Goal: Communication & Community: Answer question/provide support

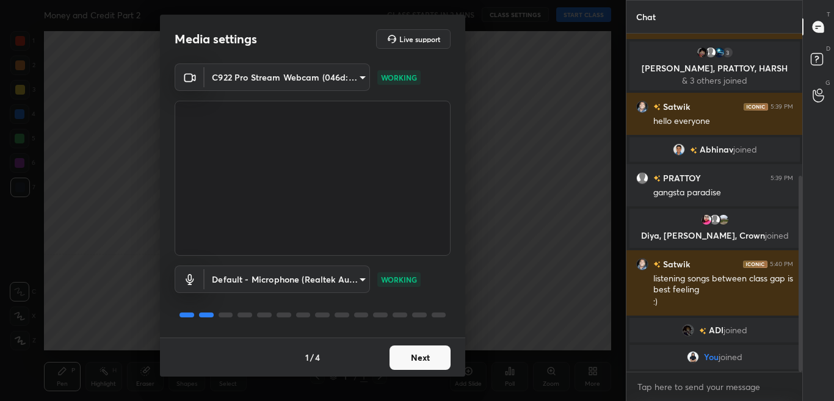
scroll to position [246, 0]
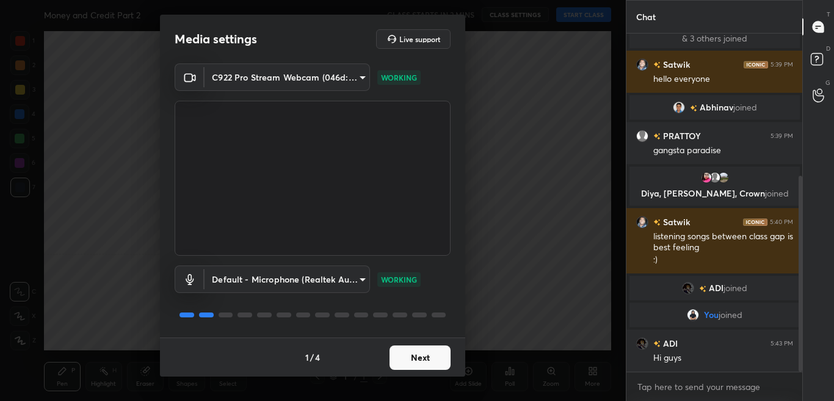
click at [438, 355] on button "Next" at bounding box center [419, 357] width 61 height 24
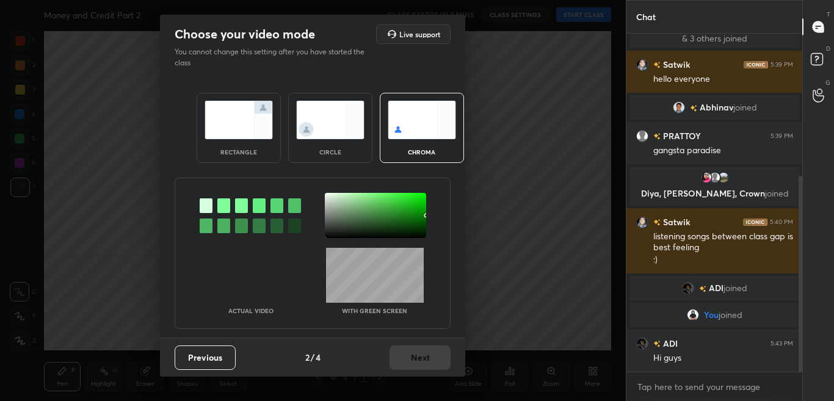
click at [228, 204] on div at bounding box center [223, 205] width 13 height 15
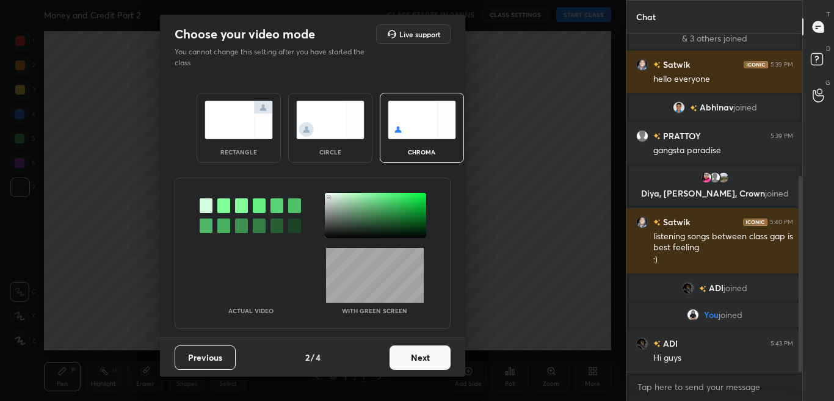
click at [328, 198] on div at bounding box center [375, 215] width 101 height 45
click at [416, 356] on button "Next" at bounding box center [419, 357] width 61 height 24
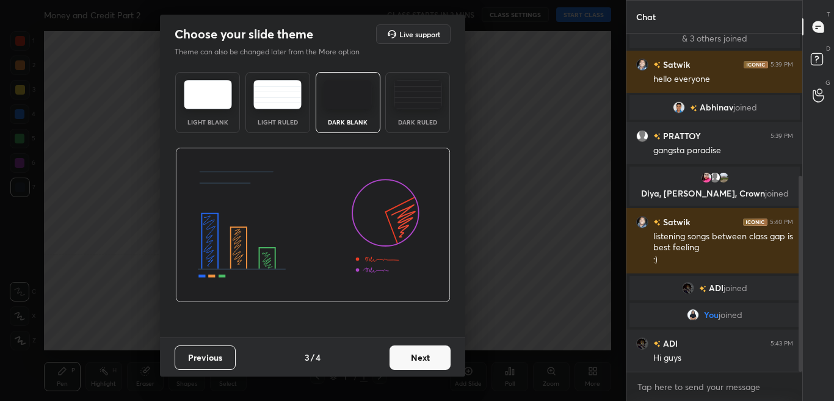
click at [417, 358] on button "Next" at bounding box center [419, 357] width 61 height 24
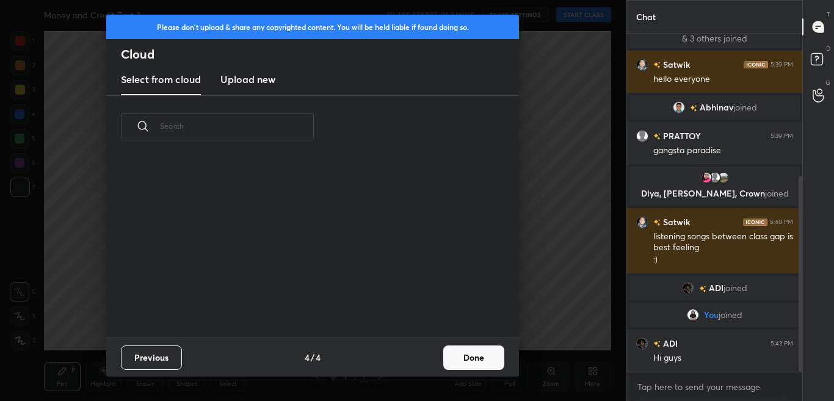
click at [456, 363] on button "Done" at bounding box center [473, 357] width 61 height 24
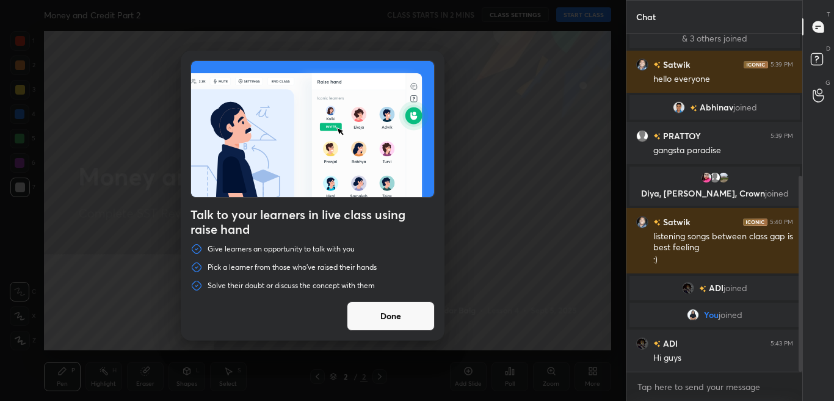
click at [428, 325] on button "Done" at bounding box center [391, 316] width 88 height 29
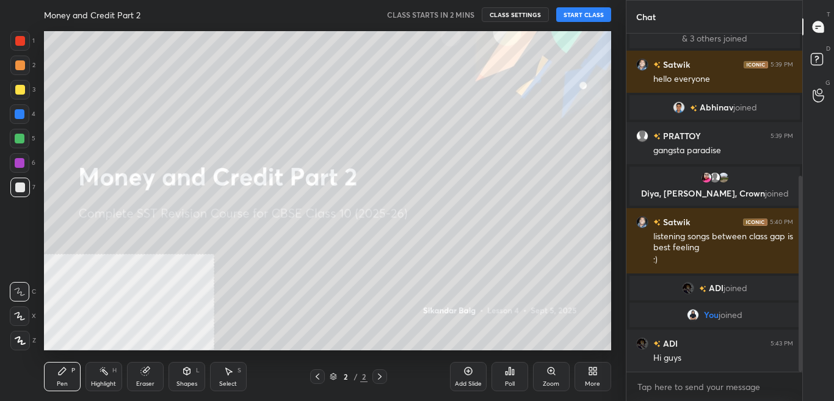
click at [594, 381] on div "More" at bounding box center [592, 384] width 15 height 6
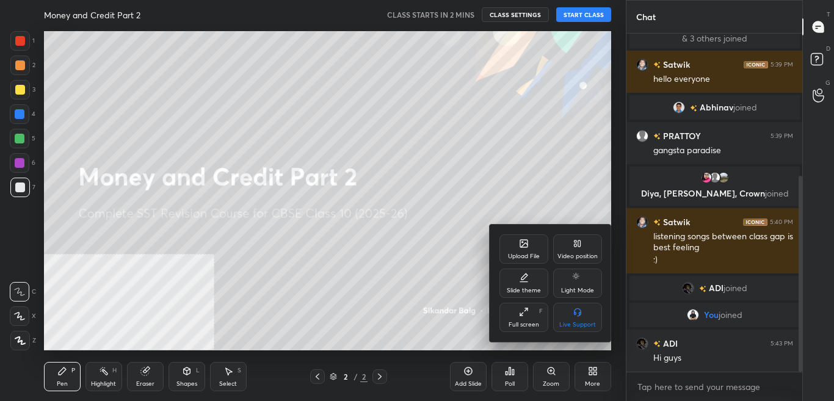
click at [588, 251] on div "Video position" at bounding box center [577, 248] width 49 height 29
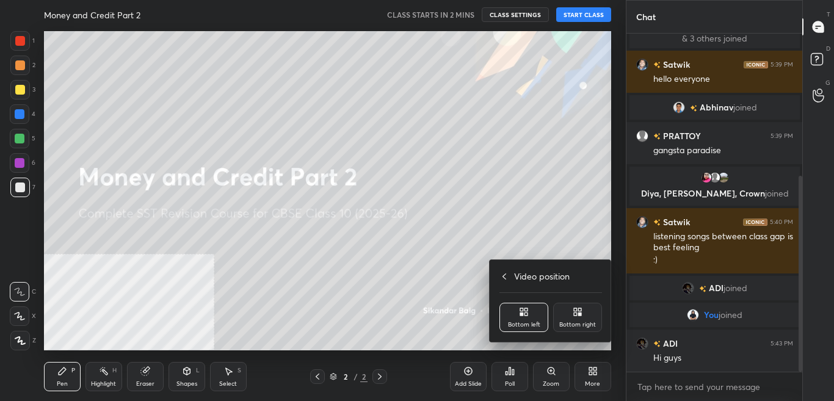
click at [586, 320] on div "Bottom right" at bounding box center [577, 317] width 49 height 29
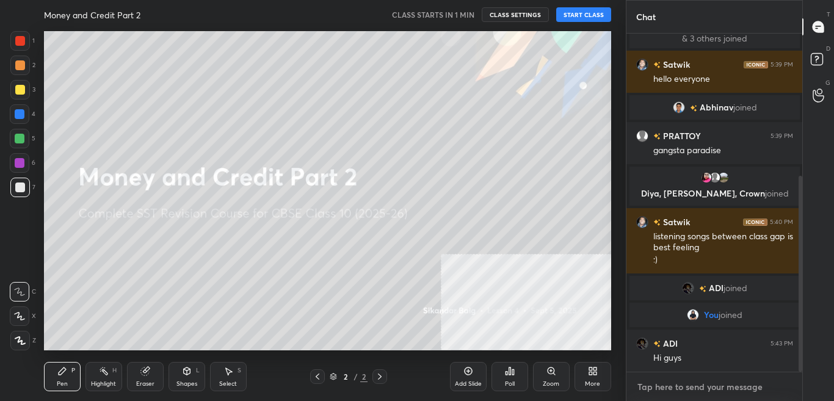
click at [763, 388] on textarea at bounding box center [714, 387] width 157 height 20
type textarea "[DOMAIN_NAME][URL]"
click at [784, 390] on icon at bounding box center [783, 386] width 10 height 10
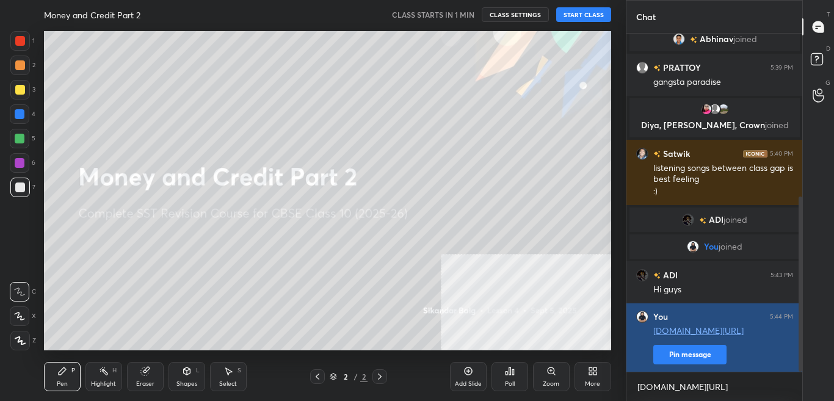
click at [701, 358] on button "Pin message" at bounding box center [689, 355] width 73 height 20
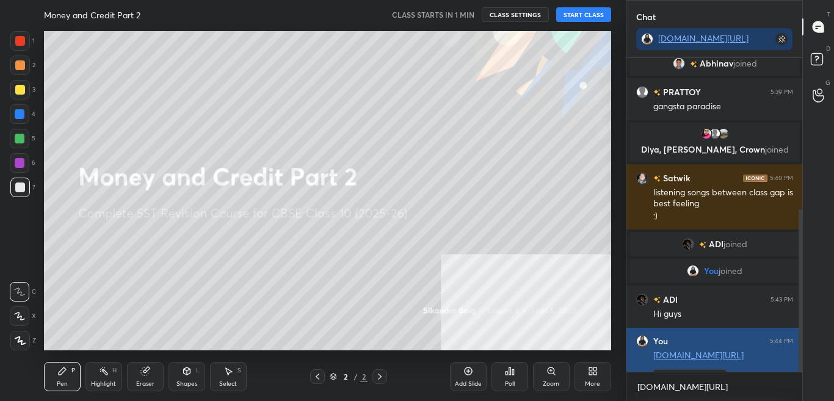
scroll to position [339, 172]
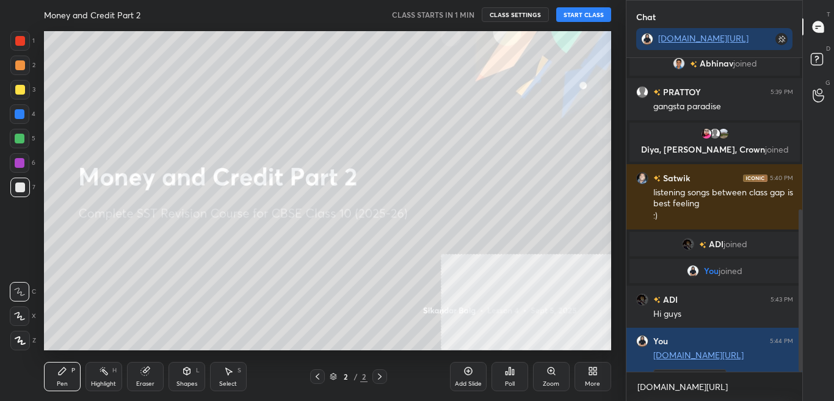
click at [590, 15] on button "START CLASS" at bounding box center [583, 14] width 55 height 15
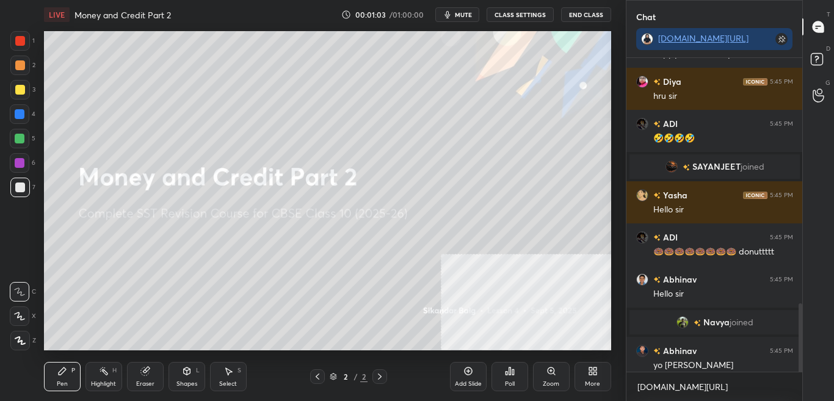
scroll to position [1130, 0]
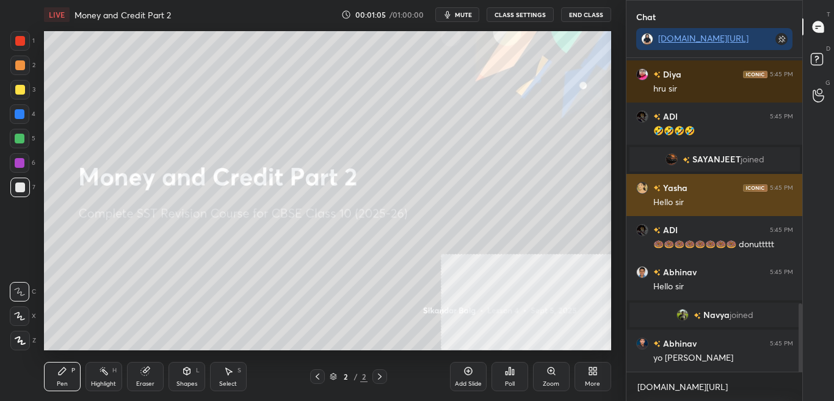
click at [697, 186] on div "Yasha 5:45 PM" at bounding box center [714, 187] width 157 height 13
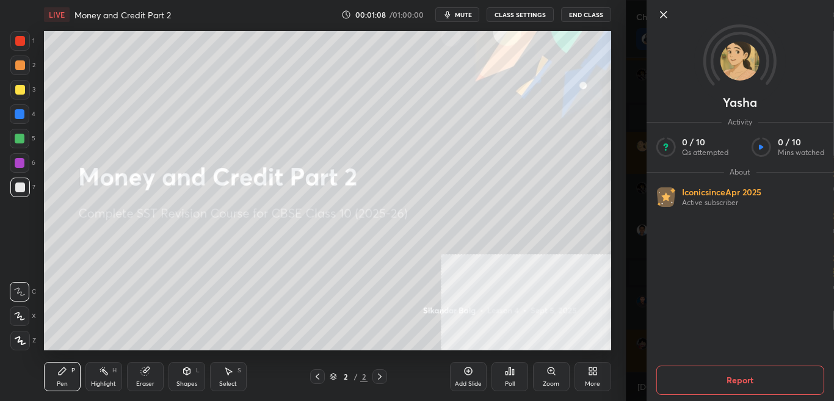
scroll to position [1214, 0]
click at [616, 213] on div "1 2 3 4 5 6 7 C X Z C X Z E E Erase all H H LIVE Money and Credit Part 2 00:01:…" at bounding box center [313, 200] width 626 height 401
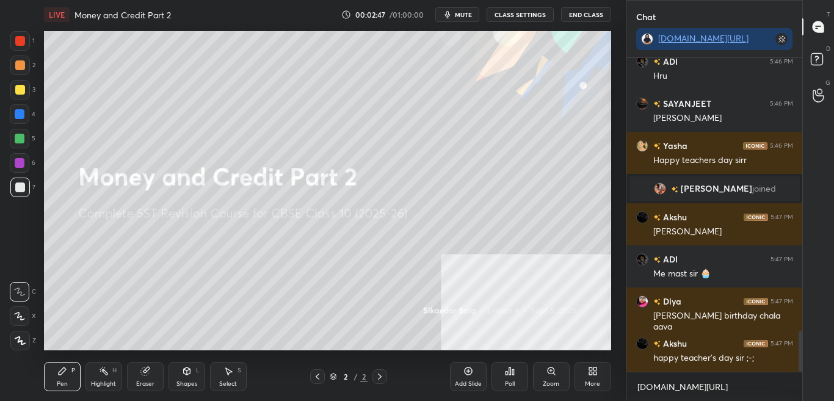
scroll to position [2097, 0]
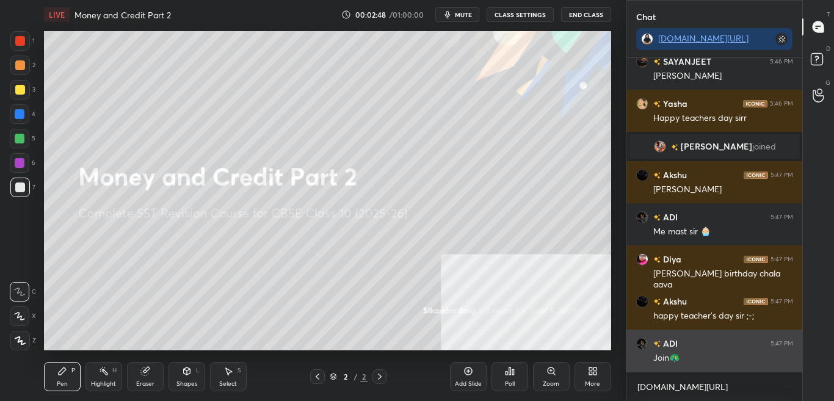
click at [722, 330] on div "ADI 5:47 PM Join🦚" at bounding box center [714, 351] width 176 height 42
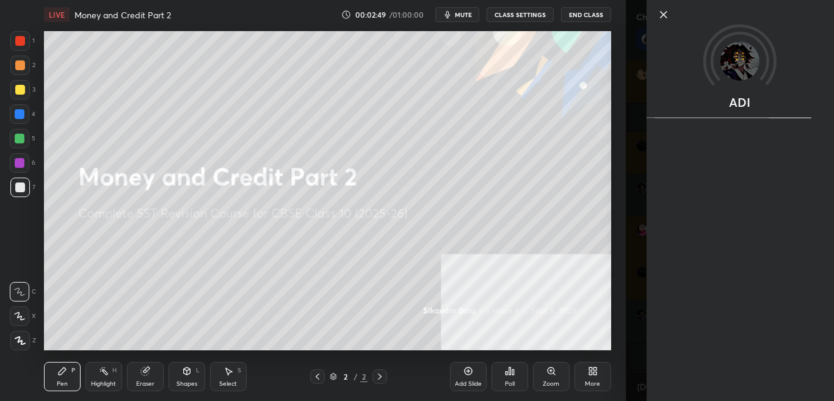
click at [637, 309] on div "ADI" at bounding box center [730, 200] width 209 height 401
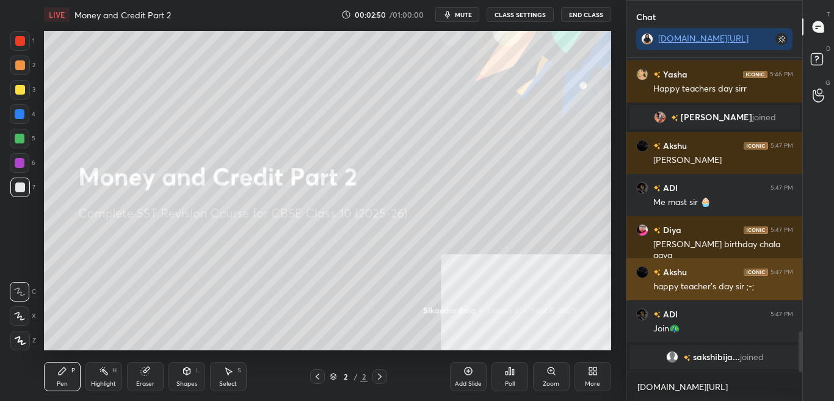
click at [668, 280] on div "happy teacher's day sir ;-;" at bounding box center [723, 285] width 140 height 15
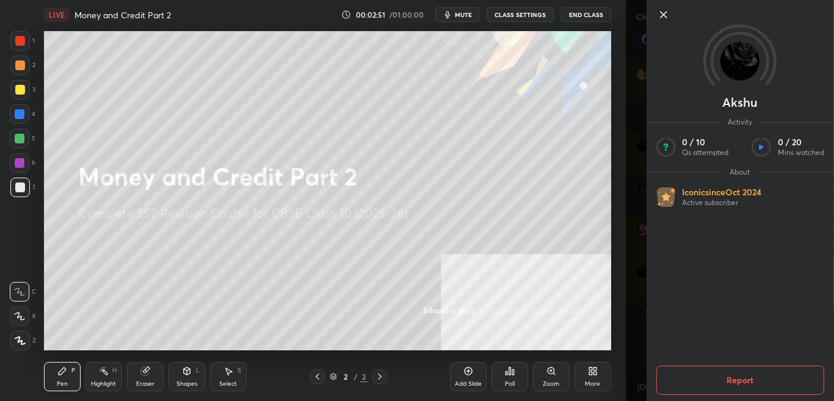
click at [626, 300] on div "Akshu Activity 0 / 10 Qs attempted 0 / 20 Mins watched About Iconic since [DATE…" at bounding box center [730, 200] width 209 height 401
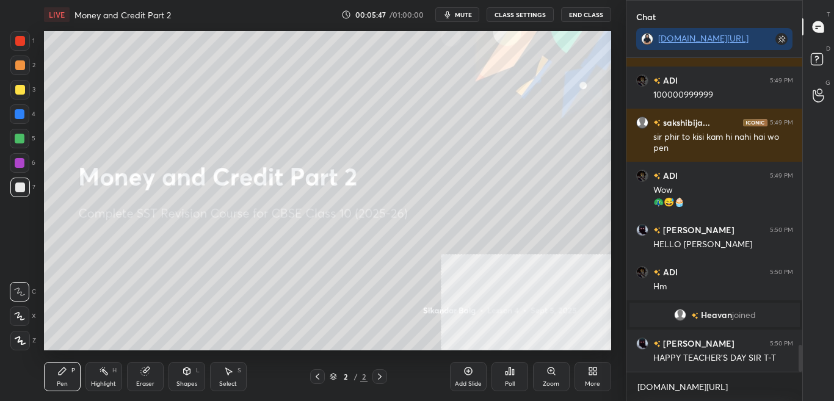
scroll to position [3320, 0]
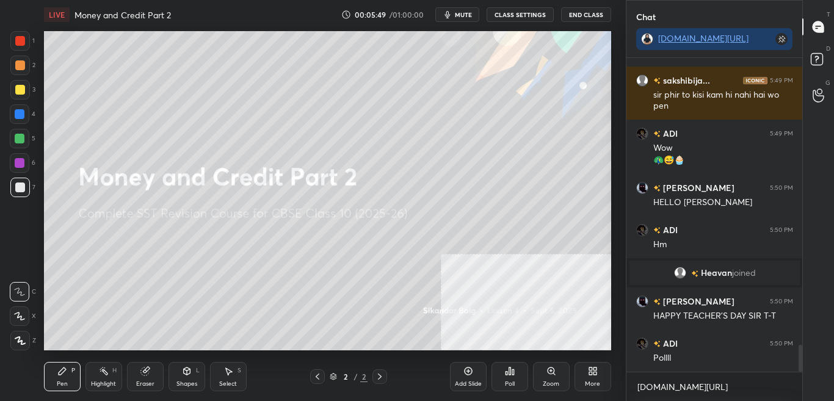
click at [524, 17] on button "CLASS SETTINGS" at bounding box center [519, 14] width 67 height 15
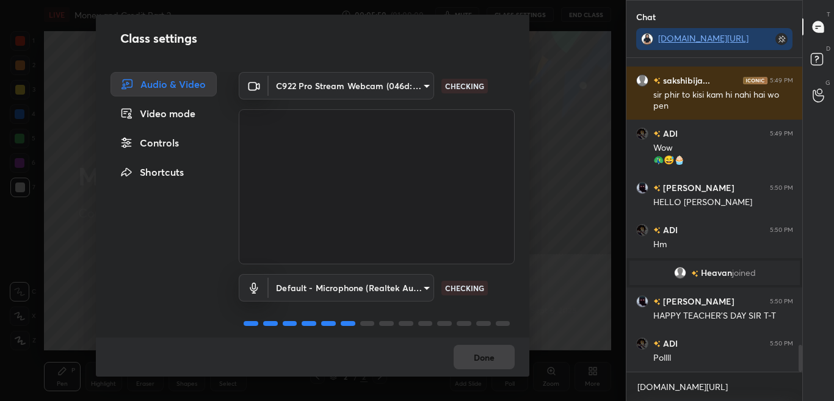
click at [189, 142] on div "Controls" at bounding box center [163, 143] width 106 height 24
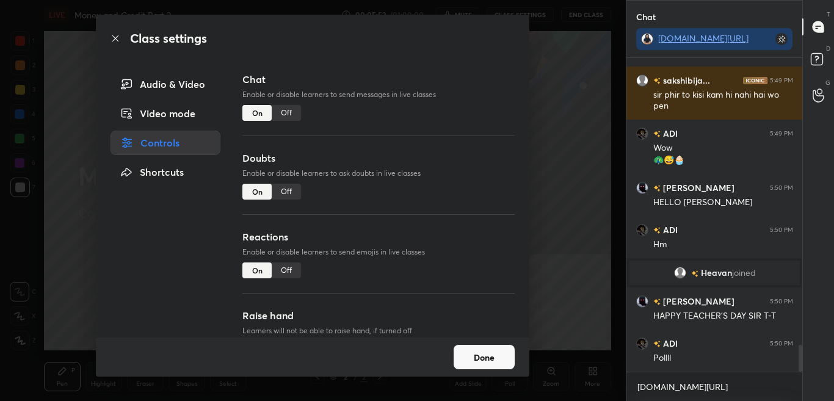
click at [288, 115] on div "Off" at bounding box center [286, 113] width 29 height 16
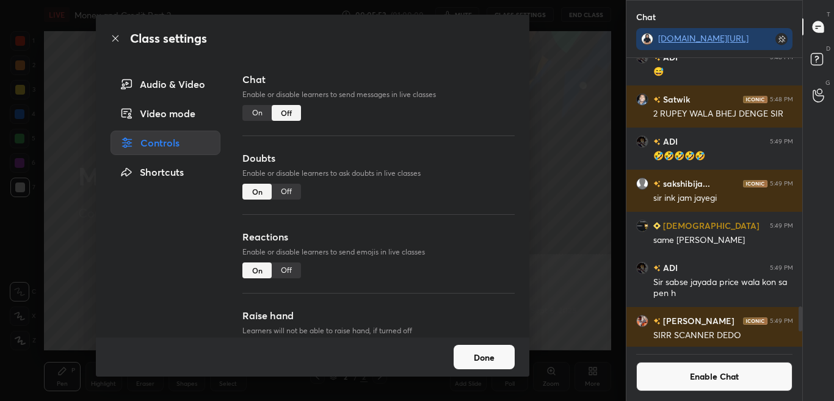
scroll to position [285, 172]
click at [114, 38] on icon at bounding box center [115, 39] width 10 height 10
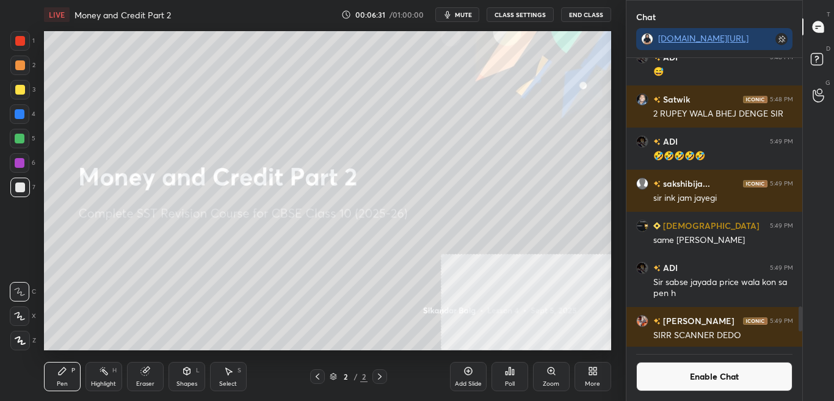
click at [696, 378] on button "Enable Chat" at bounding box center [714, 376] width 157 height 29
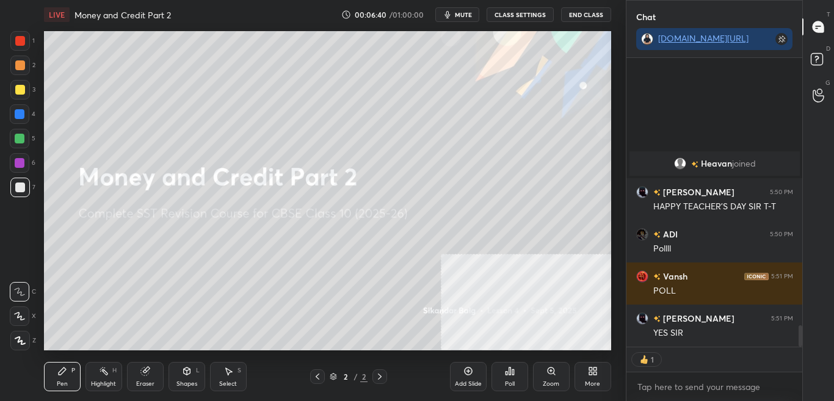
scroll to position [3625, 0]
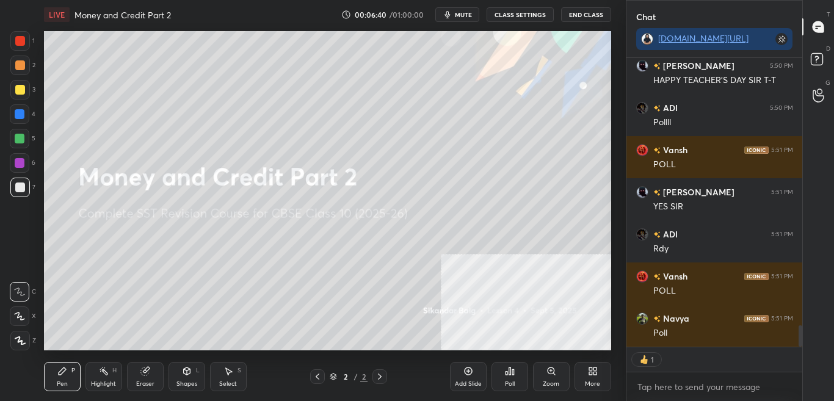
click at [591, 383] on div "More" at bounding box center [592, 384] width 15 height 6
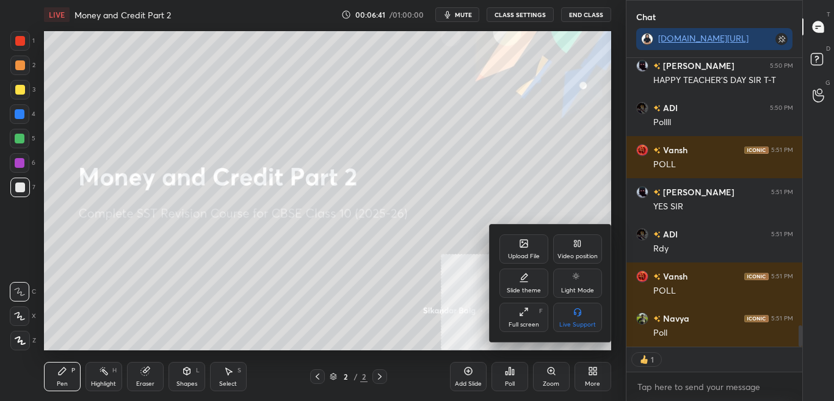
click at [515, 251] on div "Upload File" at bounding box center [523, 248] width 49 height 29
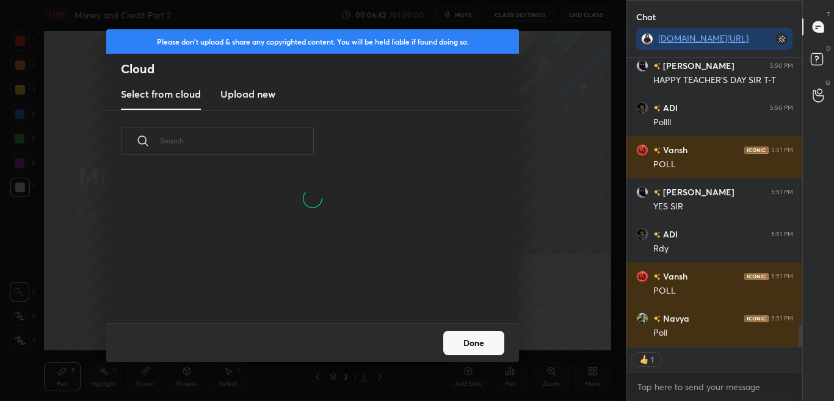
scroll to position [3668, 0]
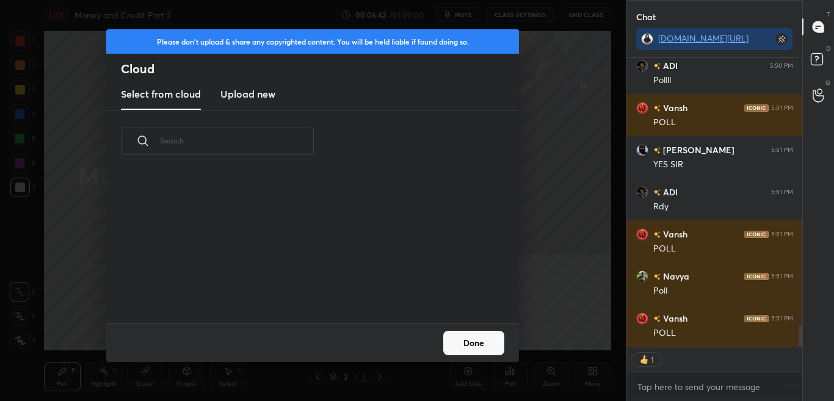
click at [231, 99] on h3 "Upload new" at bounding box center [247, 94] width 55 height 15
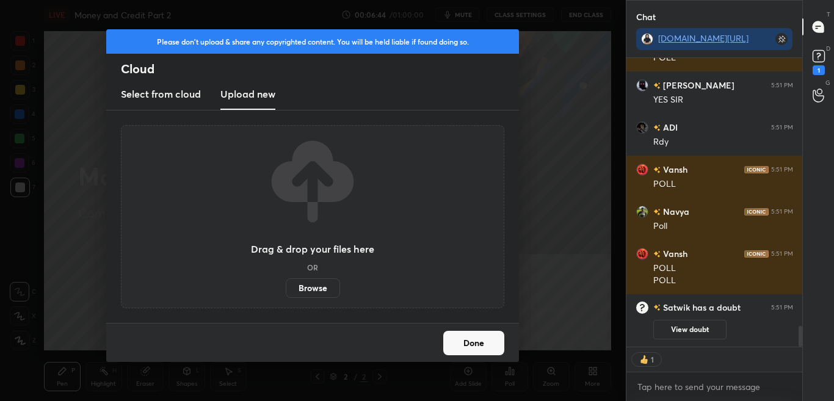
click at [316, 295] on label "Browse" at bounding box center [313, 288] width 54 height 20
click at [286, 295] on input "Browse" at bounding box center [286, 288] width 0 height 20
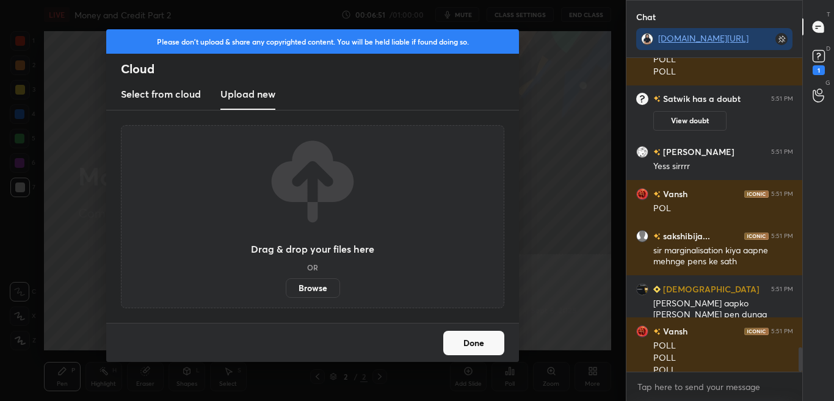
scroll to position [3767, 0]
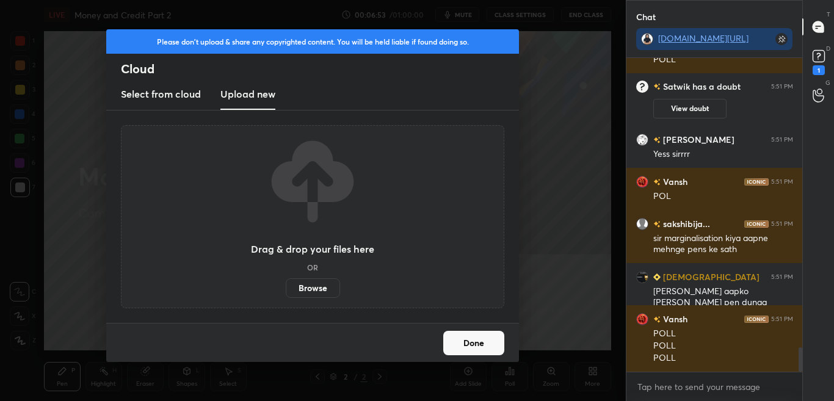
click at [316, 290] on label "Browse" at bounding box center [313, 288] width 54 height 20
click at [286, 290] on input "Browse" at bounding box center [286, 288] width 0 height 20
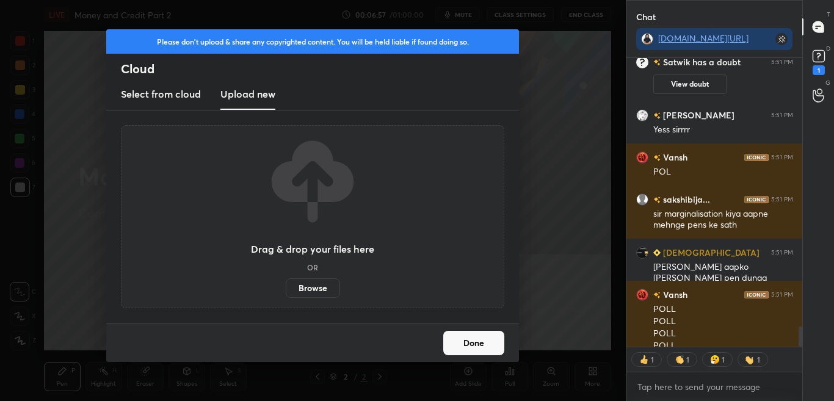
scroll to position [3829, 0]
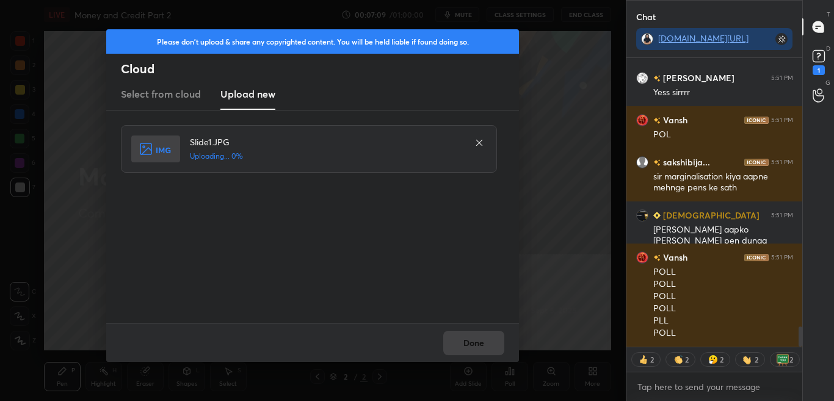
click at [471, 349] on div "Done" at bounding box center [312, 342] width 413 height 39
click at [471, 350] on div "Done" at bounding box center [312, 342] width 413 height 39
click at [471, 351] on div "Done" at bounding box center [312, 342] width 413 height 39
click at [471, 352] on button "Done" at bounding box center [473, 343] width 61 height 24
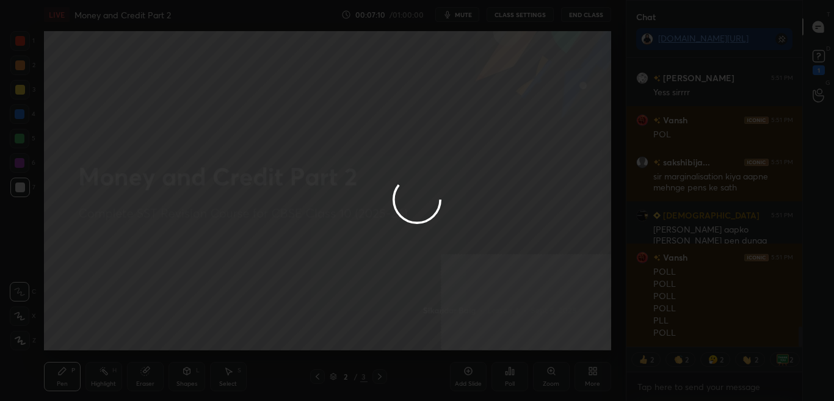
click at [471, 353] on button "Done" at bounding box center [473, 343] width 61 height 24
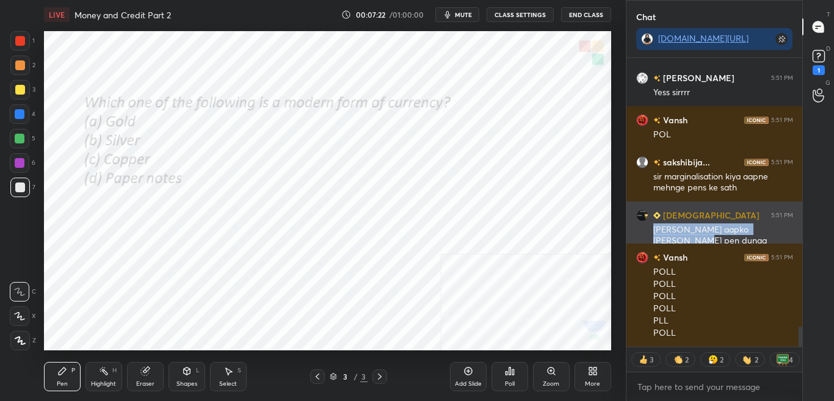
drag, startPoint x: 651, startPoint y: 228, endPoint x: 776, endPoint y: 233, distance: 124.6
click at [785, 226] on div "[DEMOGRAPHIC_DATA] 5:51 PM [PERSON_NAME] aapko [PERSON_NAME] pen dunga" at bounding box center [714, 227] width 176 height 53
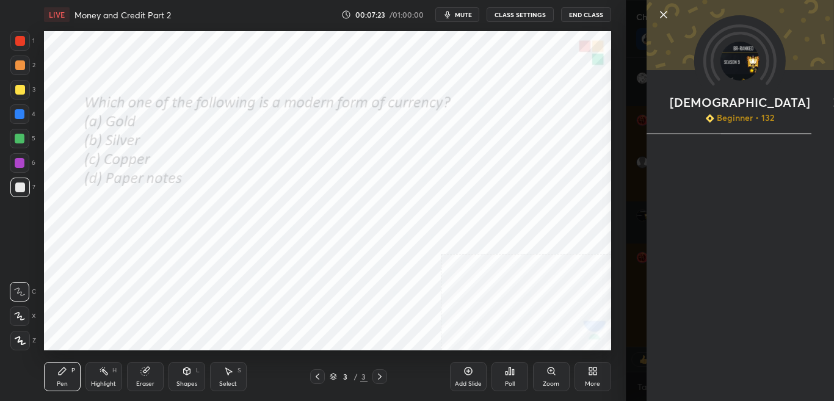
click at [616, 380] on div "1 2 3 4 5 6 7 C X Z C X Z E E Erase all H H LIVE Money and Credit Part 2 00:07:…" at bounding box center [313, 200] width 626 height 401
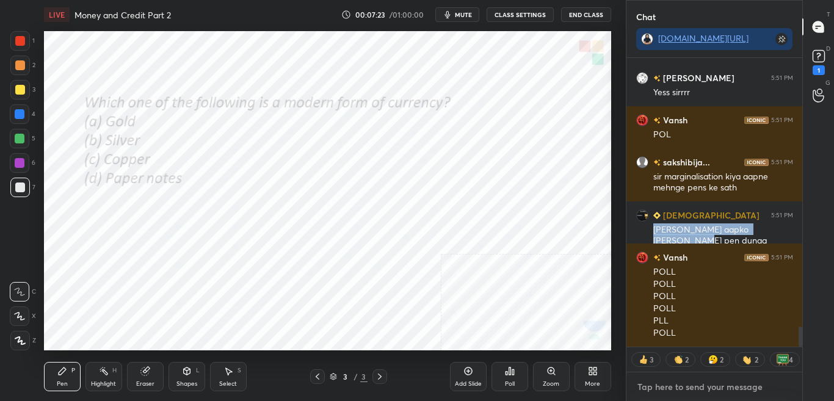
click at [668, 380] on textarea at bounding box center [714, 387] width 157 height 20
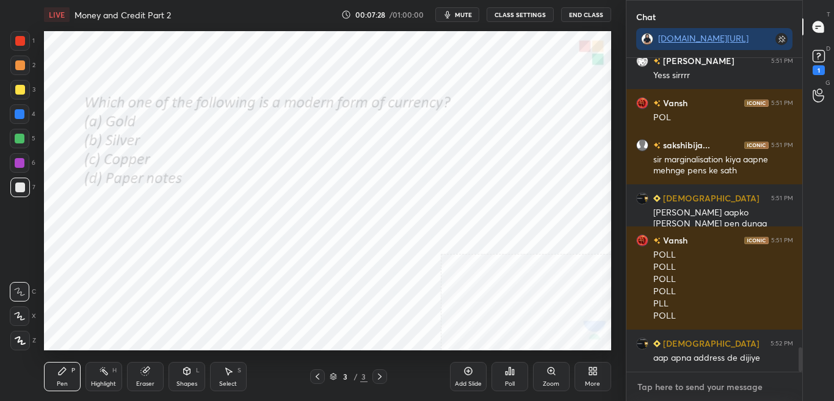
scroll to position [3719, 0]
click at [511, 375] on icon at bounding box center [510, 371] width 10 height 10
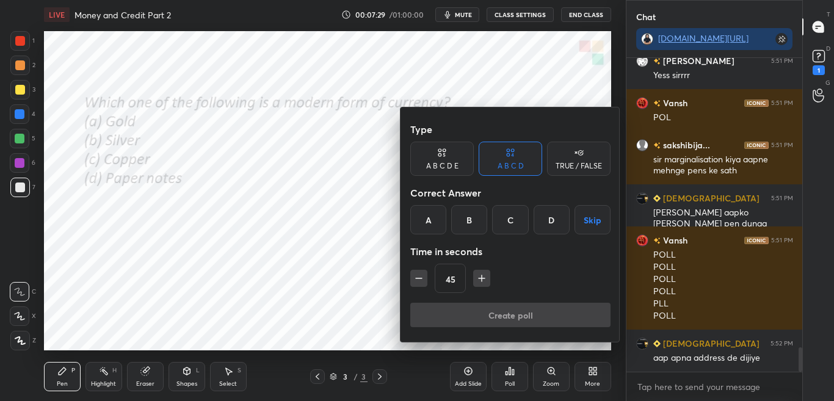
scroll to position [3761, 0]
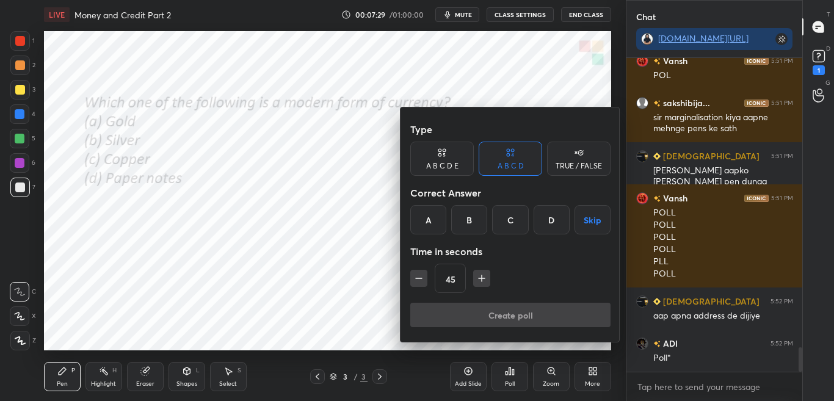
click at [510, 374] on div at bounding box center [417, 200] width 834 height 401
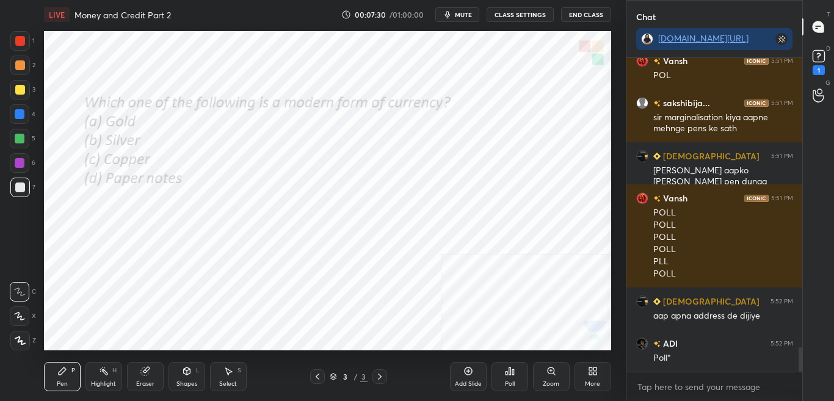
click at [510, 370] on icon at bounding box center [509, 370] width 2 height 7
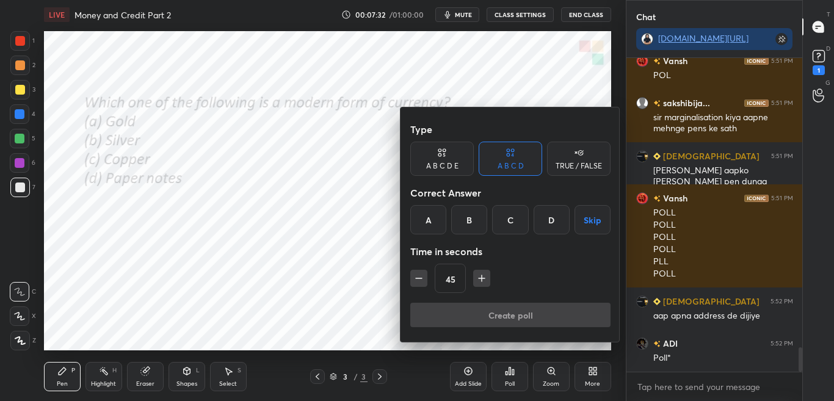
click at [512, 378] on div at bounding box center [417, 200] width 834 height 401
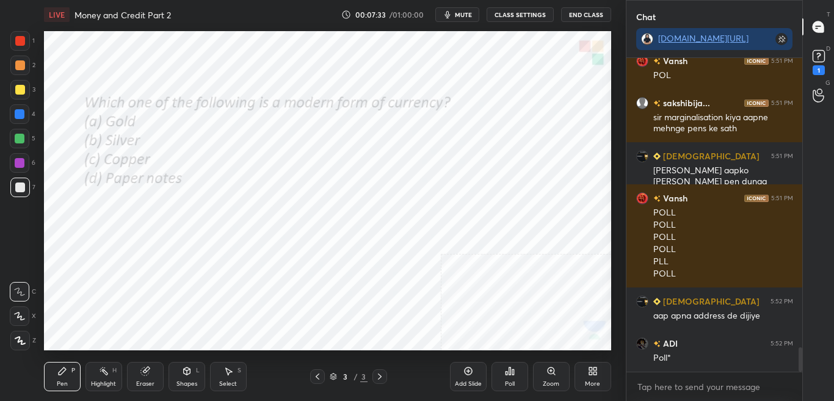
click at [508, 378] on div "Poll" at bounding box center [509, 376] width 37 height 29
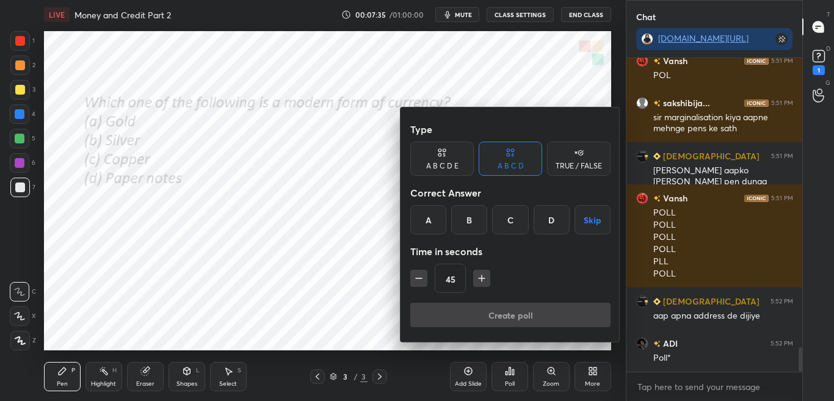
click at [510, 374] on div at bounding box center [417, 200] width 834 height 401
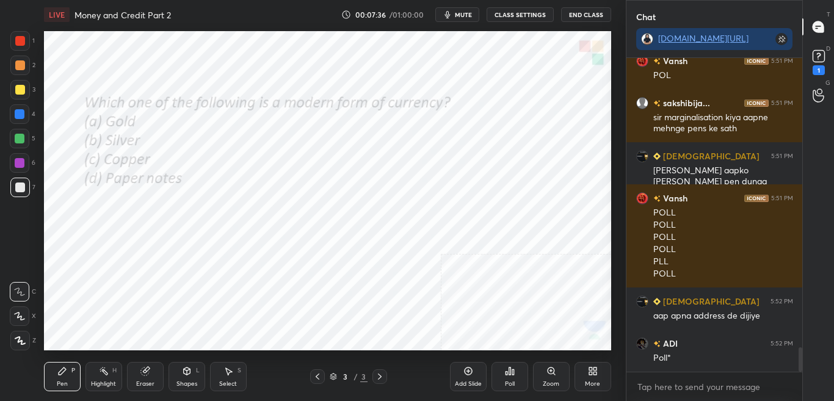
click at [510, 373] on icon at bounding box center [509, 370] width 2 height 7
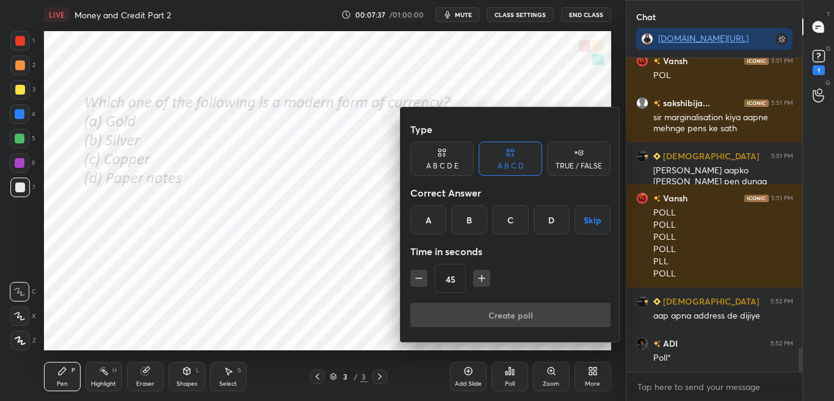
click at [557, 225] on div "D" at bounding box center [551, 219] width 36 height 29
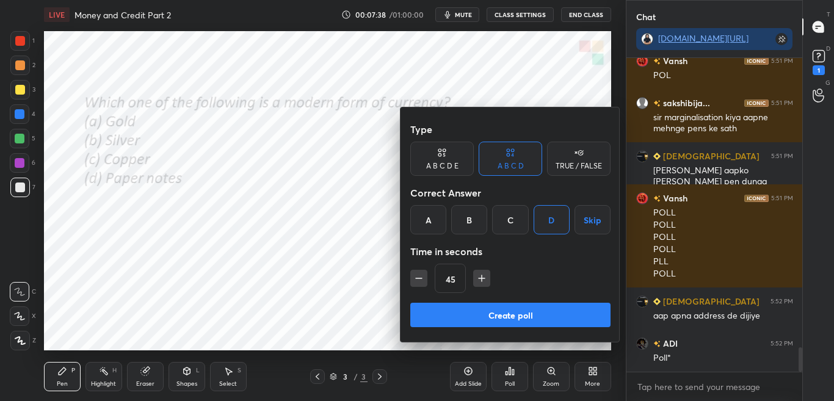
scroll to position [3803, 0]
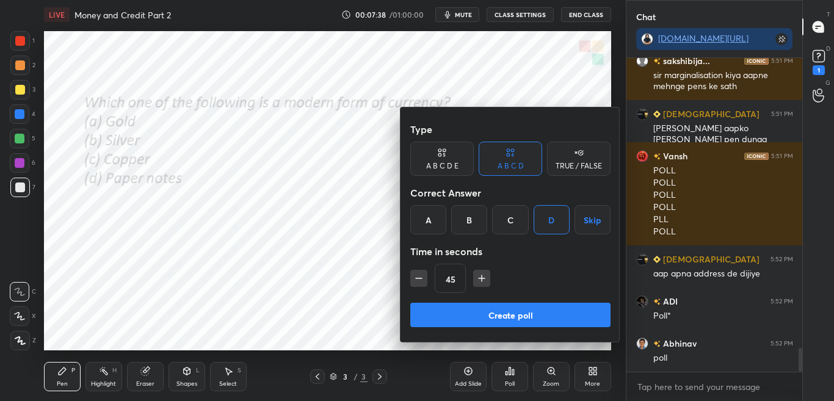
click at [540, 306] on button "Create poll" at bounding box center [510, 315] width 200 height 24
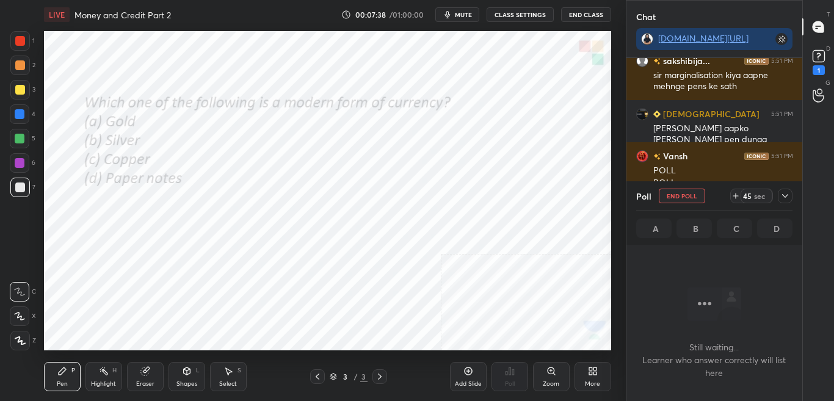
scroll to position [276, 172]
click at [785, 195] on icon at bounding box center [785, 196] width 10 height 10
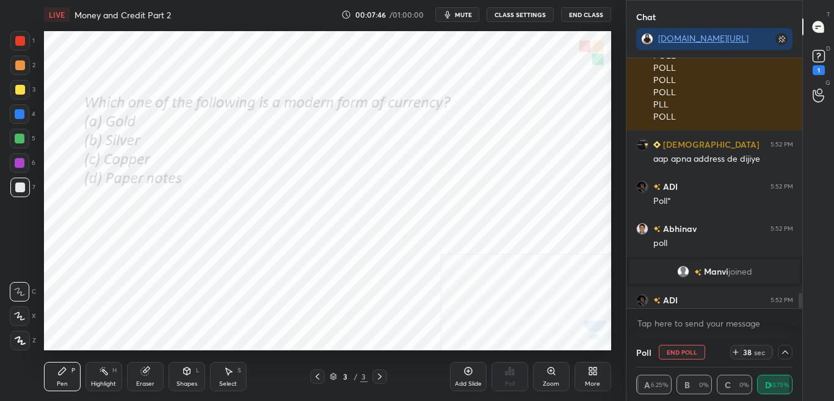
scroll to position [3916, 0]
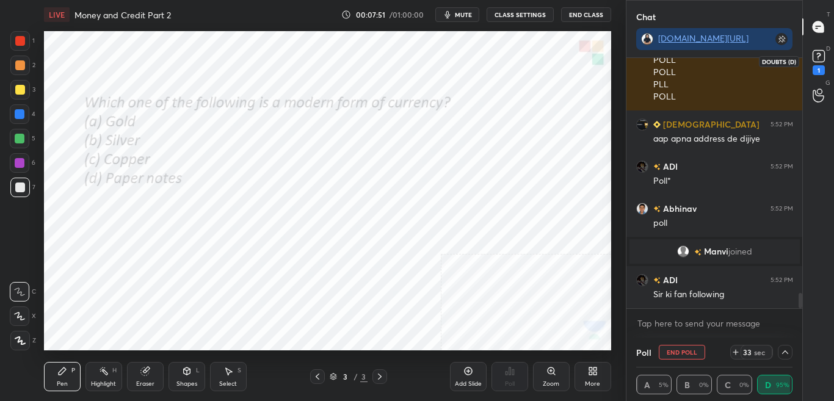
click at [818, 67] on div "1" at bounding box center [818, 70] width 12 height 10
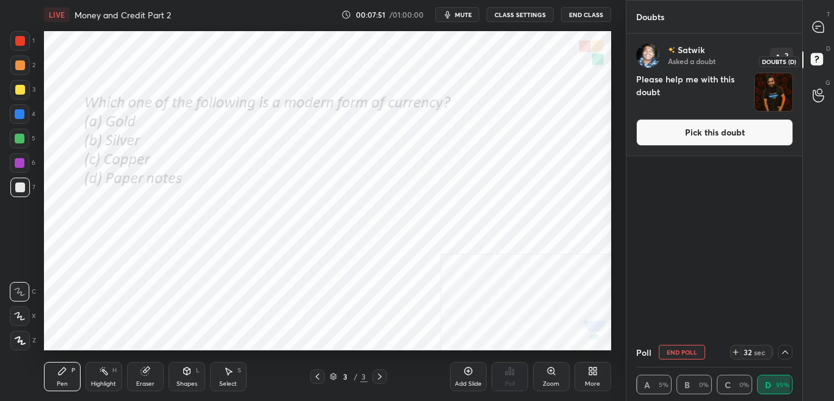
scroll to position [300, 172]
click at [779, 134] on button "Pick this doubt" at bounding box center [714, 132] width 157 height 27
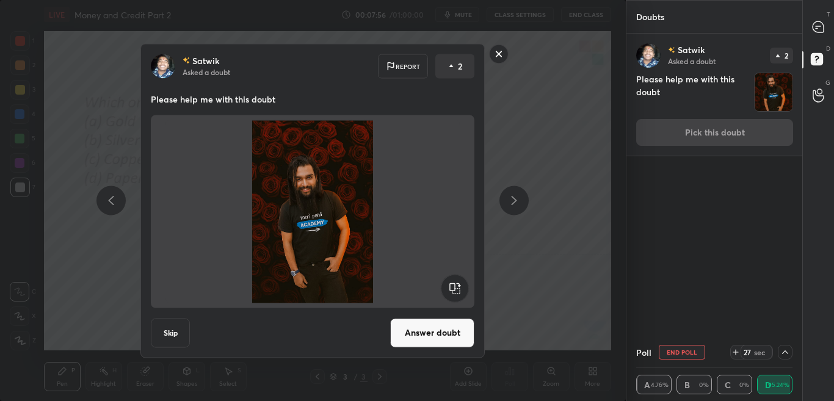
click at [452, 330] on button "Answer doubt" at bounding box center [432, 332] width 84 height 29
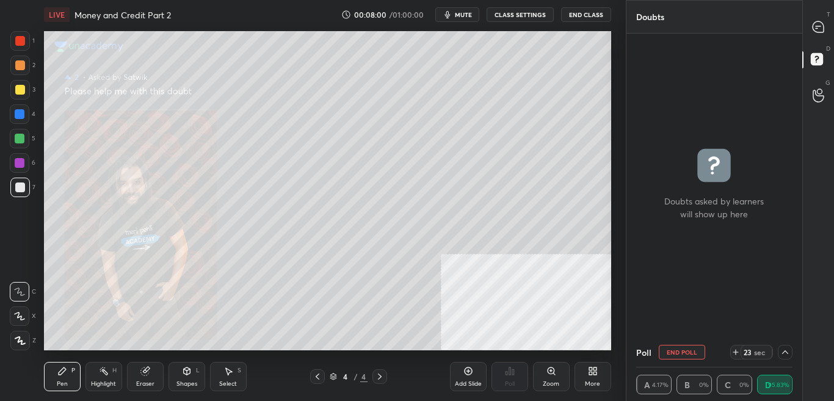
click at [318, 377] on icon at bounding box center [317, 377] width 10 height 10
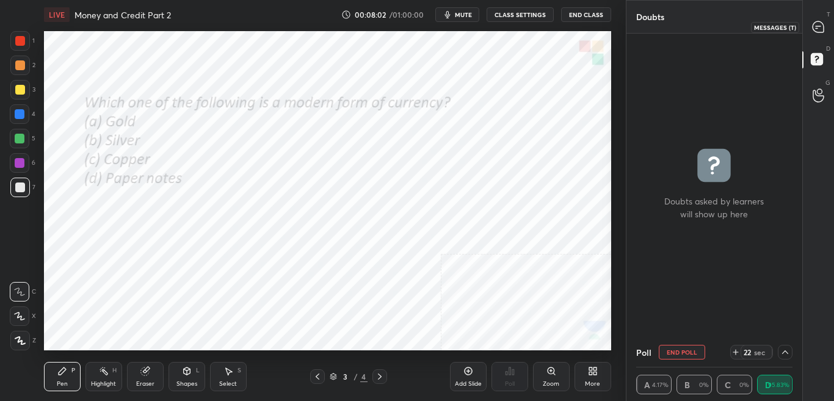
click at [820, 31] on icon at bounding box center [817, 26] width 11 height 11
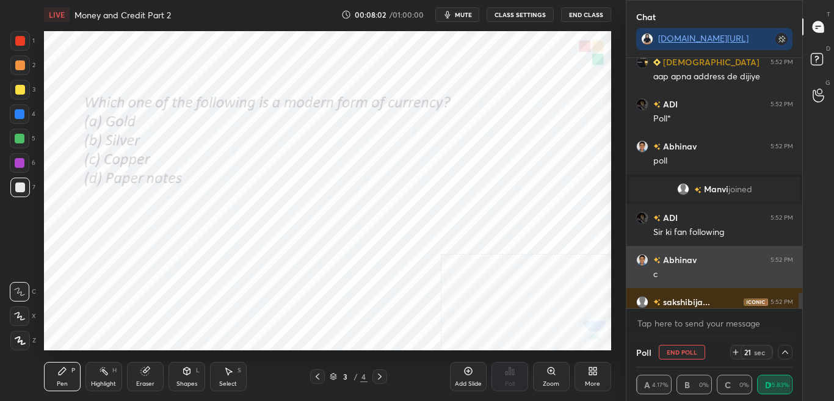
scroll to position [247, 172]
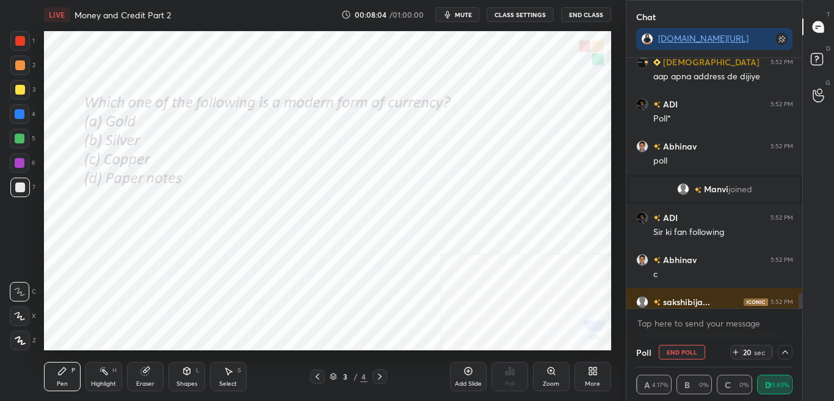
drag, startPoint x: 801, startPoint y: 298, endPoint x: 803, endPoint y: 319, distance: 20.2
click at [803, 314] on div "Chat [DOMAIN_NAME][URL] [PERSON_NAME] 5:51 PM POLL POLL POLL POLL PLL POLL Vais…" at bounding box center [730, 200] width 209 height 401
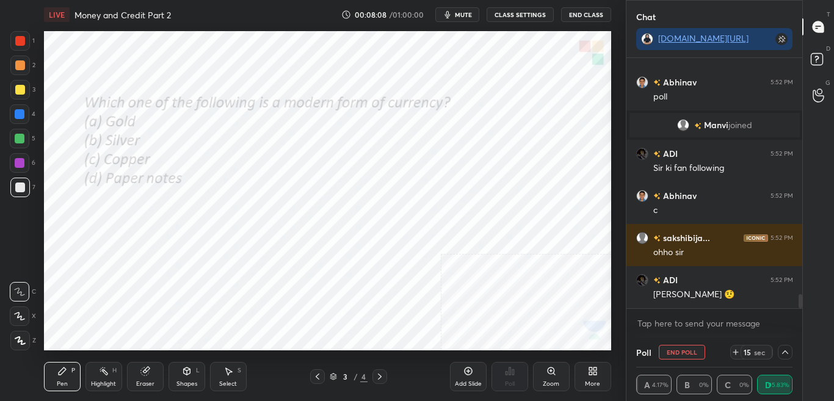
scroll to position [4271, 0]
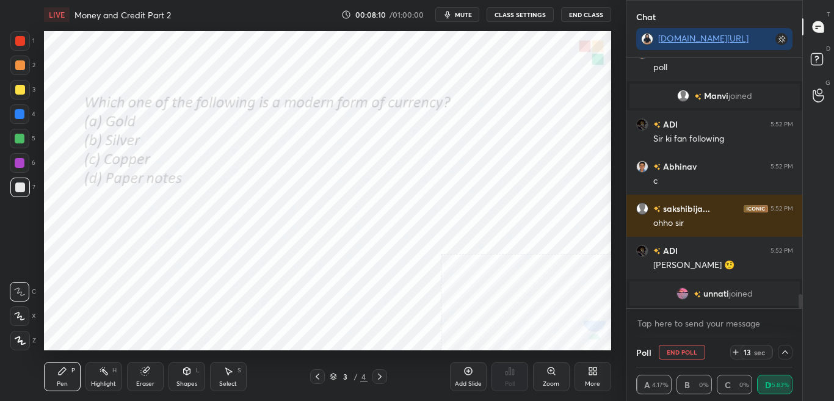
click at [682, 352] on button "End Poll" at bounding box center [682, 352] width 46 height 15
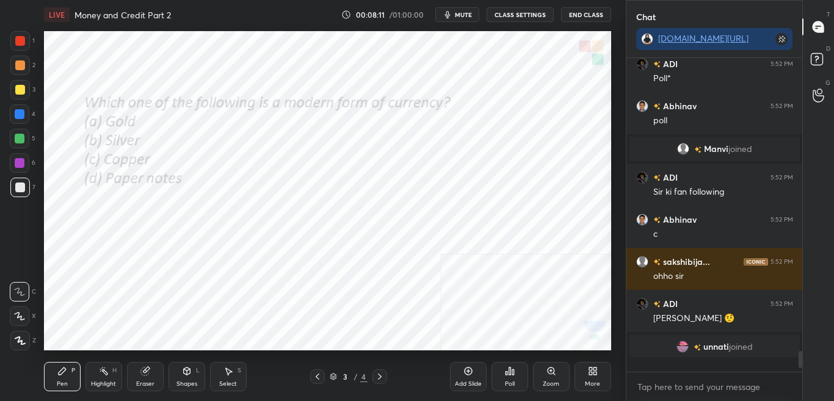
scroll to position [0, 0]
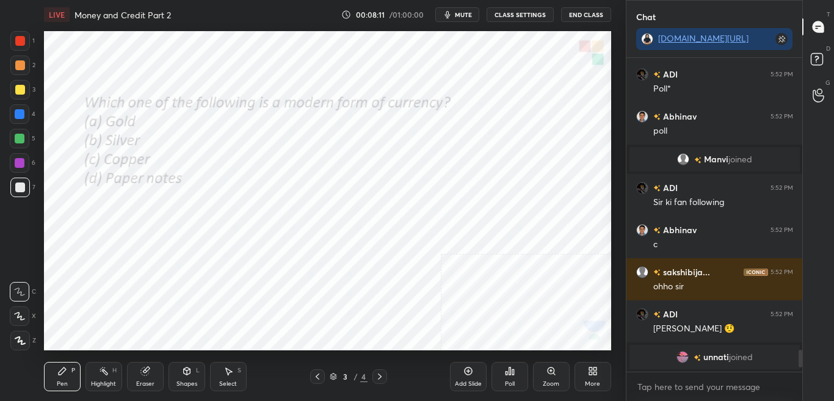
click at [547, 381] on div "Zoom" at bounding box center [551, 384] width 16 height 6
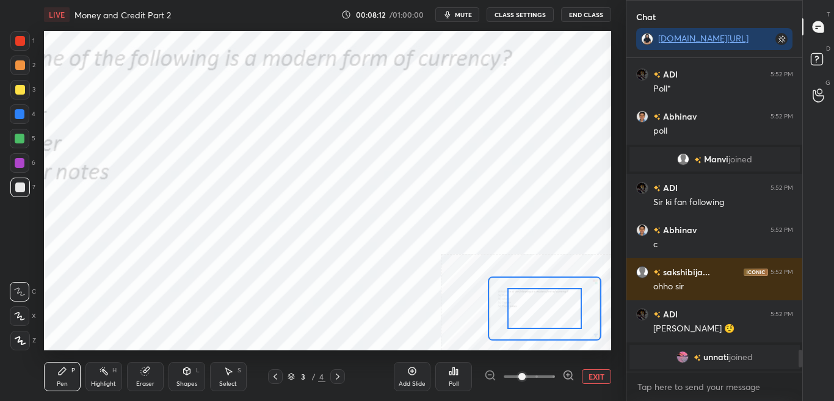
click at [548, 381] on span at bounding box center [529, 376] width 51 height 18
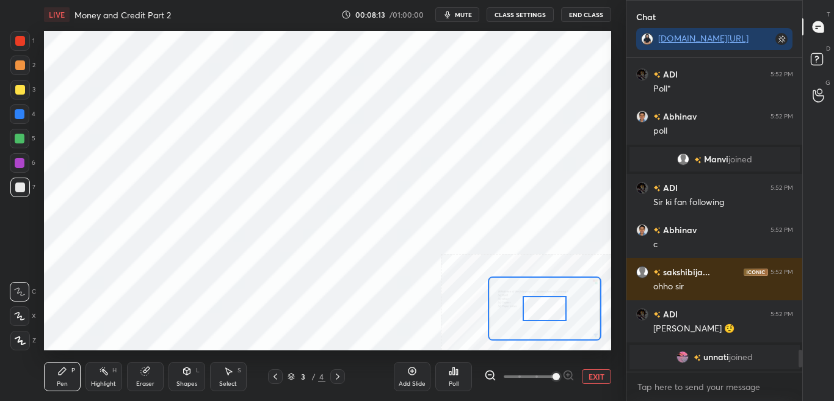
click at [328, 379] on div "3 / 4" at bounding box center [306, 376] width 77 height 15
click at [338, 380] on icon at bounding box center [338, 377] width 10 height 10
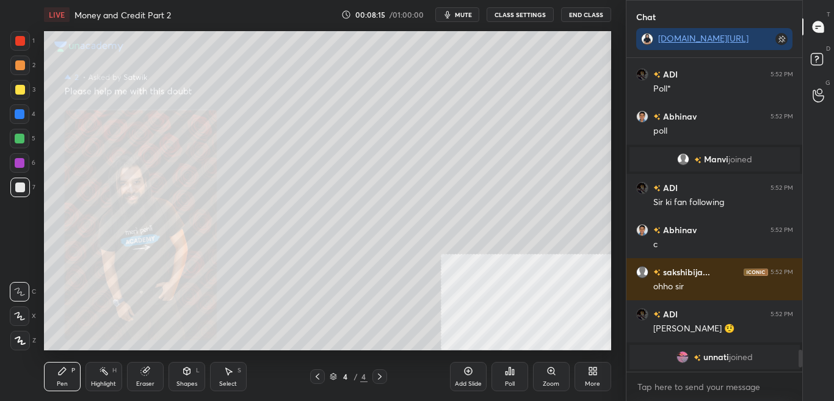
click at [556, 373] on div "Zoom" at bounding box center [551, 376] width 37 height 29
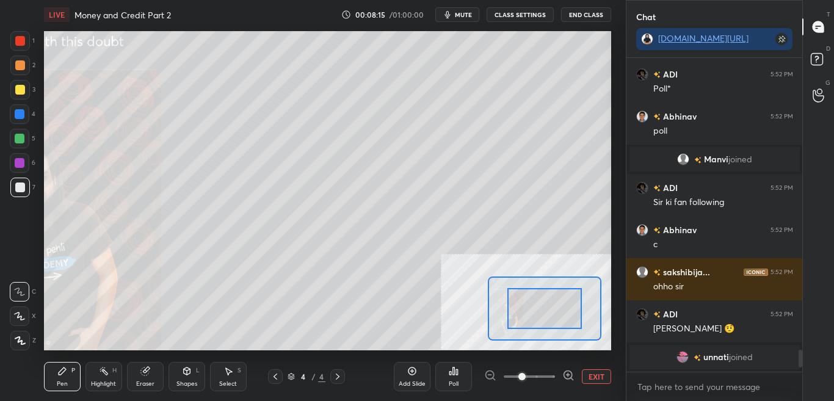
click at [556, 371] on div at bounding box center [529, 376] width 90 height 15
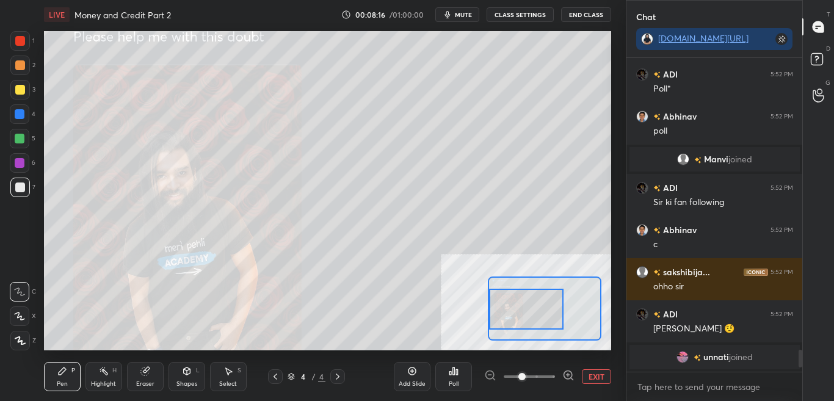
drag, startPoint x: 522, startPoint y: 306, endPoint x: 507, endPoint y: 306, distance: 15.3
click at [507, 306] on div at bounding box center [526, 309] width 74 height 41
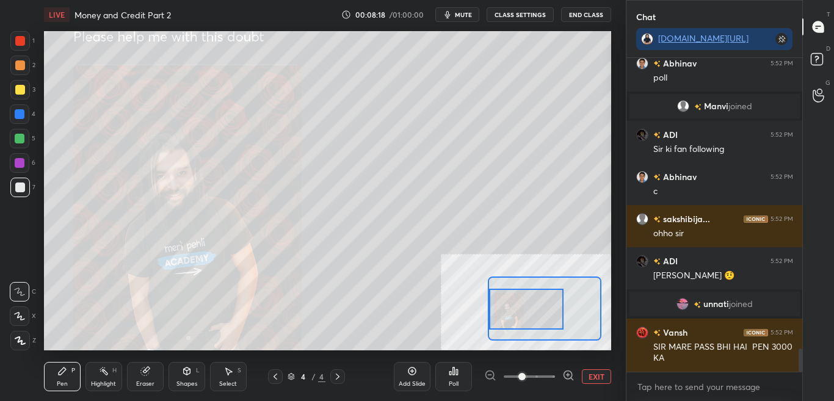
click at [566, 374] on icon at bounding box center [568, 375] width 12 height 12
click at [567, 375] on icon at bounding box center [568, 375] width 12 height 12
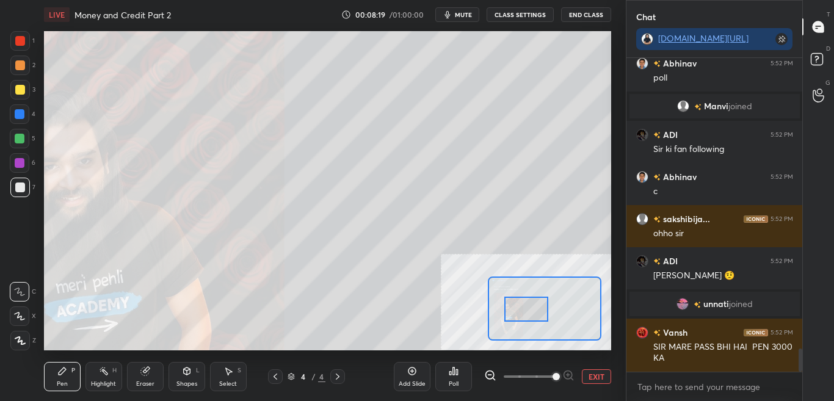
click at [527, 317] on div at bounding box center [526, 309] width 45 height 24
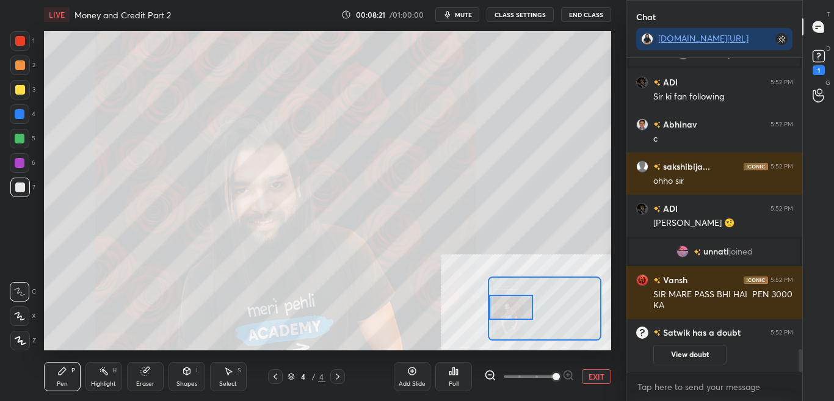
click at [505, 316] on div at bounding box center [511, 307] width 45 height 24
click at [568, 381] on div at bounding box center [529, 376] width 90 height 15
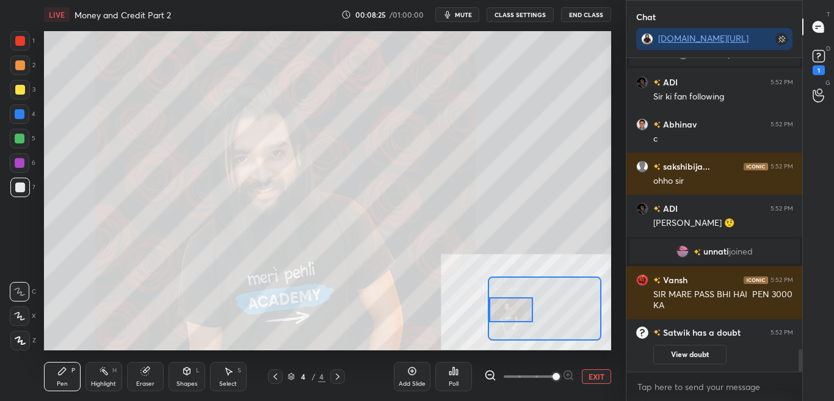
drag, startPoint x: 521, startPoint y: 316, endPoint x: 512, endPoint y: 319, distance: 9.1
click at [512, 319] on div at bounding box center [511, 309] width 45 height 24
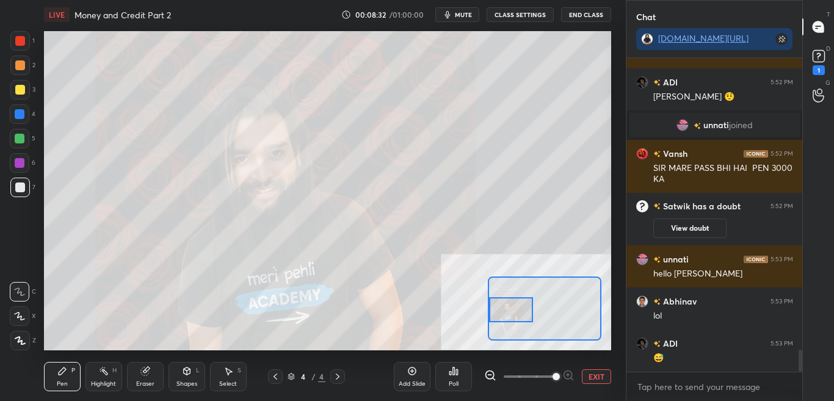
click at [605, 370] on button "EXIT" at bounding box center [596, 376] width 29 height 15
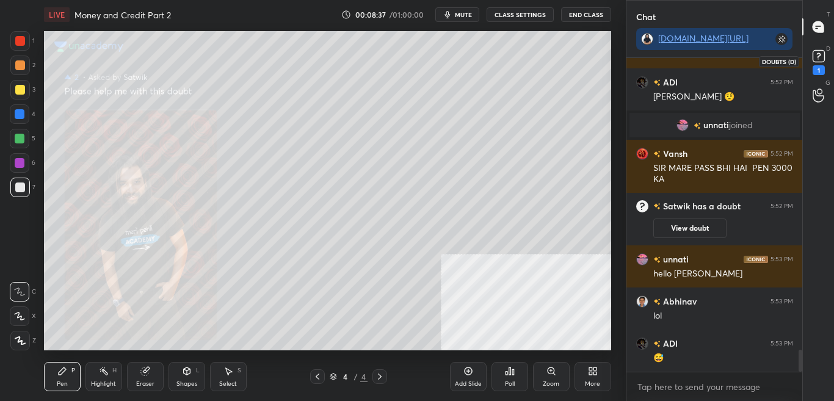
click at [828, 72] on div "D Doubts (D) 1" at bounding box center [818, 61] width 31 height 34
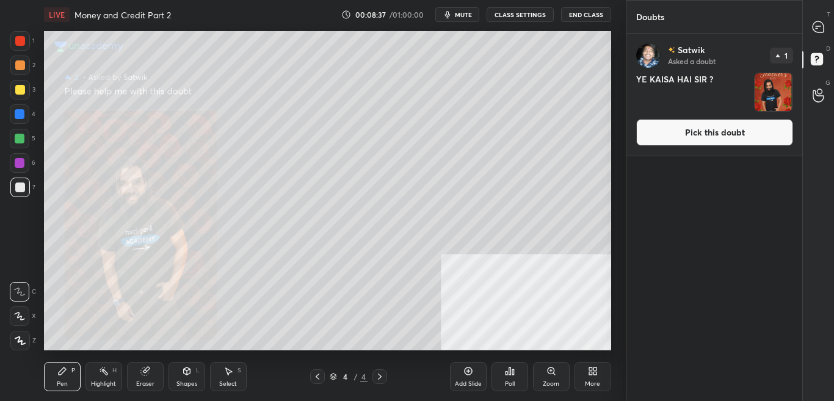
click at [771, 144] on button "Pick this doubt" at bounding box center [714, 132] width 157 height 27
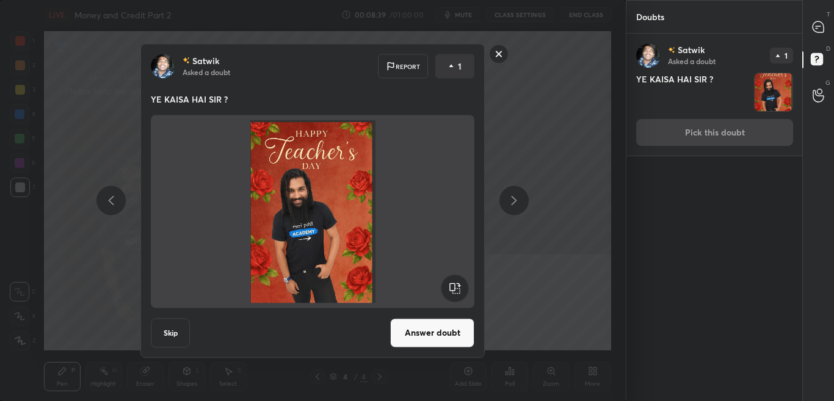
click at [440, 335] on button "Answer doubt" at bounding box center [432, 332] width 84 height 29
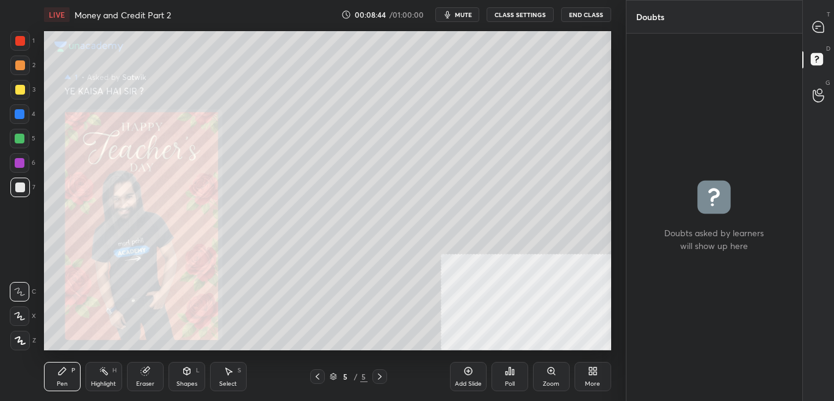
click at [543, 378] on div "Zoom" at bounding box center [551, 376] width 37 height 29
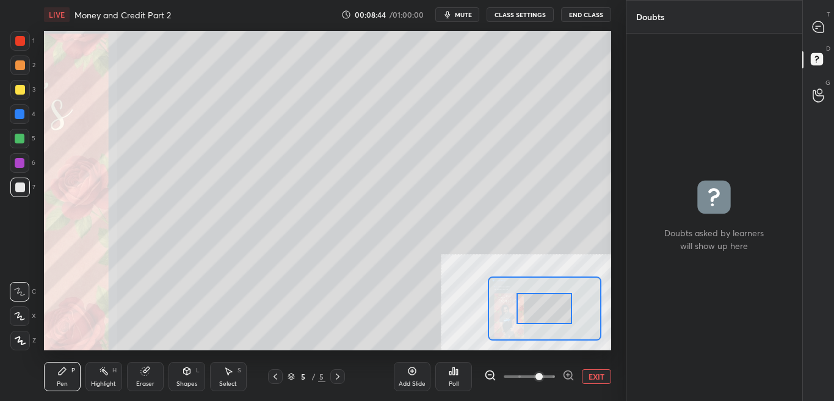
click at [543, 377] on span at bounding box center [538, 376] width 7 height 7
click at [543, 374] on span at bounding box center [538, 376] width 7 height 7
click at [530, 304] on div at bounding box center [544, 308] width 56 height 31
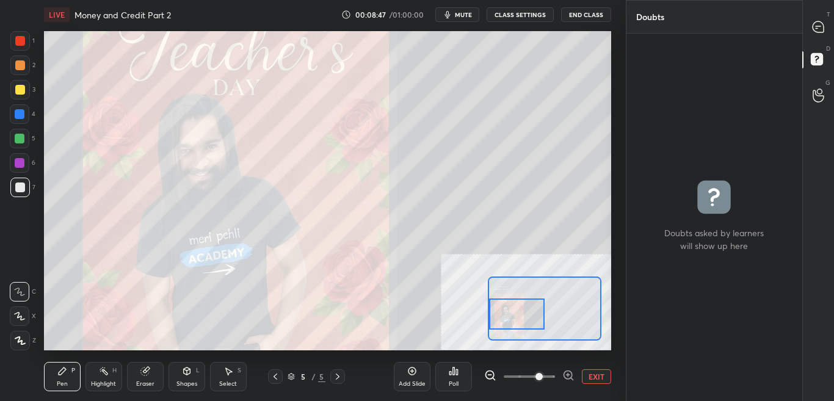
drag, startPoint x: 519, startPoint y: 303, endPoint x: 492, endPoint y: 308, distance: 27.2
click at [488, 308] on div at bounding box center [545, 308] width 114 height 64
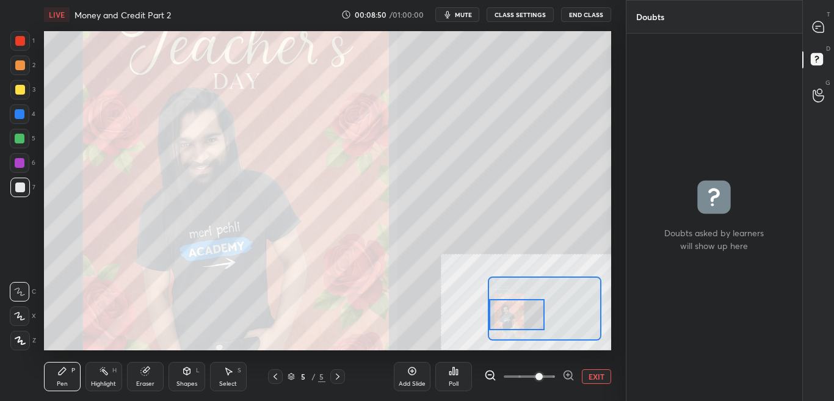
click at [595, 377] on button "EXIT" at bounding box center [596, 376] width 29 height 15
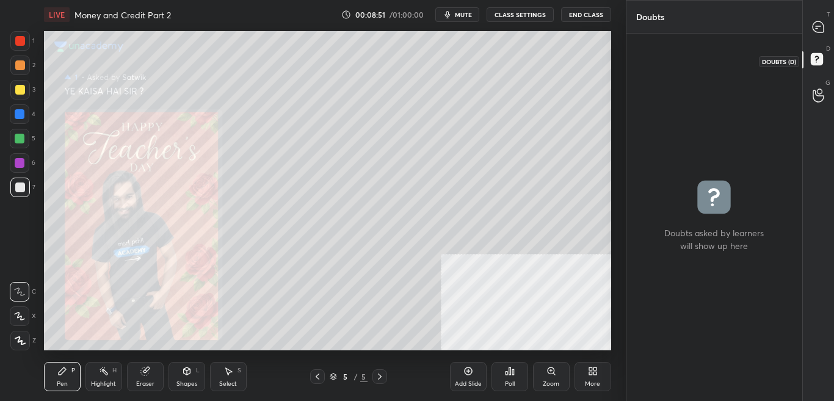
click at [822, 61] on rect at bounding box center [817, 60] width 12 height 12
click at [829, 30] on div at bounding box center [818, 27] width 24 height 22
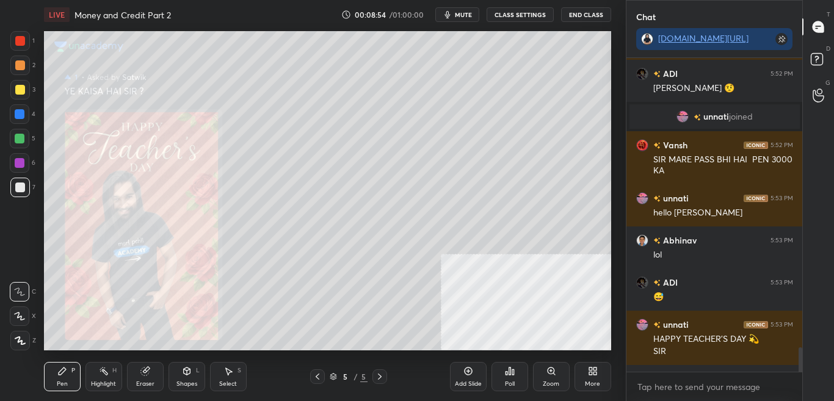
scroll to position [4546, 0]
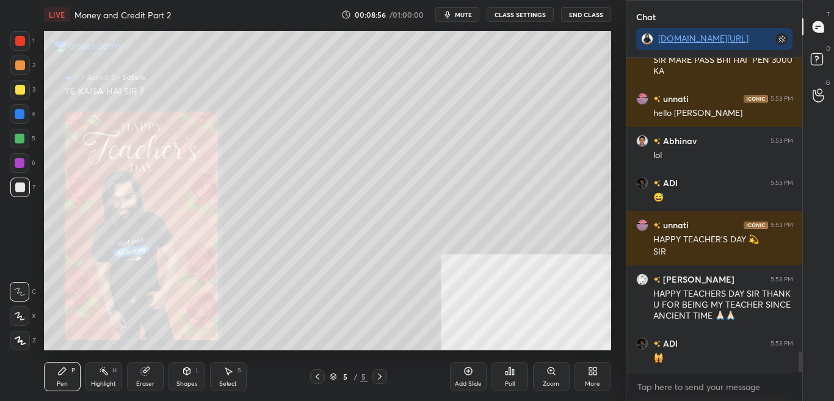
click at [587, 378] on div "More" at bounding box center [592, 376] width 37 height 29
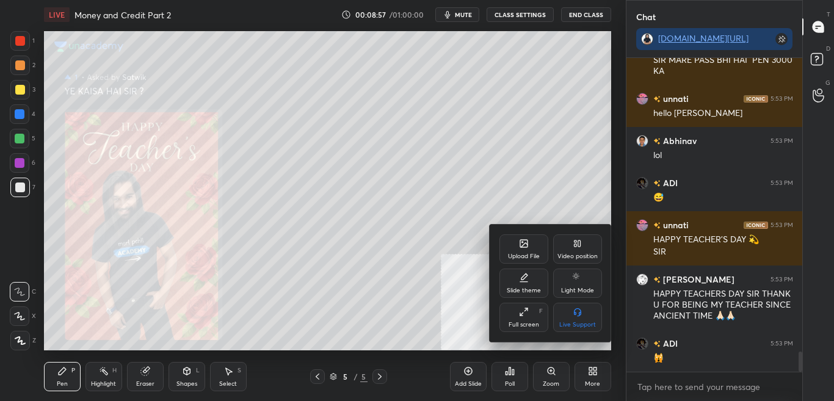
click at [527, 253] on div "Upload File" at bounding box center [524, 256] width 32 height 6
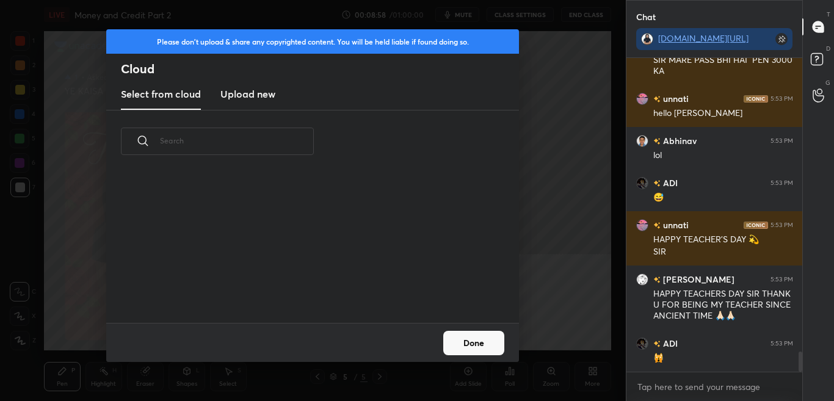
scroll to position [150, 392]
click at [248, 100] on new "Upload new" at bounding box center [247, 94] width 55 height 31
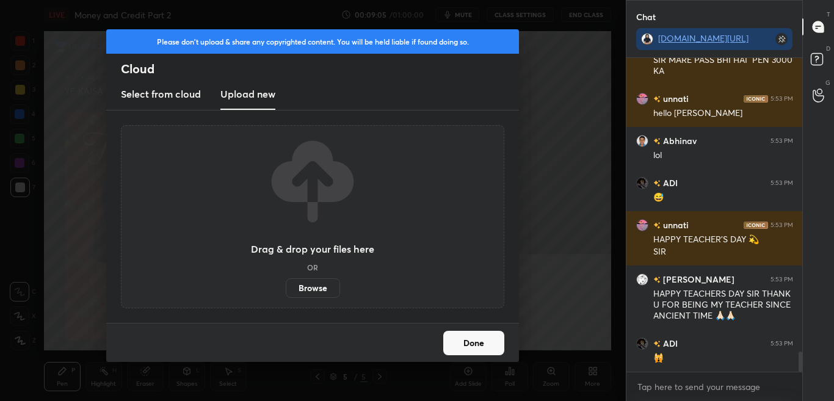
click at [330, 292] on label "Browse" at bounding box center [313, 288] width 54 height 20
click at [286, 292] on input "Browse" at bounding box center [286, 288] width 0 height 20
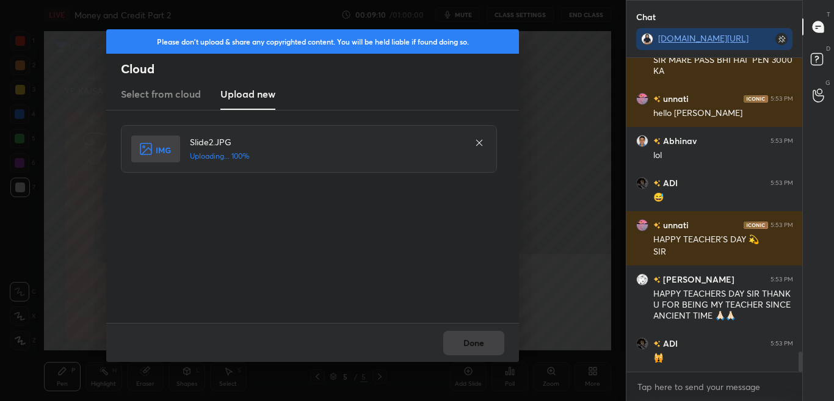
click at [483, 343] on div "Done" at bounding box center [312, 342] width 413 height 39
click at [483, 344] on div "Done" at bounding box center [312, 342] width 413 height 39
click at [483, 344] on button "Done" at bounding box center [473, 343] width 61 height 24
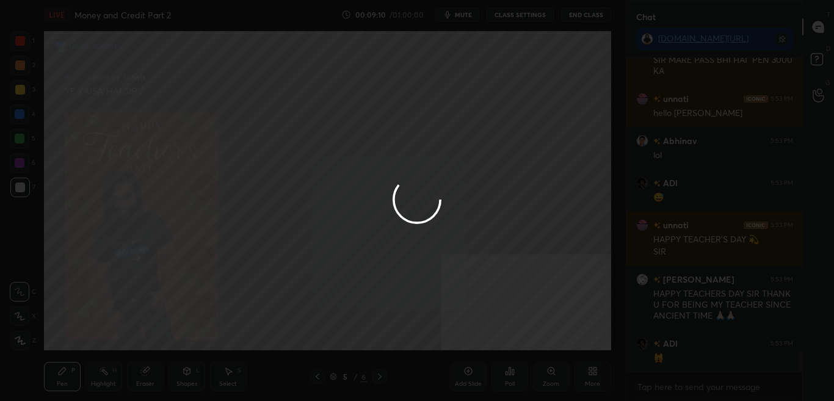
click at [483, 344] on button "Done" at bounding box center [473, 343] width 61 height 24
click at [482, 344] on div at bounding box center [417, 200] width 834 height 401
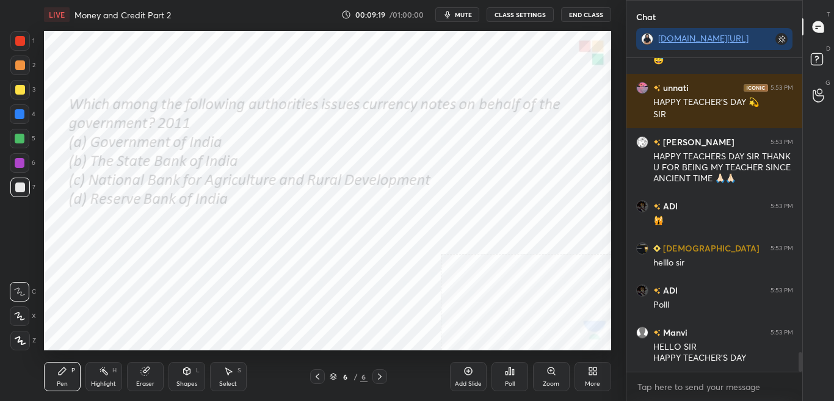
scroll to position [4713, 0]
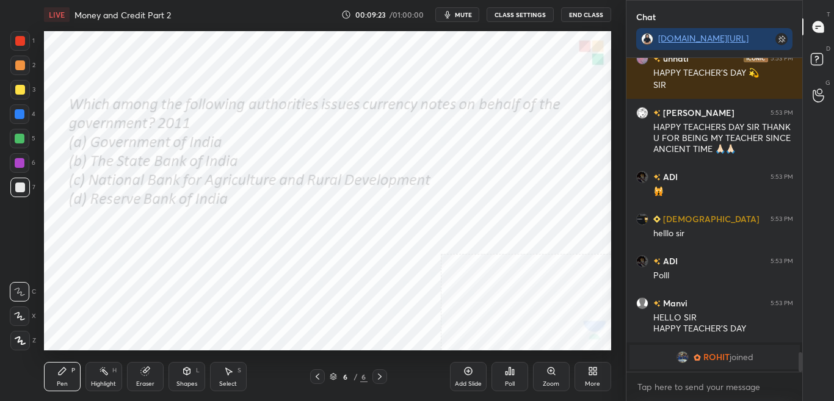
click at [502, 384] on div "Poll" at bounding box center [509, 376] width 37 height 29
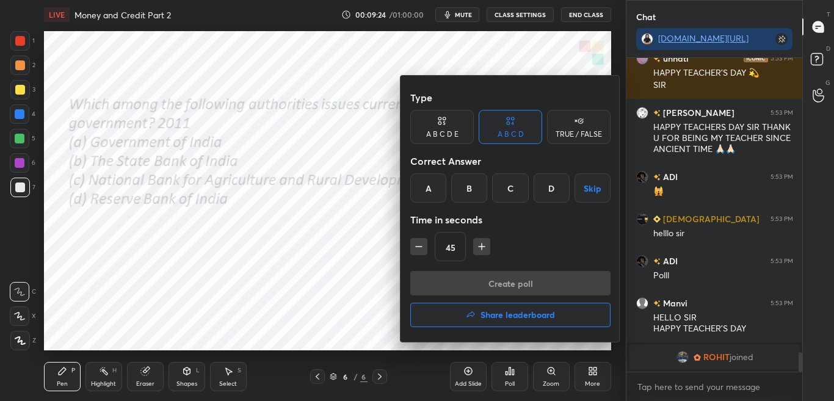
click at [550, 189] on div "D" at bounding box center [551, 187] width 36 height 29
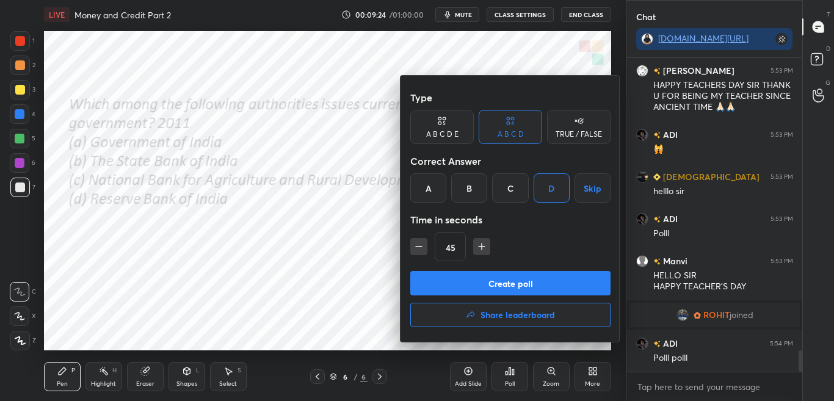
scroll to position [4258, 0]
click at [529, 292] on button "Create poll" at bounding box center [510, 283] width 200 height 24
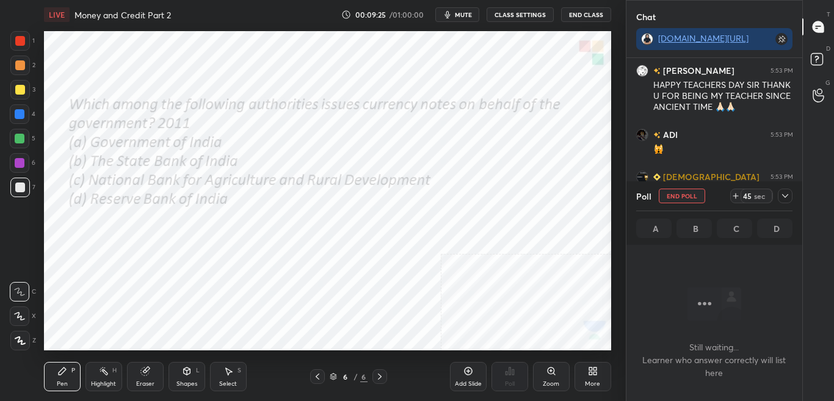
scroll to position [276, 172]
click at [460, 20] on button "mute" at bounding box center [457, 14] width 44 height 15
click at [788, 200] on icon at bounding box center [785, 196] width 10 height 10
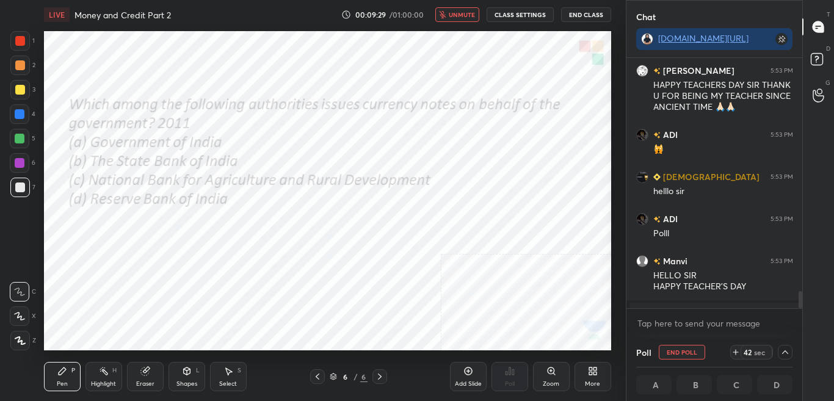
scroll to position [4321, 0]
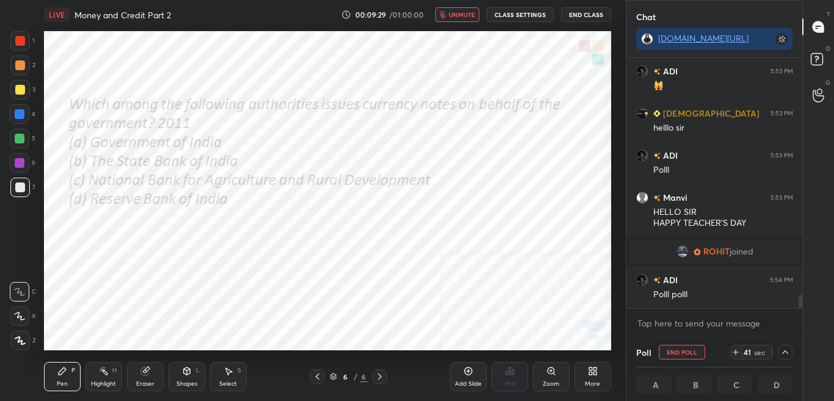
drag, startPoint x: 799, startPoint y: 300, endPoint x: 800, endPoint y: 310, distance: 9.8
click at [800, 310] on div "[PERSON_NAME] 5:53 PM HAPPY TEACHERS DAY SIR THANK U FOR BEING MY TEACHER SINCE…" at bounding box center [714, 198] width 176 height 280
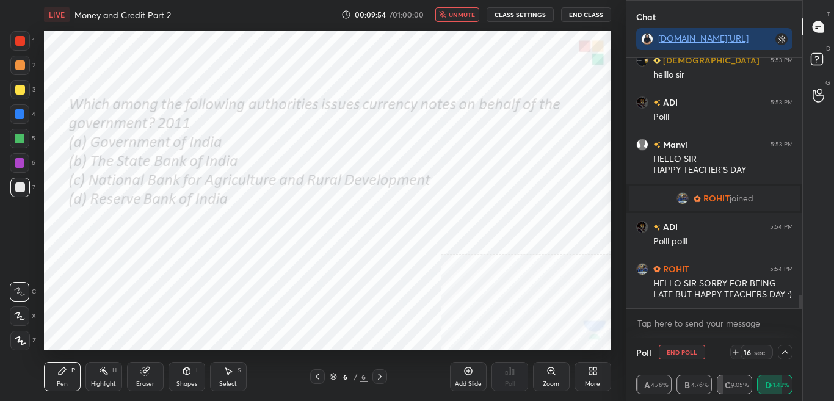
scroll to position [4404, 0]
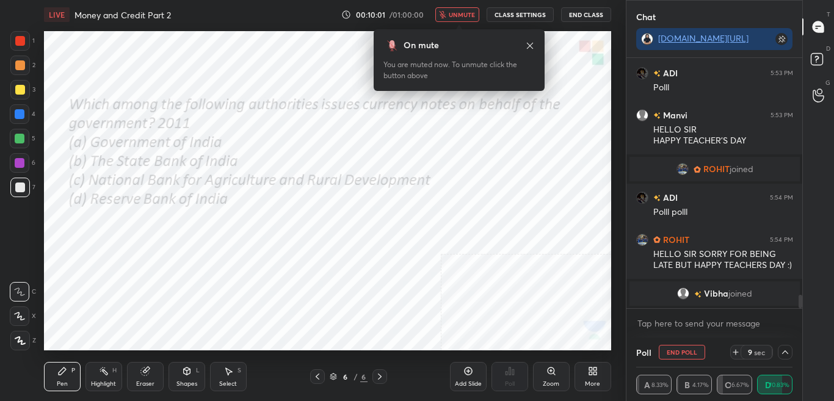
click at [460, 16] on span "unmute" at bounding box center [462, 14] width 26 height 9
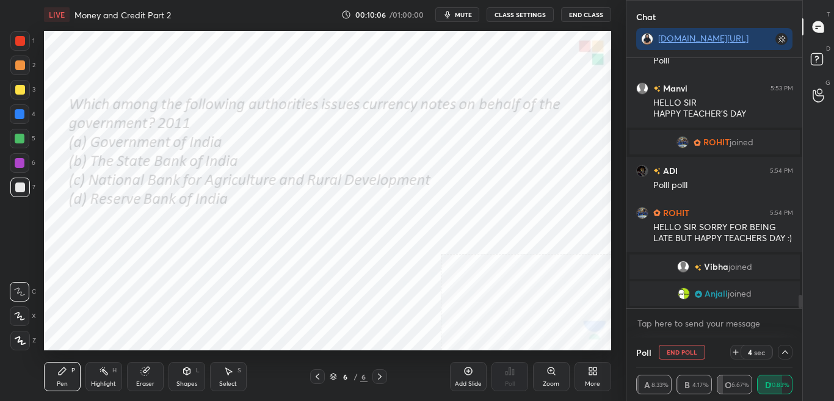
scroll to position [4447, 0]
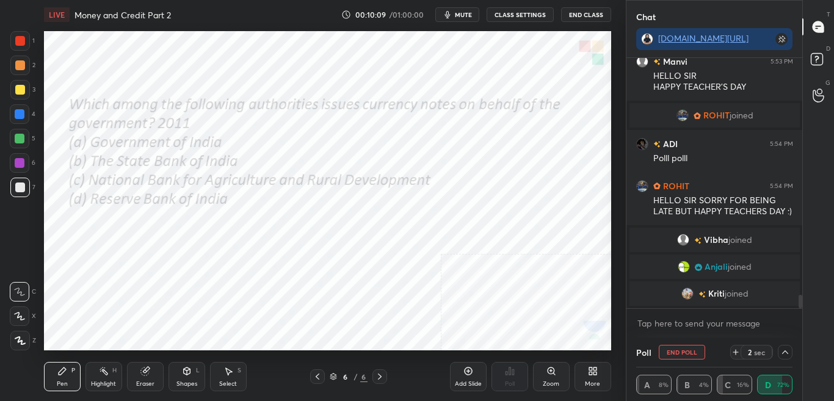
click at [786, 352] on icon at bounding box center [785, 352] width 10 height 10
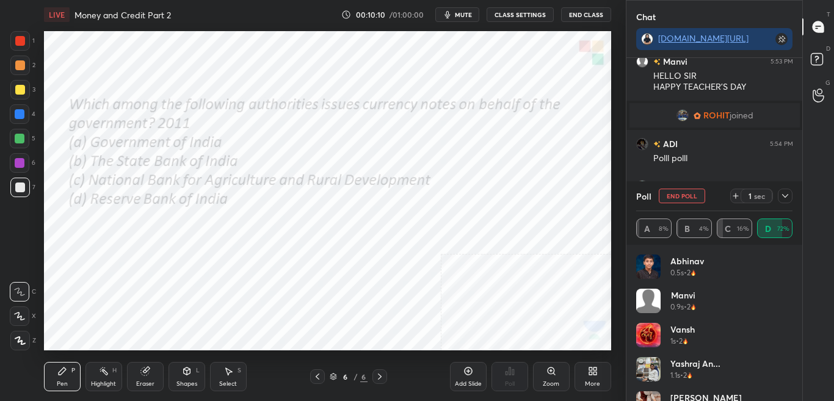
scroll to position [4462, 0]
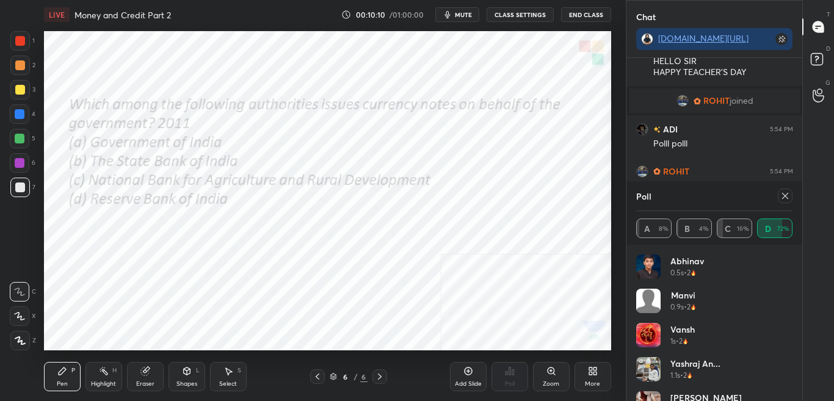
click at [787, 367] on div "Yashraj An... 1.1s • 2" at bounding box center [714, 374] width 157 height 34
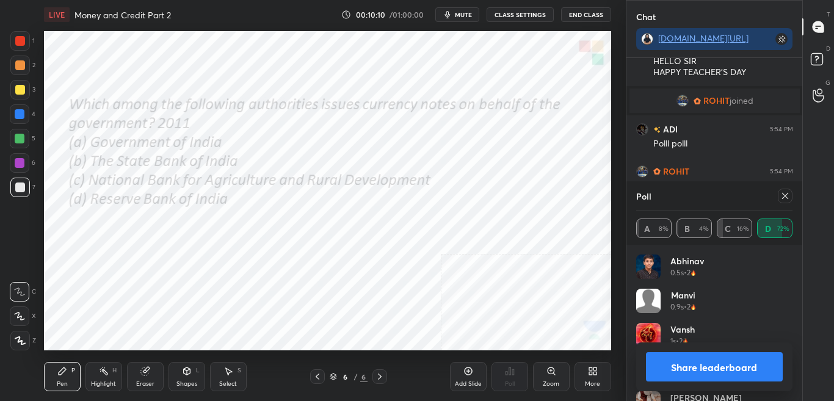
click at [791, 369] on div "Share leaderboard" at bounding box center [714, 366] width 157 height 49
click at [755, 374] on button "Share leaderboard" at bounding box center [714, 366] width 137 height 29
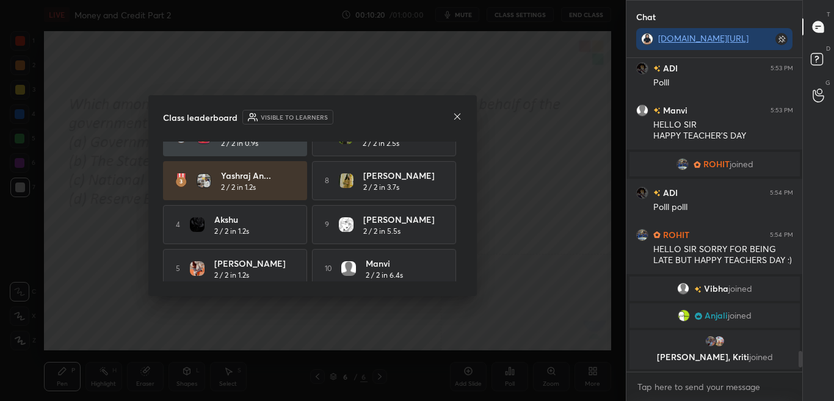
scroll to position [79, 0]
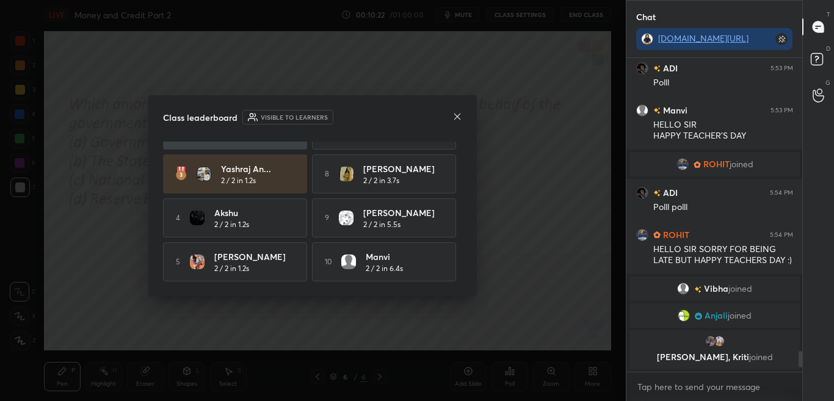
click at [452, 115] on icon at bounding box center [457, 117] width 10 height 10
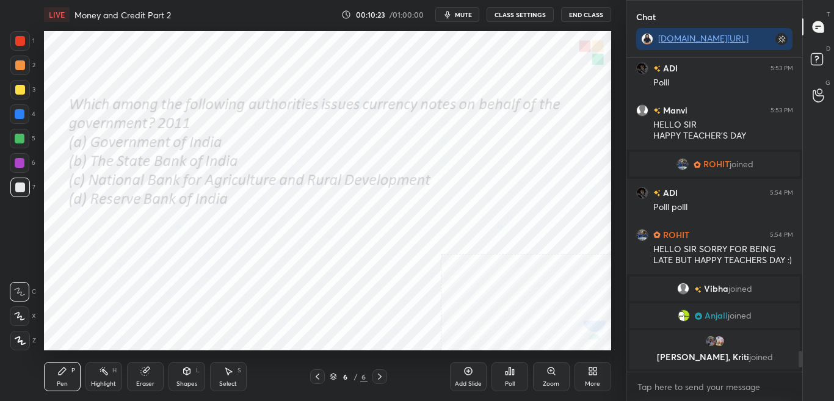
click at [581, 364] on div "More" at bounding box center [592, 376] width 37 height 29
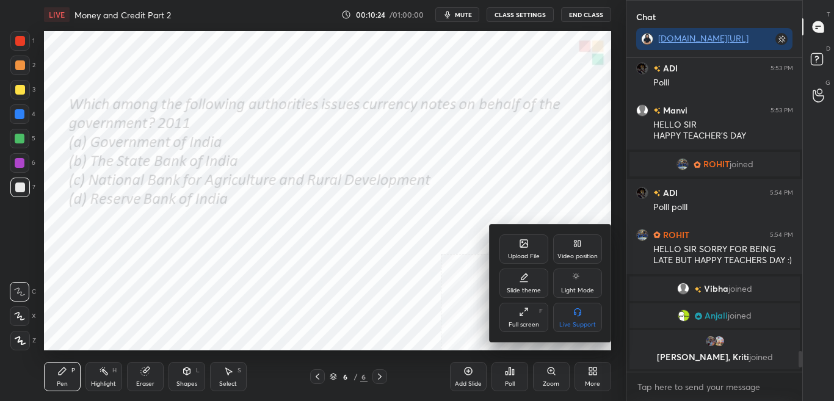
click at [527, 250] on div "Upload File" at bounding box center [523, 248] width 49 height 29
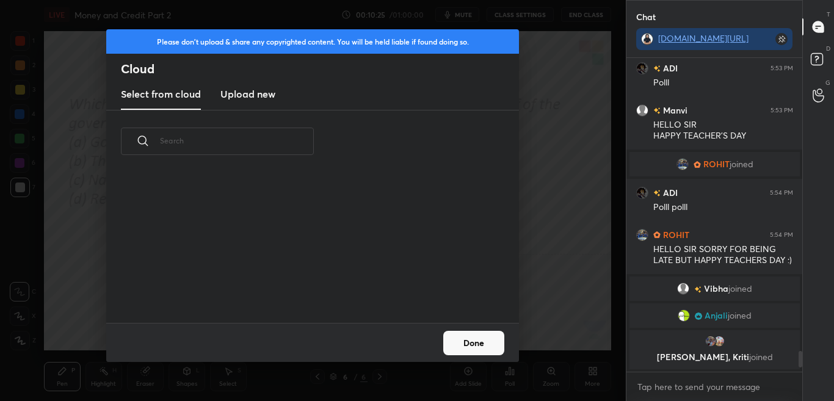
scroll to position [92, 392]
click at [268, 100] on h3 "Upload new" at bounding box center [247, 94] width 55 height 15
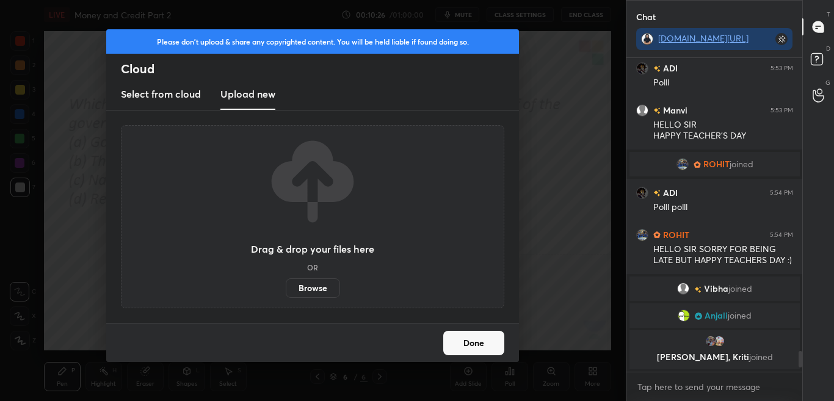
click at [307, 294] on label "Browse" at bounding box center [313, 288] width 54 height 20
click at [286, 294] on input "Browse" at bounding box center [286, 288] width 0 height 20
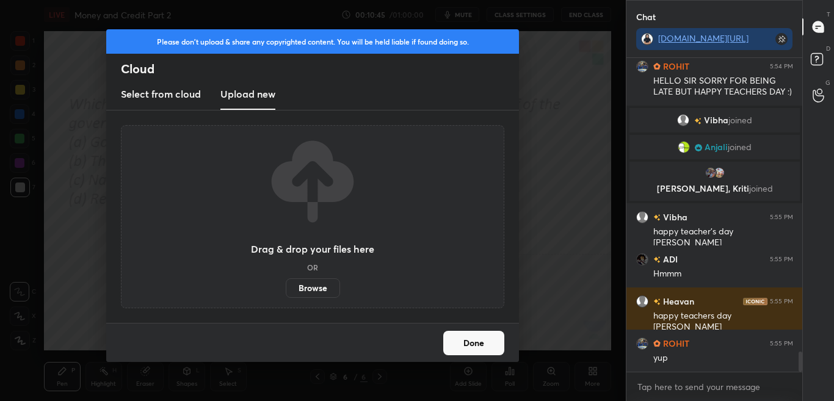
scroll to position [4574, 0]
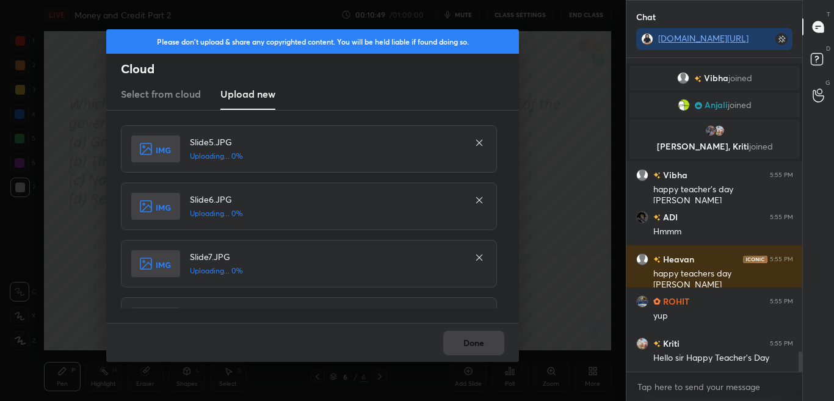
click at [463, 347] on div "Done" at bounding box center [312, 342] width 413 height 39
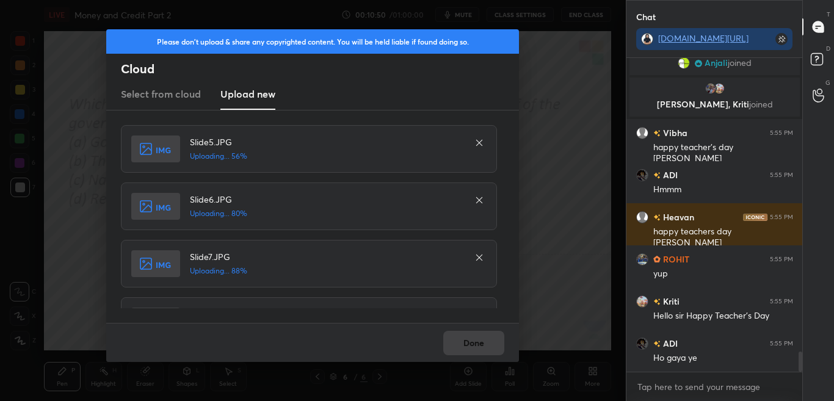
click at [463, 345] on div "Done" at bounding box center [312, 342] width 413 height 39
click at [463, 344] on div "Done" at bounding box center [312, 342] width 413 height 39
click at [465, 341] on div "Done" at bounding box center [312, 342] width 413 height 39
click at [467, 339] on div "Done" at bounding box center [312, 342] width 413 height 39
click at [467, 339] on button "Done" at bounding box center [473, 343] width 61 height 24
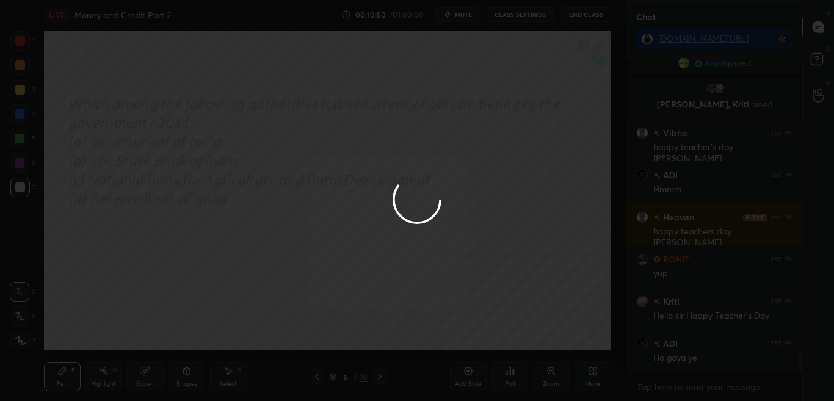
click at [469, 337] on button "Done" at bounding box center [473, 343] width 61 height 24
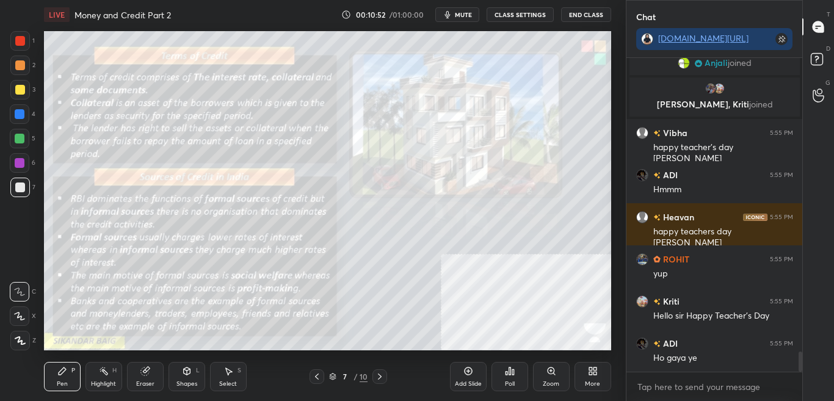
click at [319, 374] on icon at bounding box center [317, 377] width 10 height 10
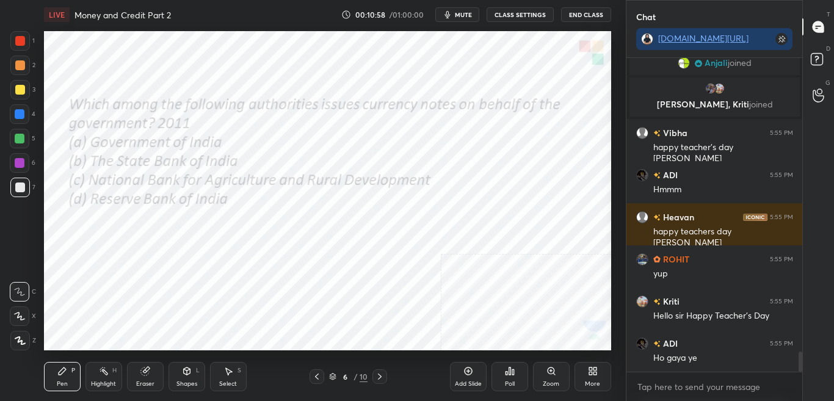
scroll to position [4658, 0]
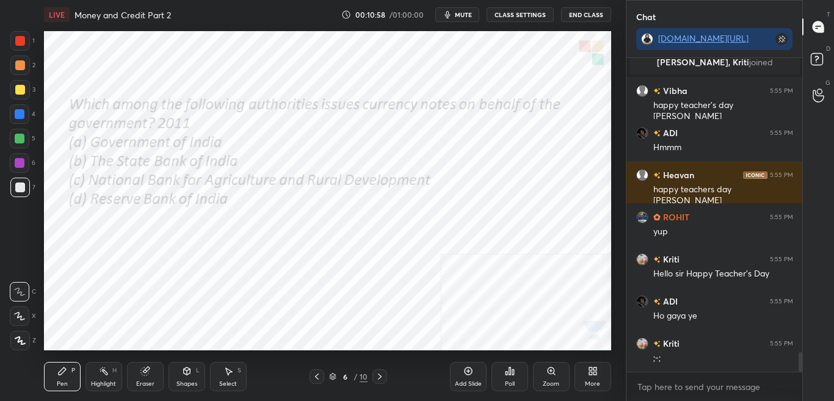
click at [591, 385] on div "More" at bounding box center [592, 384] width 15 height 6
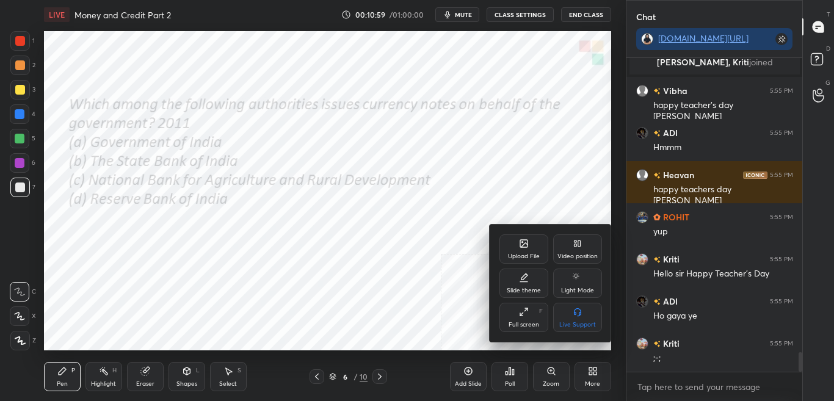
scroll to position [4700, 0]
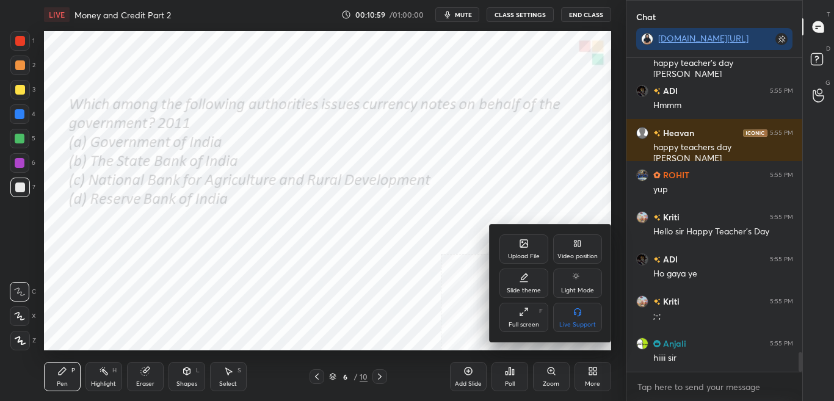
click at [521, 251] on div "Upload File" at bounding box center [523, 248] width 49 height 29
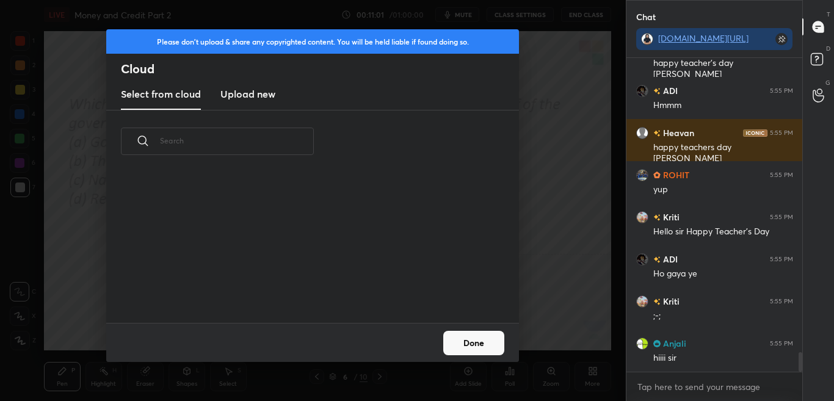
scroll to position [150, 392]
click at [250, 104] on new "Upload new" at bounding box center [247, 94] width 55 height 31
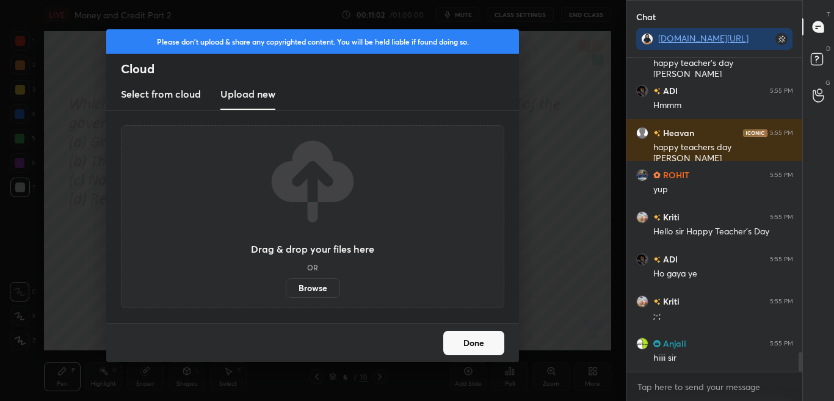
click at [303, 295] on label "Browse" at bounding box center [313, 288] width 54 height 20
click at [286, 295] on input "Browse" at bounding box center [286, 288] width 0 height 20
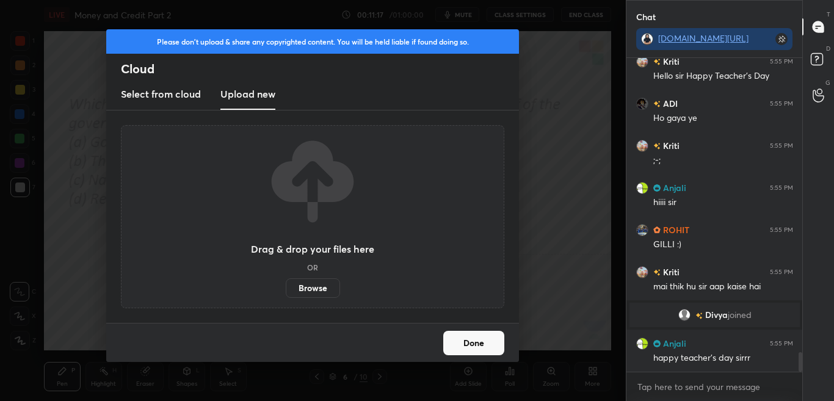
scroll to position [4750, 0]
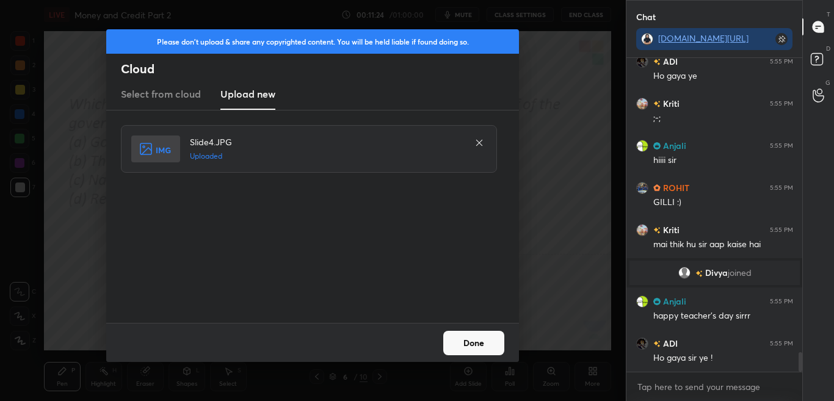
click at [474, 348] on button "Done" at bounding box center [473, 343] width 61 height 24
click at [472, 346] on button "Done" at bounding box center [473, 343] width 61 height 24
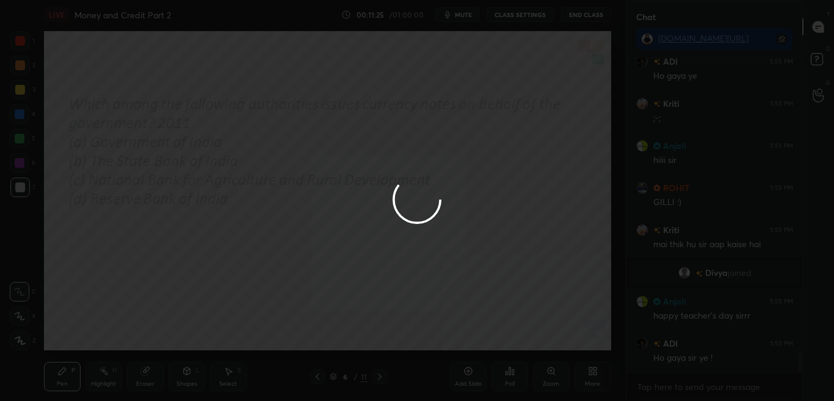
click at [474, 346] on div at bounding box center [417, 200] width 834 height 401
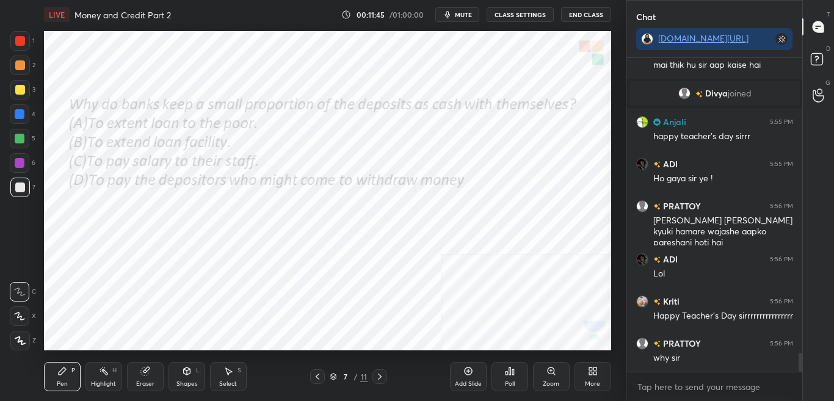
scroll to position [4958, 0]
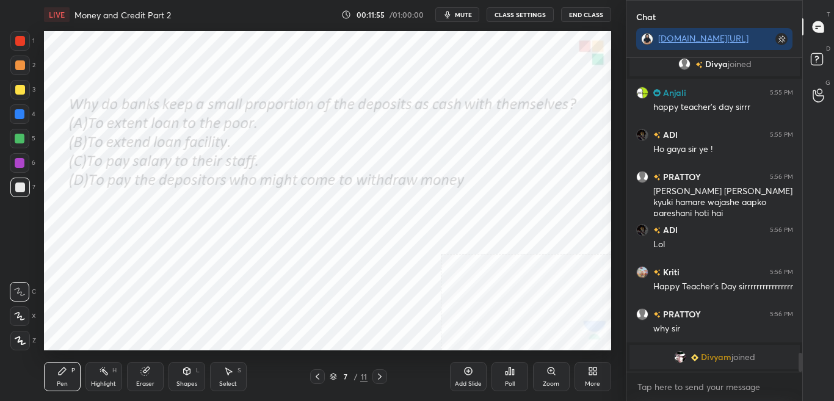
click at [502, 380] on div "Poll" at bounding box center [509, 376] width 37 height 29
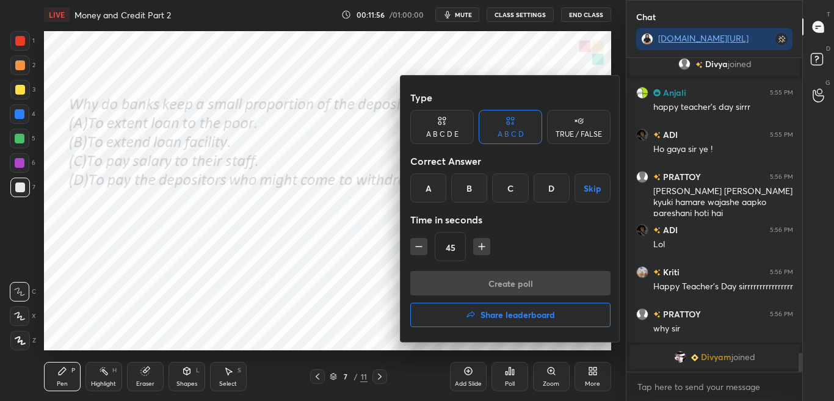
click at [552, 187] on div "D" at bounding box center [551, 187] width 36 height 29
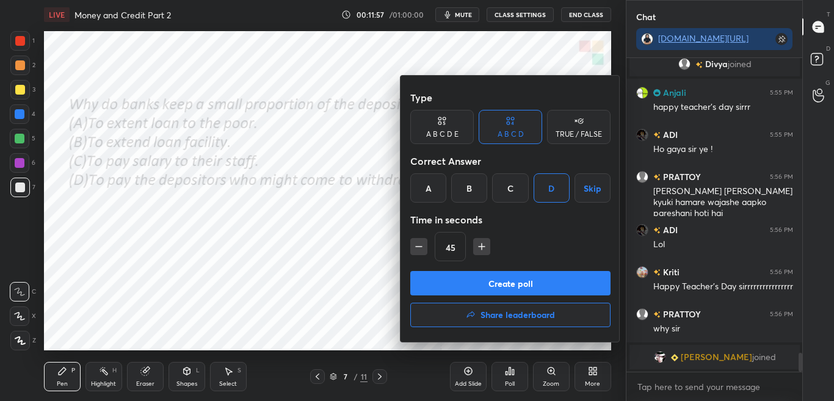
click at [540, 284] on button "Create poll" at bounding box center [510, 283] width 200 height 24
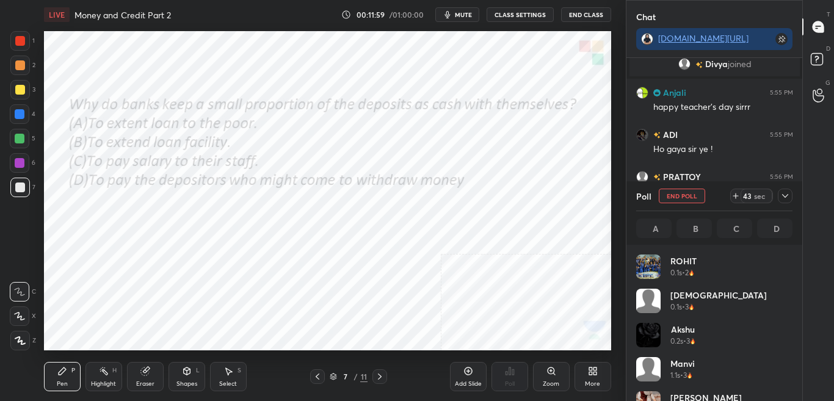
scroll to position [143, 153]
click at [786, 199] on icon at bounding box center [785, 196] width 10 height 10
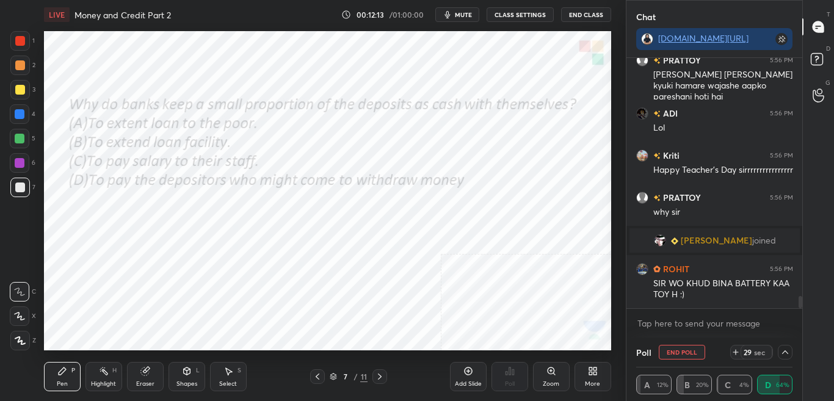
scroll to position [4990, 0]
drag, startPoint x: 800, startPoint y: 300, endPoint x: 798, endPoint y: 316, distance: 16.0
click at [801, 313] on div "ADI 5:55 PM Ho gaya sir ye ! PRATTOY 5:56 PM [PERSON_NAME] [PERSON_NAME] kyuki …" at bounding box center [714, 198] width 176 height 280
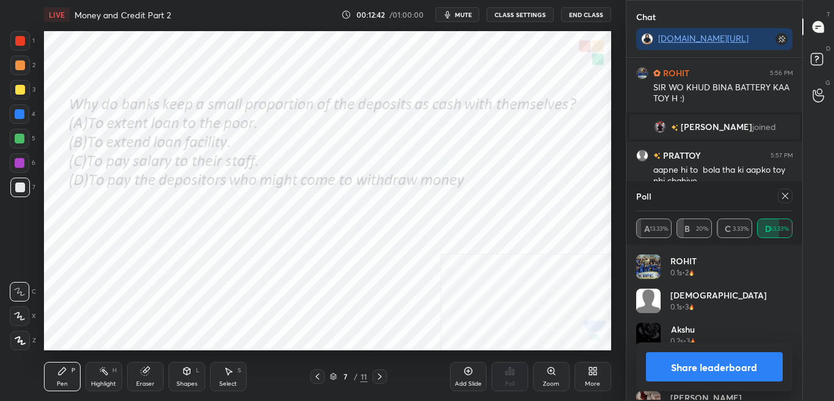
scroll to position [4, 4]
click at [729, 370] on button "Share leaderboard" at bounding box center [714, 366] width 137 height 29
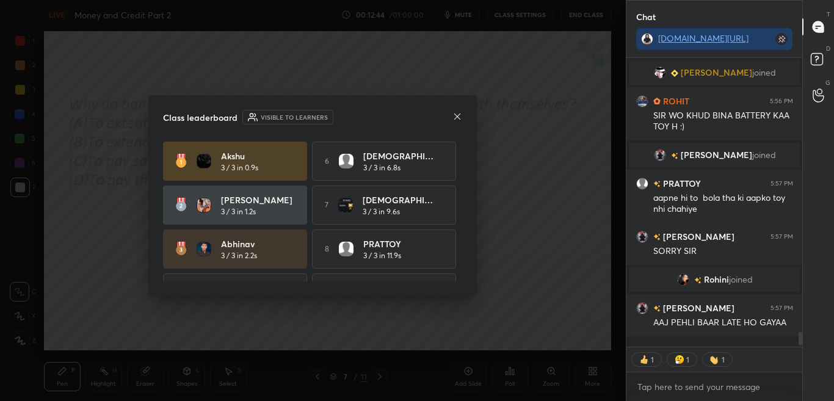
scroll to position [5101, 0]
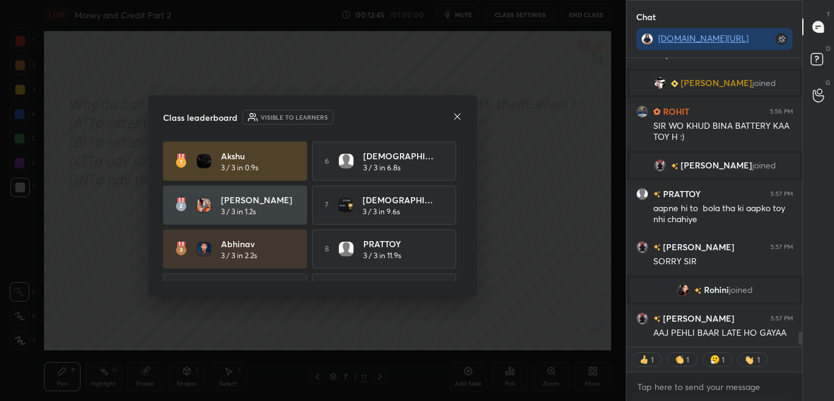
click at [463, 248] on div "Class leaderboard Visible to learners Akshu 3 / 3 in 0.9s 6 [PERSON_NAME] 3 / 3…" at bounding box center [312, 195] width 328 height 201
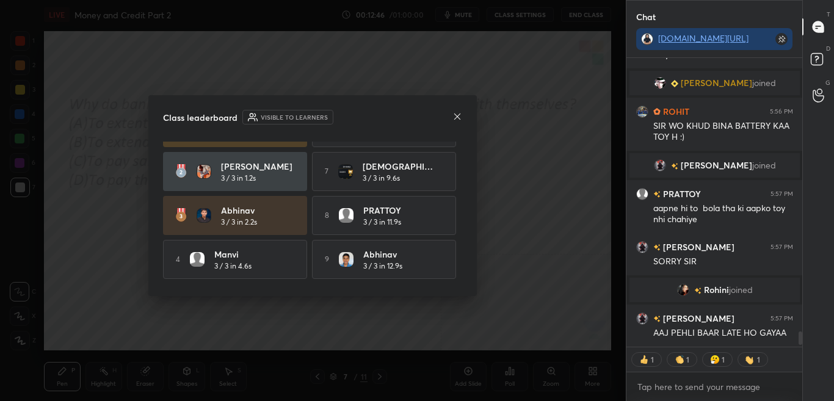
scroll to position [79, 0]
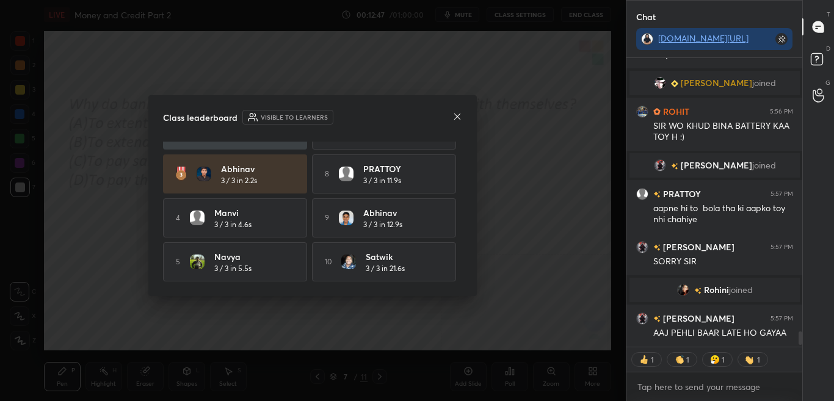
click at [455, 117] on icon at bounding box center [457, 117] width 10 height 10
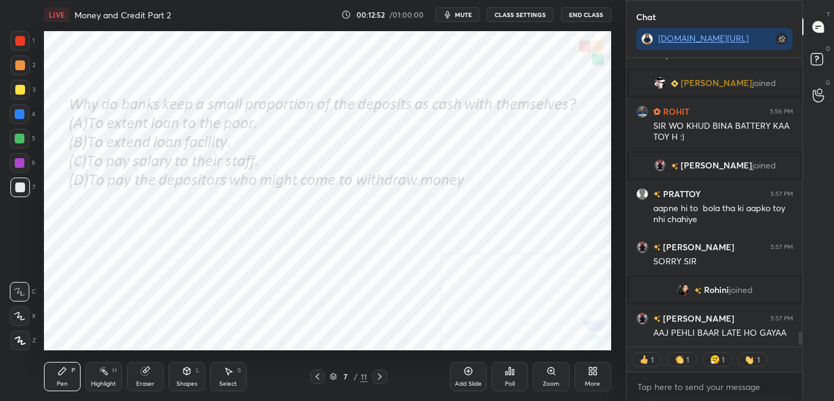
scroll to position [5113, 0]
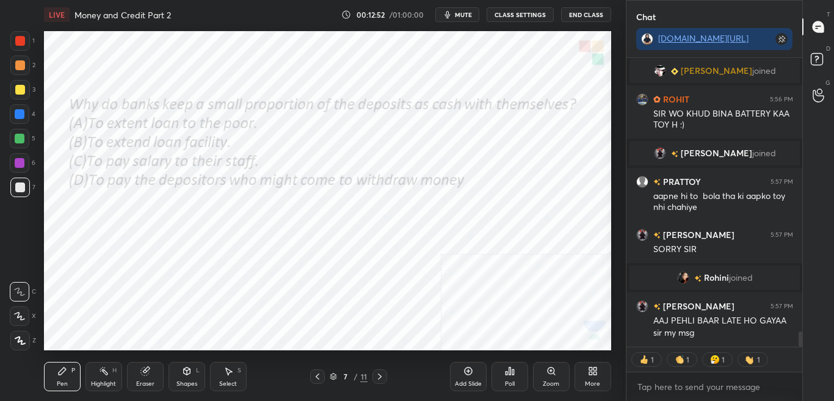
click at [378, 376] on icon at bounding box center [380, 377] width 10 height 10
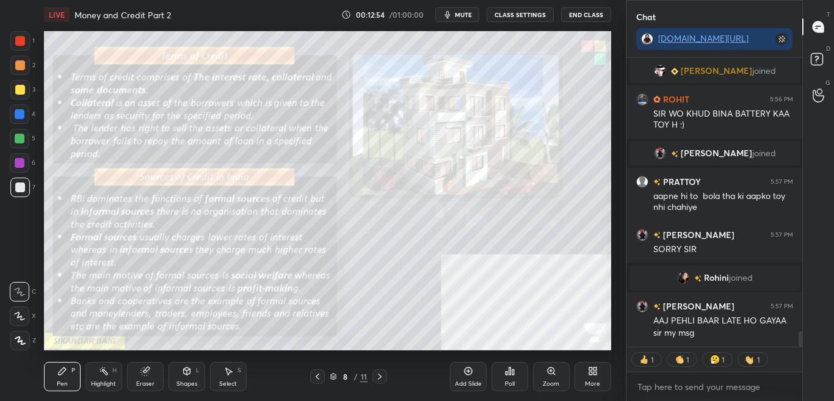
type textarea "x"
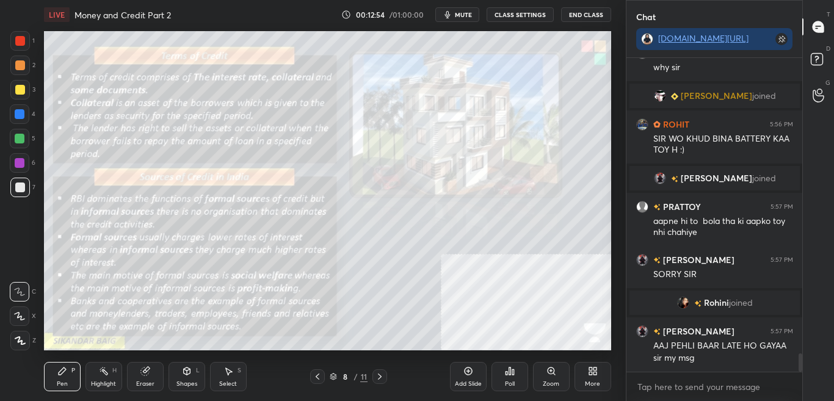
scroll to position [5088, 0]
click at [526, 17] on button "CLASS SETTINGS" at bounding box center [519, 14] width 67 height 15
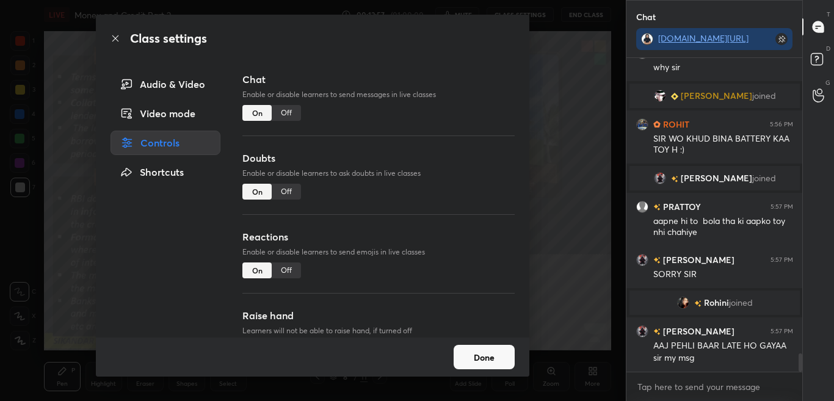
click at [292, 118] on div "Off" at bounding box center [286, 113] width 29 height 16
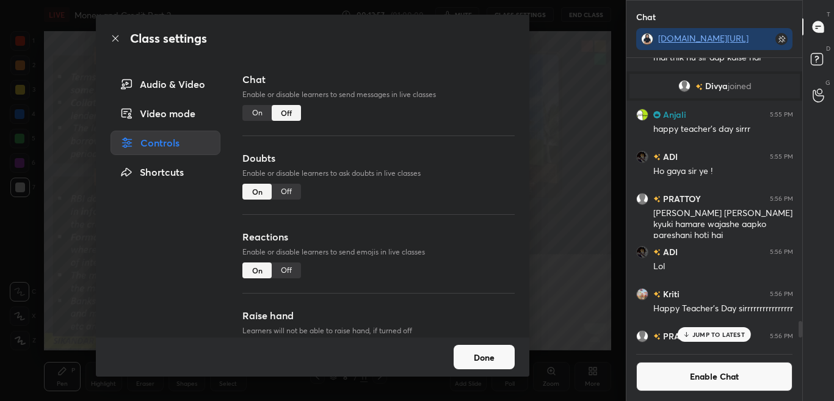
scroll to position [285, 172]
click at [114, 37] on icon at bounding box center [115, 39] width 10 height 10
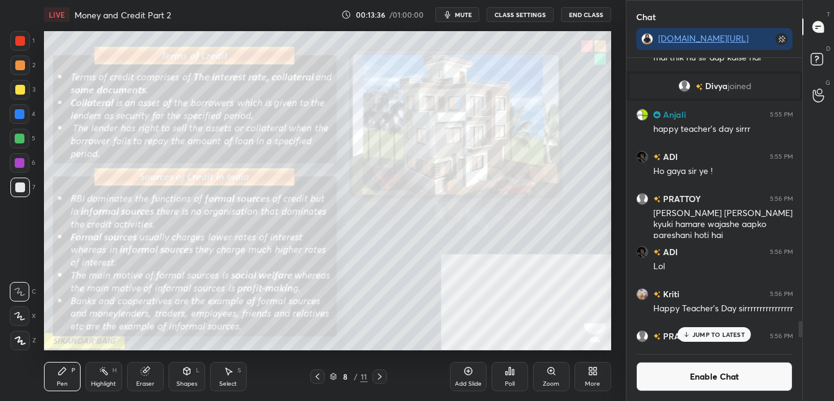
click at [469, 374] on icon at bounding box center [468, 371] width 10 height 10
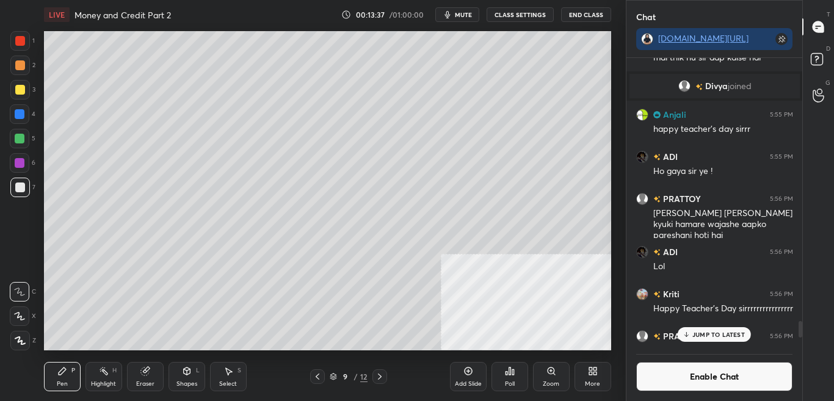
click at [718, 378] on button "Enable Chat" at bounding box center [714, 376] width 157 height 29
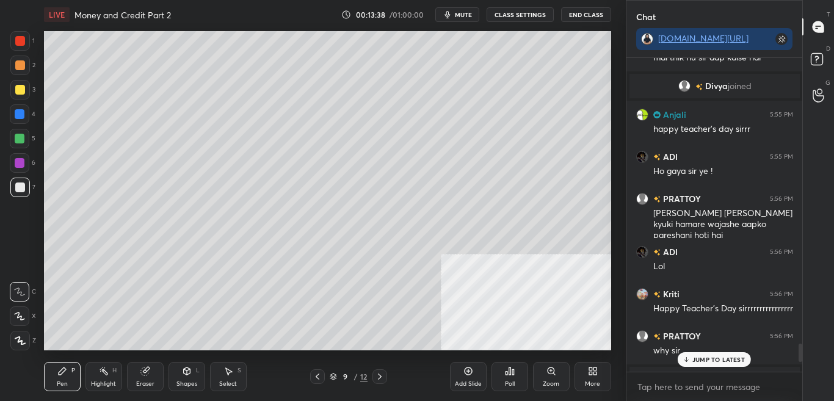
scroll to position [310, 172]
click at [712, 358] on p "2 NEW MESSAGES" at bounding box center [718, 359] width 56 height 7
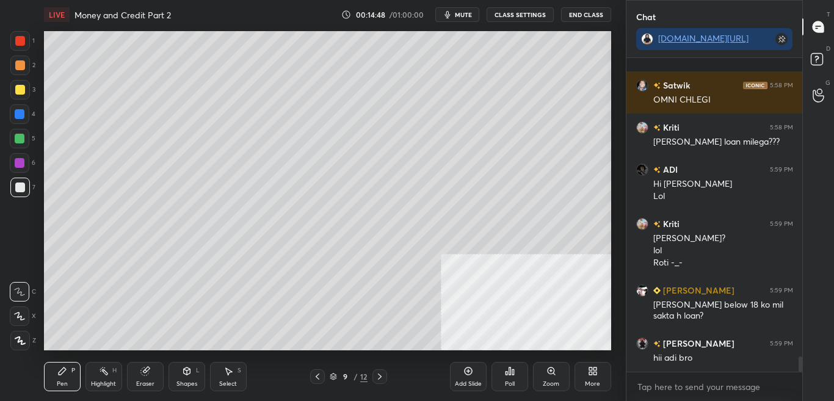
scroll to position [6083, 0]
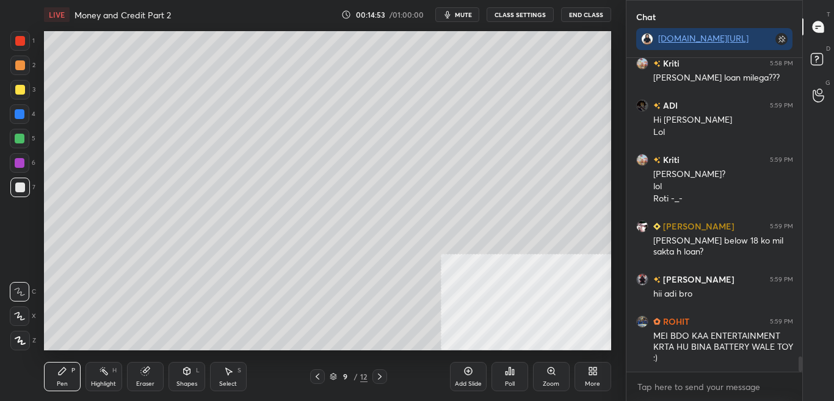
click at [539, 13] on button "CLASS SETTINGS" at bounding box center [519, 14] width 67 height 15
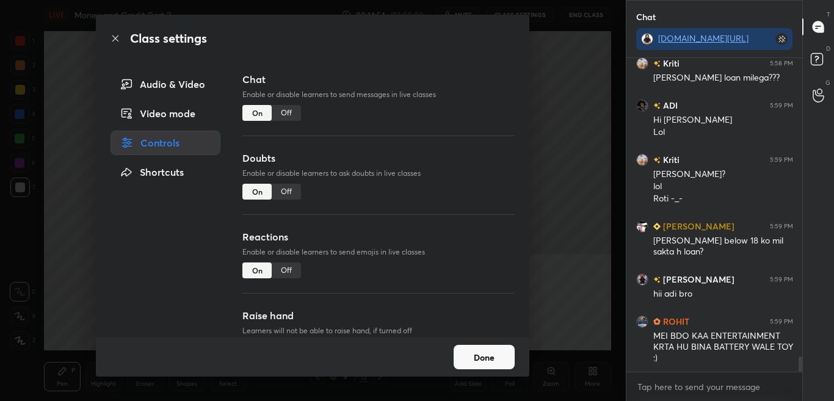
drag, startPoint x: 287, startPoint y: 117, endPoint x: 293, endPoint y: 114, distance: 7.1
click at [287, 116] on div "Off" at bounding box center [286, 113] width 29 height 16
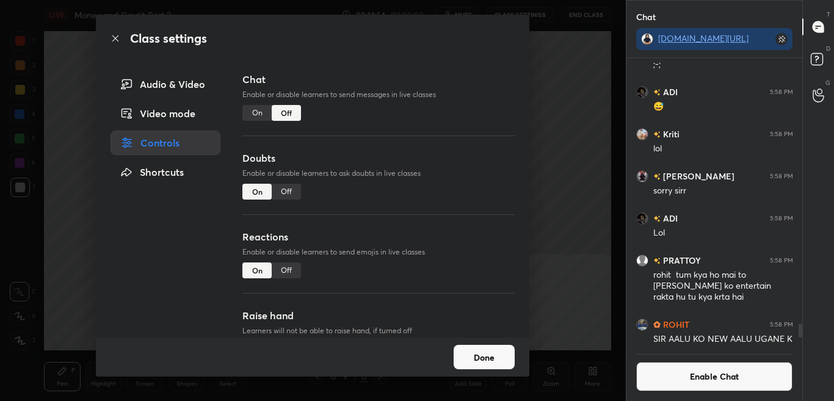
scroll to position [285, 172]
click at [116, 38] on icon at bounding box center [115, 38] width 6 height 6
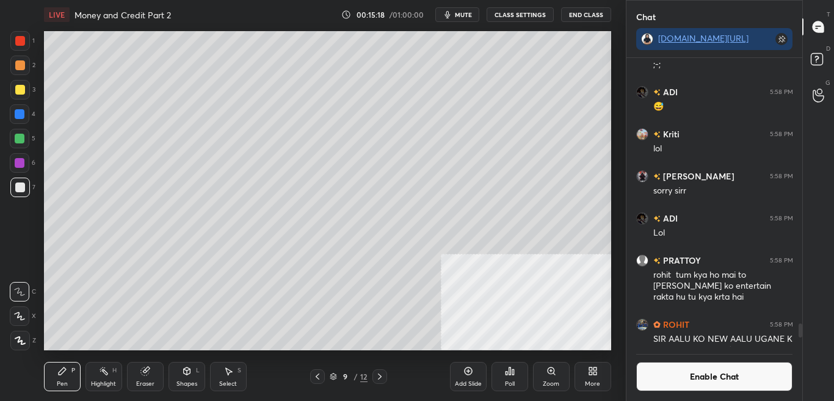
click at [688, 378] on button "Enable Chat" at bounding box center [714, 376] width 157 height 29
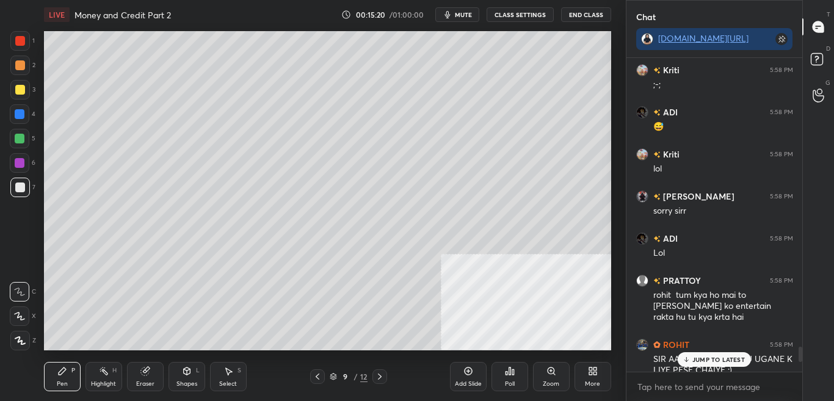
click at [698, 364] on div "JUMP TO LATEST" at bounding box center [713, 359] width 73 height 15
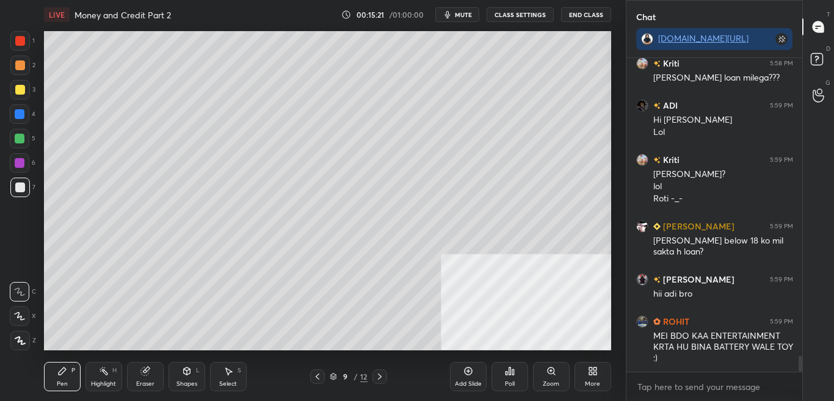
drag, startPoint x: 321, startPoint y: 375, endPoint x: 330, endPoint y: 375, distance: 9.2
click at [320, 375] on icon at bounding box center [317, 377] width 10 height 10
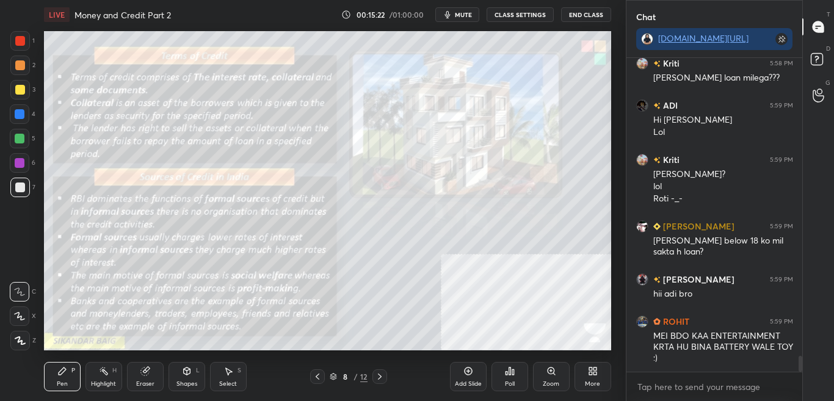
click at [551, 383] on div "Zoom" at bounding box center [551, 384] width 16 height 6
click at [552, 386] on div "Add Slide Poll Zoom More" at bounding box center [530, 376] width 161 height 68
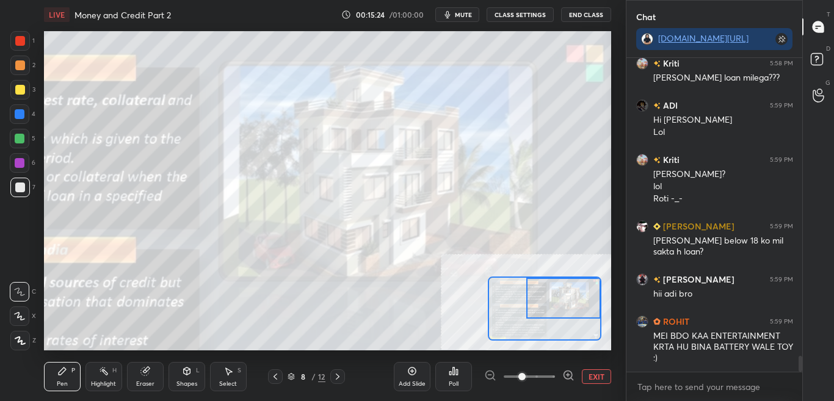
drag, startPoint x: 576, startPoint y: 309, endPoint x: 582, endPoint y: 298, distance: 13.1
click at [582, 293] on div at bounding box center [563, 298] width 74 height 41
click at [569, 378] on icon at bounding box center [568, 375] width 12 height 12
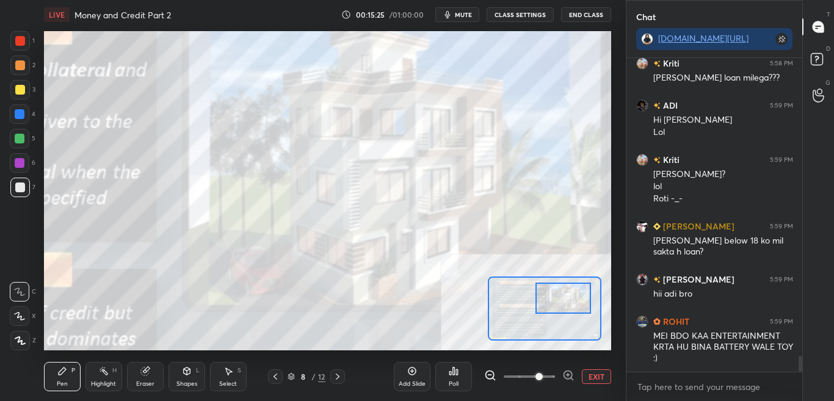
click at [569, 378] on icon at bounding box center [567, 375] width 8 height 8
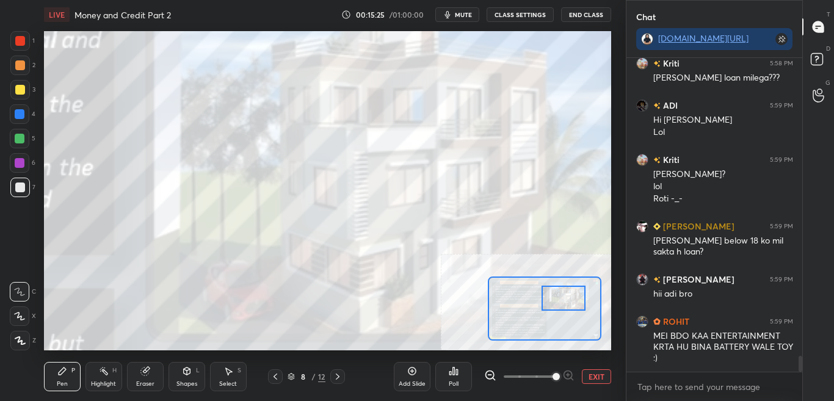
scroll to position [5898, 0]
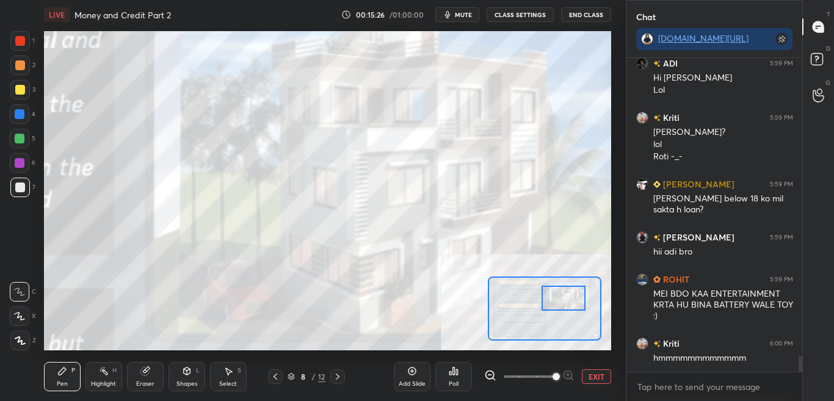
click at [550, 305] on div at bounding box center [563, 298] width 45 height 24
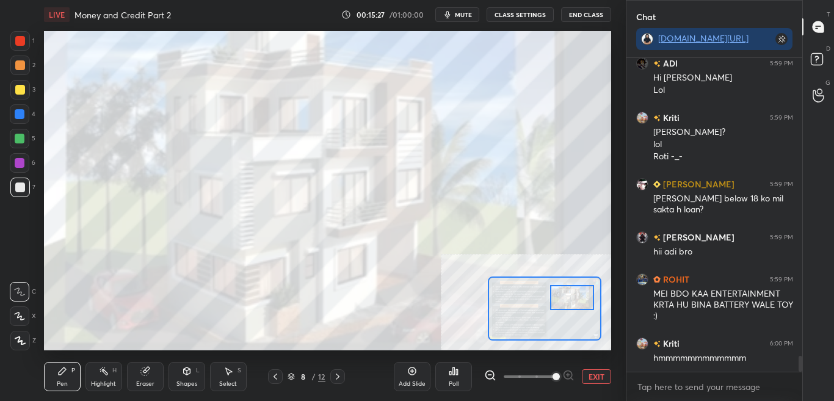
drag, startPoint x: 555, startPoint y: 305, endPoint x: 563, endPoint y: 308, distance: 7.9
click at [562, 305] on div at bounding box center [572, 297] width 45 height 24
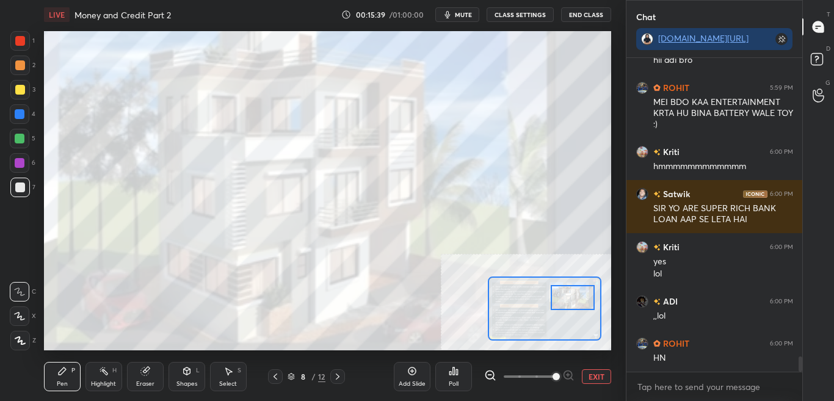
scroll to position [6142, 0]
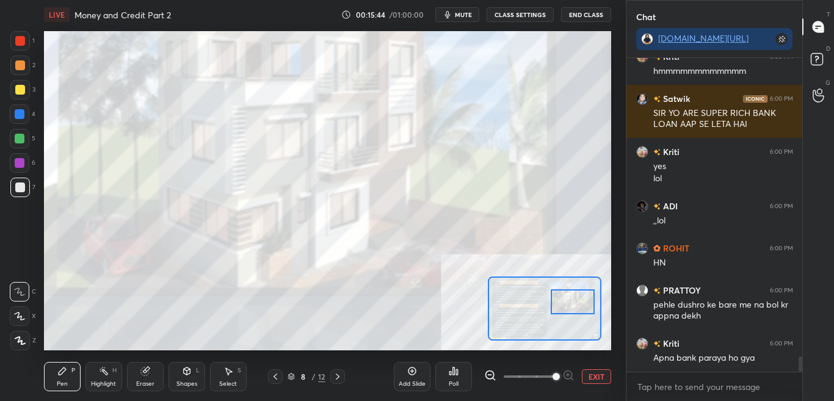
click at [569, 305] on div at bounding box center [573, 301] width 45 height 24
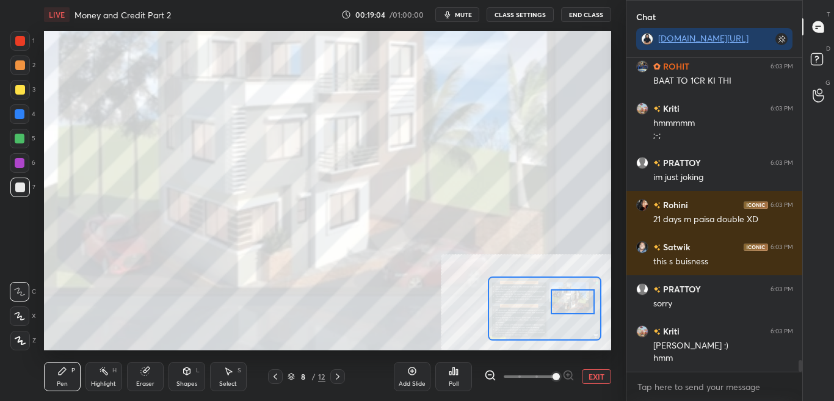
scroll to position [8381, 0]
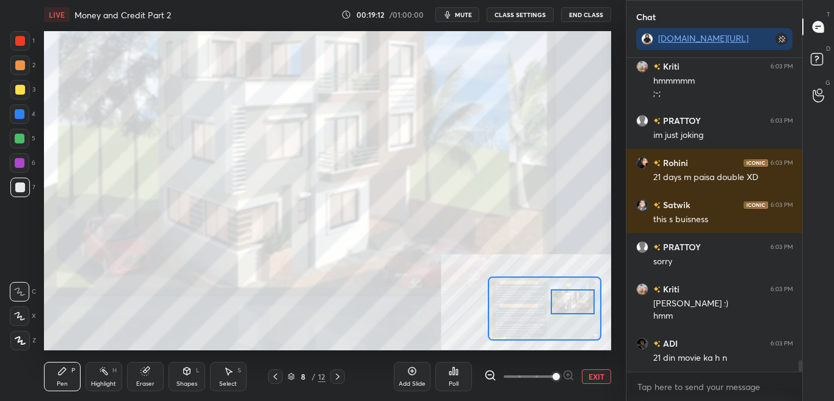
click at [280, 376] on icon at bounding box center [275, 377] width 10 height 10
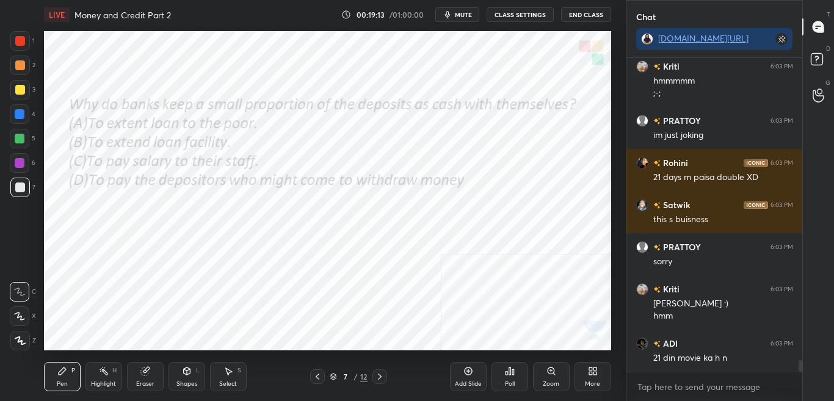
click at [383, 376] on icon at bounding box center [380, 377] width 10 height 10
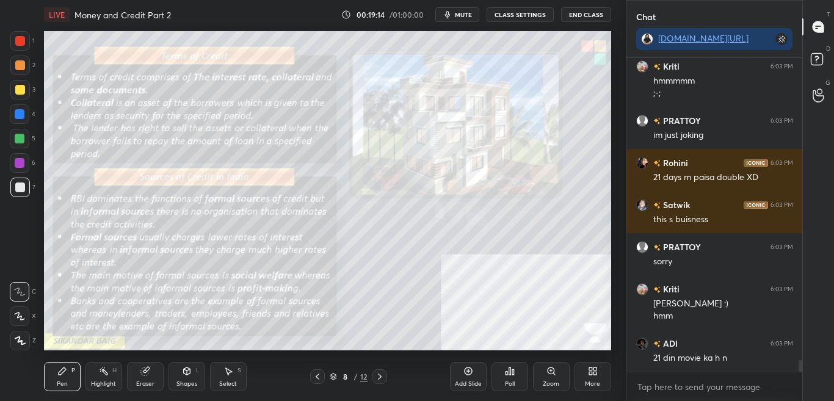
click at [550, 377] on div "Zoom" at bounding box center [551, 376] width 37 height 29
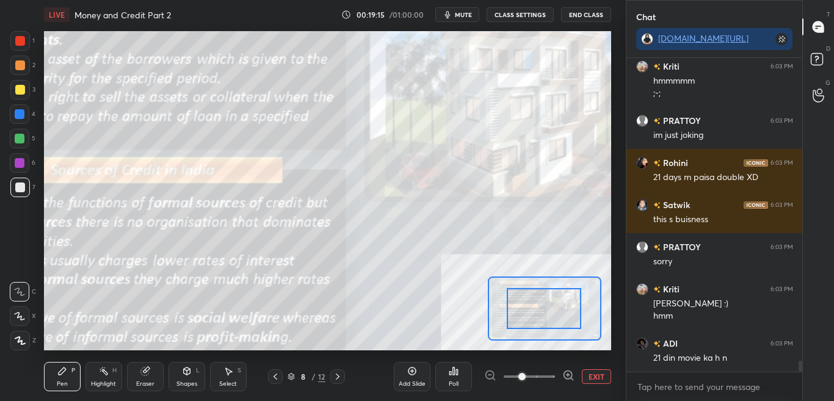
scroll to position [8423, 0]
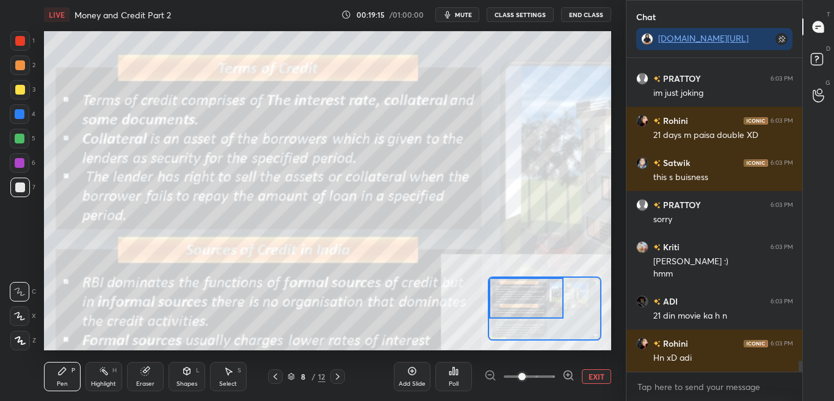
drag, startPoint x: 522, startPoint y: 299, endPoint x: 516, endPoint y: 283, distance: 17.6
click at [518, 279] on div at bounding box center [526, 298] width 74 height 41
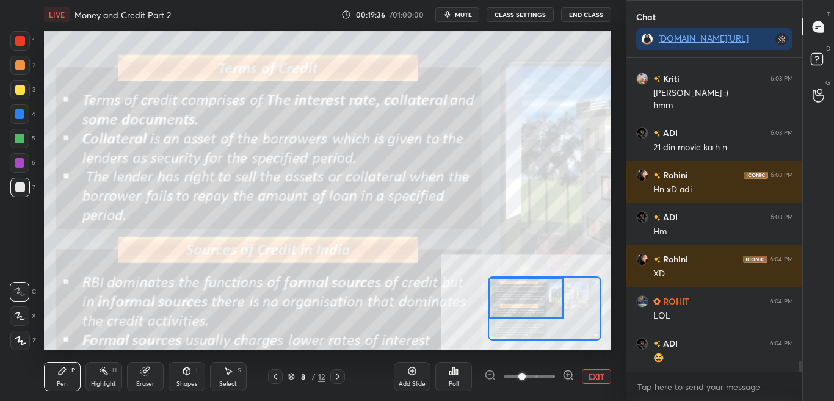
scroll to position [8633, 0]
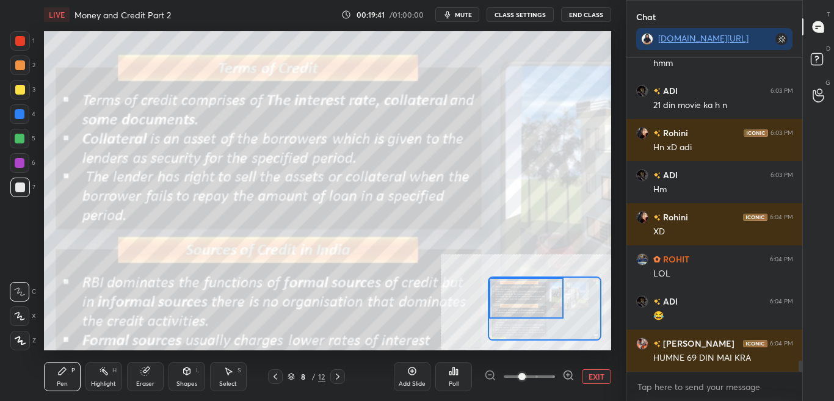
click at [519, 13] on button "CLASS SETTINGS" at bounding box center [519, 14] width 67 height 15
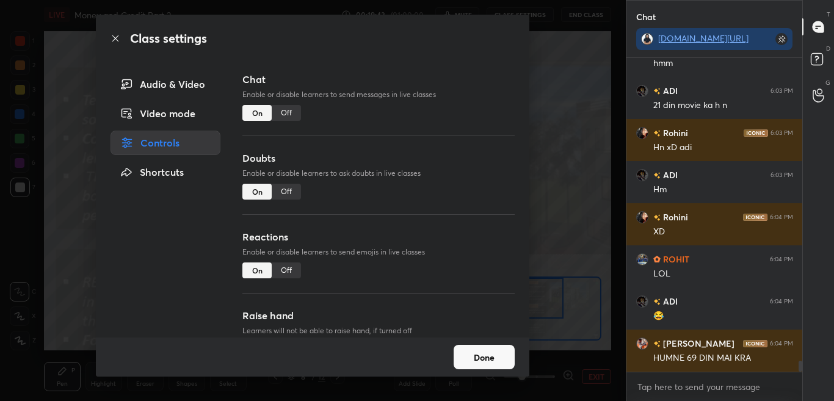
type textarea "x"
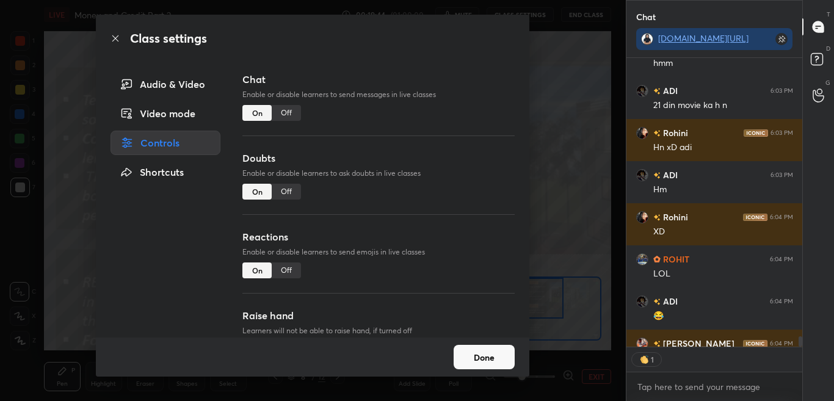
click at [288, 114] on div "Off" at bounding box center [286, 113] width 29 height 16
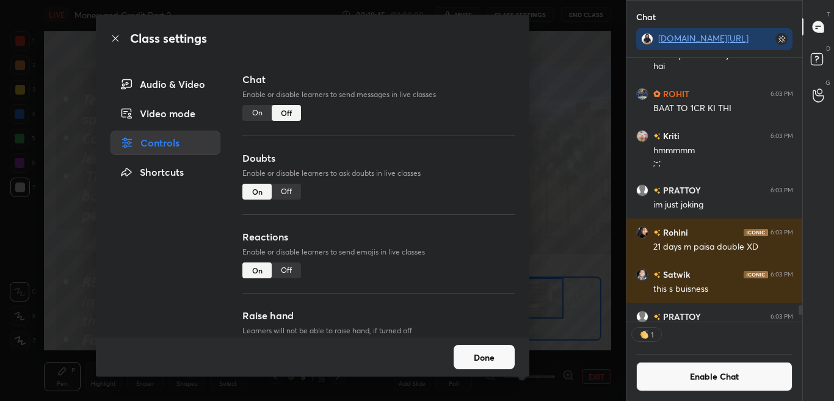
click at [117, 38] on icon at bounding box center [115, 39] width 10 height 10
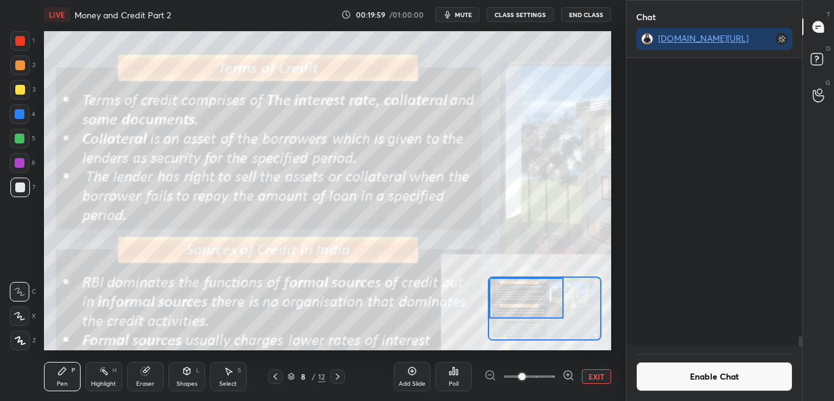
scroll to position [7711, 0]
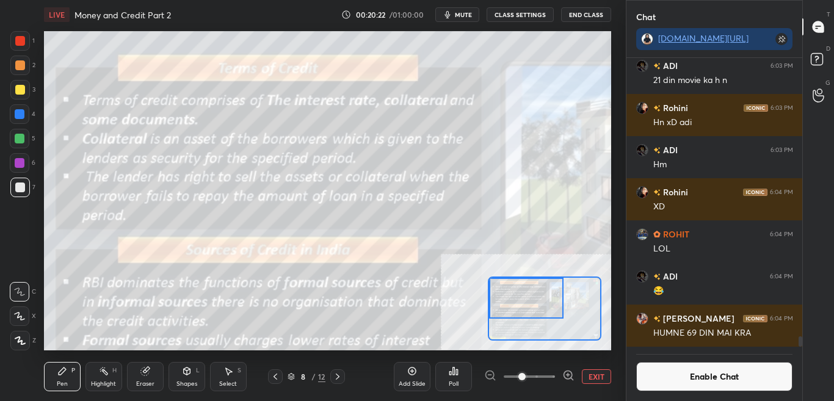
click at [669, 378] on button "Enable Chat" at bounding box center [714, 376] width 157 height 29
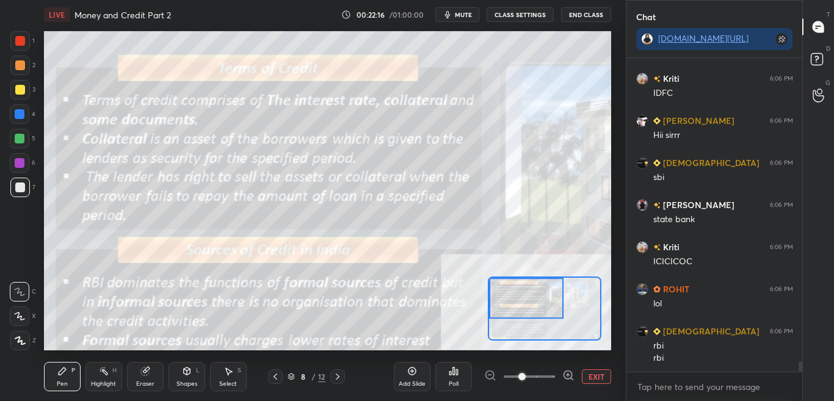
scroll to position [9222, 0]
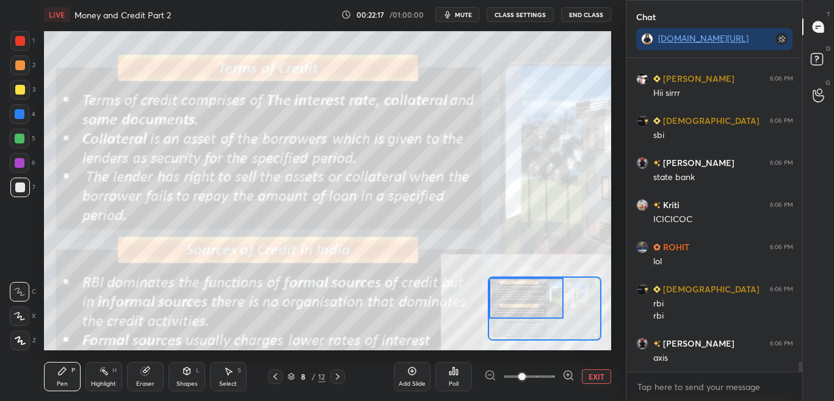
click at [532, 15] on button "CLASS SETTINGS" at bounding box center [519, 14] width 67 height 15
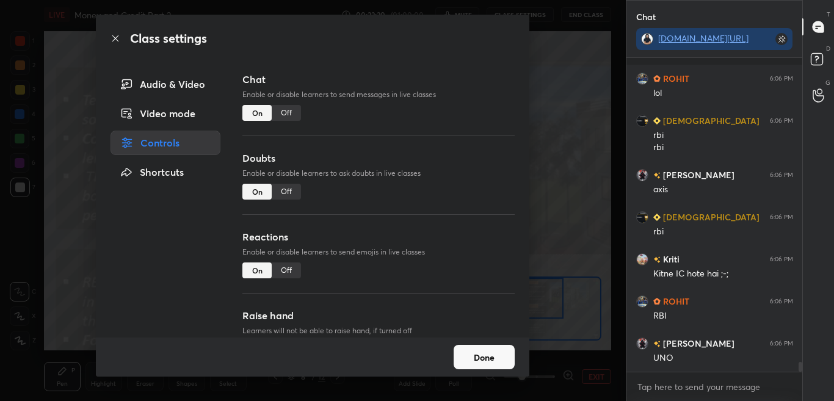
scroll to position [9474, 0]
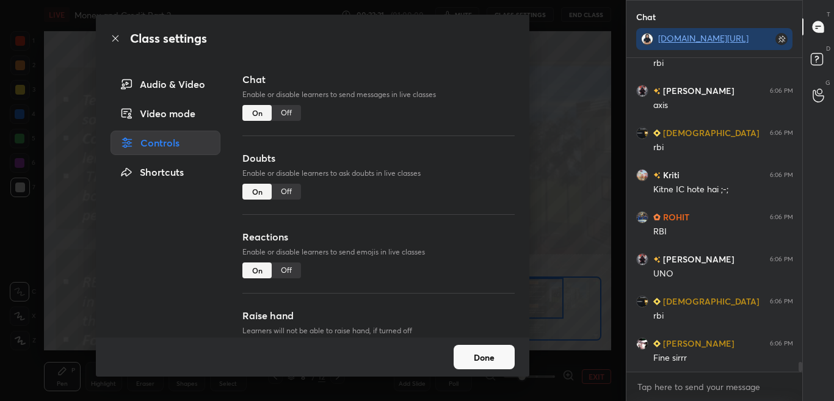
click at [120, 36] on icon at bounding box center [115, 39] width 10 height 10
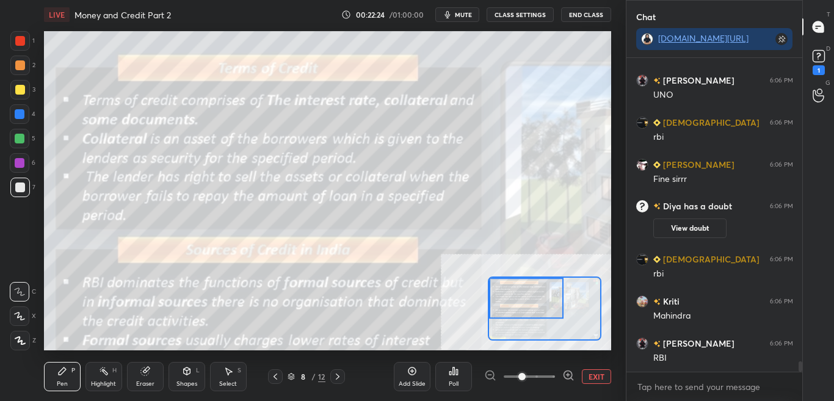
scroll to position [8989, 0]
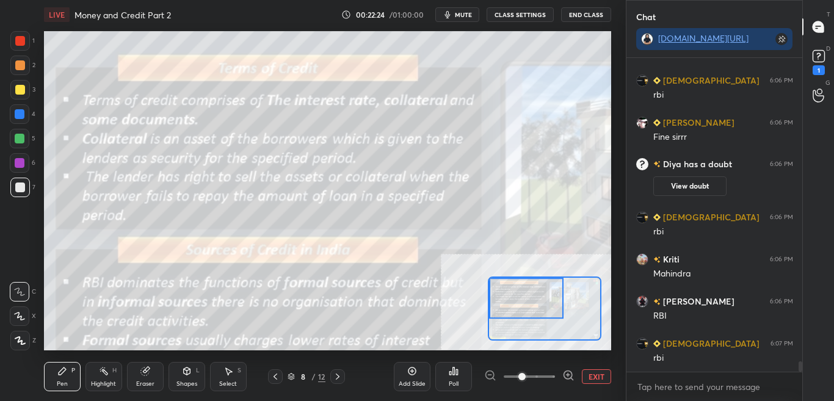
click at [565, 379] on icon at bounding box center [568, 375] width 12 height 12
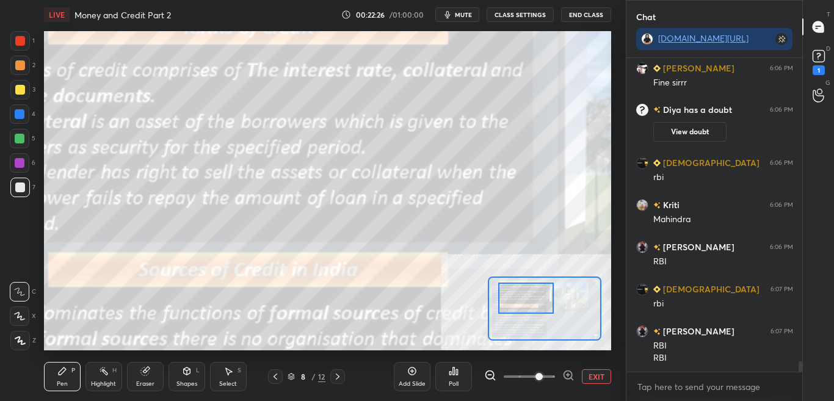
click at [489, 374] on icon at bounding box center [490, 375] width 12 height 12
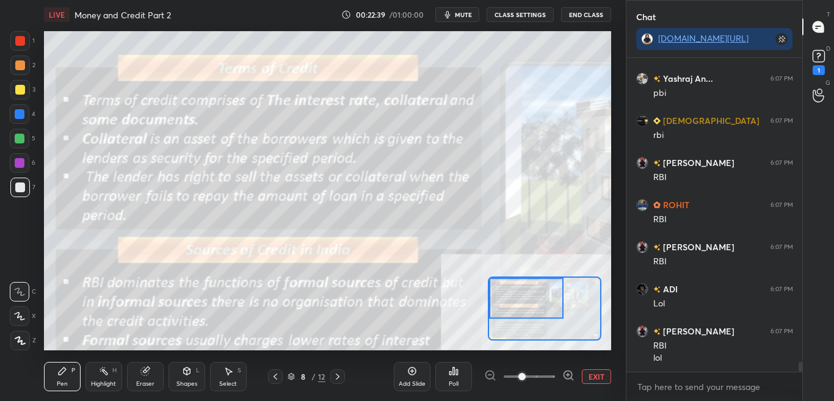
scroll to position [9764, 0]
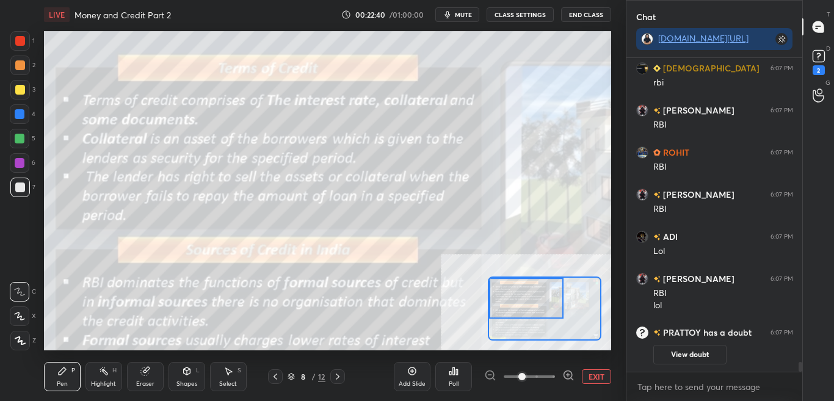
click at [528, 13] on button "CLASS SETTINGS" at bounding box center [519, 14] width 67 height 15
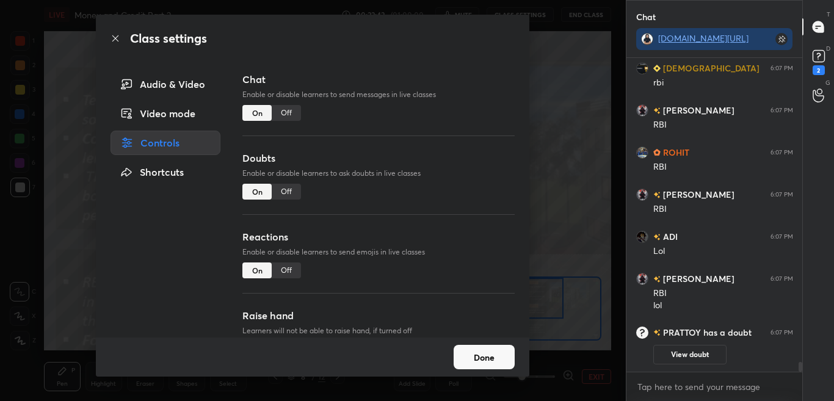
click at [287, 115] on div "Off" at bounding box center [286, 113] width 29 height 16
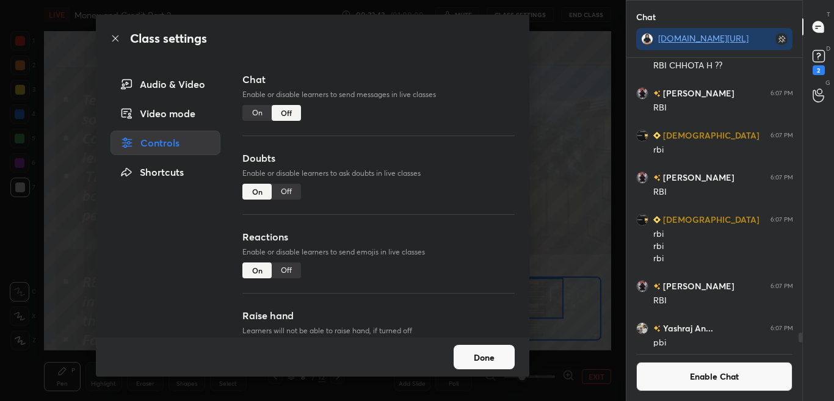
scroll to position [285, 172]
click at [115, 34] on icon at bounding box center [115, 39] width 10 height 10
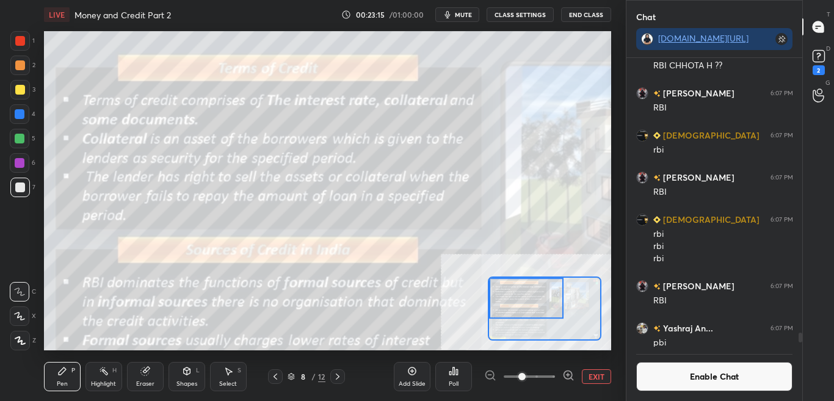
click at [706, 377] on button "Enable Chat" at bounding box center [714, 376] width 157 height 29
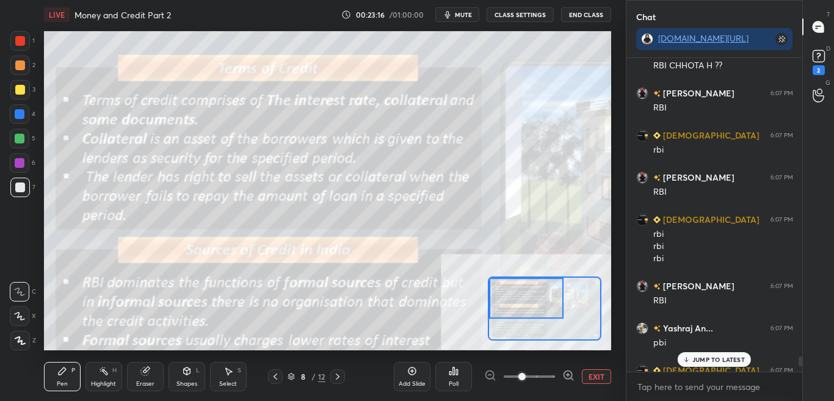
scroll to position [9233, 0]
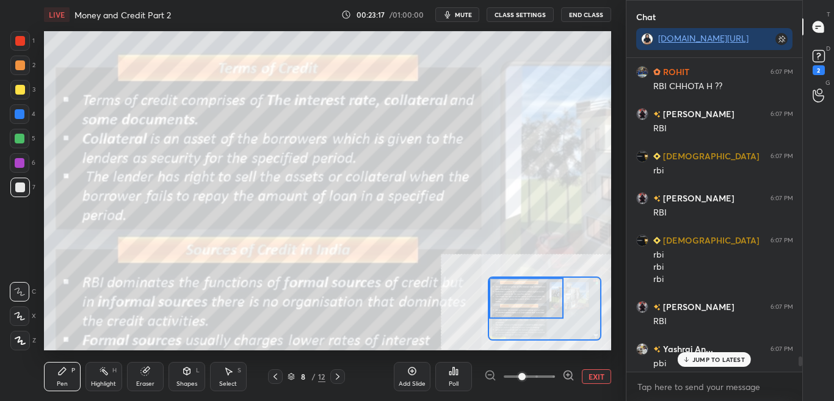
click at [702, 361] on p "JUMP TO LATEST" at bounding box center [718, 359] width 52 height 7
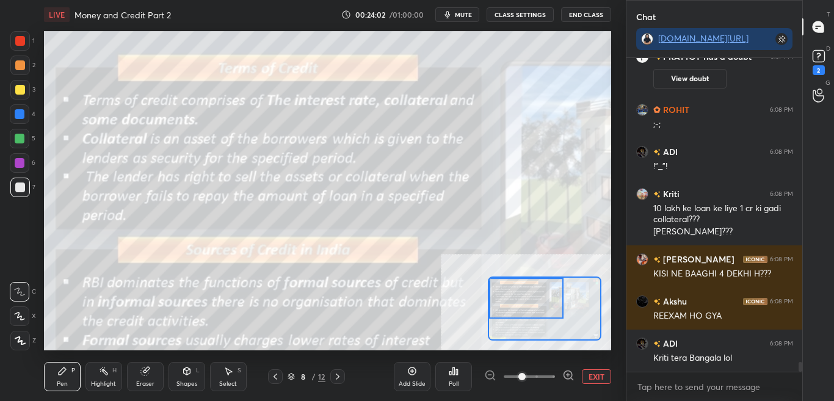
scroll to position [9874, 0]
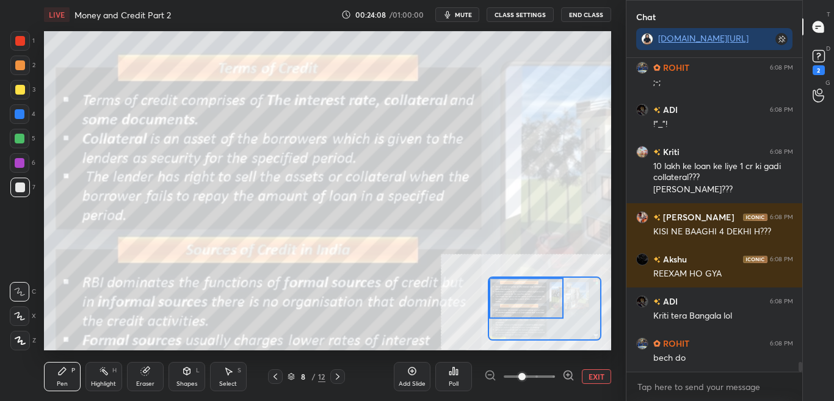
click at [531, 14] on button "CLASS SETTINGS" at bounding box center [519, 14] width 67 height 15
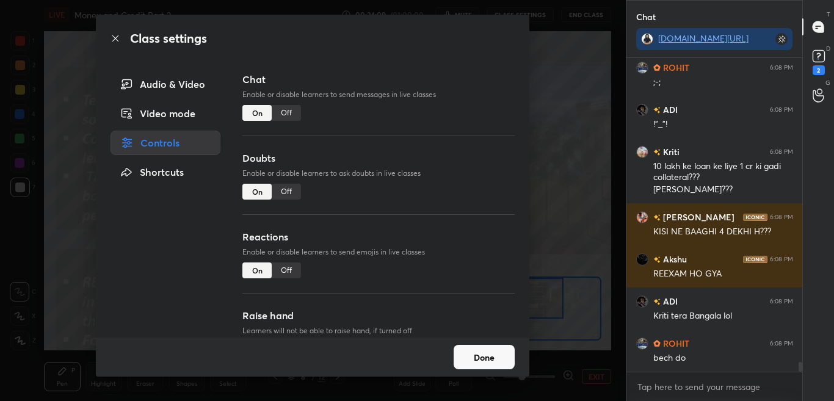
click at [292, 112] on div "Off" at bounding box center [286, 113] width 29 height 16
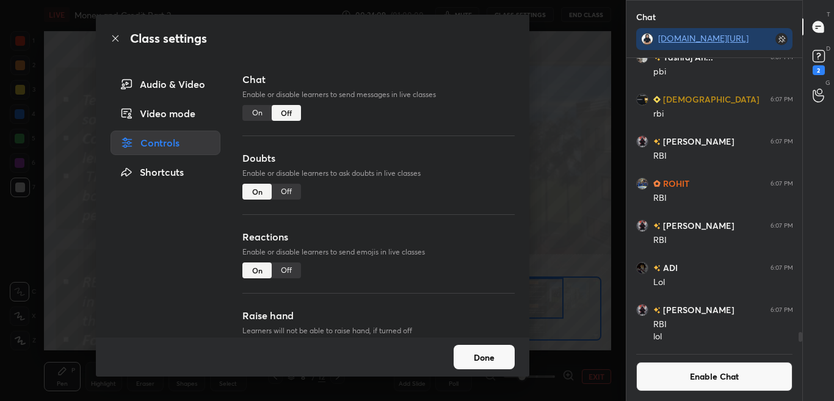
scroll to position [285, 172]
click at [114, 38] on icon at bounding box center [115, 39] width 10 height 10
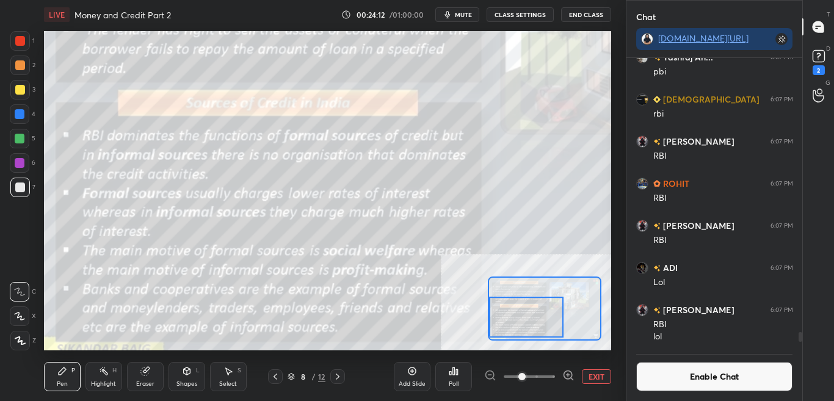
drag, startPoint x: 519, startPoint y: 320, endPoint x: 517, endPoint y: 307, distance: 12.9
click at [519, 325] on div at bounding box center [526, 317] width 74 height 41
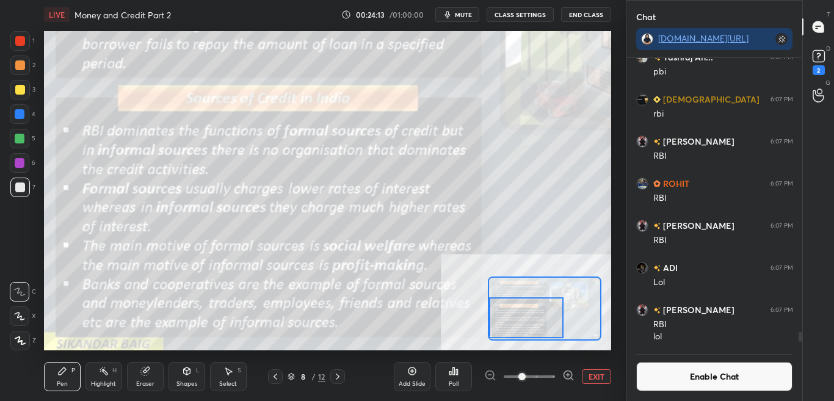
click at [680, 379] on button "Enable Chat" at bounding box center [714, 376] width 157 height 29
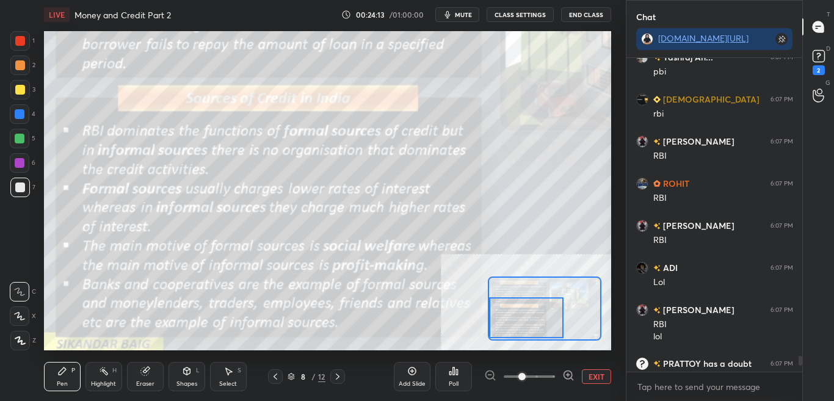
scroll to position [310, 172]
drag, startPoint x: 798, startPoint y: 361, endPoint x: 800, endPoint y: 388, distance: 26.4
click at [799, 386] on div "[DEMOGRAPHIC_DATA] 6:07 PM rbi [PERSON_NAME] 6:07 PM RBI RBI [PERSON_NAME] 6:07…" at bounding box center [714, 229] width 176 height 343
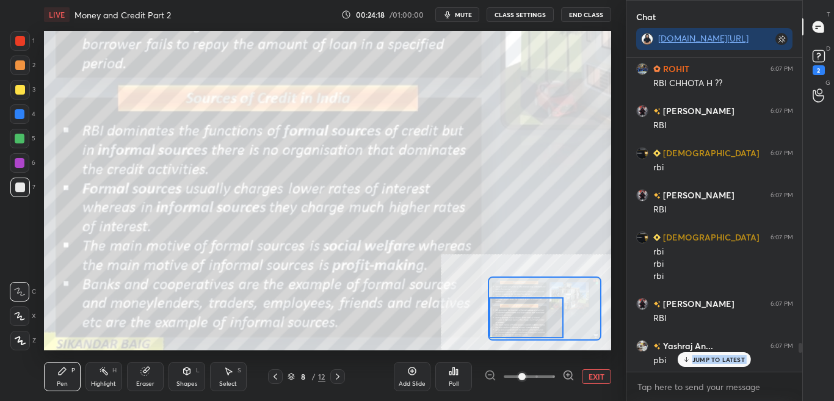
click at [723, 353] on div "JUMP TO LATEST" at bounding box center [713, 359] width 73 height 15
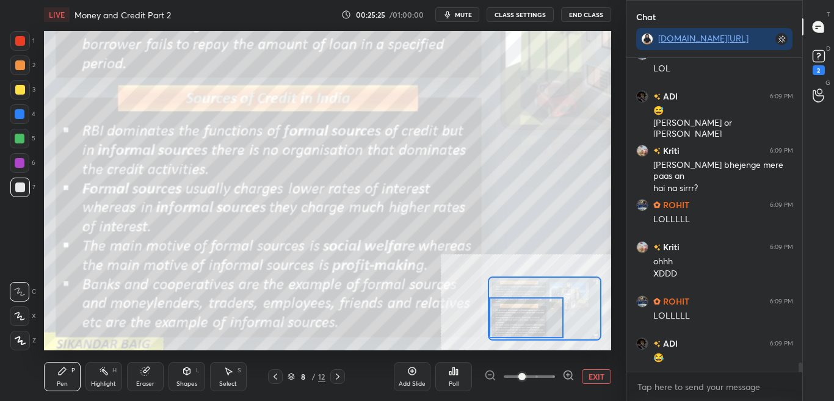
scroll to position [10555, 0]
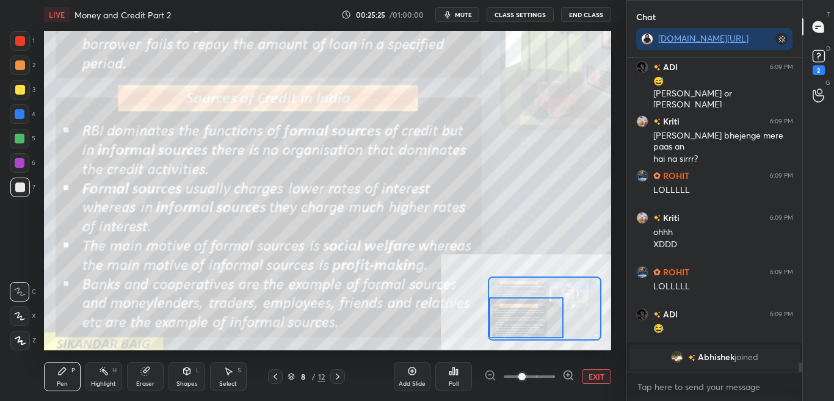
click at [521, 13] on button "CLASS SETTINGS" at bounding box center [519, 14] width 67 height 15
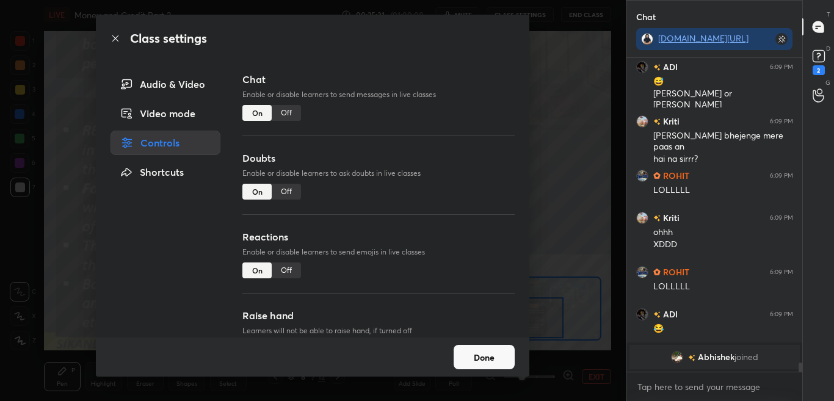
click at [117, 38] on icon at bounding box center [115, 39] width 10 height 10
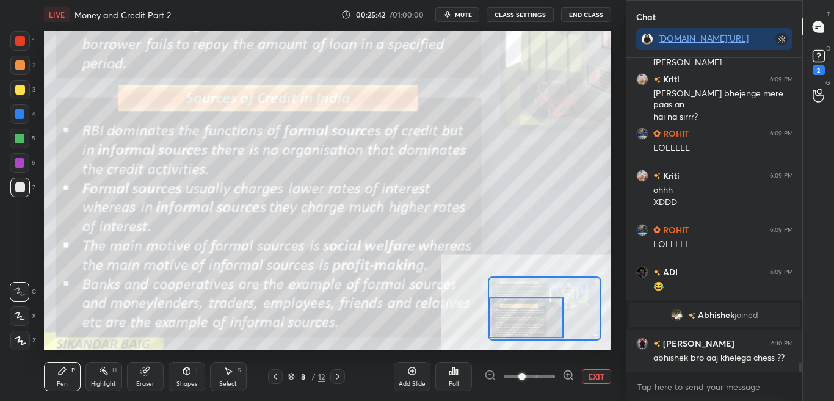
scroll to position [10408, 0]
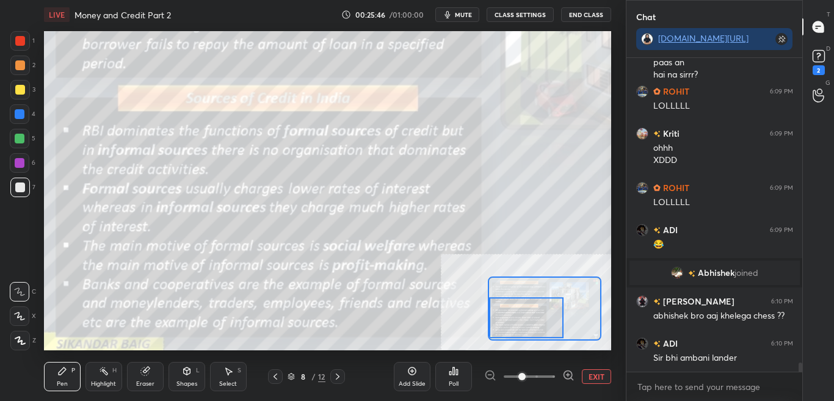
click at [540, 9] on button "CLASS SETTINGS" at bounding box center [519, 14] width 67 height 15
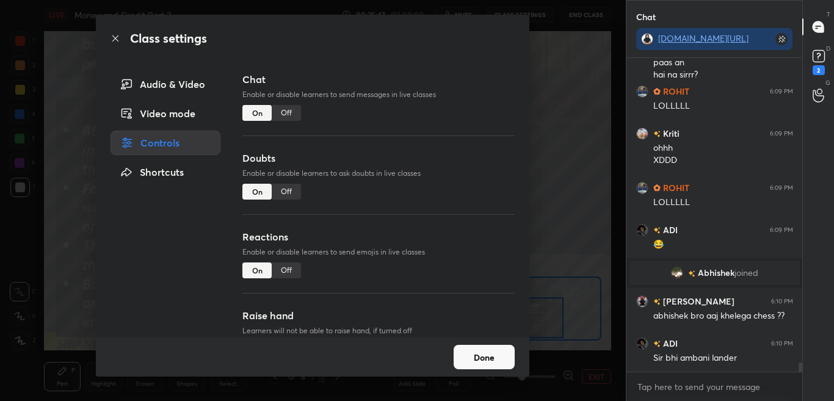
drag, startPoint x: 289, startPoint y: 115, endPoint x: 297, endPoint y: 110, distance: 9.8
click at [288, 115] on div "Off" at bounding box center [286, 113] width 29 height 16
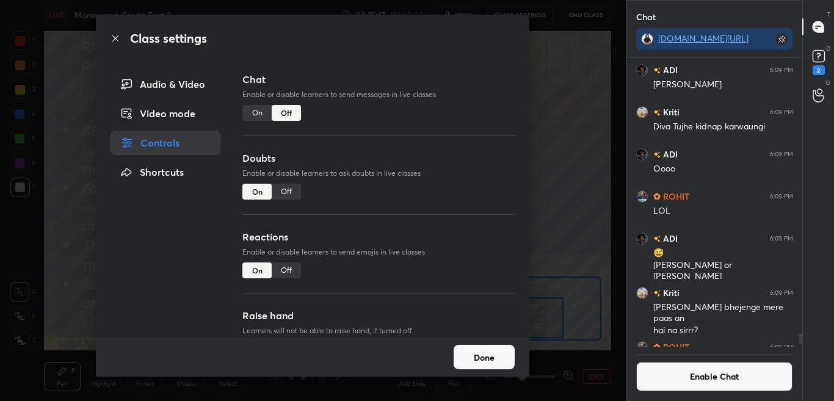
scroll to position [285, 172]
drag, startPoint x: 118, startPoint y: 35, endPoint x: 119, endPoint y: 42, distance: 7.4
click at [117, 35] on icon at bounding box center [115, 39] width 10 height 10
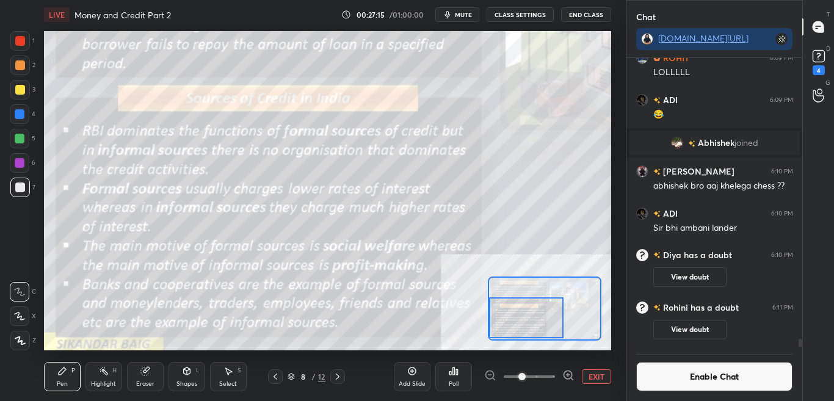
scroll to position [10493, 0]
click at [731, 380] on button "Enable Chat" at bounding box center [714, 376] width 157 height 29
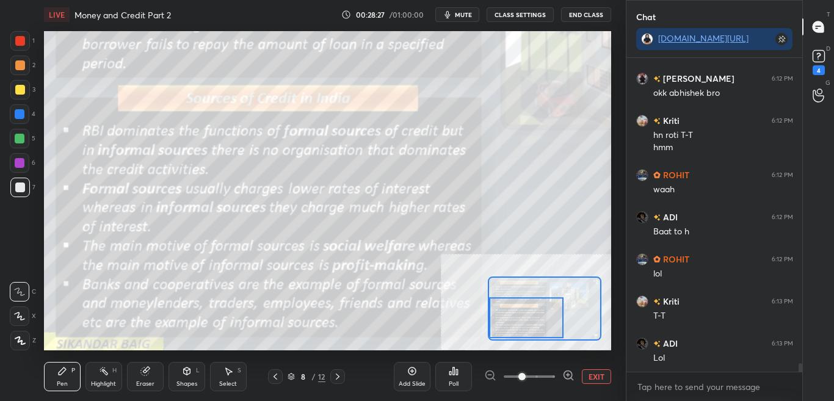
scroll to position [10974, 0]
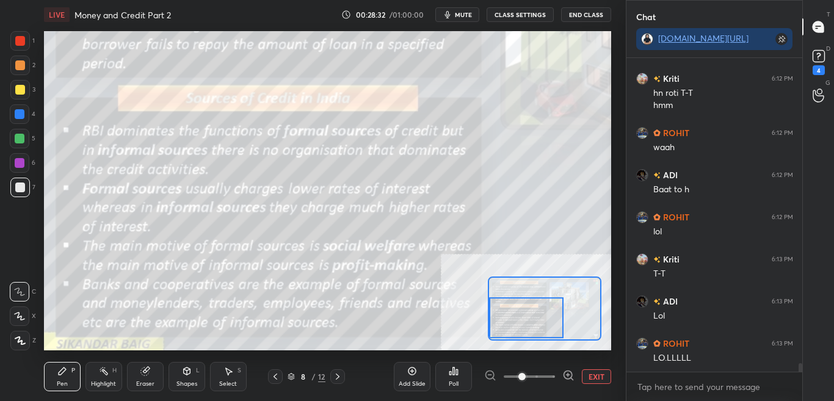
click at [302, 374] on div "8" at bounding box center [303, 376] width 12 height 7
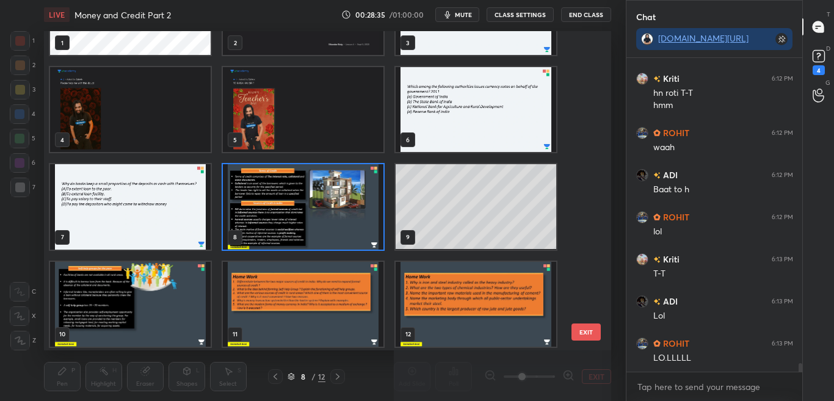
scroll to position [70, 0]
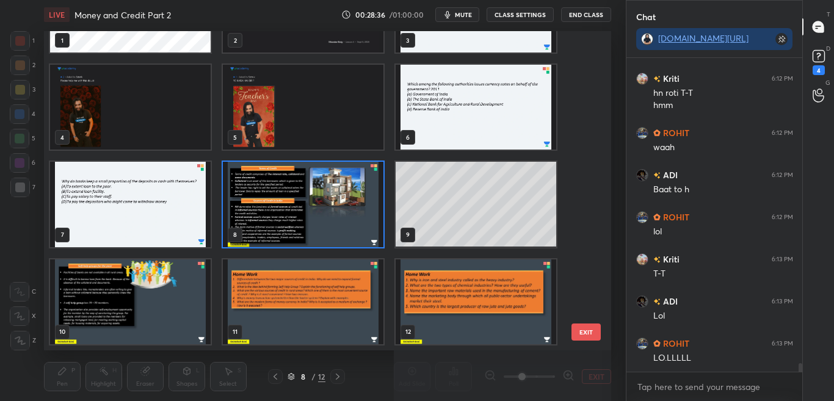
click at [581, 333] on button "EXIT" at bounding box center [585, 331] width 29 height 17
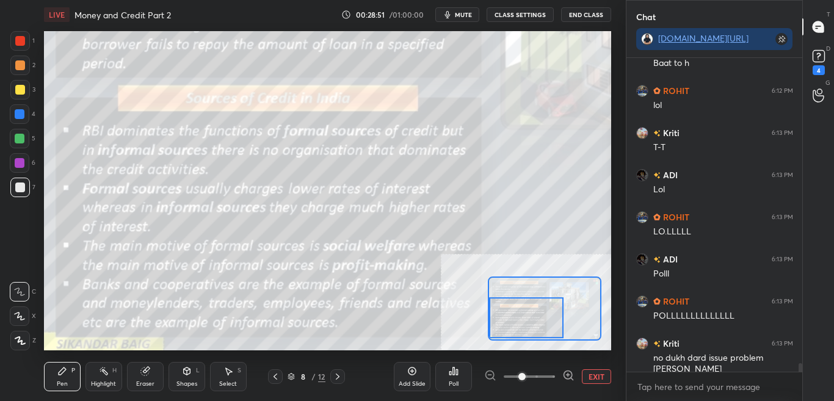
scroll to position [11142, 0]
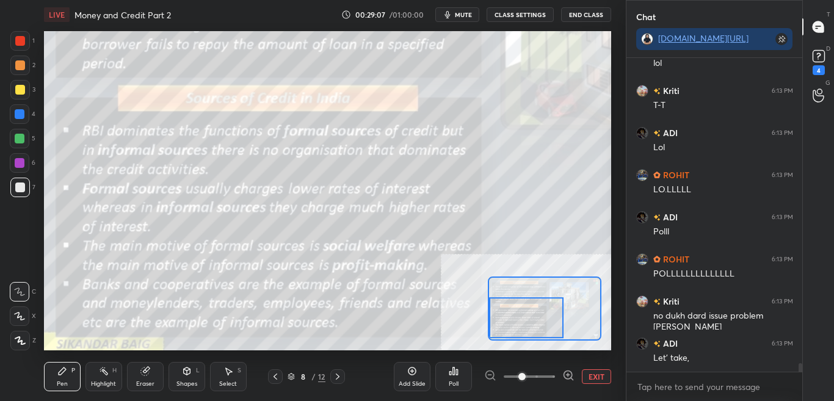
click at [600, 372] on button "EXIT" at bounding box center [596, 376] width 29 height 15
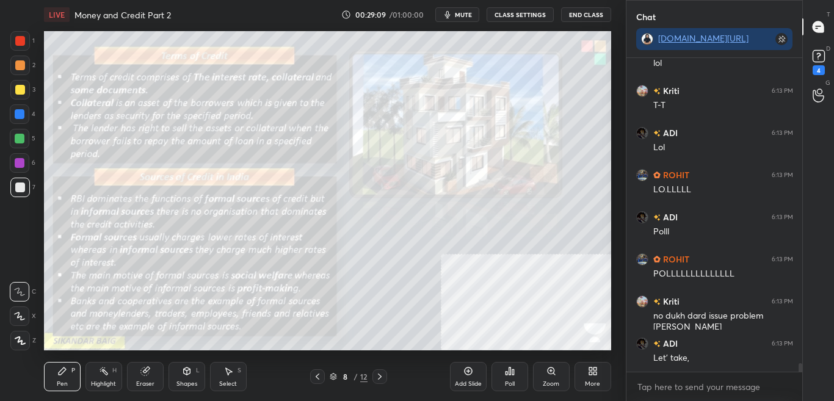
scroll to position [11185, 0]
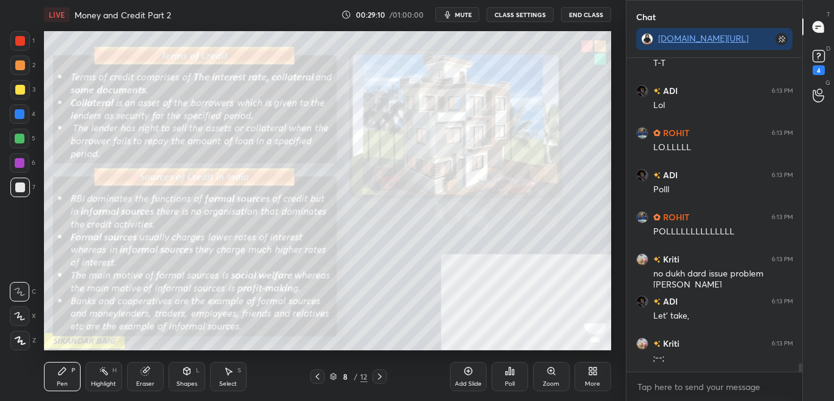
click at [594, 385] on div "More" at bounding box center [592, 384] width 15 height 6
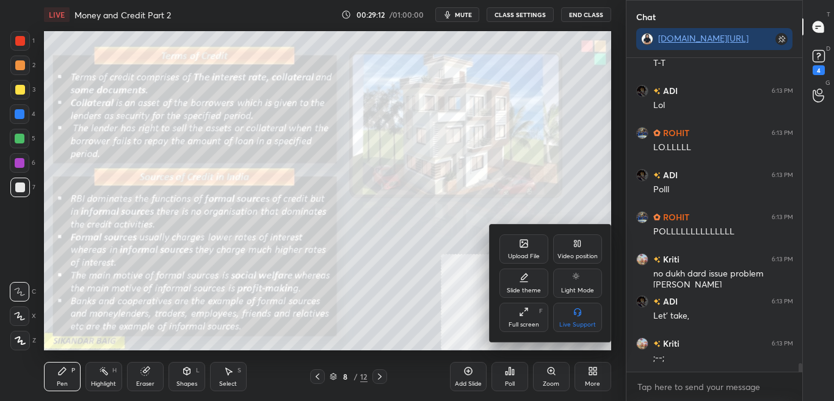
click at [511, 235] on div "Upload File" at bounding box center [523, 248] width 49 height 29
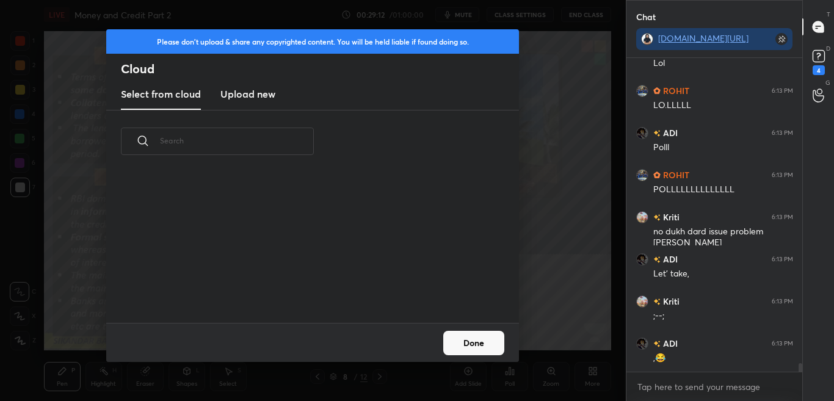
scroll to position [150, 392]
click at [260, 98] on h3 "Upload new" at bounding box center [247, 94] width 55 height 15
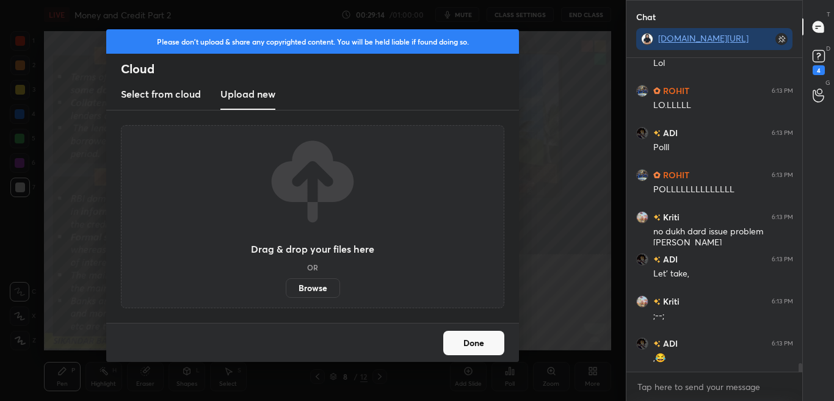
click at [306, 285] on label "Browse" at bounding box center [313, 288] width 54 height 20
click at [286, 285] on input "Browse" at bounding box center [286, 288] width 0 height 20
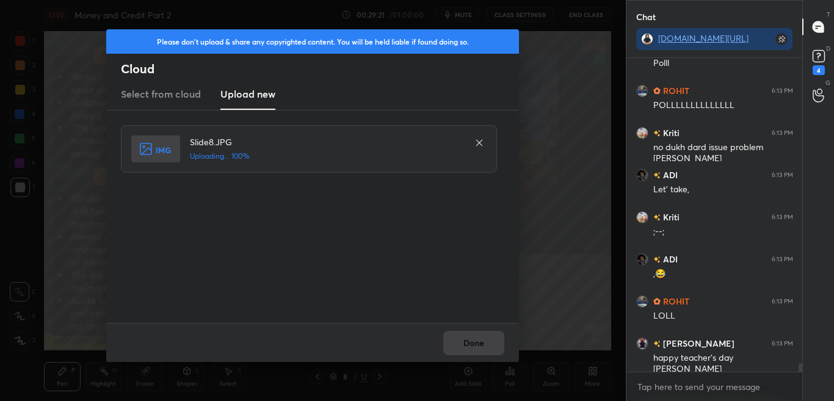
scroll to position [11376, 0]
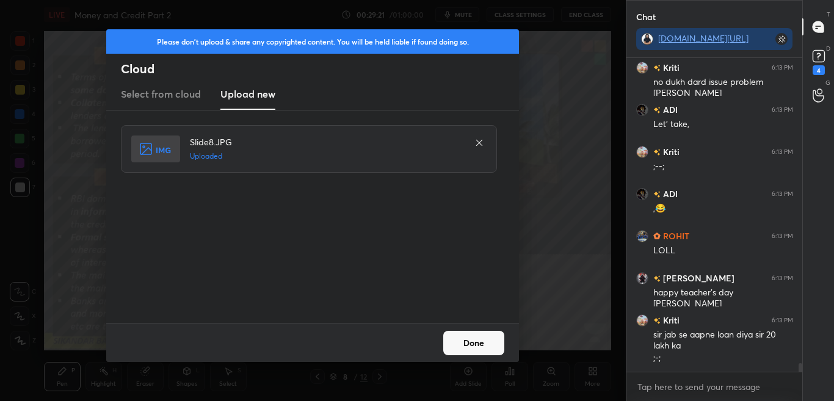
click at [484, 348] on button "Done" at bounding box center [473, 343] width 61 height 24
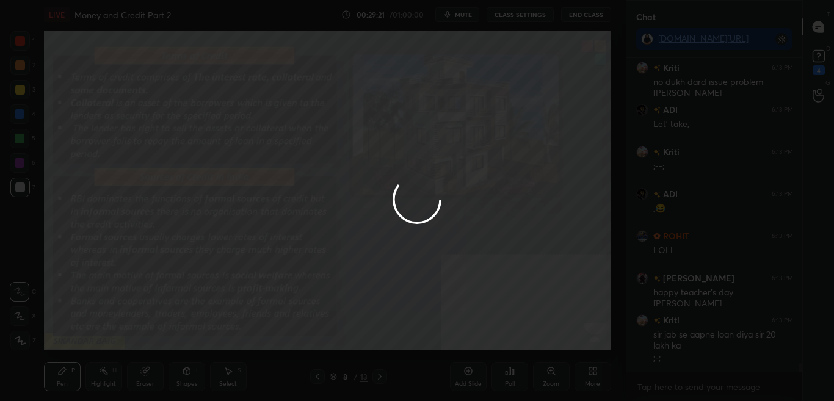
click at [484, 351] on button "Done" at bounding box center [473, 343] width 61 height 24
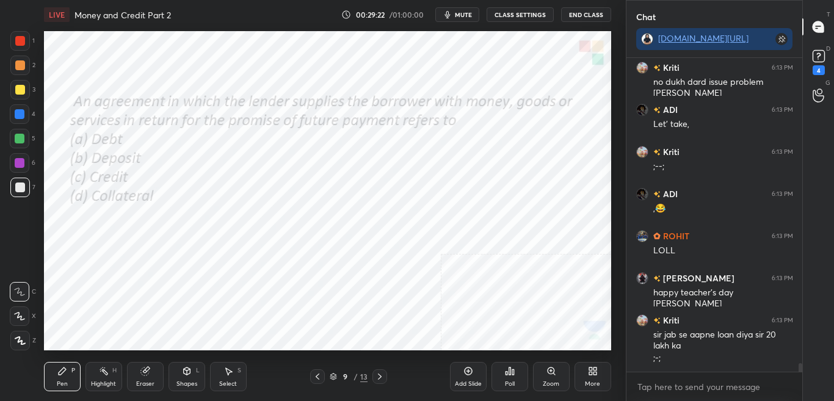
click at [829, 62] on div "4" at bounding box center [818, 61] width 24 height 22
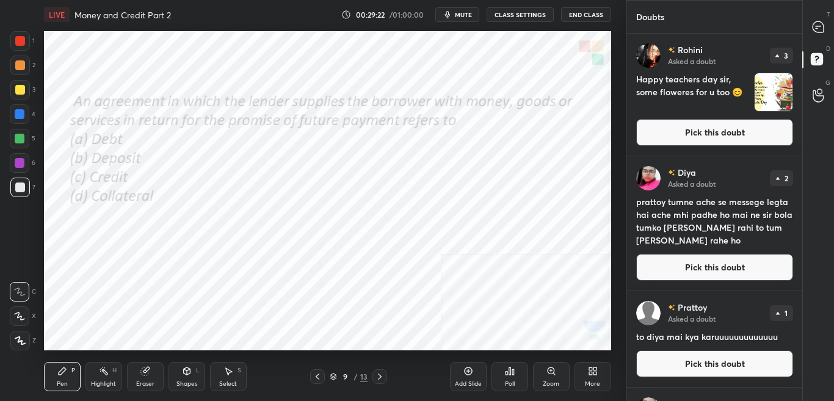
scroll to position [364, 172]
click at [761, 125] on button "Pick this doubt" at bounding box center [714, 132] width 157 height 27
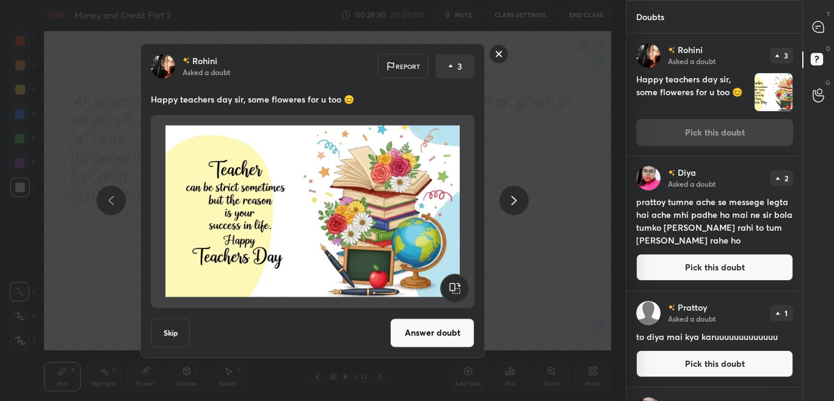
drag, startPoint x: 436, startPoint y: 338, endPoint x: 449, endPoint y: 275, distance: 64.0
click at [436, 338] on button "Answer doubt" at bounding box center [432, 332] width 84 height 29
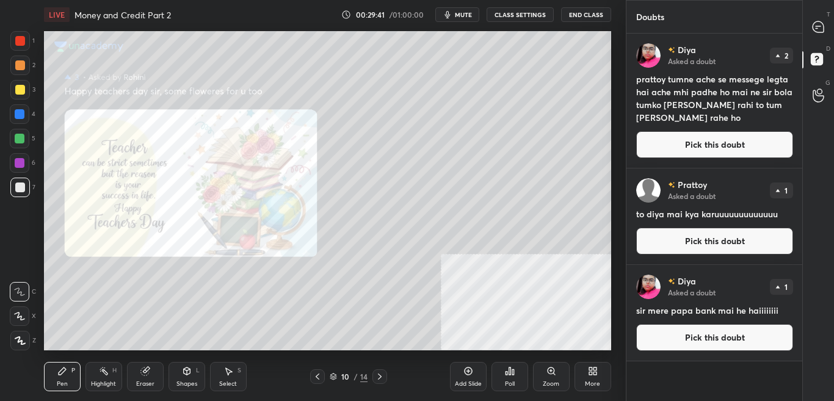
click at [553, 379] on div "Zoom" at bounding box center [551, 376] width 37 height 29
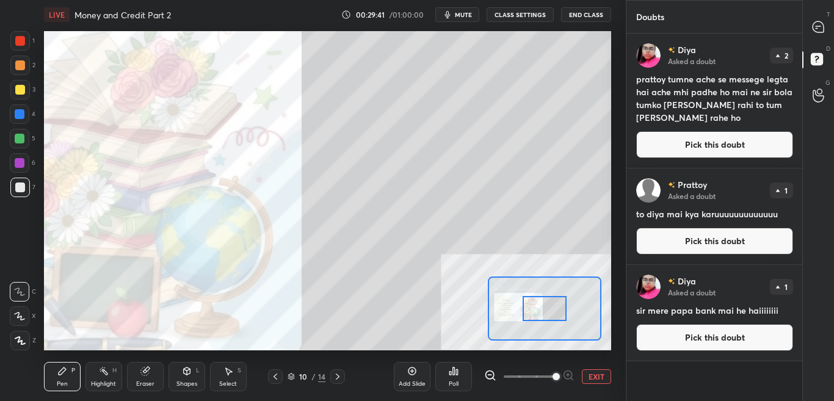
click at [552, 377] on span at bounding box center [555, 376] width 7 height 7
click at [522, 314] on div at bounding box center [544, 308] width 45 height 24
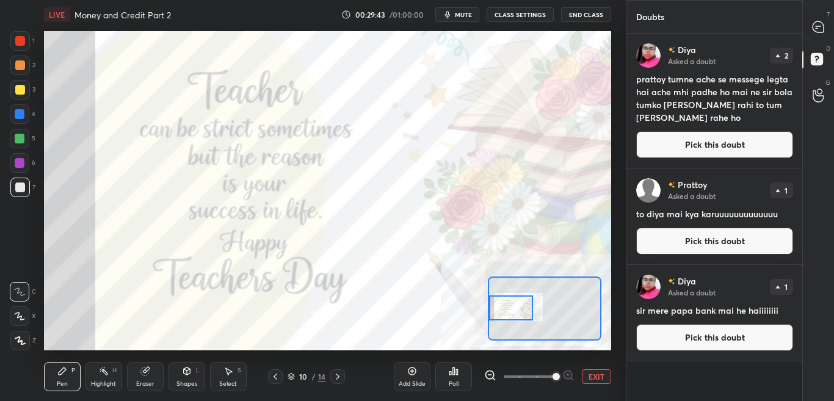
click at [511, 309] on div at bounding box center [511, 307] width 45 height 24
click at [829, 25] on div at bounding box center [818, 27] width 24 height 22
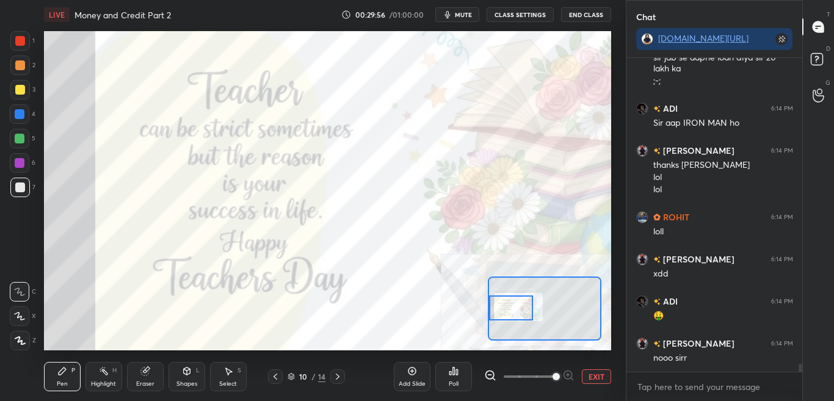
scroll to position [11905, 0]
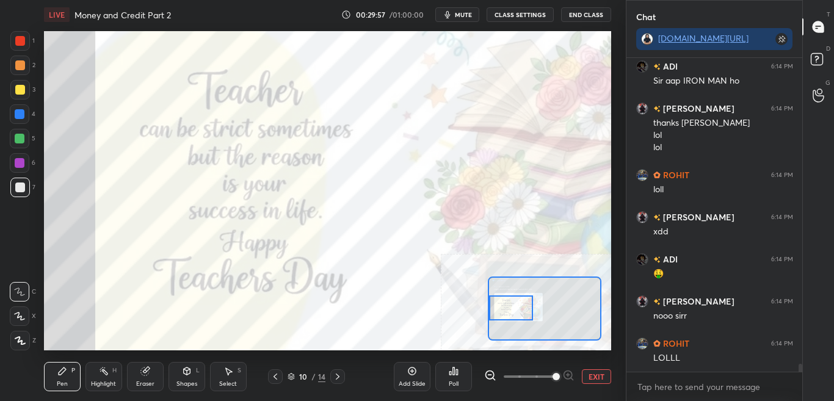
click at [585, 375] on button "EXIT" at bounding box center [596, 376] width 29 height 15
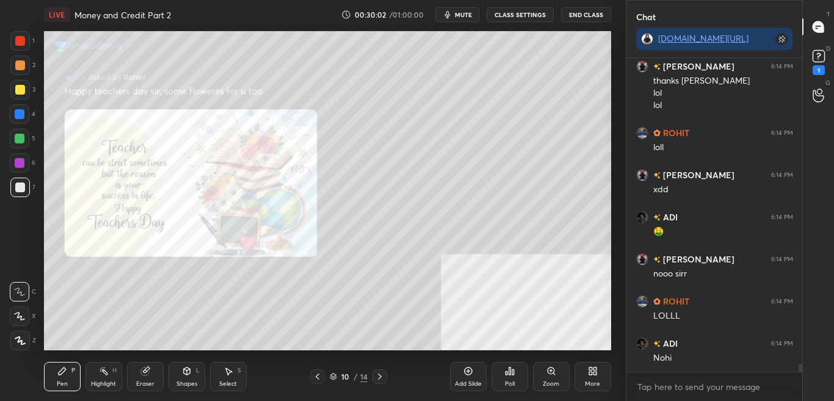
scroll to position [12000, 0]
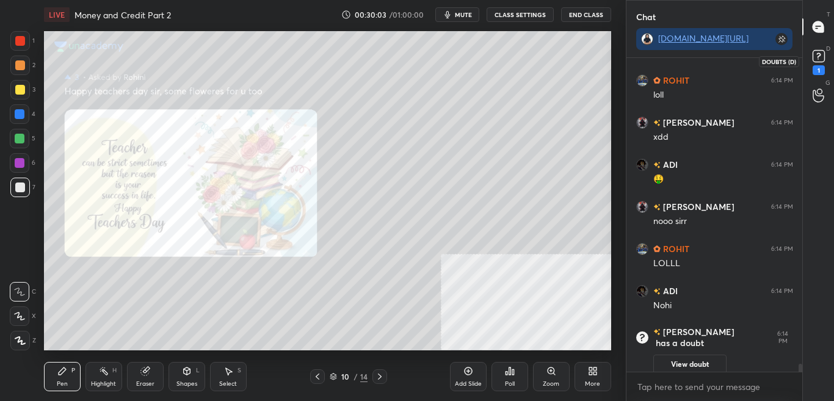
click at [828, 70] on div "1" at bounding box center [818, 61] width 24 height 22
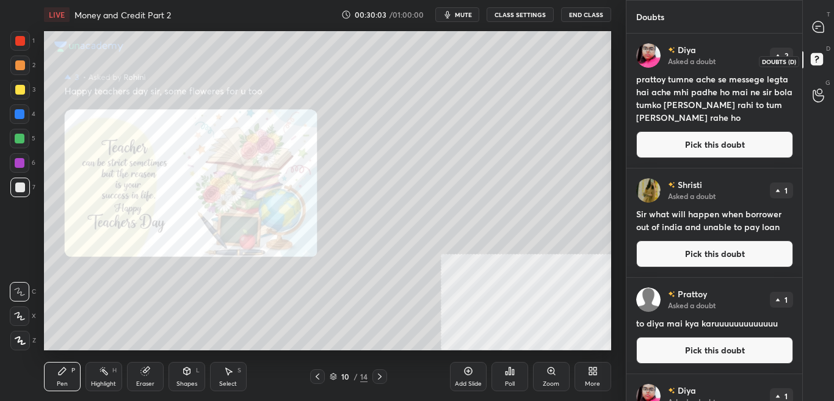
scroll to position [364, 172]
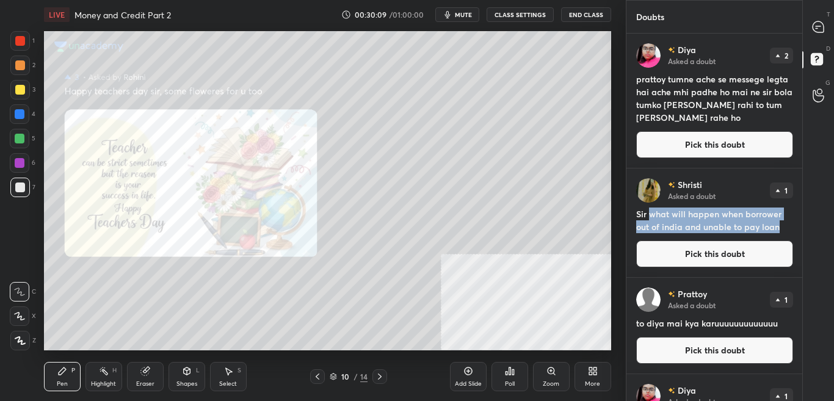
drag, startPoint x: 650, startPoint y: 213, endPoint x: 760, endPoint y: 221, distance: 110.8
click at [792, 228] on div "[PERSON_NAME] Asked a doubt 1 Sir what will happen when borrower out of india a…" at bounding box center [714, 222] width 176 height 109
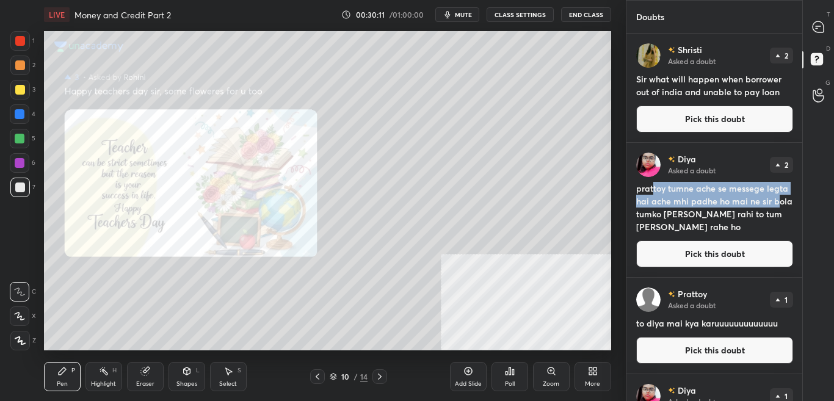
copy h4 "what will happen when borrower out of india and unable to pay loan"
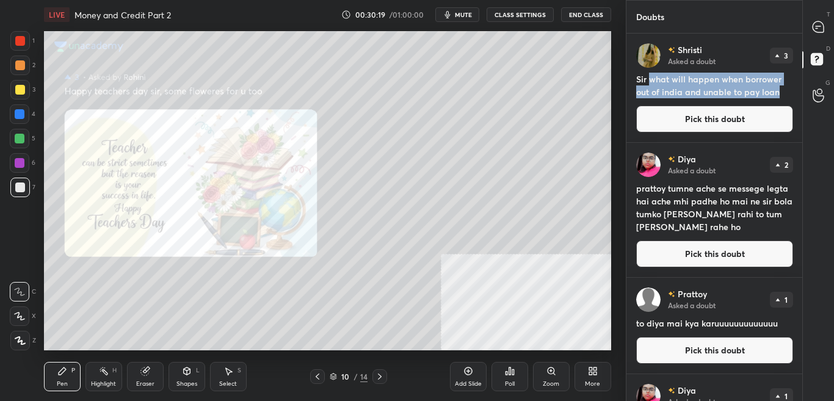
drag, startPoint x: 651, startPoint y: 78, endPoint x: 779, endPoint y: 85, distance: 127.8
click at [798, 100] on div "[PERSON_NAME] Asked a doubt 3 Sir what will happen when borrower out of india a…" at bounding box center [714, 88] width 176 height 109
copy h4 "what will happen when borrower out of india and unable to pay loan"
click at [709, 117] on button "Pick this doubt" at bounding box center [714, 119] width 157 height 27
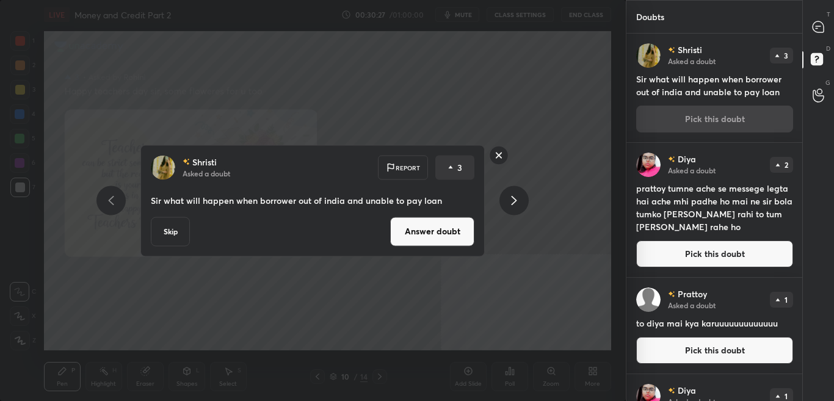
click at [463, 229] on button "Answer doubt" at bounding box center [432, 231] width 84 height 29
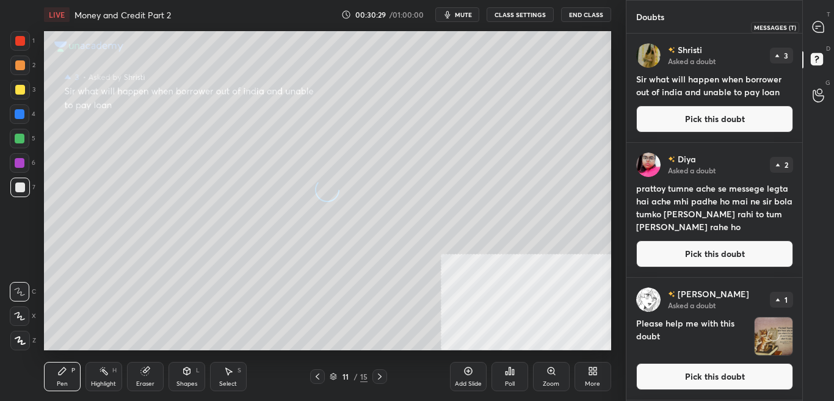
click at [826, 29] on div at bounding box center [818, 27] width 24 height 22
click at [825, 29] on div at bounding box center [818, 27] width 24 height 22
click at [822, 26] on icon at bounding box center [817, 26] width 11 height 11
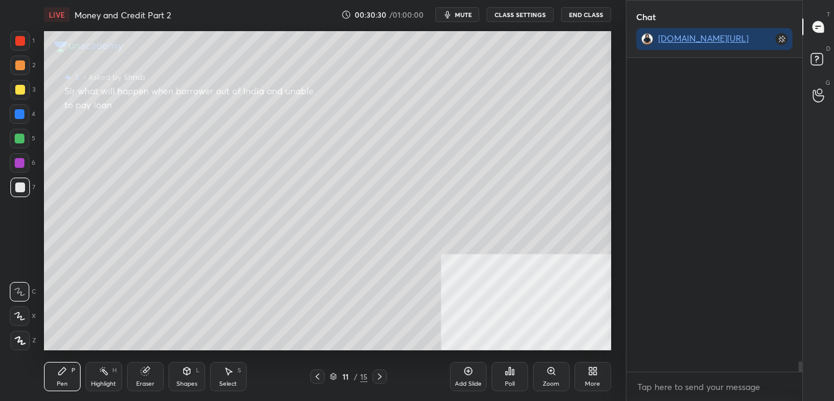
scroll to position [310, 172]
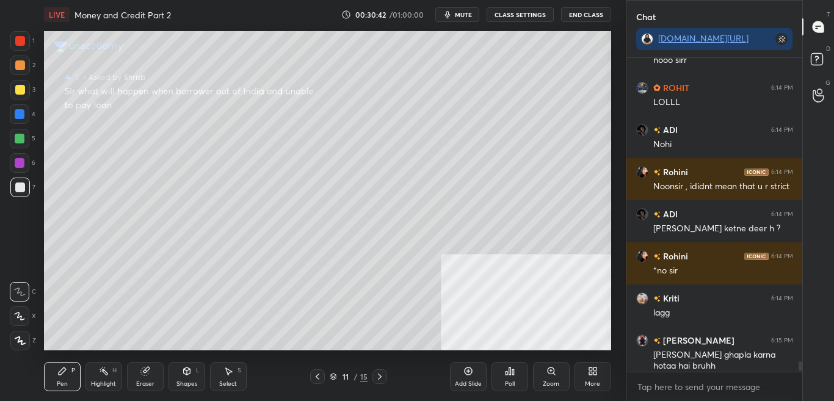
click at [591, 383] on div "More" at bounding box center [592, 384] width 15 height 6
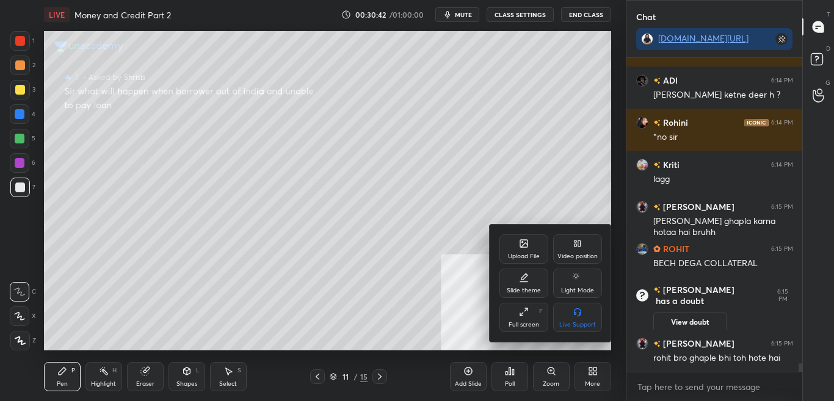
scroll to position [11615, 0]
click at [527, 253] on div "Upload File" at bounding box center [524, 256] width 32 height 6
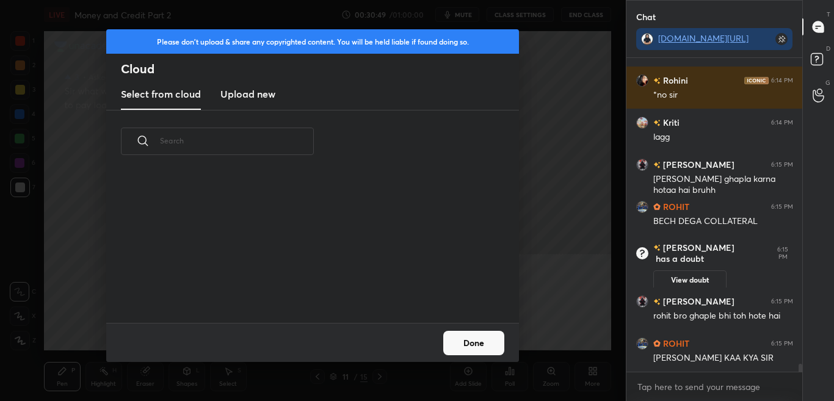
scroll to position [11699, 0]
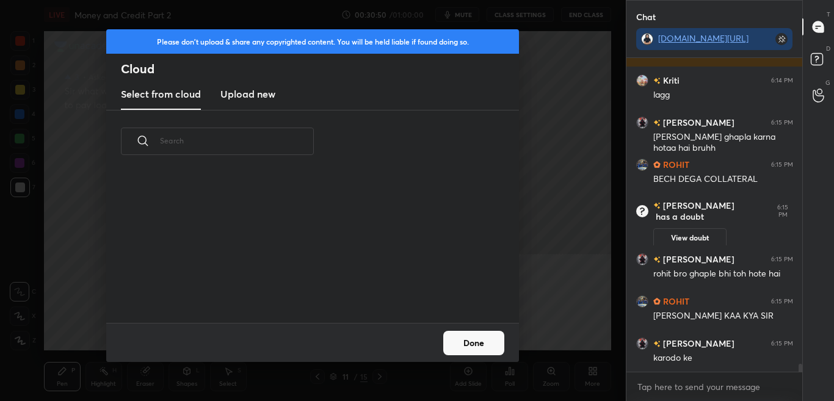
click at [482, 341] on button "Done" at bounding box center [473, 343] width 61 height 24
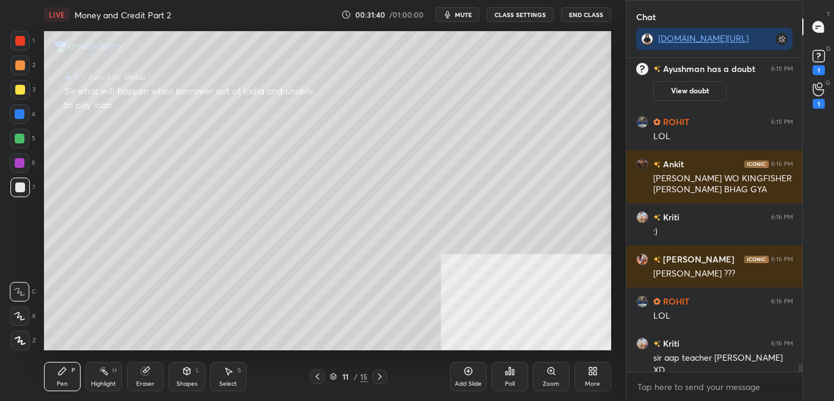
scroll to position [11998, 0]
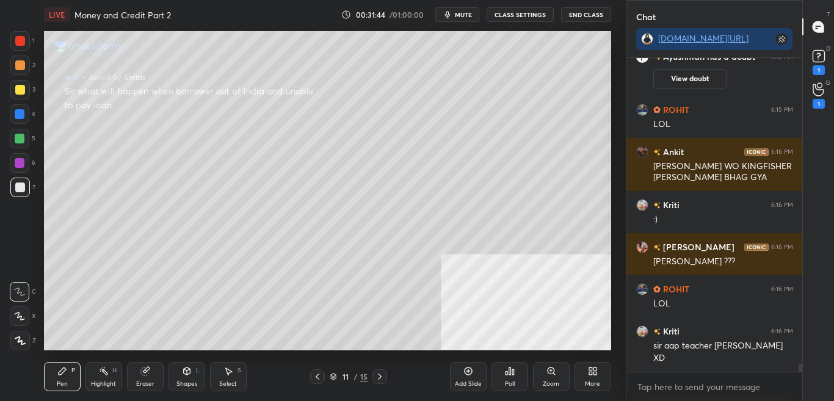
click at [832, 63] on div "D Doubts (D) 1" at bounding box center [818, 61] width 31 height 34
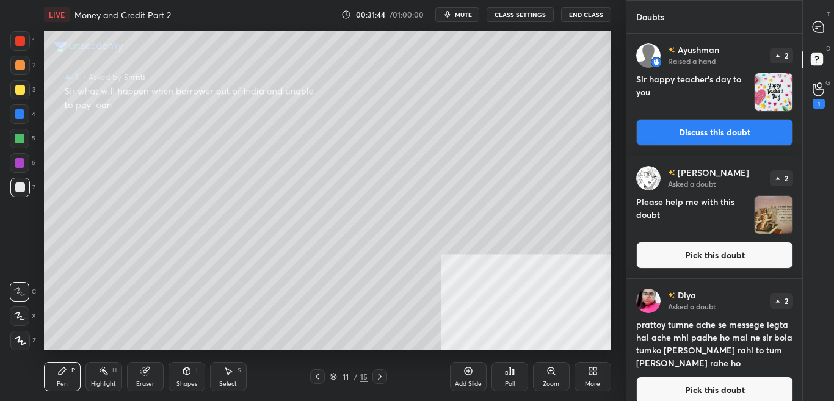
scroll to position [4, 4]
click at [829, 23] on div at bounding box center [818, 27] width 24 height 22
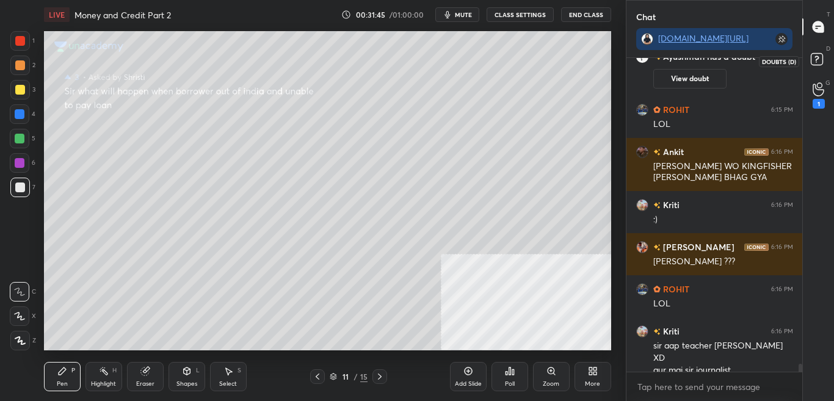
scroll to position [12272, 0]
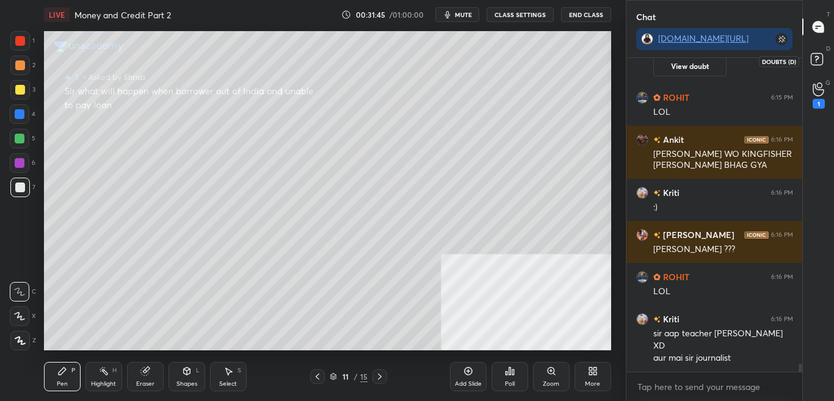
click at [819, 69] on icon at bounding box center [818, 61] width 22 height 22
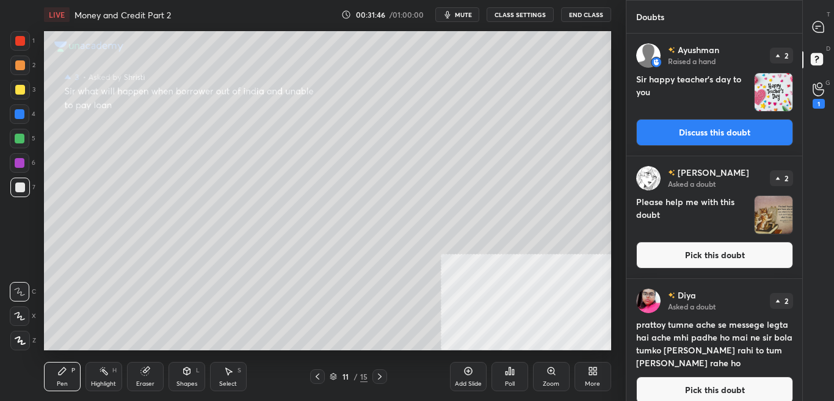
click at [832, 28] on div "T Messages (T)" at bounding box center [818, 27] width 31 height 34
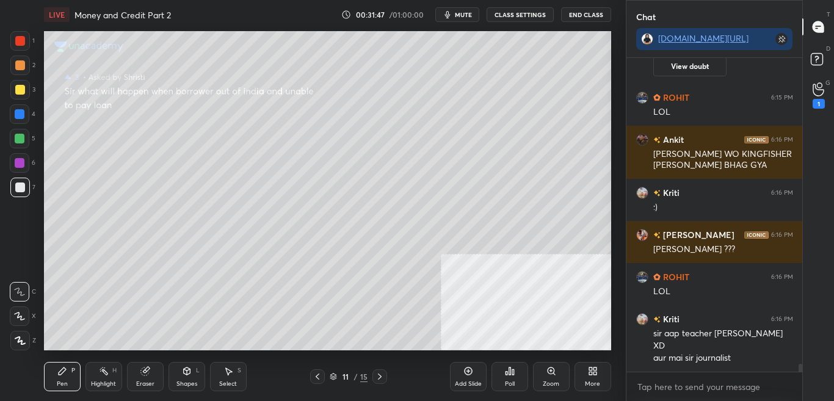
scroll to position [12284, 0]
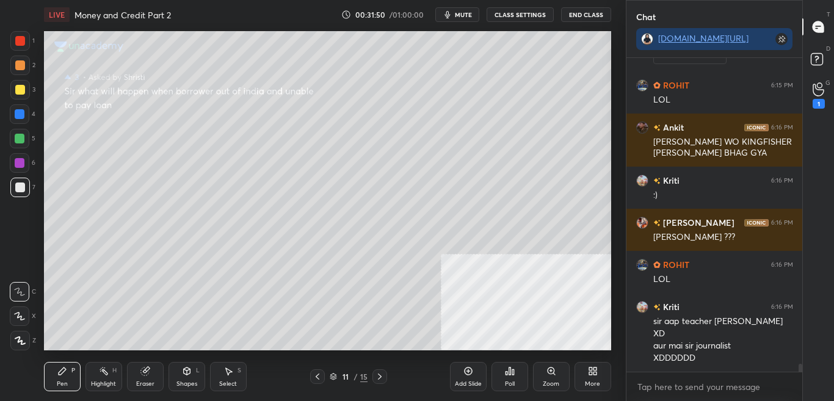
click at [833, 17] on div "T Messages (T)" at bounding box center [818, 27] width 31 height 34
click at [830, 56] on div at bounding box center [818, 61] width 24 height 22
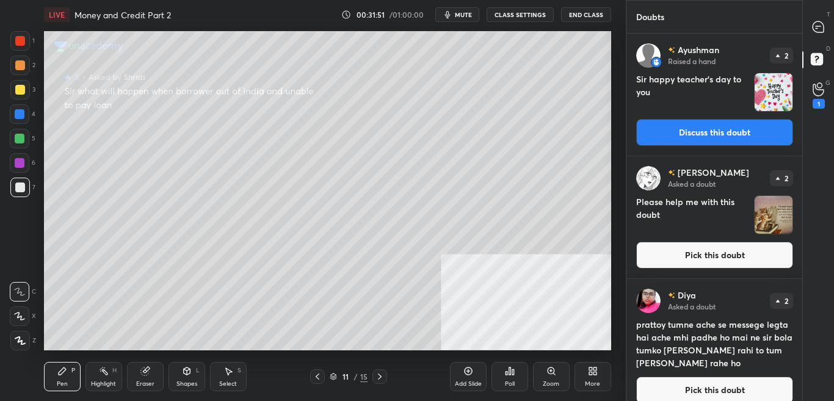
click at [831, 20] on div "T Messages (T)" at bounding box center [818, 27] width 31 height 34
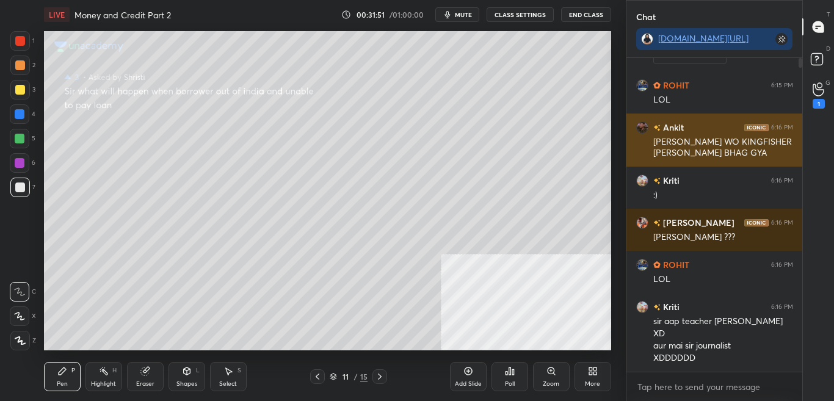
scroll to position [310, 172]
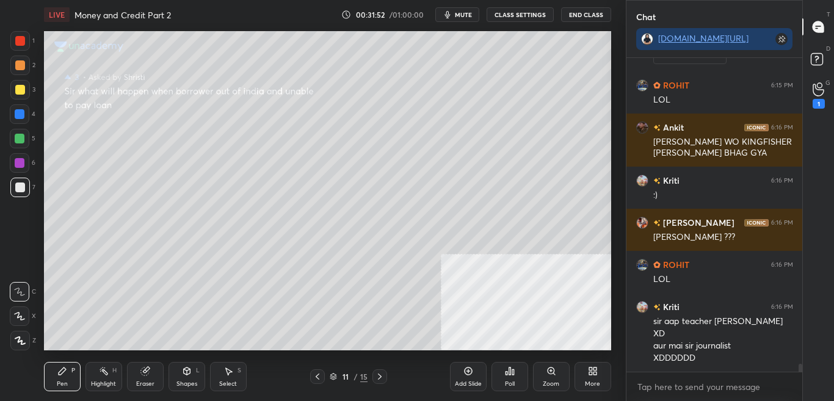
click at [590, 377] on div "More" at bounding box center [592, 376] width 37 height 29
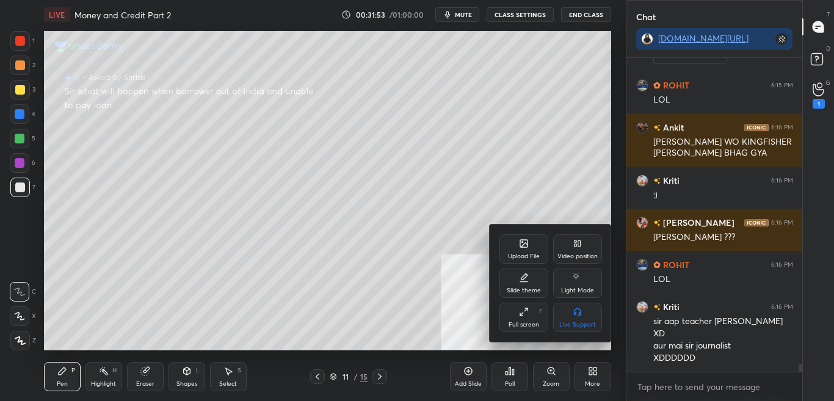
click at [515, 250] on div "Upload File" at bounding box center [523, 248] width 49 height 29
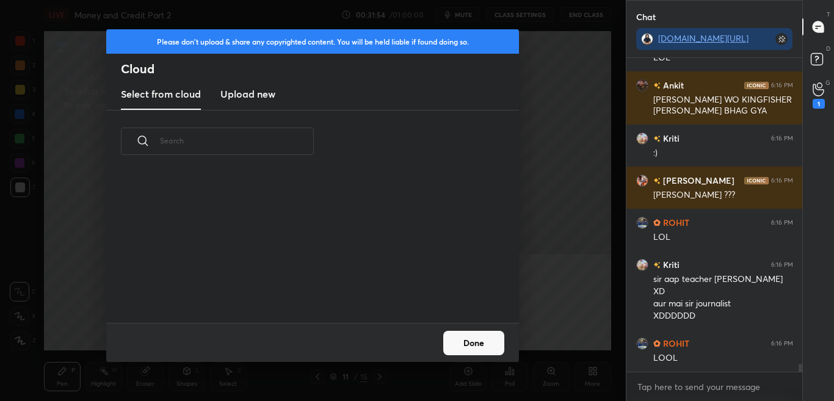
scroll to position [150, 392]
click at [255, 99] on h3 "Upload new" at bounding box center [247, 94] width 55 height 15
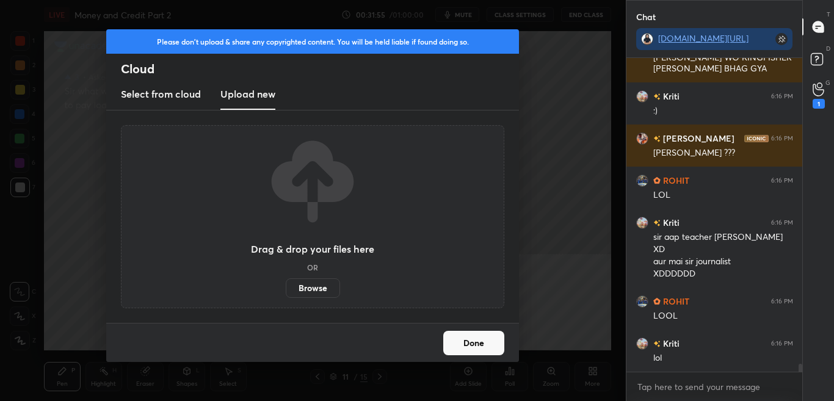
click at [327, 293] on label "Browse" at bounding box center [313, 288] width 54 height 20
click at [286, 293] on input "Browse" at bounding box center [286, 288] width 0 height 20
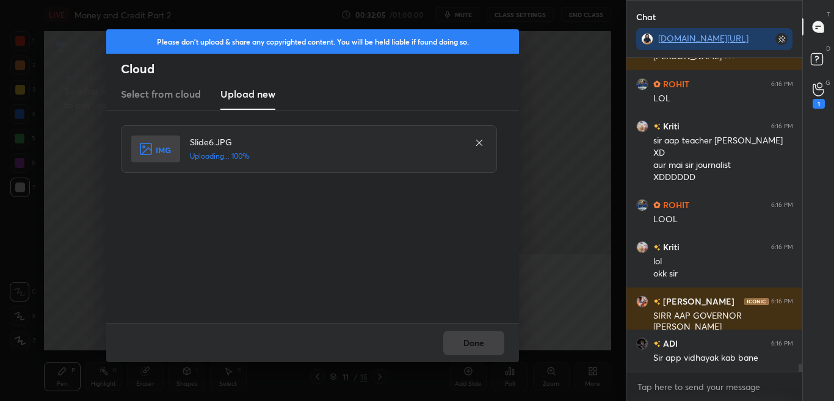
click at [494, 361] on div "Done" at bounding box center [312, 342] width 413 height 39
click at [491, 350] on button "Done" at bounding box center [473, 343] width 61 height 24
drag, startPoint x: 492, startPoint y: 347, endPoint x: 493, endPoint y: 339, distance: 8.6
click at [492, 346] on button "Done" at bounding box center [473, 343] width 61 height 24
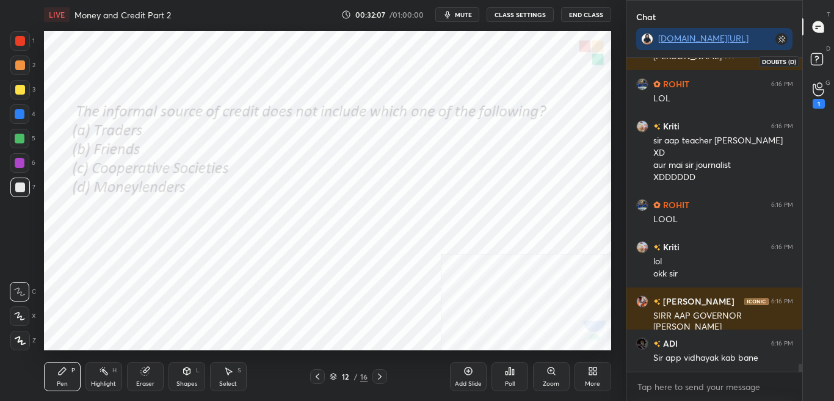
click at [825, 59] on icon at bounding box center [818, 61] width 22 height 22
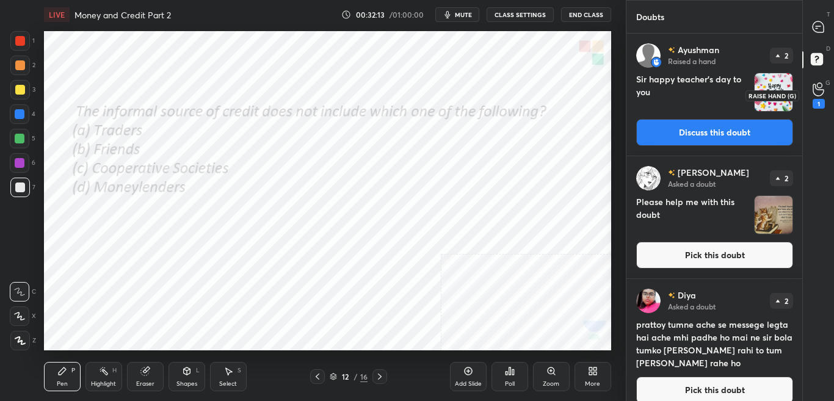
click at [820, 95] on icon at bounding box center [817, 90] width 11 height 12
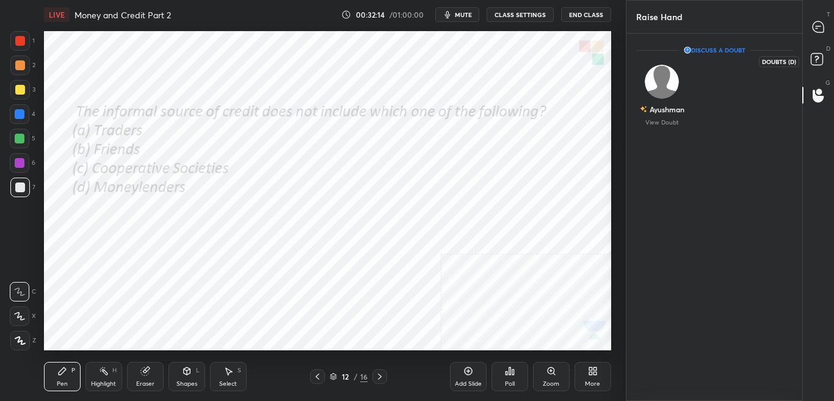
click at [823, 62] on icon at bounding box center [818, 61] width 22 height 22
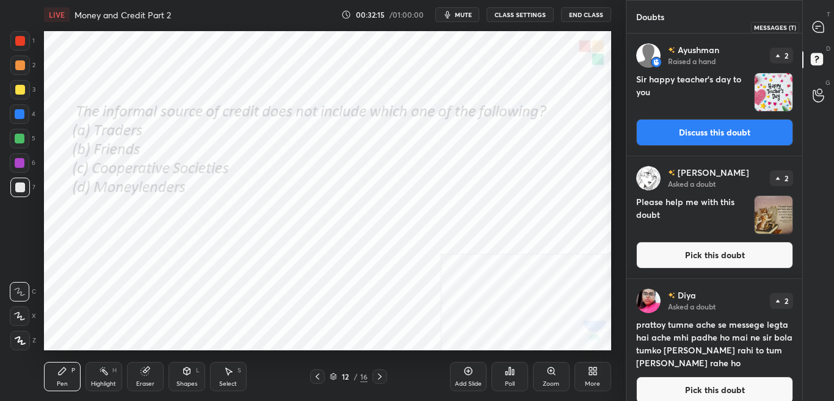
click at [830, 26] on div "T Messages (T)" at bounding box center [818, 27] width 31 height 34
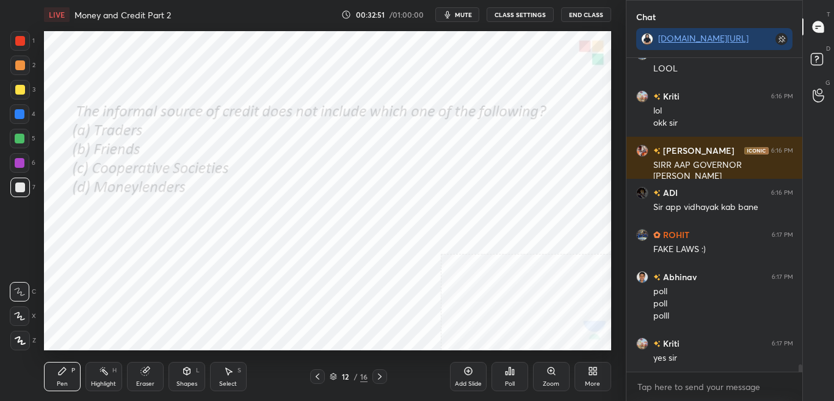
scroll to position [12658, 0]
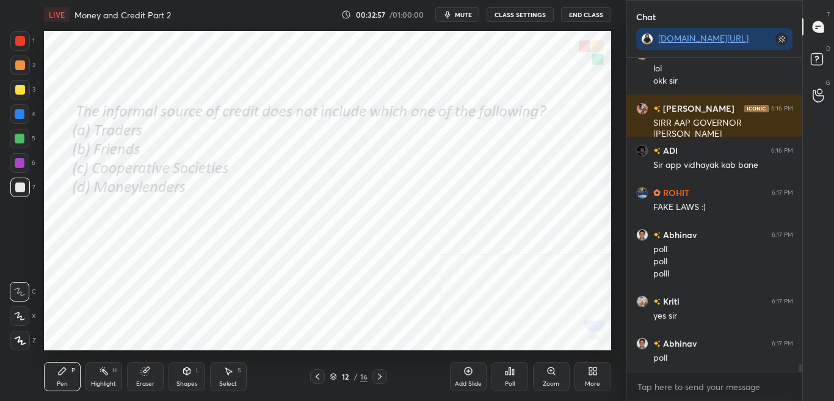
click at [510, 376] on div "Poll" at bounding box center [509, 376] width 37 height 29
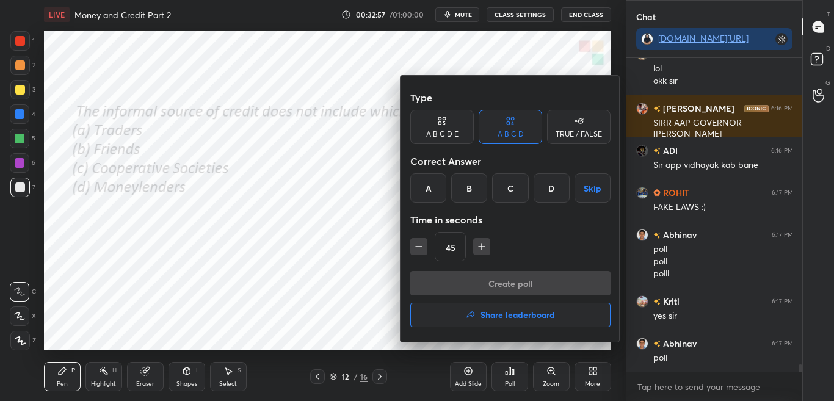
click at [509, 376] on div at bounding box center [417, 200] width 834 height 401
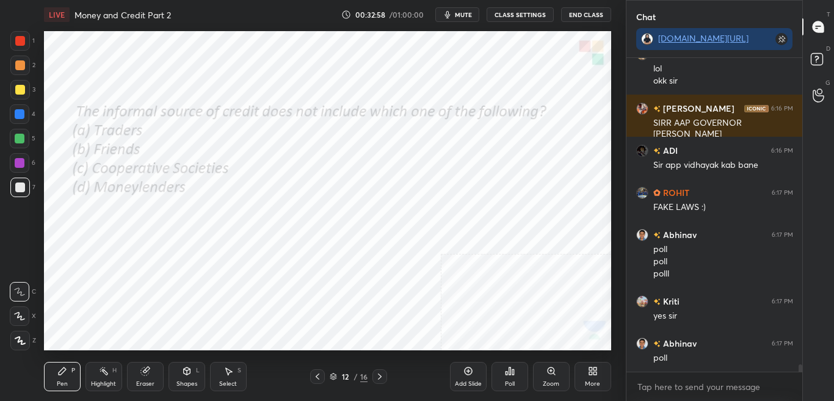
click at [510, 376] on div "Poll" at bounding box center [509, 376] width 37 height 29
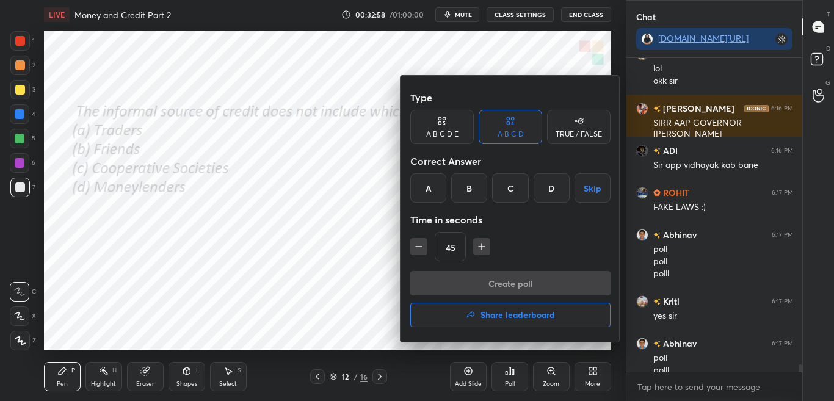
scroll to position [12670, 0]
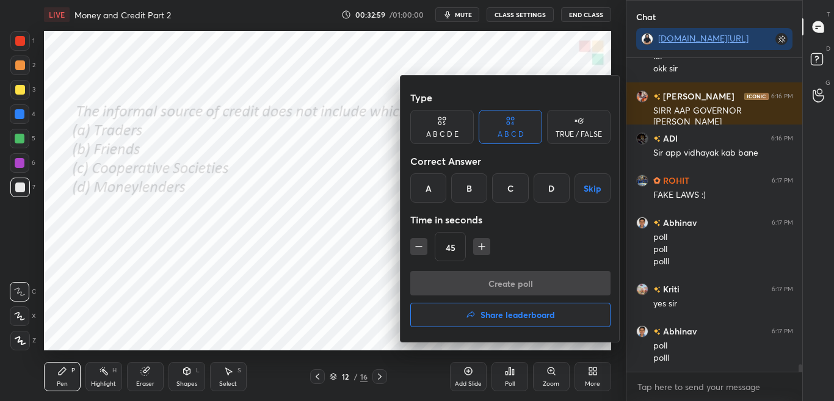
click at [510, 375] on div at bounding box center [417, 200] width 834 height 401
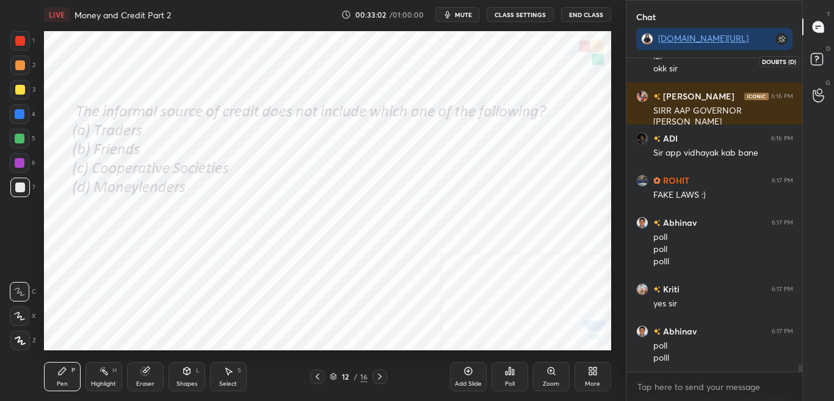
click at [833, 61] on div "D Doubts (D)" at bounding box center [818, 61] width 31 height 34
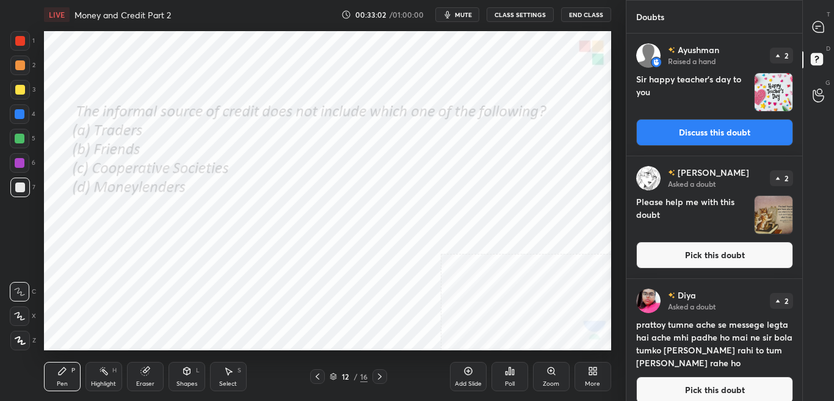
scroll to position [364, 172]
click at [718, 131] on button "Discuss this doubt" at bounding box center [714, 132] width 157 height 27
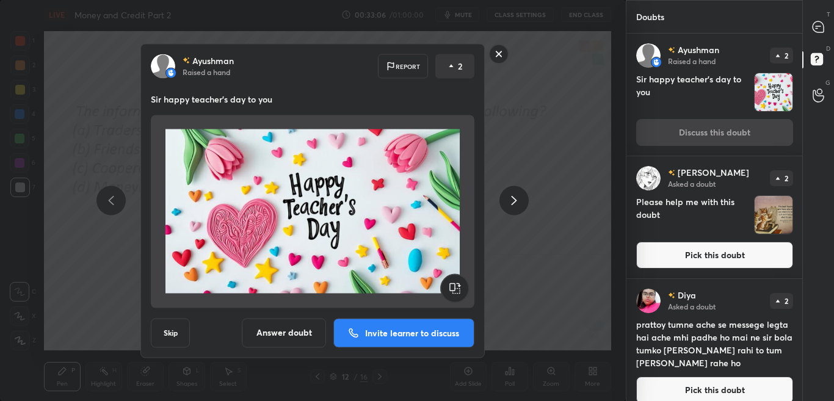
click at [390, 333] on p "Invite learner to discuss" at bounding box center [412, 332] width 94 height 9
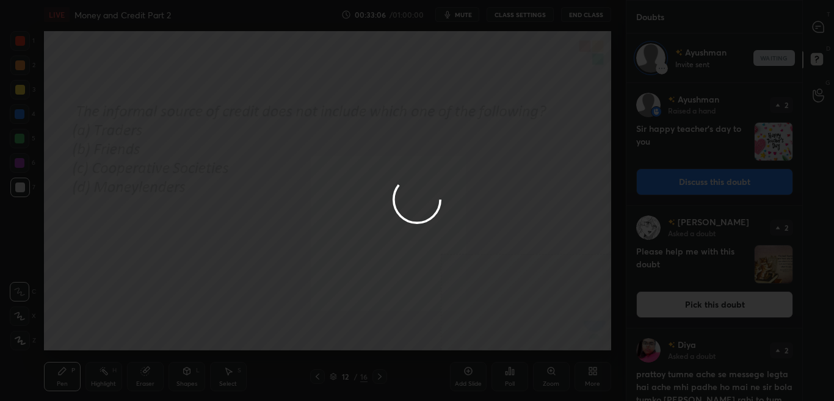
scroll to position [315, 172]
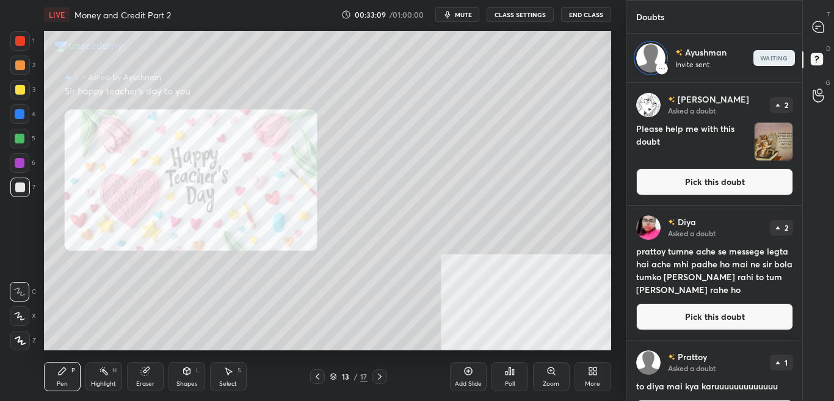
click at [314, 380] on icon at bounding box center [317, 377] width 10 height 10
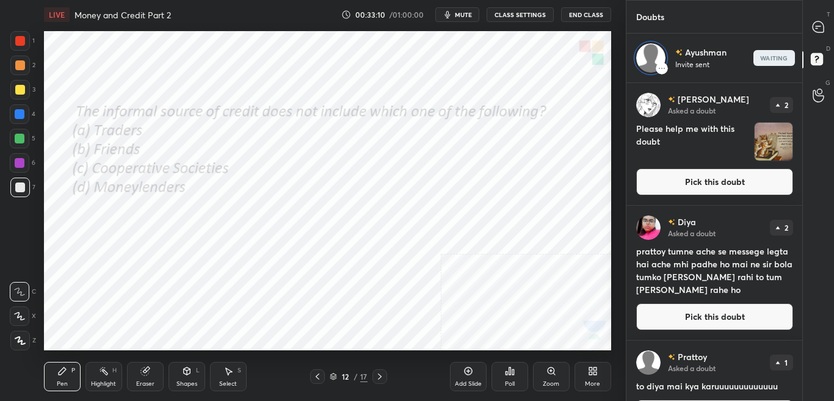
click at [370, 375] on div "12 / 17" at bounding box center [348, 376] width 77 height 15
click at [382, 380] on icon at bounding box center [380, 377] width 10 height 10
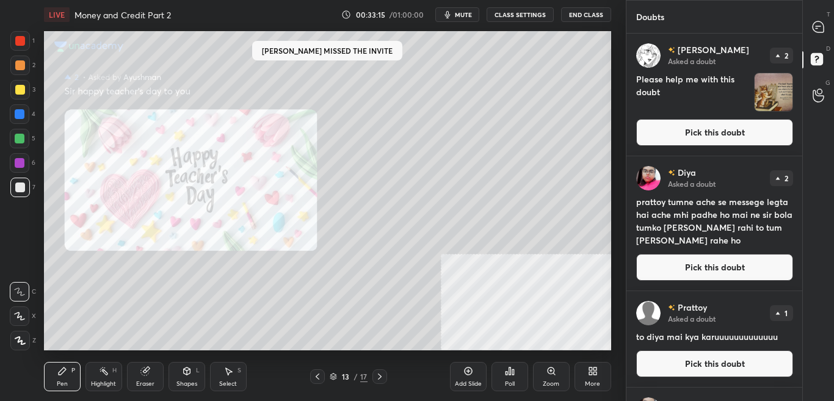
scroll to position [364, 172]
click at [311, 376] on div at bounding box center [317, 376] width 15 height 15
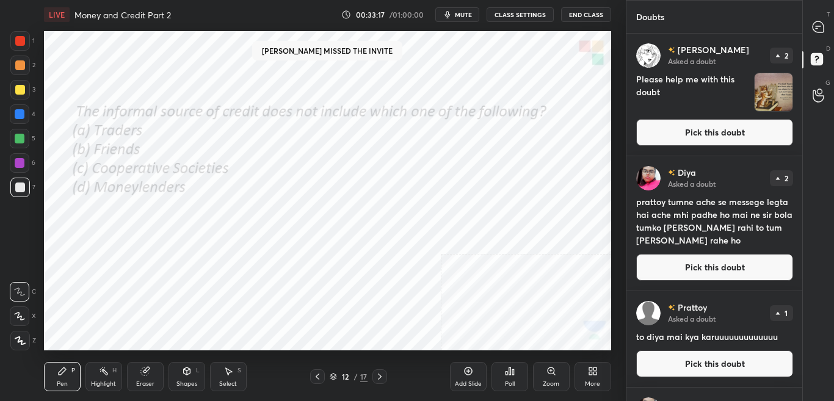
click at [512, 377] on div "Poll" at bounding box center [509, 376] width 37 height 29
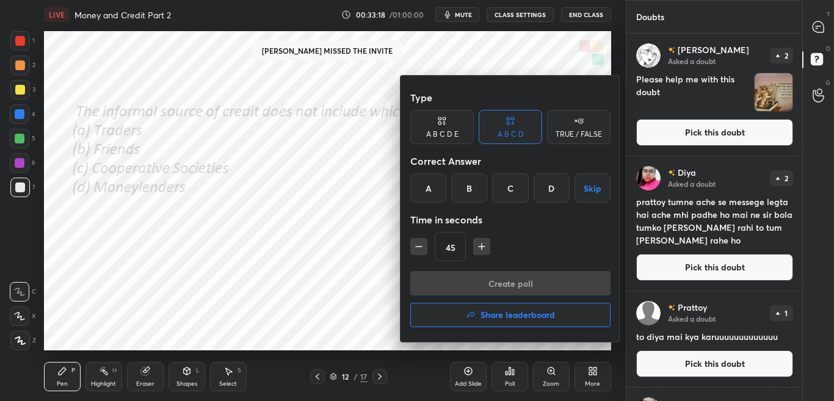
click at [515, 370] on div at bounding box center [417, 200] width 834 height 401
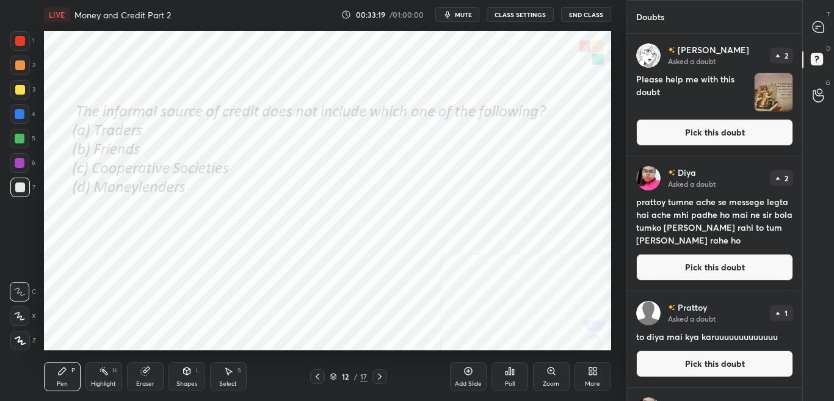
click at [516, 368] on div "Poll" at bounding box center [509, 376] width 37 height 29
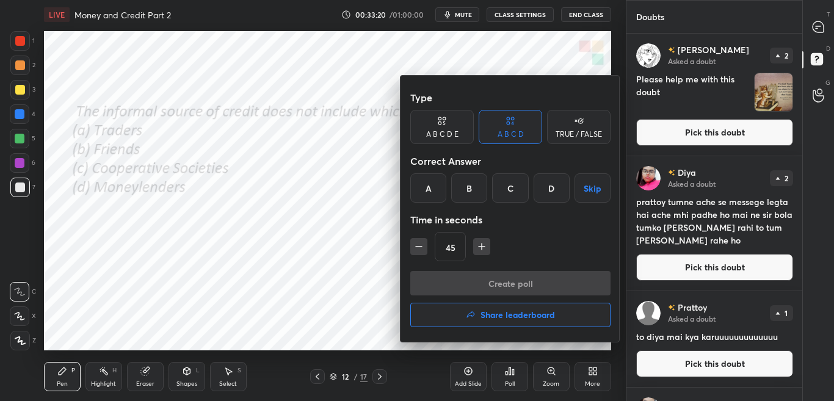
click at [515, 184] on div "C" at bounding box center [510, 187] width 36 height 29
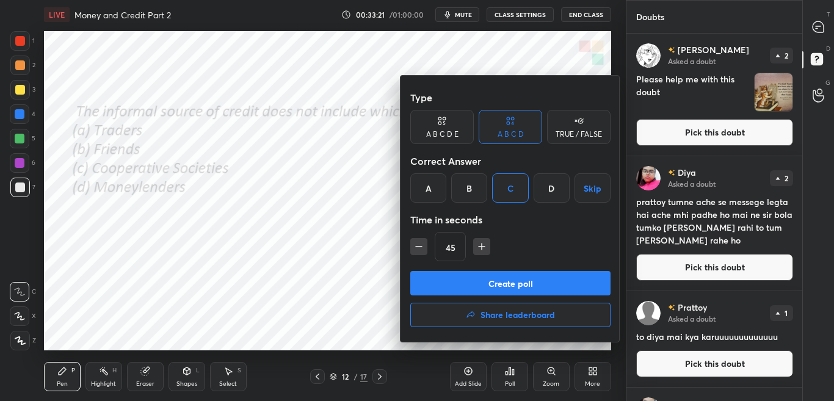
click at [505, 275] on button "Create poll" at bounding box center [510, 283] width 200 height 24
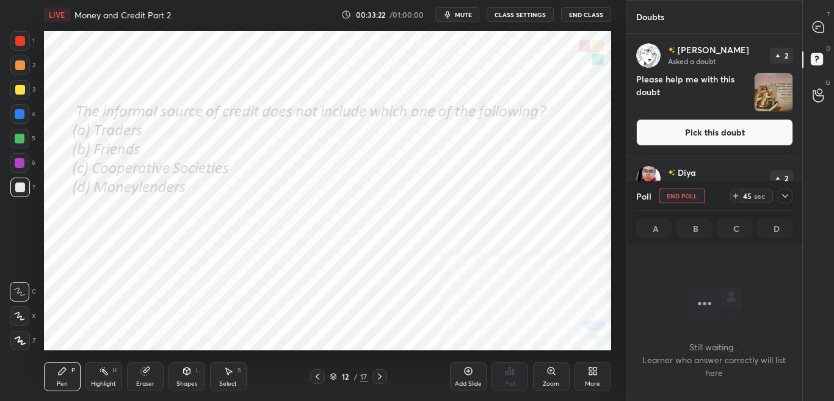
scroll to position [300, 172]
click at [468, 16] on span "mute" at bounding box center [463, 14] width 17 height 9
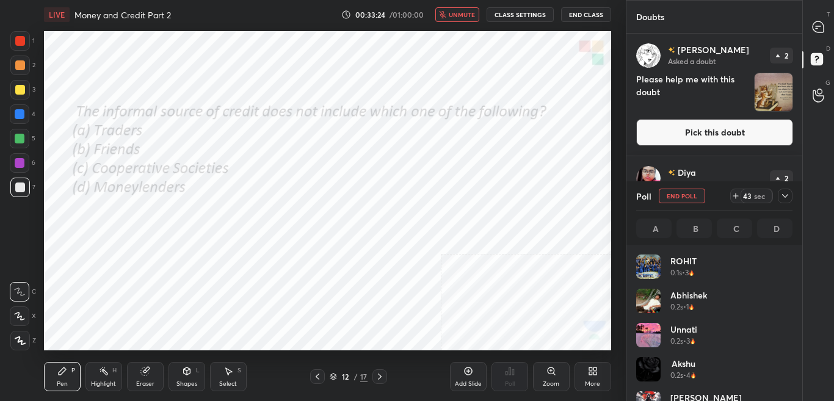
scroll to position [4, 4]
click at [784, 195] on icon at bounding box center [785, 196] width 10 height 10
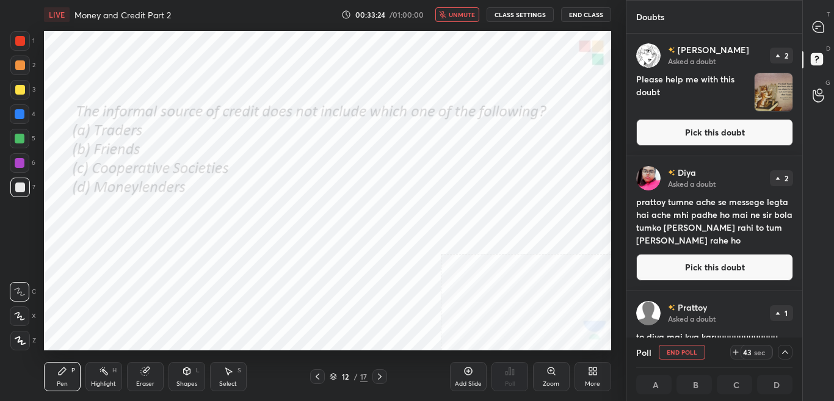
scroll to position [1, 4]
click at [831, 30] on div "T Messages (T)" at bounding box center [818, 27] width 31 height 34
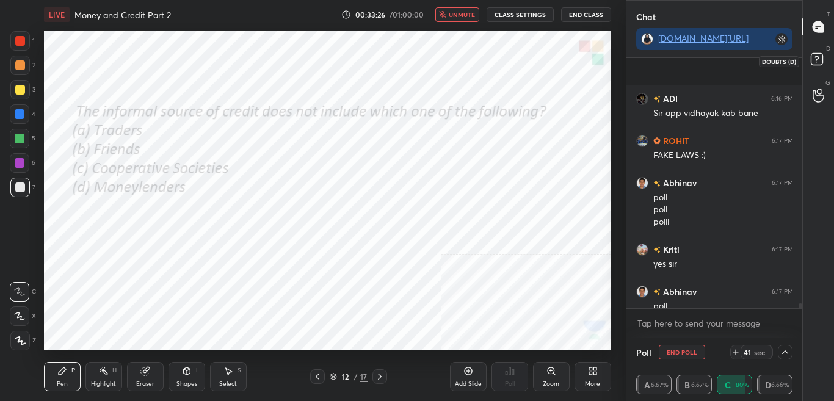
scroll to position [12746, 0]
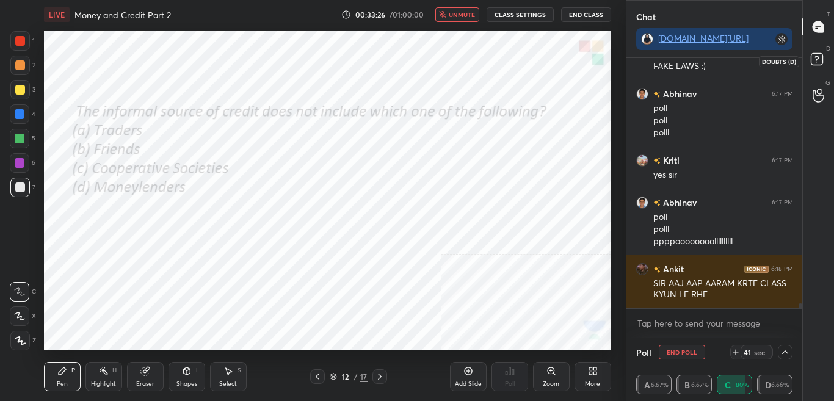
click at [826, 68] on icon at bounding box center [818, 61] width 22 height 22
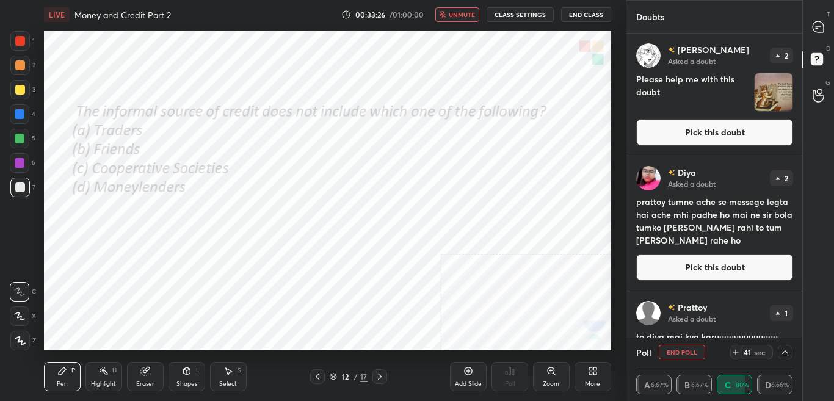
scroll to position [300, 172]
click at [764, 134] on button "Pick this doubt" at bounding box center [714, 132] width 157 height 27
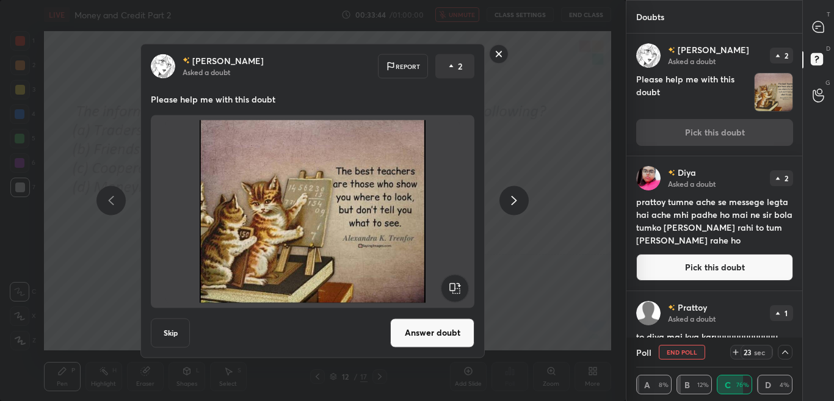
click at [436, 331] on button "Answer doubt" at bounding box center [432, 332] width 84 height 29
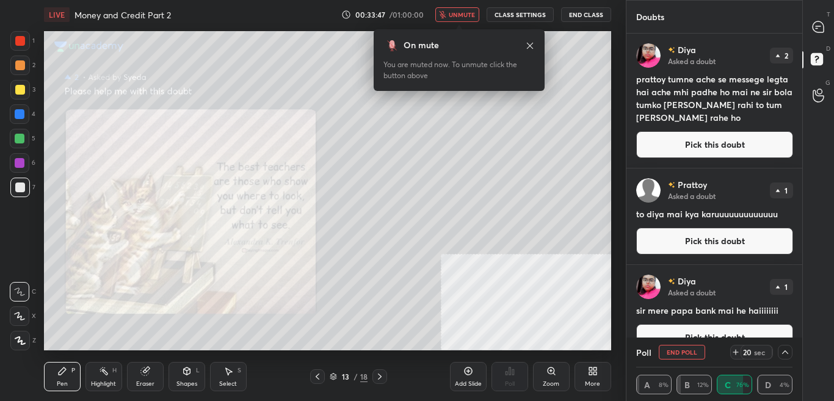
click at [317, 367] on div "Pen P Highlight H Eraser Shapes L Select S 13 / 18 Add Slide Poll Zoom More" at bounding box center [327, 376] width 567 height 49
click at [319, 375] on icon at bounding box center [317, 377] width 10 height 10
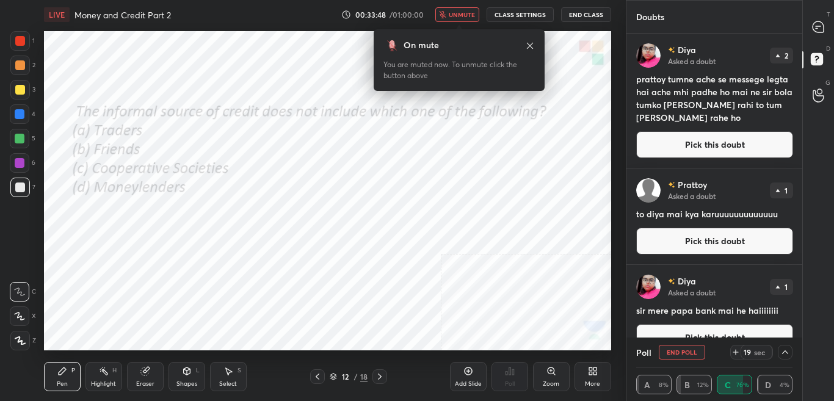
click at [456, 18] on span "unmute" at bounding box center [462, 14] width 26 height 9
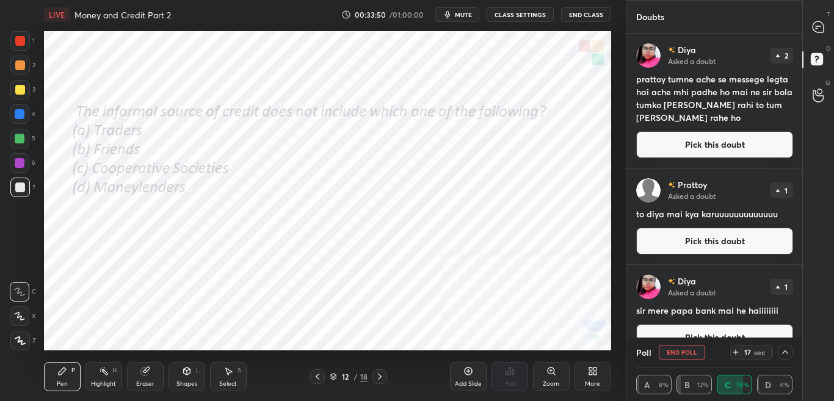
click at [833, 33] on div "T Messages (T)" at bounding box center [818, 27] width 31 height 34
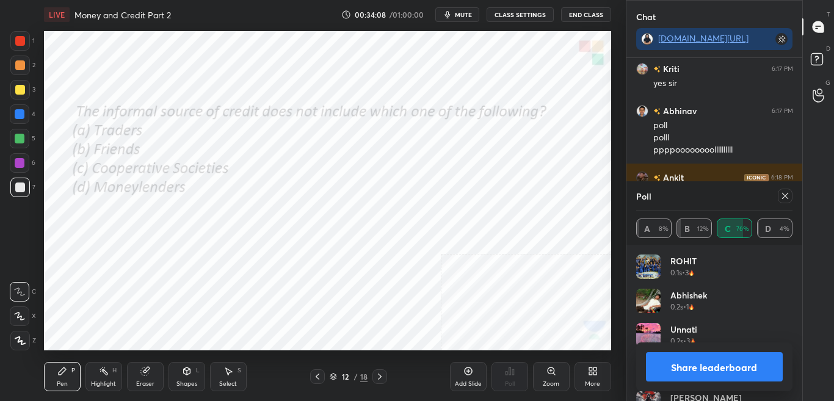
scroll to position [12832, 0]
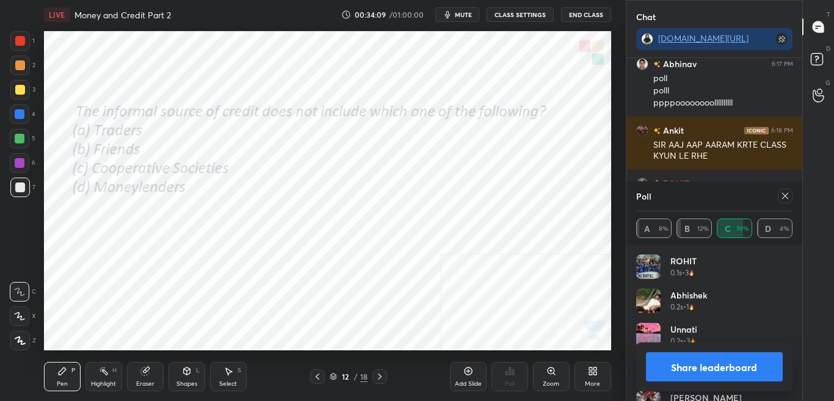
click at [787, 196] on icon at bounding box center [785, 196] width 10 height 10
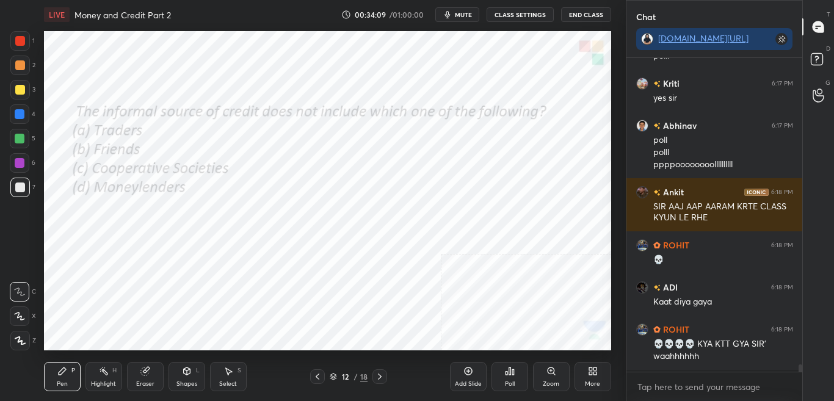
scroll to position [310, 172]
click at [380, 380] on icon at bounding box center [380, 377] width 10 height 10
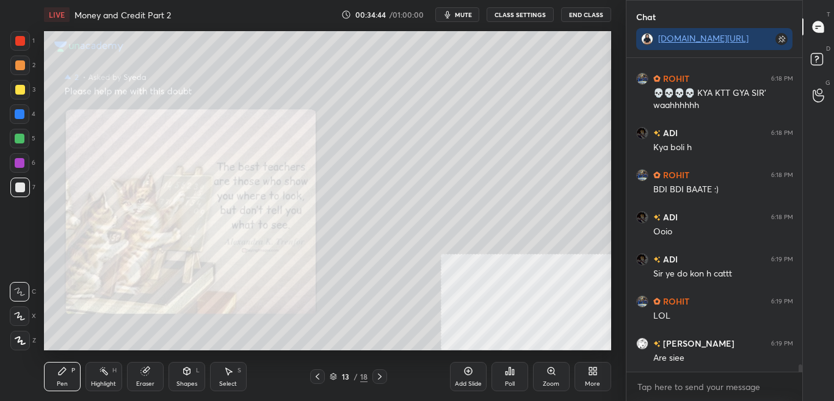
scroll to position [13064, 0]
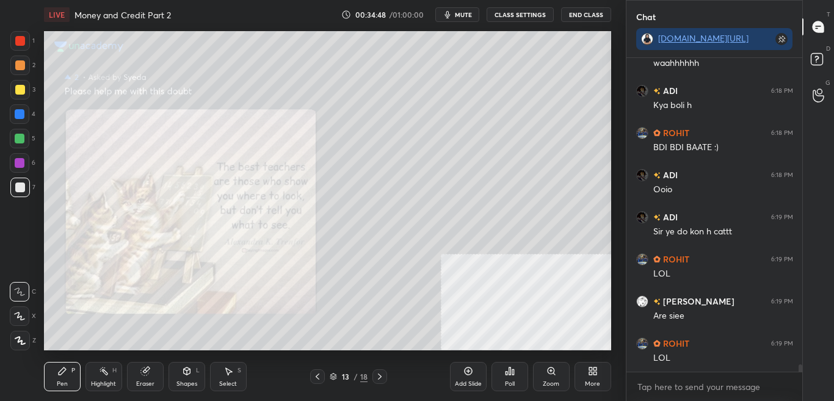
click at [20, 38] on div at bounding box center [20, 41] width 10 height 10
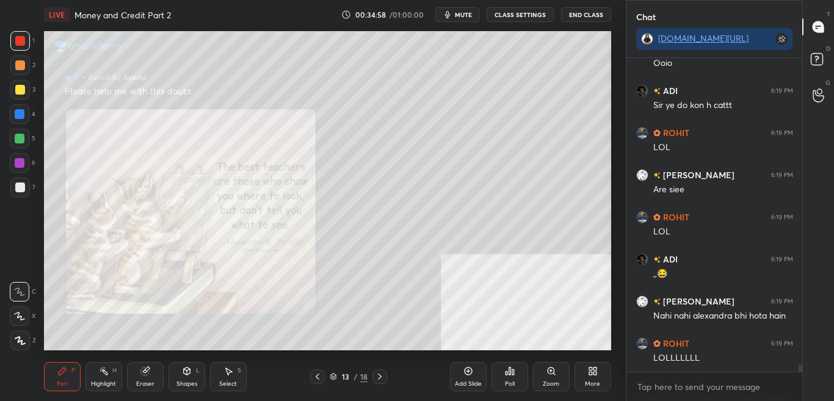
scroll to position [13232, 0]
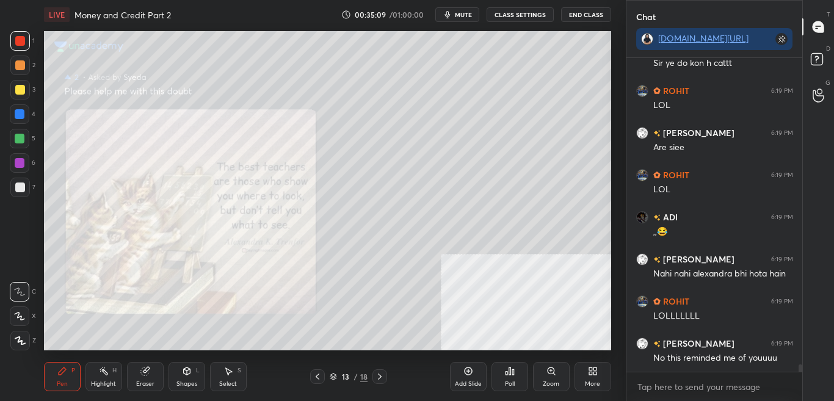
click at [380, 380] on icon at bounding box center [380, 377] width 10 height 10
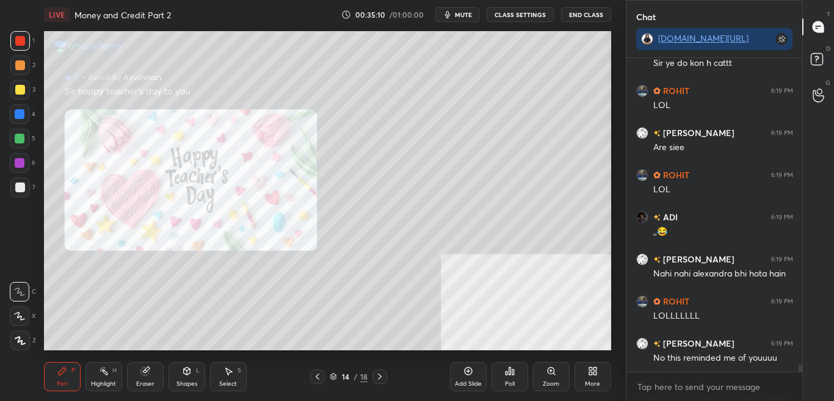
click at [318, 376] on icon at bounding box center [317, 377] width 10 height 10
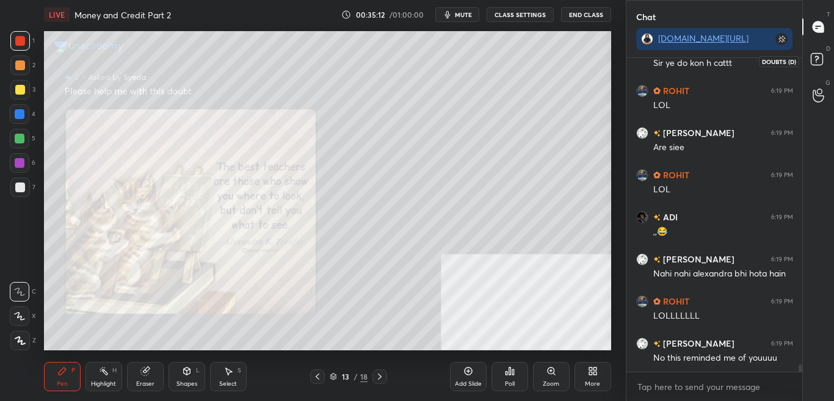
click at [824, 62] on icon at bounding box center [818, 61] width 22 height 22
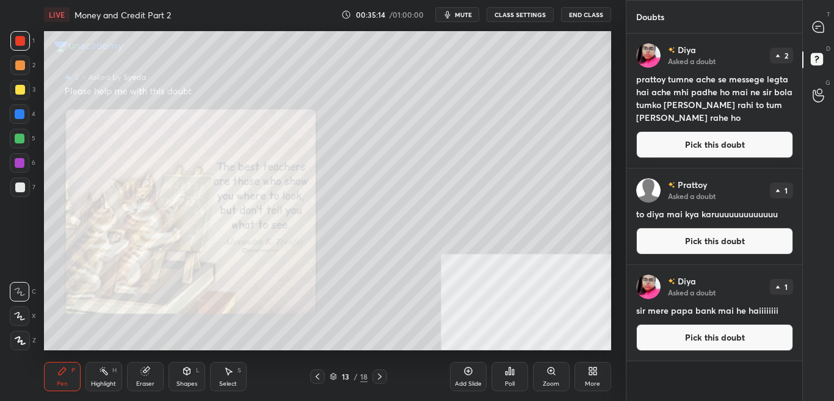
click at [825, 26] on div at bounding box center [818, 27] width 24 height 22
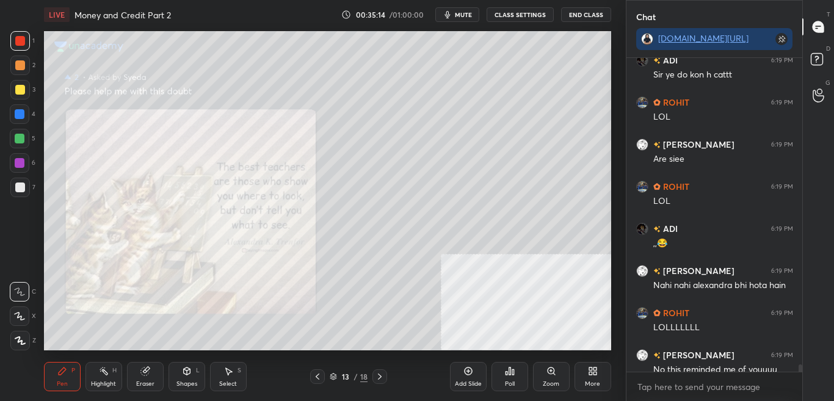
scroll to position [13287, 0]
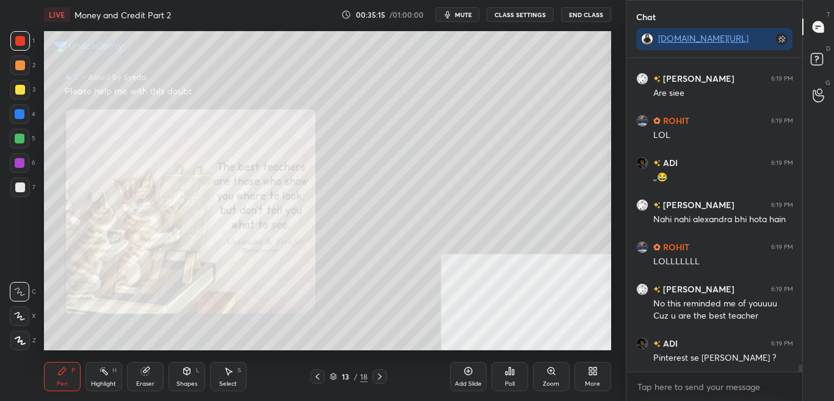
click at [591, 386] on div "More" at bounding box center [592, 384] width 15 height 6
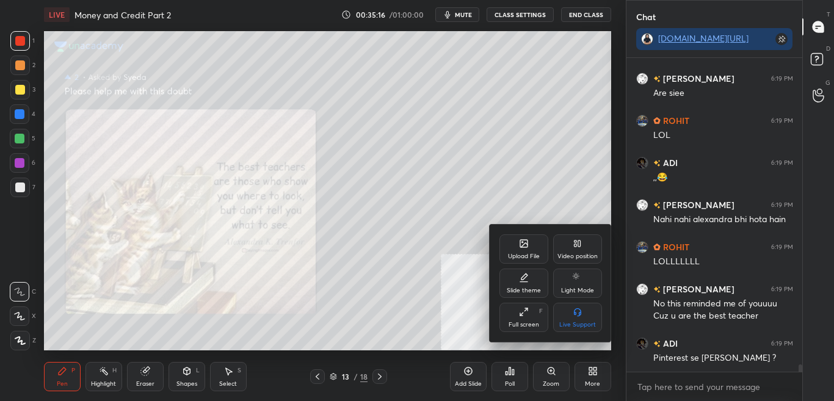
click at [515, 242] on div "Upload File" at bounding box center [523, 248] width 49 height 29
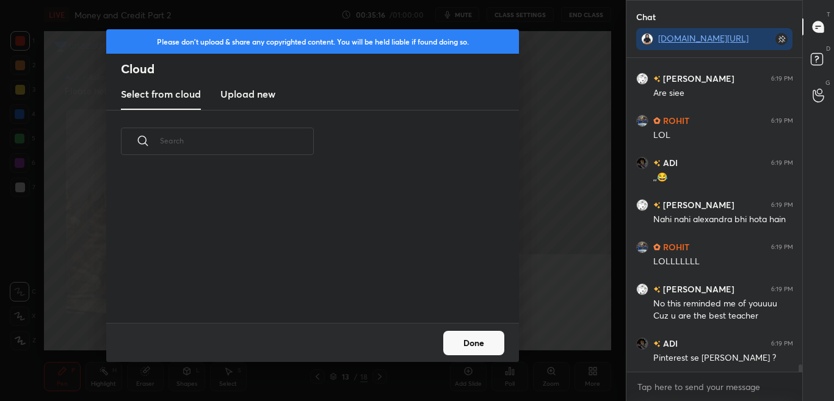
scroll to position [150, 392]
click at [253, 104] on new "Upload new" at bounding box center [247, 94] width 55 height 31
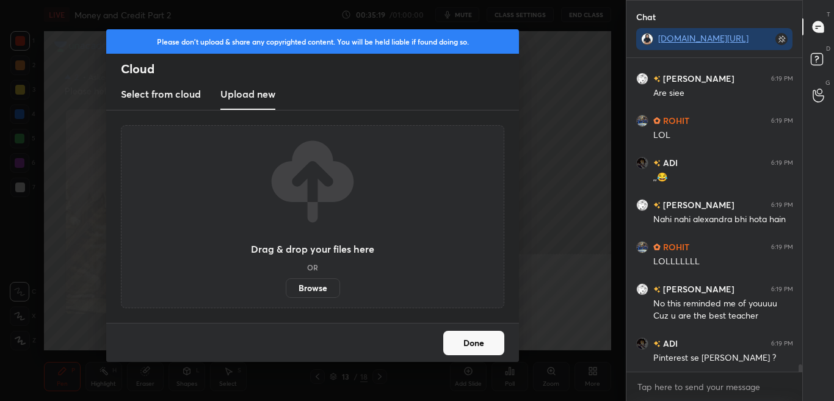
click at [301, 295] on label "Browse" at bounding box center [313, 288] width 54 height 20
click at [286, 295] on input "Browse" at bounding box center [286, 288] width 0 height 20
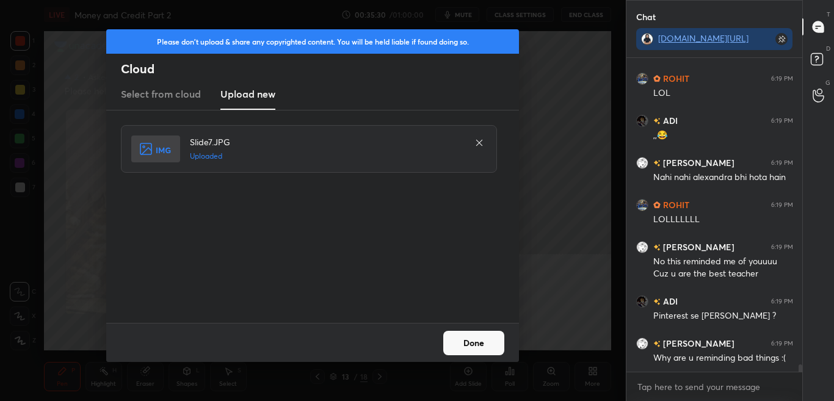
click at [476, 344] on button "Done" at bounding box center [473, 343] width 61 height 24
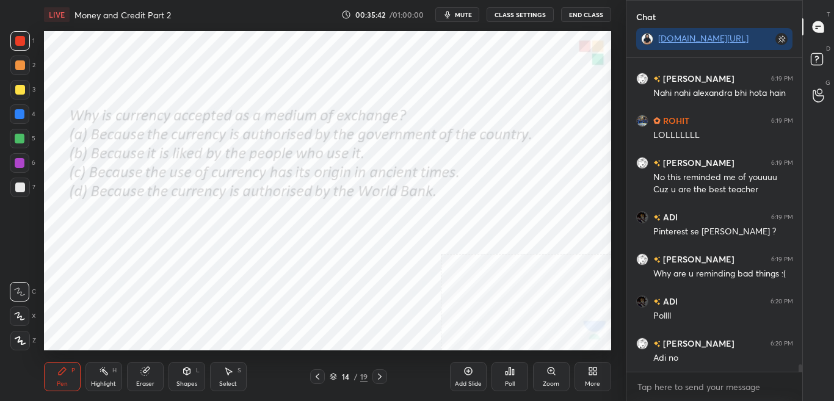
scroll to position [13455, 0]
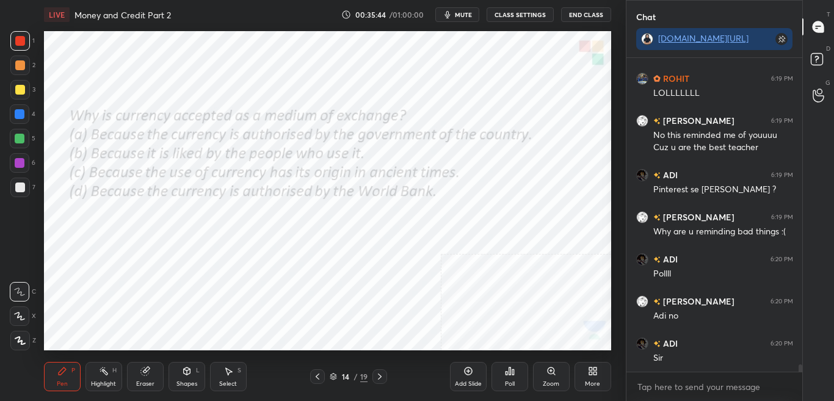
click at [509, 386] on div "Poll" at bounding box center [510, 384] width 10 height 6
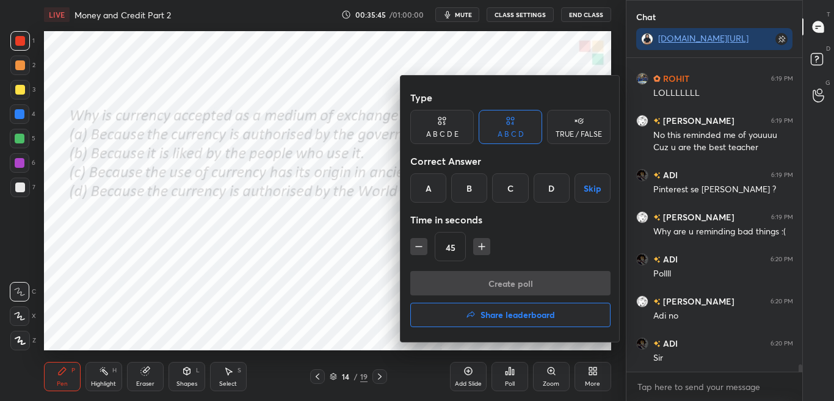
click at [507, 385] on div at bounding box center [417, 200] width 834 height 401
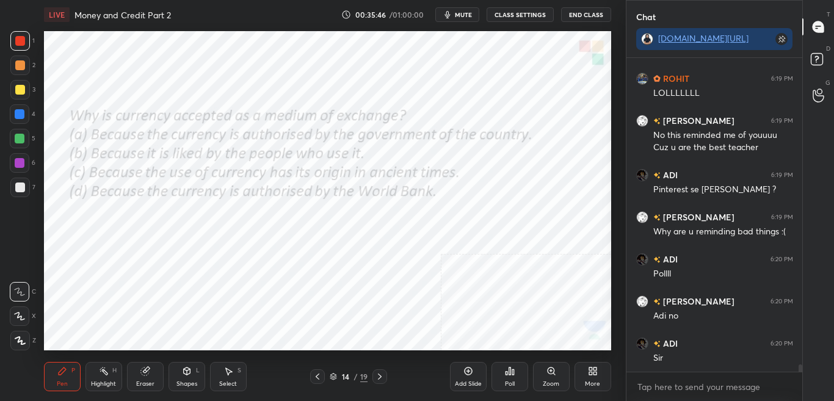
click at [507, 385] on div "Poll" at bounding box center [510, 384] width 10 height 6
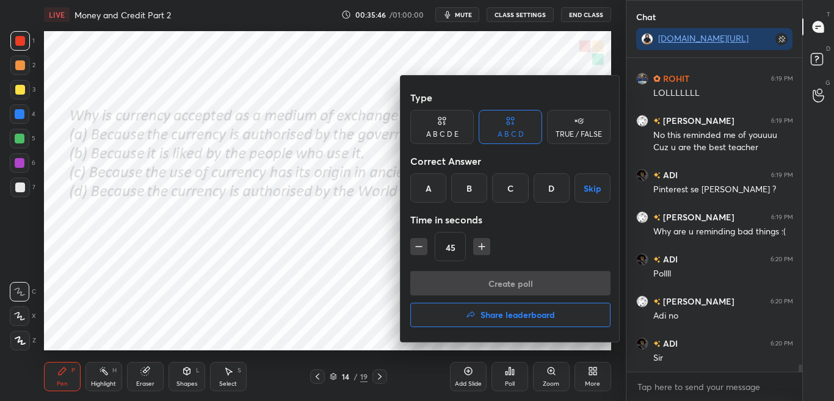
click at [508, 380] on div at bounding box center [417, 200] width 834 height 401
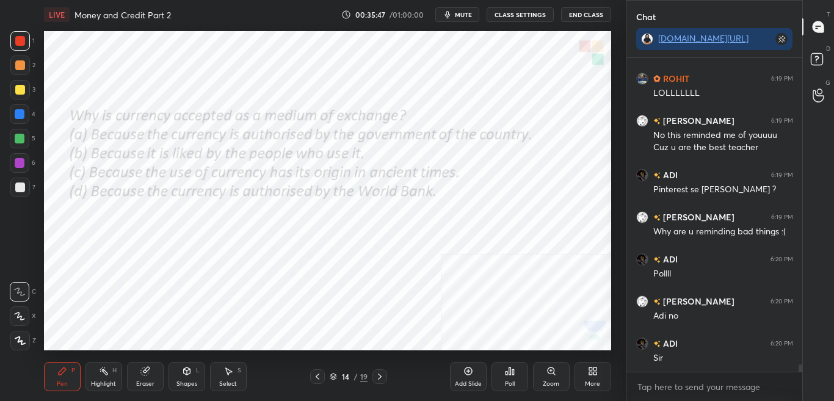
click at [508, 382] on div "Poll" at bounding box center [510, 384] width 10 height 6
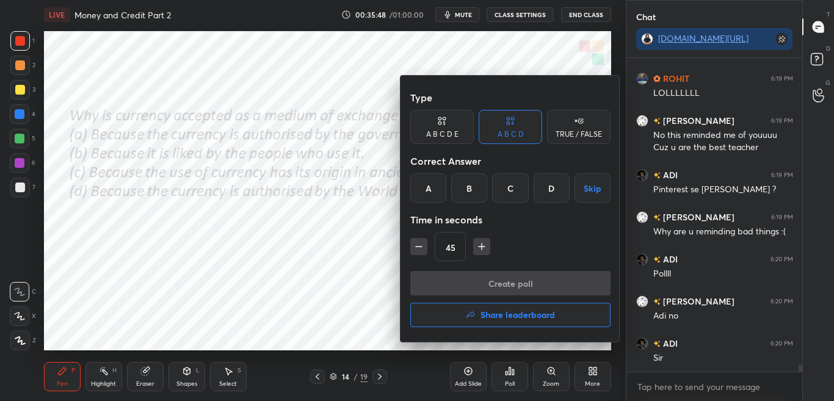
click at [507, 383] on div at bounding box center [417, 200] width 834 height 401
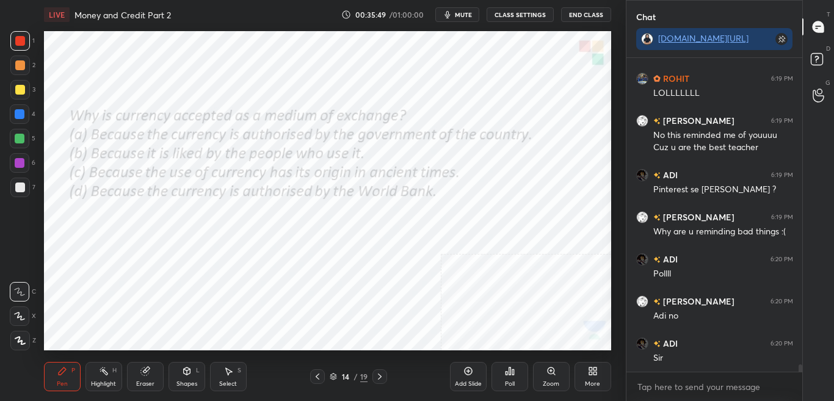
click at [507, 382] on div "Poll" at bounding box center [510, 384] width 10 height 6
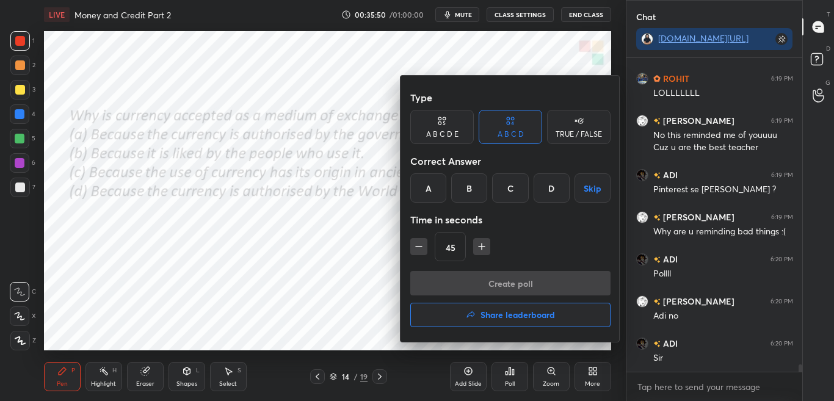
click at [435, 184] on div "A" at bounding box center [428, 187] width 36 height 29
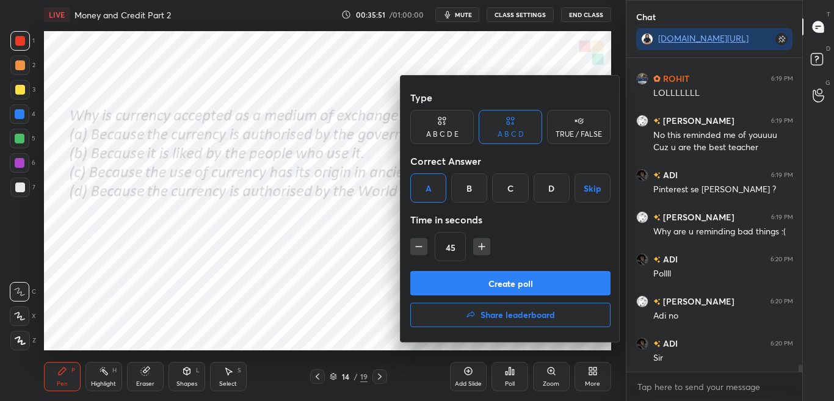
click at [467, 285] on button "Create poll" at bounding box center [510, 283] width 200 height 24
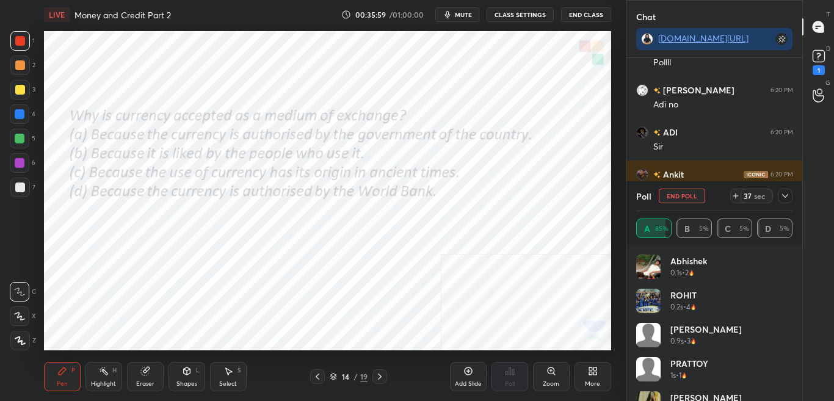
scroll to position [12913, 0]
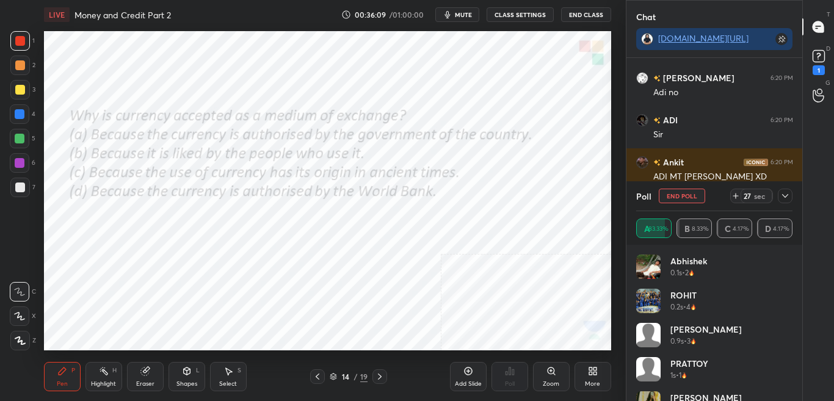
click at [783, 197] on icon at bounding box center [785, 196] width 10 height 10
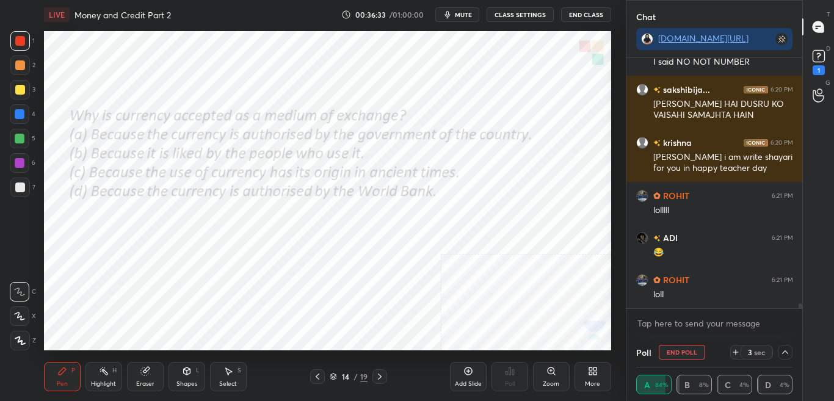
scroll to position [13230, 0]
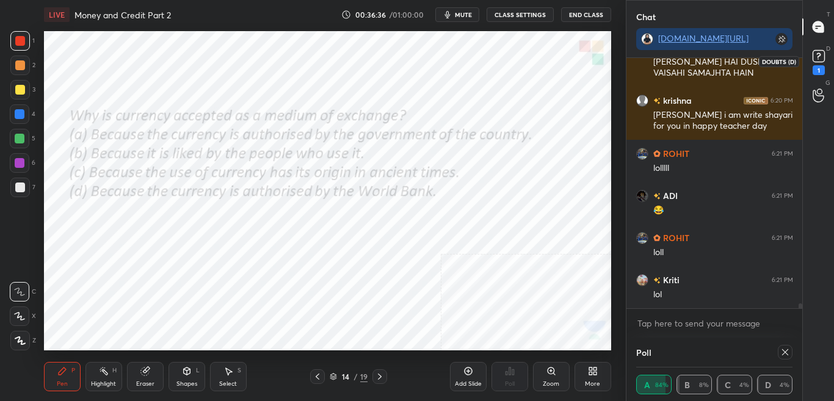
click at [828, 59] on div "1" at bounding box center [818, 61] width 24 height 22
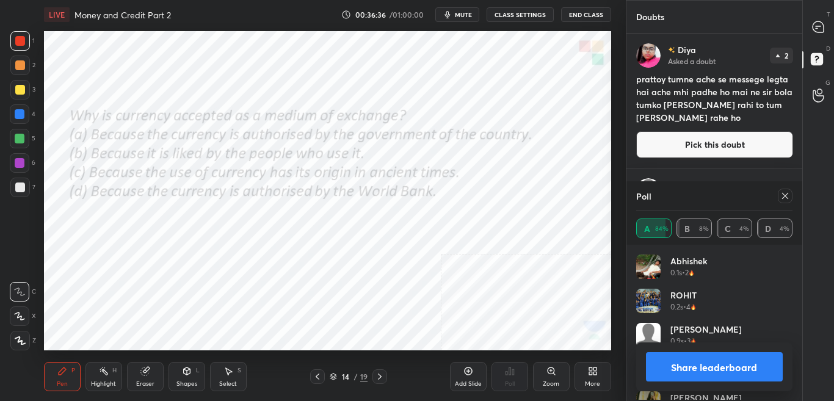
scroll to position [4, 4]
click at [714, 374] on button "Share leaderboard" at bounding box center [714, 366] width 137 height 29
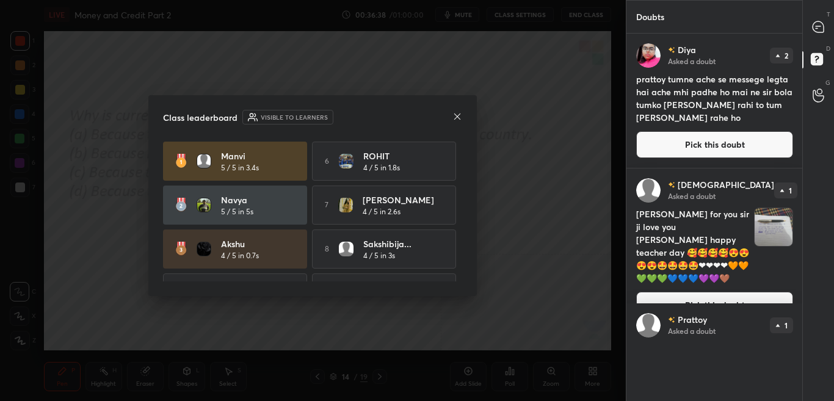
scroll to position [338, 172]
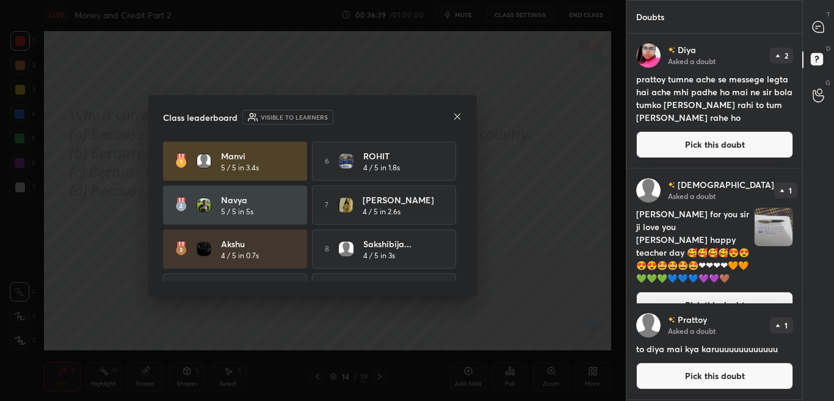
click at [451, 119] on div "Class leaderboard Visible to learners" at bounding box center [312, 117] width 299 height 15
click at [447, 109] on div "Class leaderboard Visible to learners [PERSON_NAME] 5 / 5 in 3.4s 6 ROHIT 4 / 5…" at bounding box center [312, 195] width 328 height 201
click at [450, 112] on div "Class leaderboard Visible to learners" at bounding box center [312, 117] width 299 height 15
click at [460, 118] on icon at bounding box center [457, 117] width 10 height 10
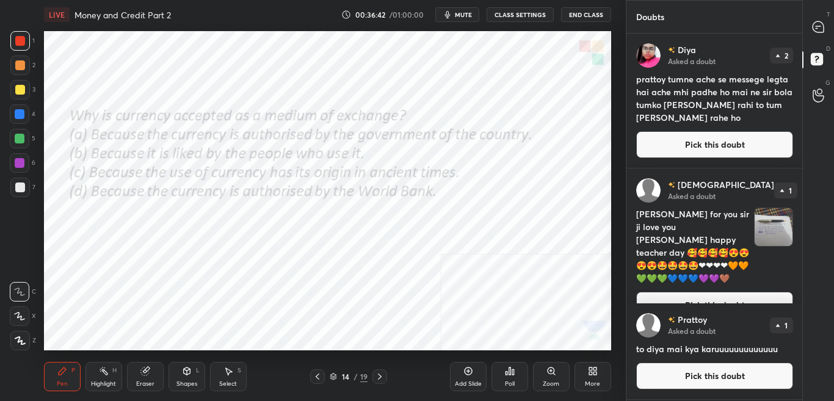
click at [668, 296] on div "[PERSON_NAME] Asked a doubt 1 [PERSON_NAME] for you sir ji love you [PERSON_NAM…" at bounding box center [714, 248] width 176 height 160
click at [666, 292] on button "Pick this doubt" at bounding box center [714, 305] width 157 height 27
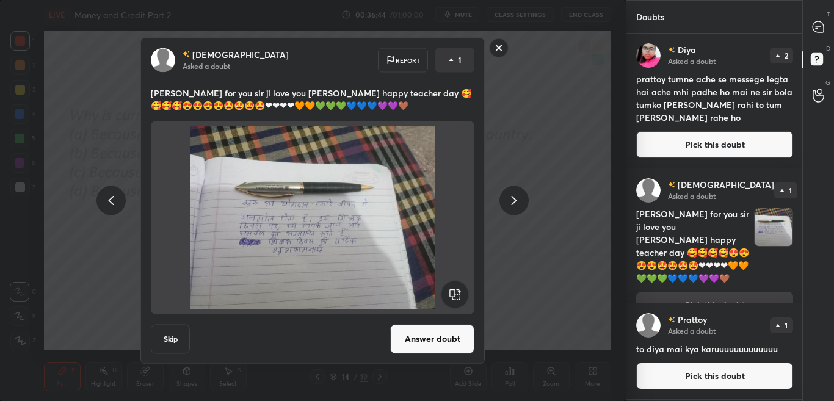
click at [444, 340] on button "Answer doubt" at bounding box center [432, 338] width 84 height 29
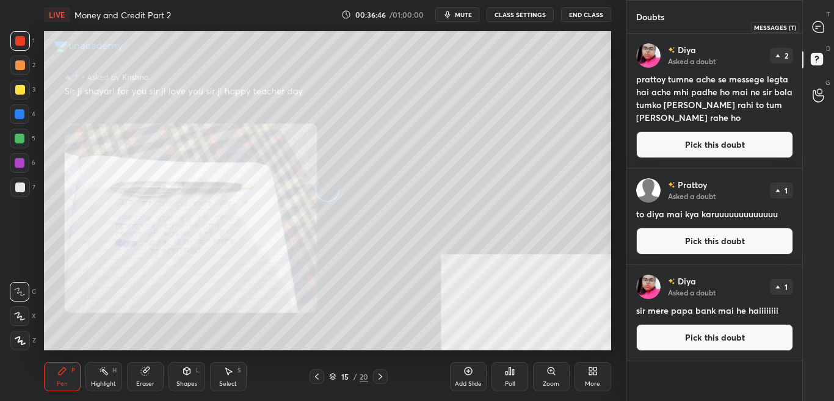
click at [826, 32] on div at bounding box center [818, 27] width 24 height 22
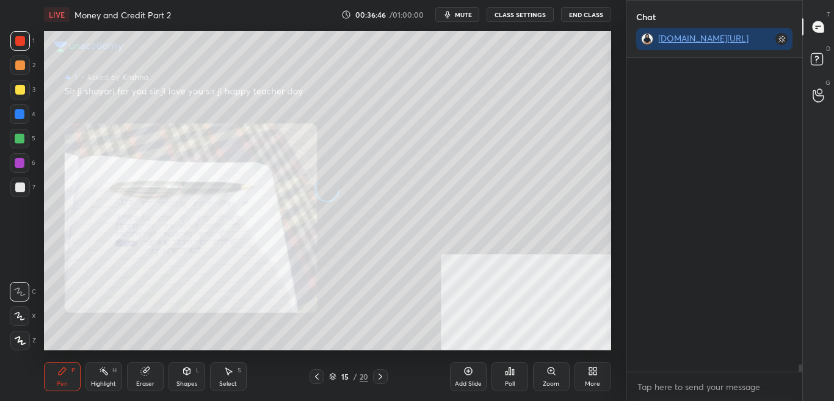
click at [826, 30] on div at bounding box center [818, 27] width 24 height 22
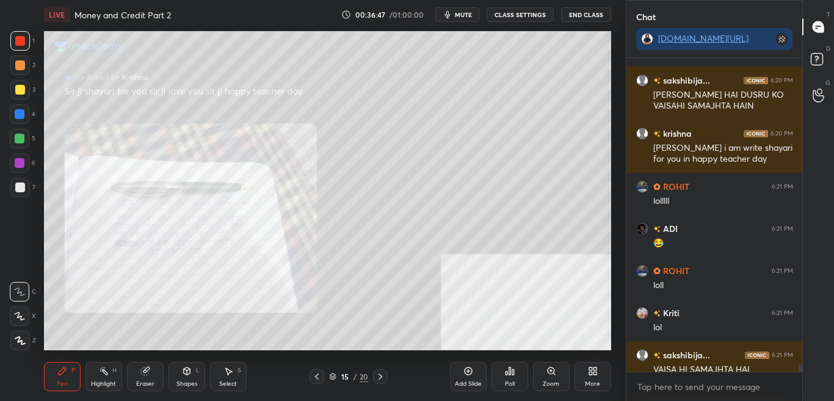
click at [826, 30] on div at bounding box center [818, 27] width 24 height 22
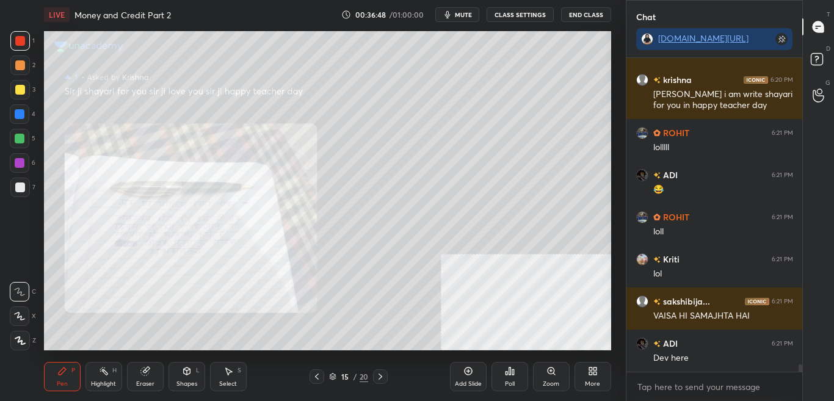
click at [552, 388] on div "Zoom" at bounding box center [551, 376] width 37 height 29
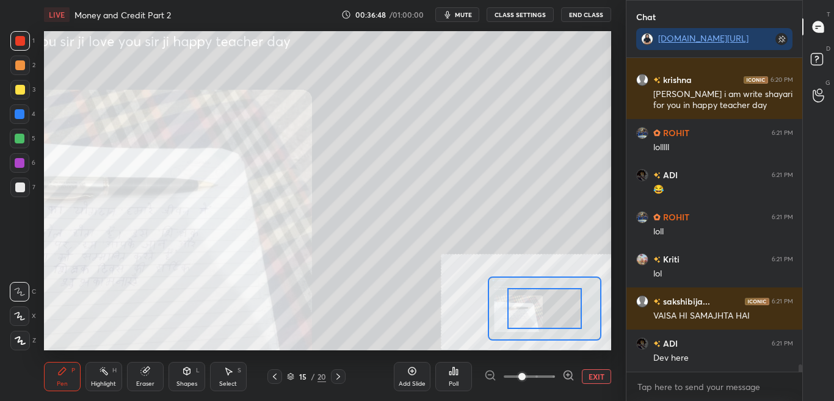
click at [555, 385] on div "Add Slide Poll EXIT" at bounding box center [502, 376] width 217 height 68
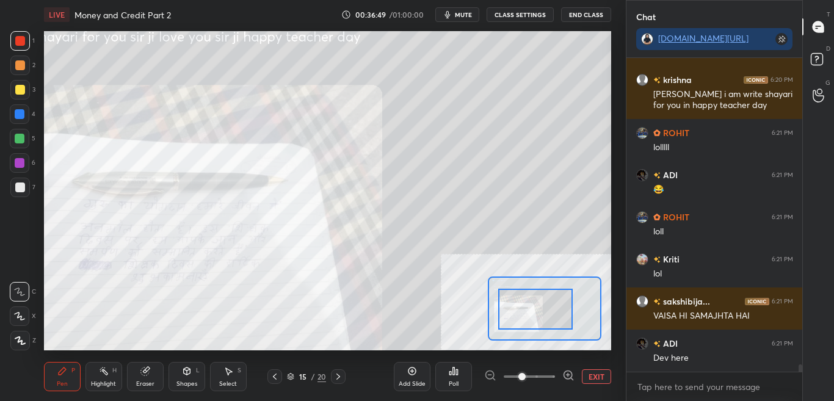
click at [533, 322] on div at bounding box center [535, 309] width 74 height 41
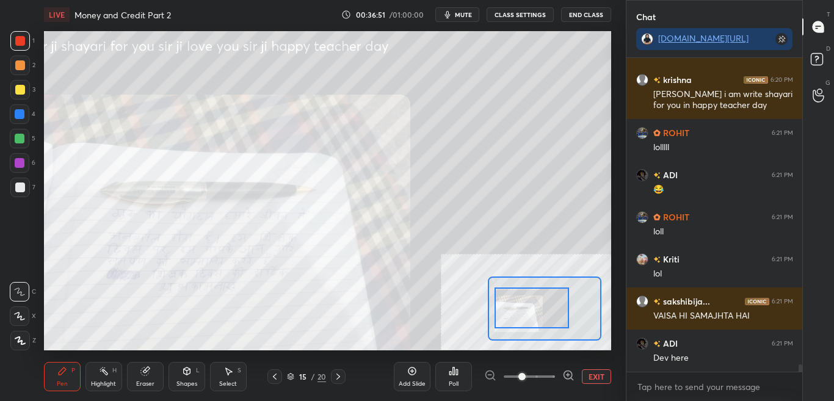
click at [571, 376] on icon at bounding box center [568, 375] width 12 height 12
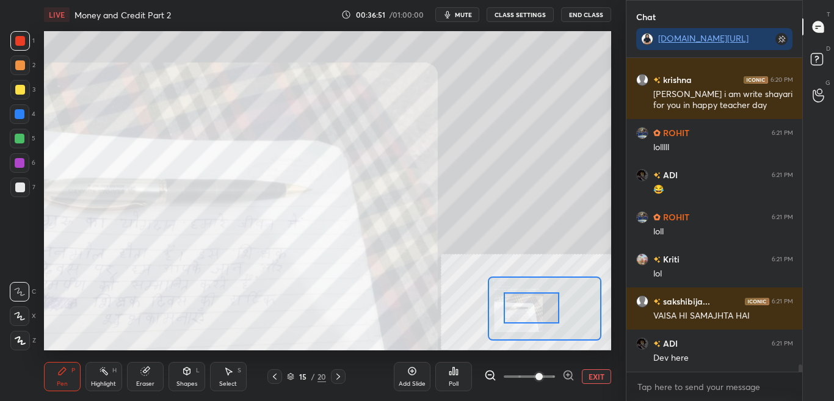
click at [570, 377] on icon at bounding box center [568, 375] width 12 height 12
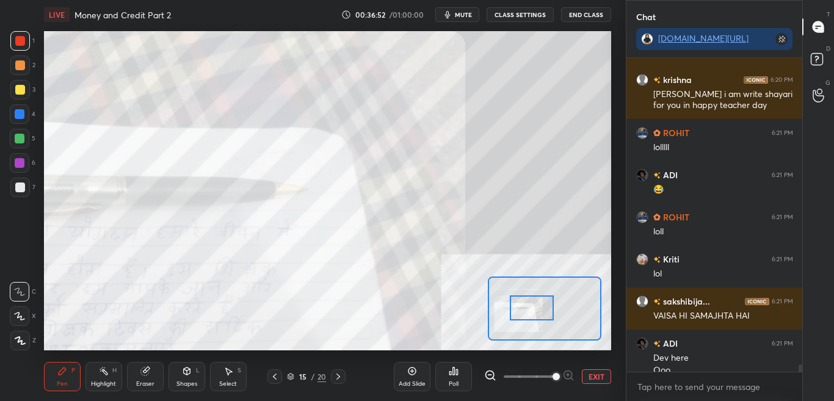
scroll to position [13473, 0]
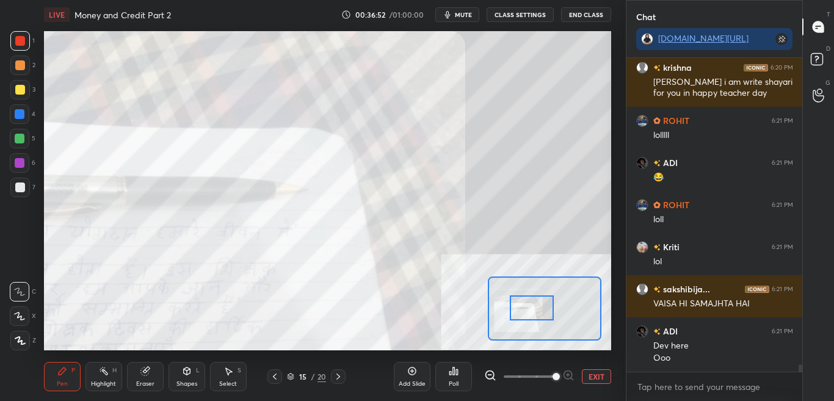
click at [550, 302] on div at bounding box center [532, 307] width 45 height 24
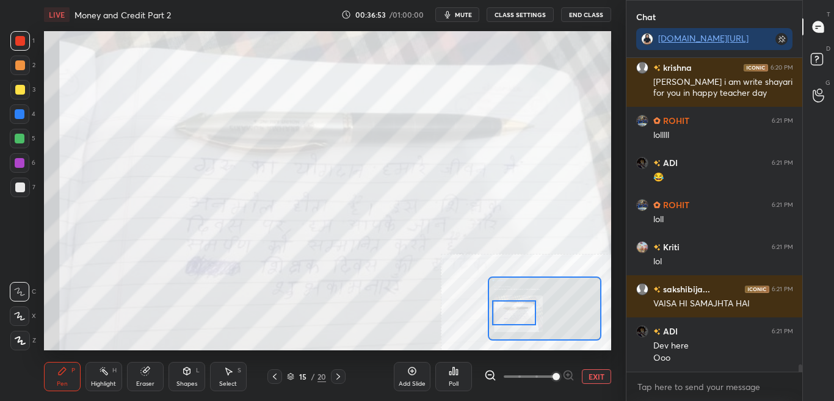
drag, startPoint x: 547, startPoint y: 300, endPoint x: 533, endPoint y: 305, distance: 14.9
click at [533, 305] on div at bounding box center [514, 312] width 45 height 24
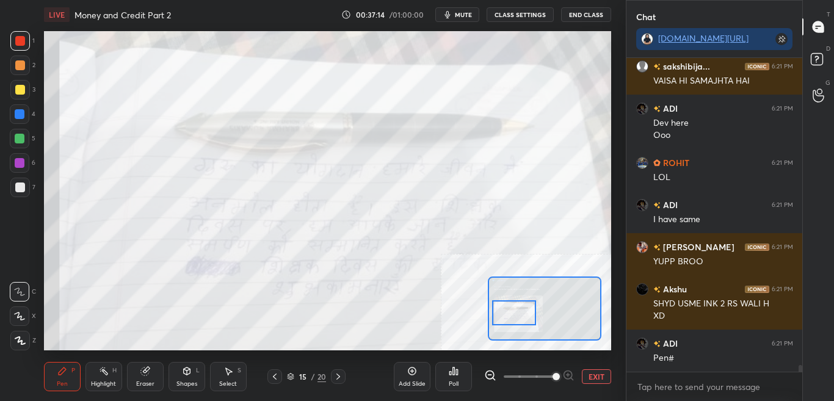
scroll to position [13738, 0]
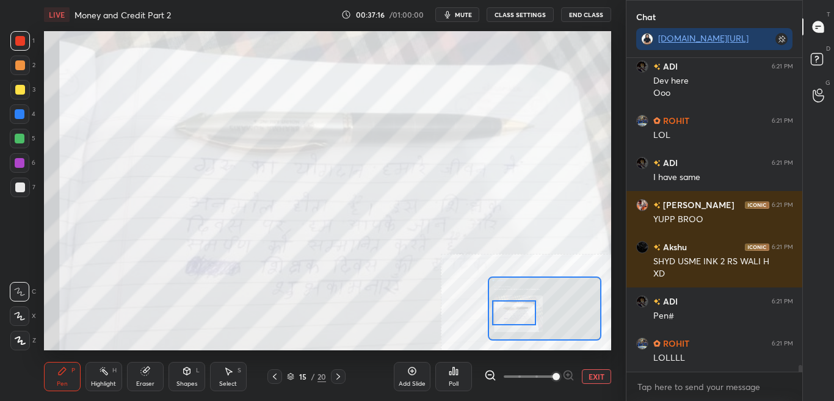
click at [603, 381] on button "EXIT" at bounding box center [596, 376] width 29 height 15
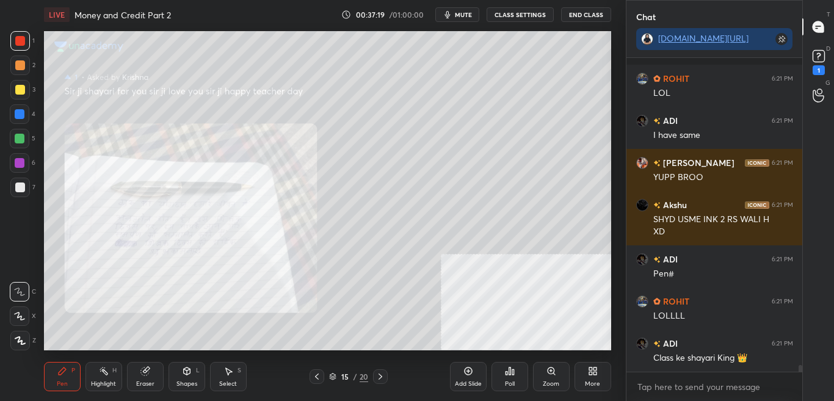
scroll to position [13832, 0]
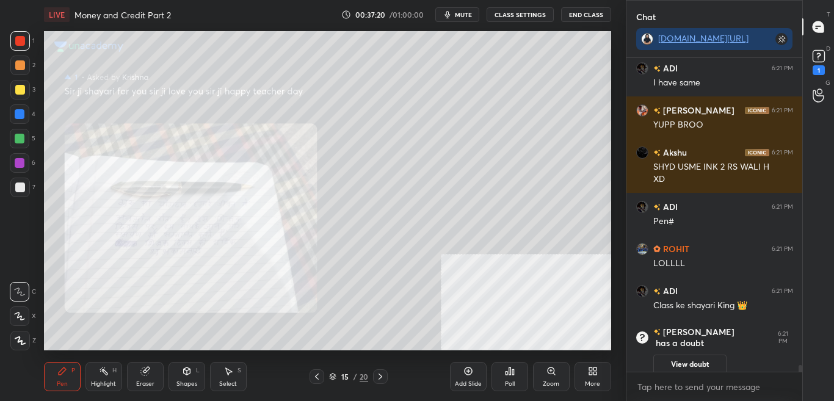
click at [588, 384] on div "More" at bounding box center [592, 384] width 15 height 6
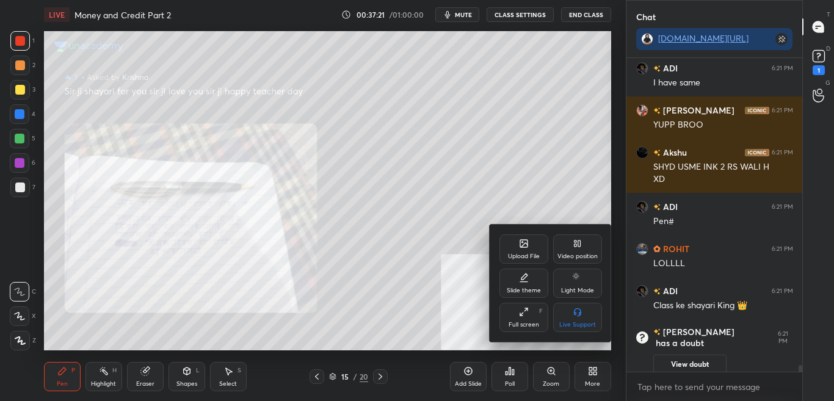
click at [511, 234] on div "Upload File" at bounding box center [523, 248] width 49 height 29
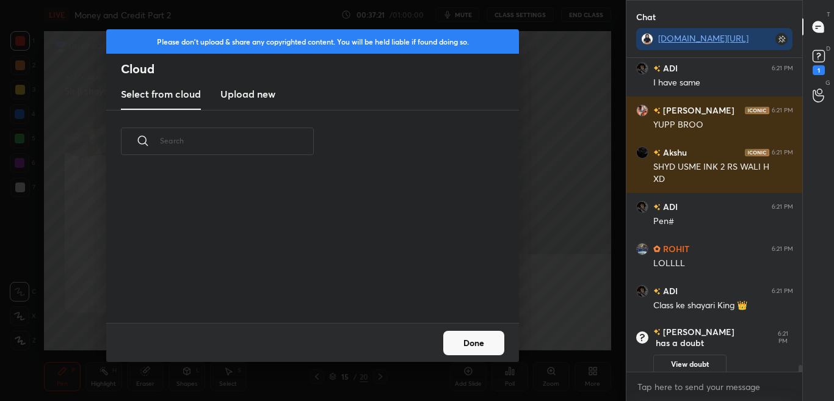
scroll to position [150, 392]
click at [259, 104] on new "Upload new" at bounding box center [247, 94] width 55 height 31
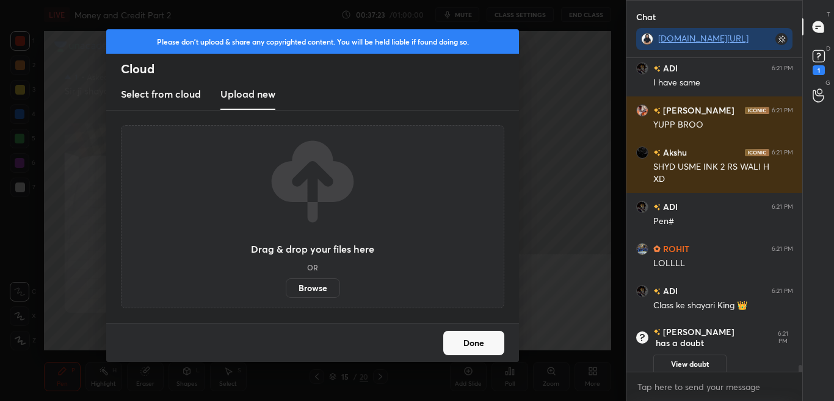
click at [323, 289] on label "Browse" at bounding box center [313, 288] width 54 height 20
click at [286, 289] on input "Browse" at bounding box center [286, 288] width 0 height 20
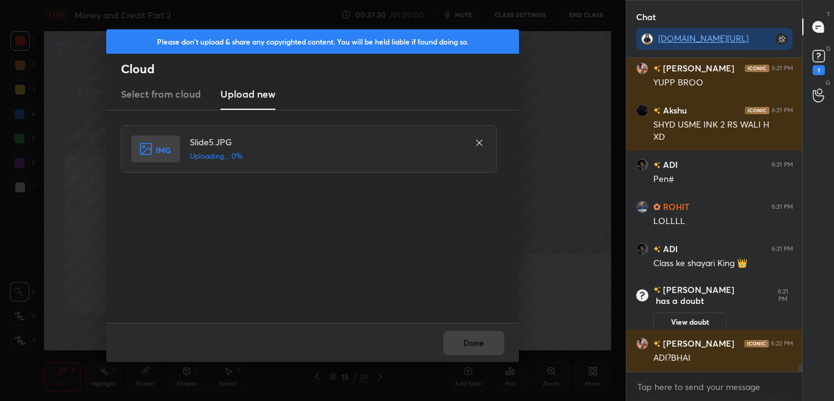
scroll to position [13449, 0]
click at [482, 344] on div "Done" at bounding box center [312, 342] width 413 height 39
click at [480, 347] on div "Done" at bounding box center [312, 342] width 413 height 39
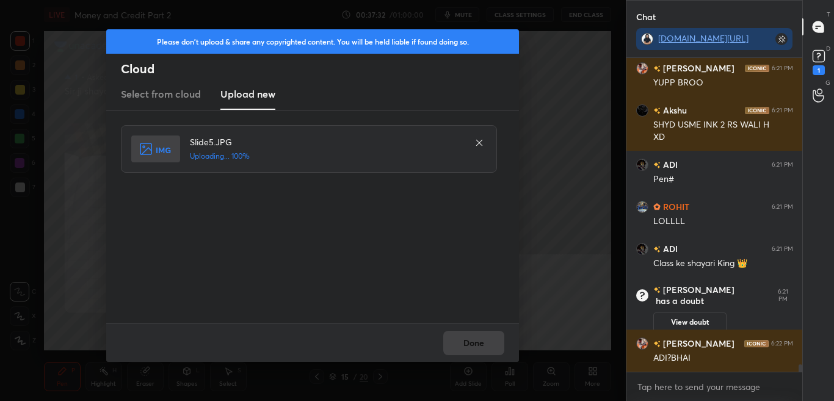
click at [482, 345] on div "Done" at bounding box center [312, 342] width 413 height 39
click at [482, 344] on button "Done" at bounding box center [473, 343] width 61 height 24
click at [480, 343] on button "Done" at bounding box center [473, 343] width 61 height 24
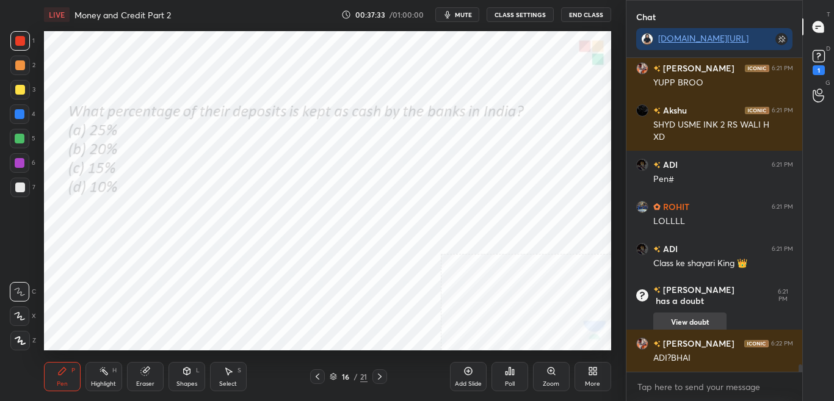
click at [690, 316] on button "View doubt" at bounding box center [689, 322] width 73 height 20
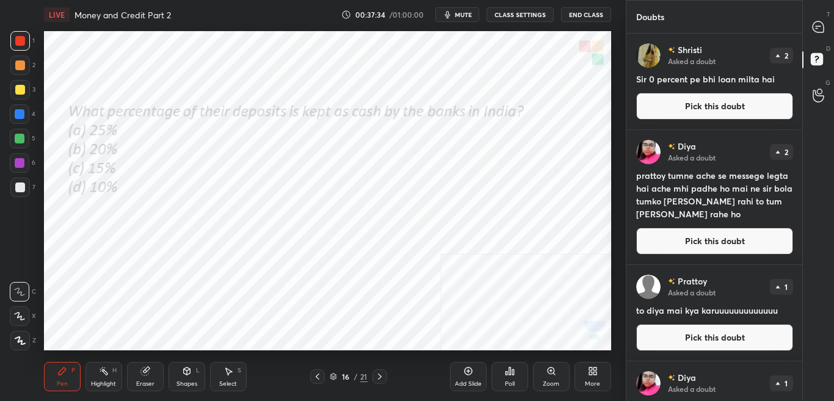
scroll to position [364, 172]
drag, startPoint x: 635, startPoint y: 80, endPoint x: 762, endPoint y: 79, distance: 127.6
click at [775, 77] on div "[PERSON_NAME] Asked a doubt 2 Sir 0 percent pe bhi loan milta hai Pick this dou…" at bounding box center [714, 82] width 176 height 96
click at [713, 108] on button "Pick this doubt" at bounding box center [714, 106] width 157 height 27
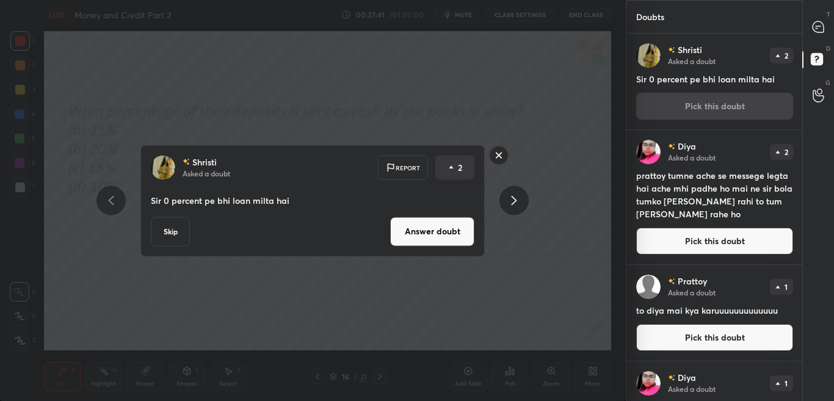
click at [448, 226] on button "Answer doubt" at bounding box center [432, 231] width 84 height 29
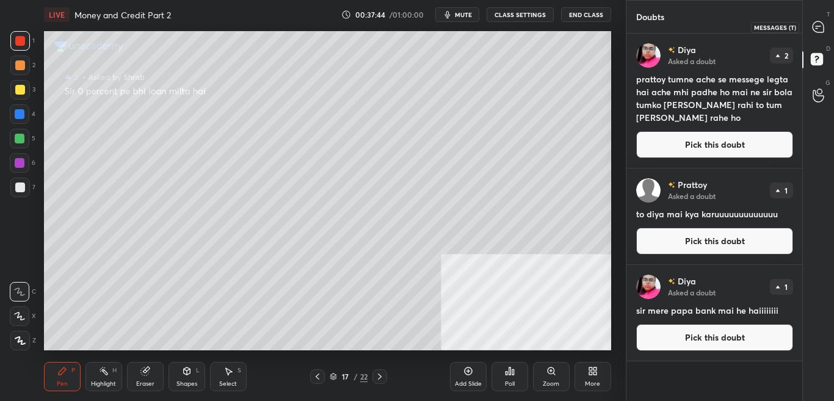
click at [826, 30] on div at bounding box center [818, 27] width 24 height 22
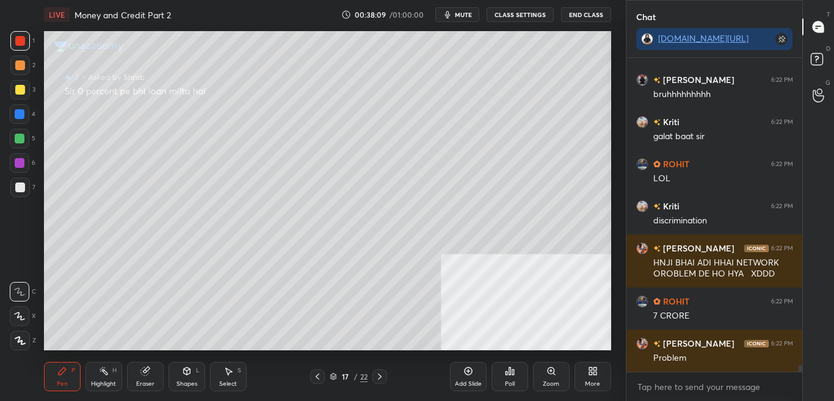
scroll to position [14187, 0]
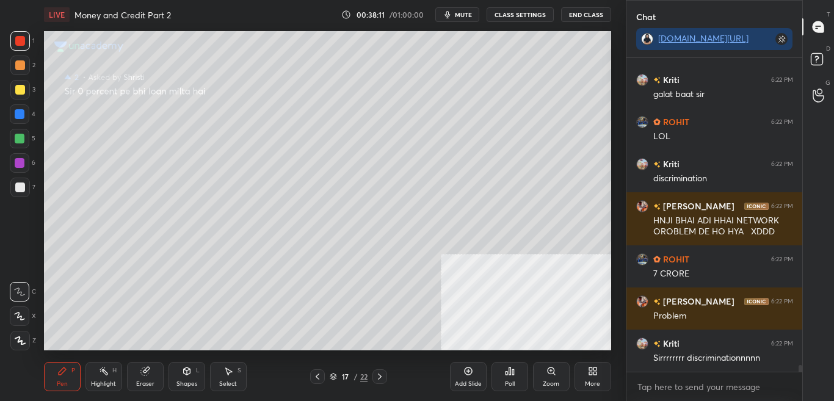
click at [313, 374] on icon at bounding box center [317, 377] width 10 height 10
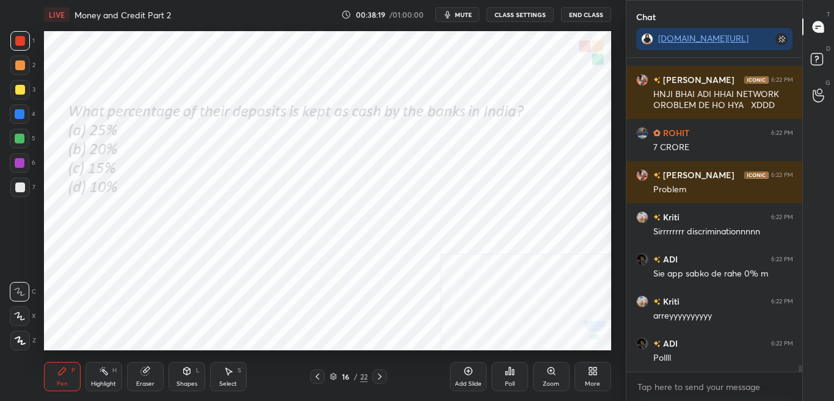
scroll to position [14356, 0]
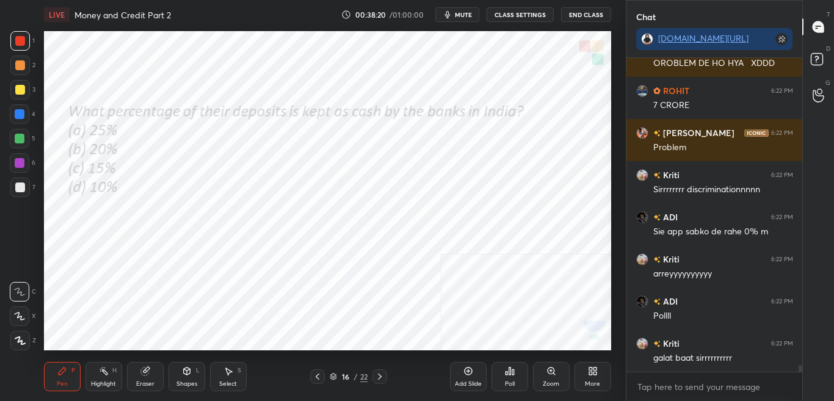
click at [500, 377] on div "Poll" at bounding box center [509, 376] width 37 height 29
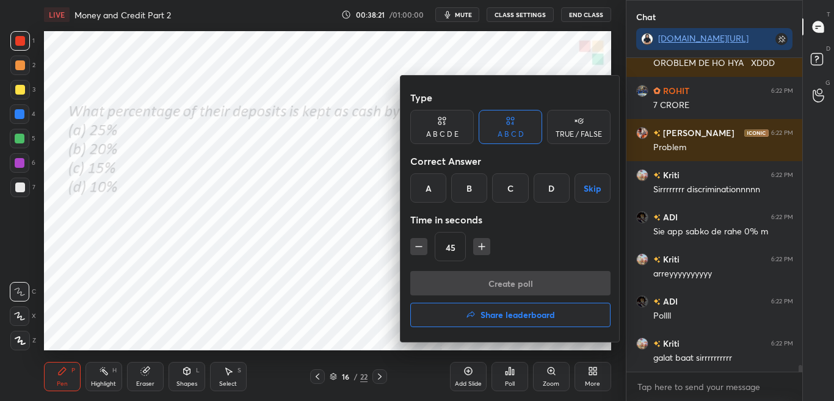
click at [511, 195] on div "C" at bounding box center [510, 187] width 36 height 29
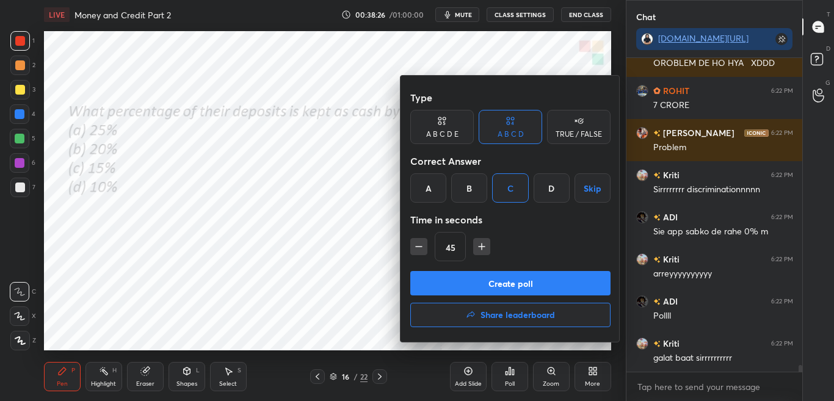
click at [507, 282] on button "Create poll" at bounding box center [510, 283] width 200 height 24
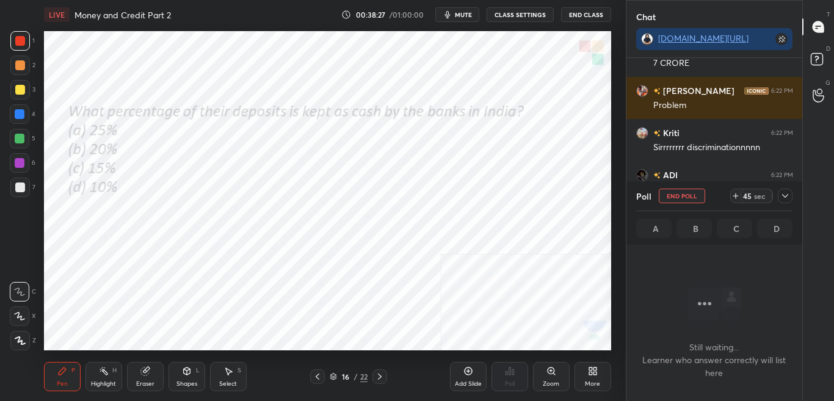
scroll to position [14474, 0]
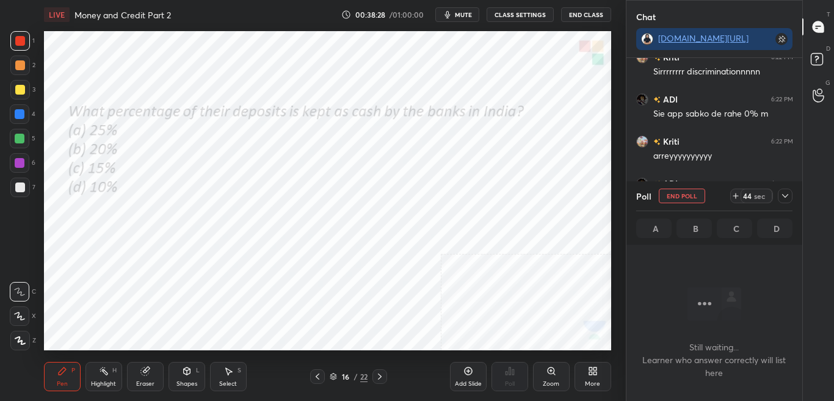
click at [787, 200] on icon at bounding box center [785, 196] width 10 height 10
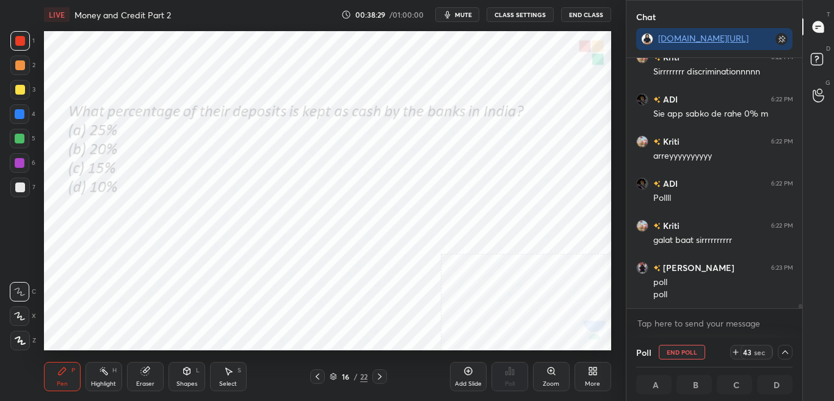
scroll to position [1, 4]
click at [833, 67] on div "D Doubts (D)" at bounding box center [818, 61] width 31 height 34
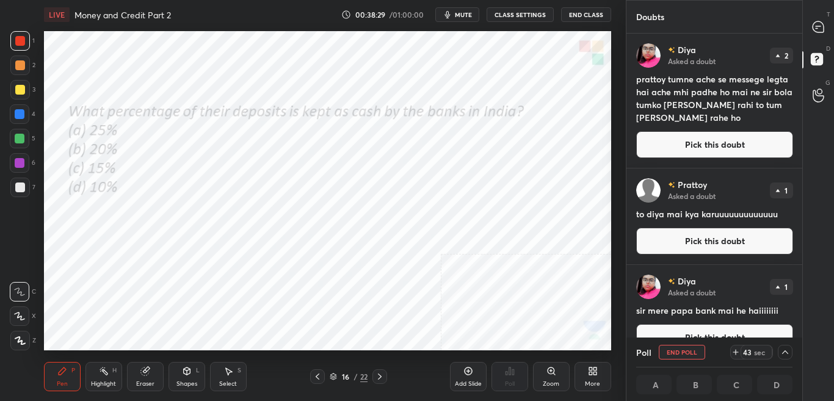
scroll to position [4, 4]
click at [803, 324] on div "T Messages (T) D Doubts (D) G Raise Hand (G)" at bounding box center [818, 200] width 32 height 401
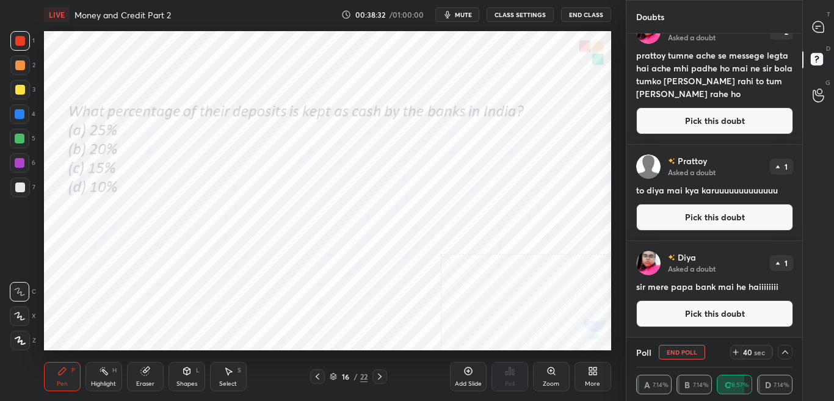
click at [829, 29] on div at bounding box center [818, 27] width 24 height 22
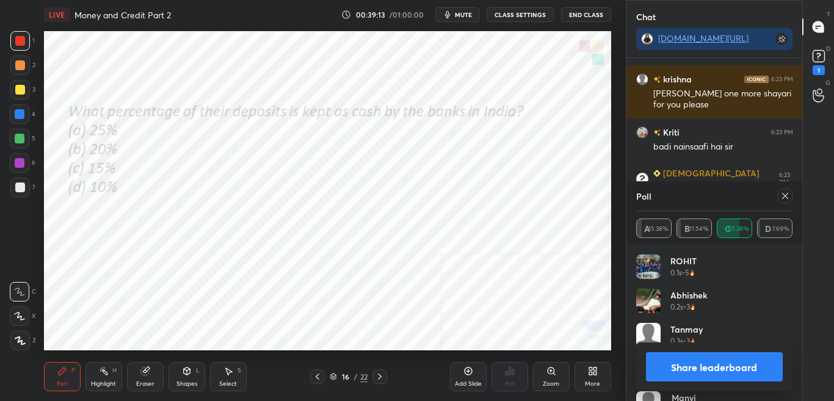
click at [786, 198] on icon at bounding box center [785, 196] width 10 height 10
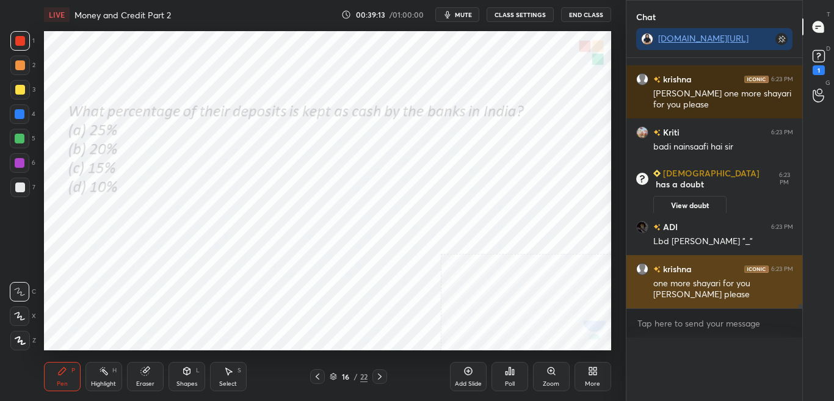
scroll to position [308, 172]
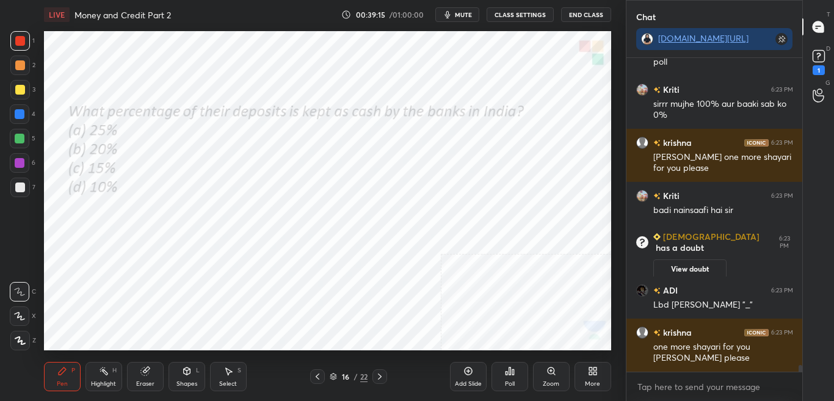
click at [587, 381] on div "More" at bounding box center [592, 384] width 15 height 6
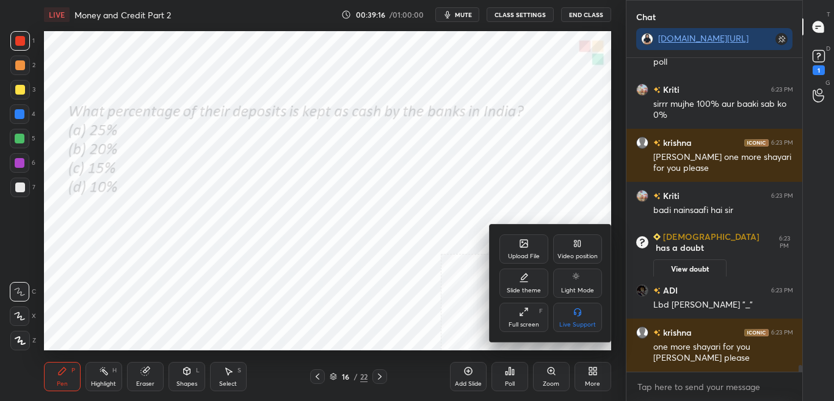
click at [441, 268] on div at bounding box center [417, 200] width 834 height 401
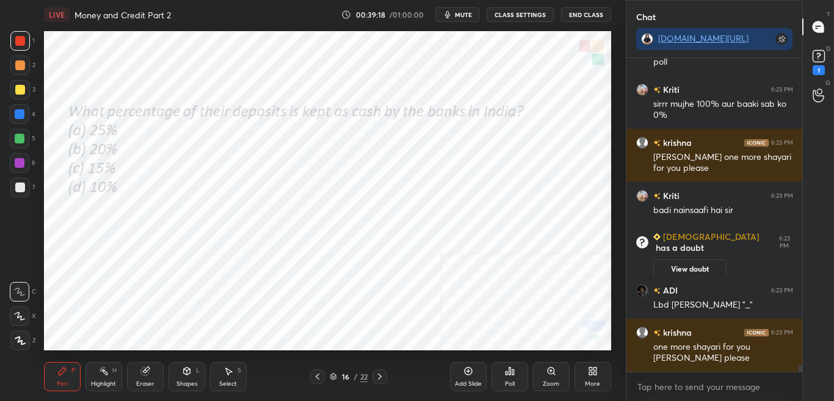
click at [703, 261] on button "View doubt" at bounding box center [689, 269] width 73 height 20
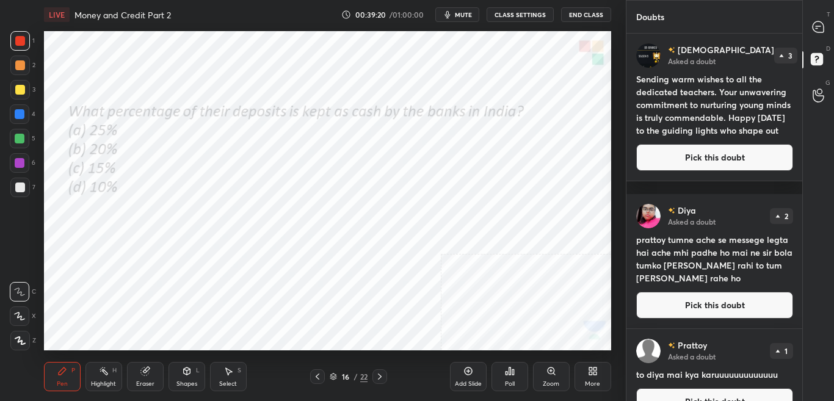
click at [833, 26] on div "T Messages (T)" at bounding box center [818, 27] width 31 height 34
type textarea "x"
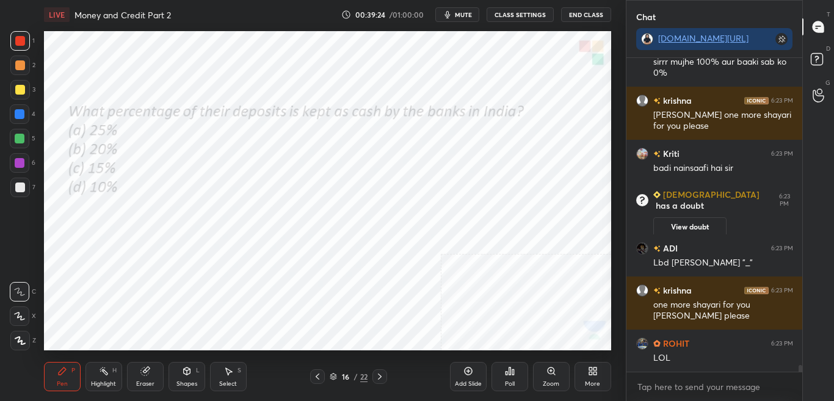
click at [380, 382] on div at bounding box center [379, 376] width 15 height 15
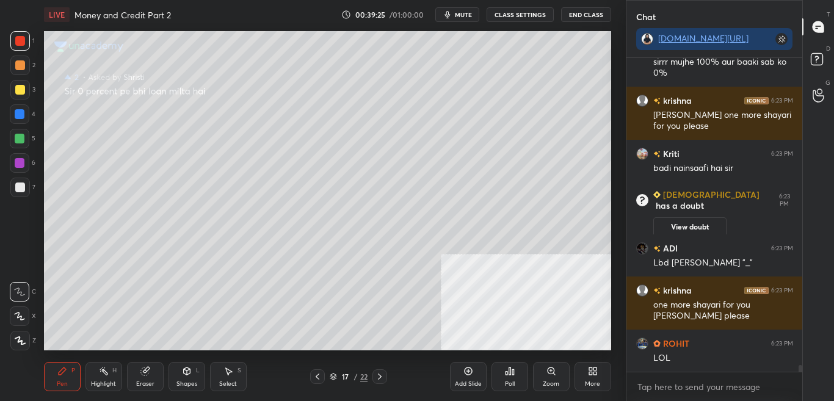
click at [378, 375] on icon at bounding box center [380, 377] width 10 height 10
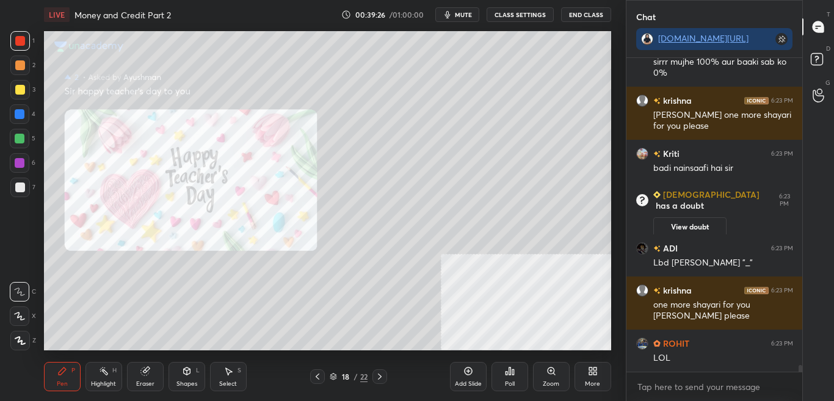
click at [383, 380] on icon at bounding box center [380, 377] width 10 height 10
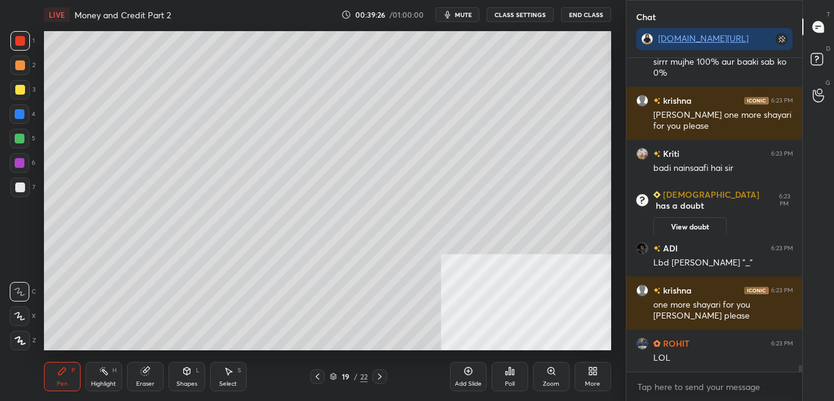
click at [383, 380] on icon at bounding box center [380, 377] width 10 height 10
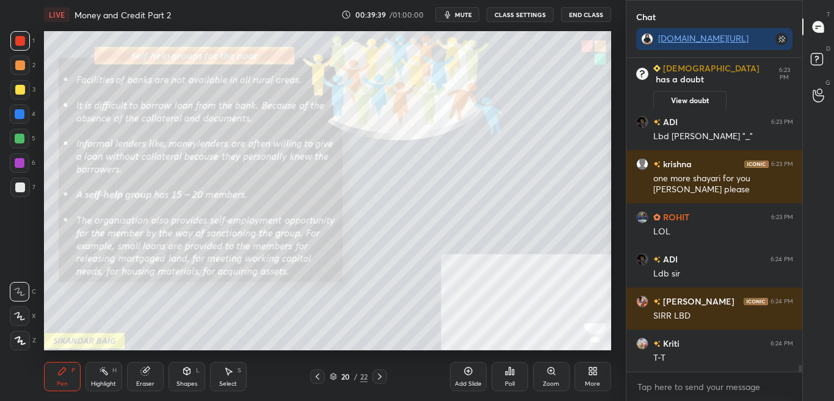
scroll to position [14533, 0]
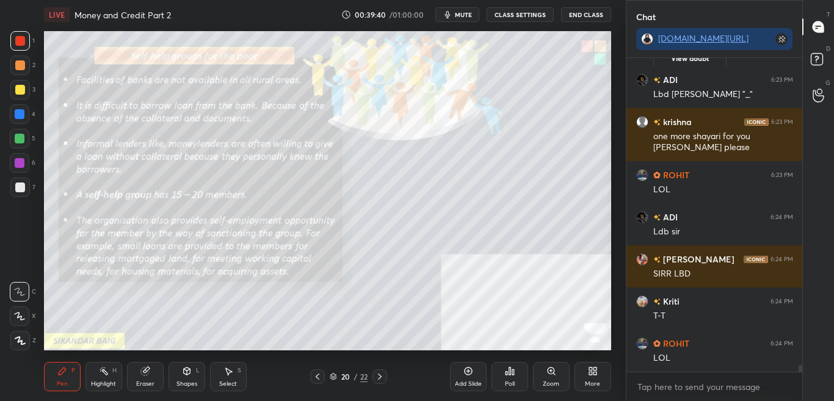
click at [461, 13] on span "mute" at bounding box center [463, 14] width 17 height 9
click at [464, 13] on span "unmute" at bounding box center [462, 14] width 26 height 9
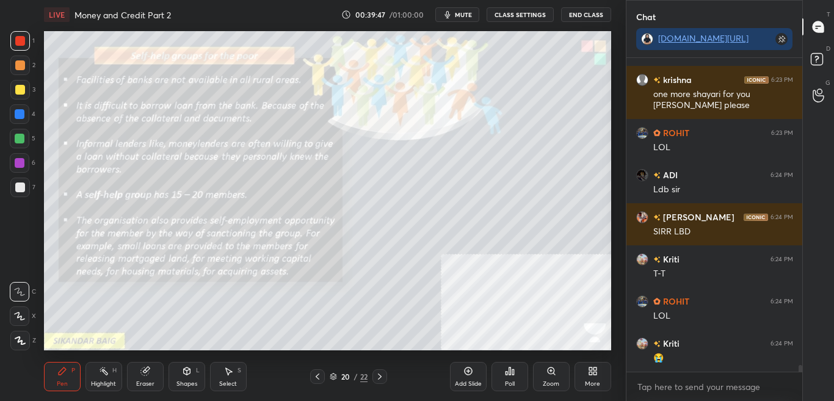
click at [550, 386] on div "Zoom" at bounding box center [551, 384] width 16 height 6
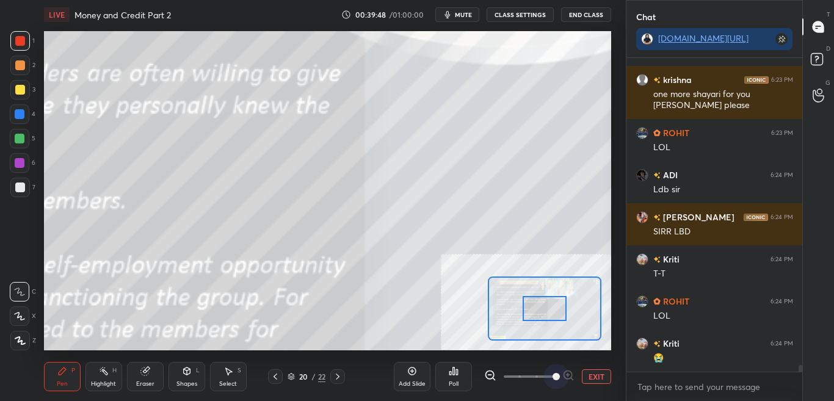
click at [550, 385] on span at bounding box center [529, 376] width 51 height 18
click at [552, 380] on span at bounding box center [555, 376] width 7 height 7
click at [546, 314] on div at bounding box center [544, 308] width 45 height 24
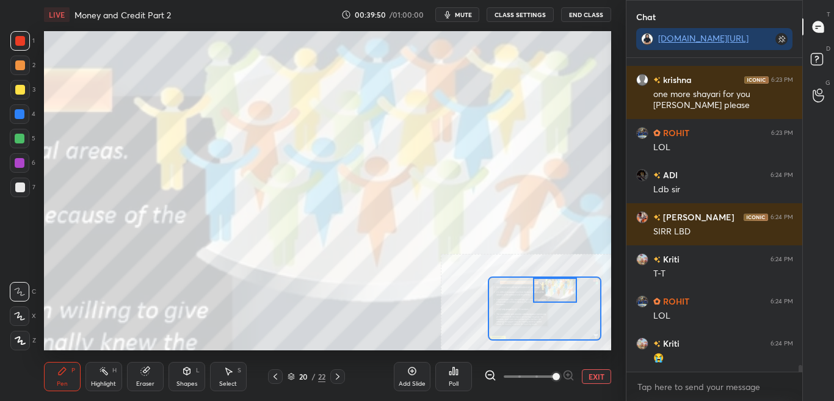
drag, startPoint x: 546, startPoint y: 311, endPoint x: 557, endPoint y: 281, distance: 31.7
click at [557, 281] on div at bounding box center [555, 290] width 45 height 24
click at [21, 114] on div at bounding box center [20, 114] width 10 height 10
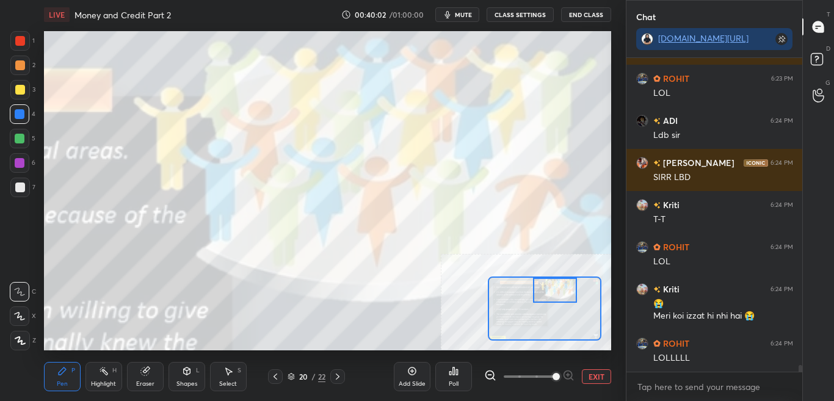
scroll to position [14672, 0]
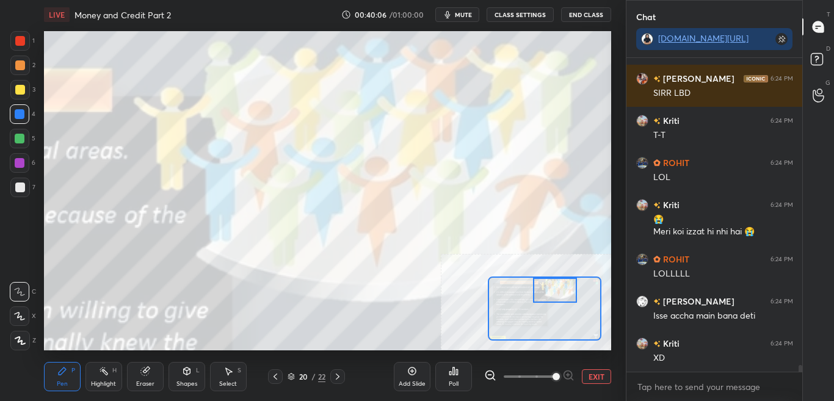
click at [591, 381] on button "EXIT" at bounding box center [596, 376] width 29 height 15
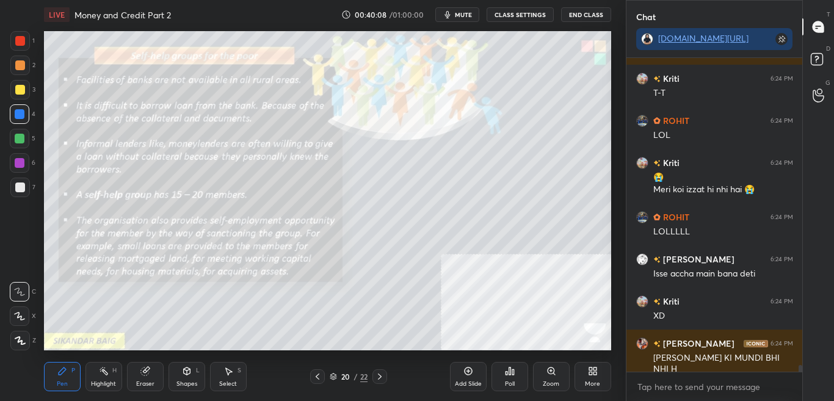
click at [513, 14] on button "CLASS SETTINGS" at bounding box center [519, 14] width 67 height 15
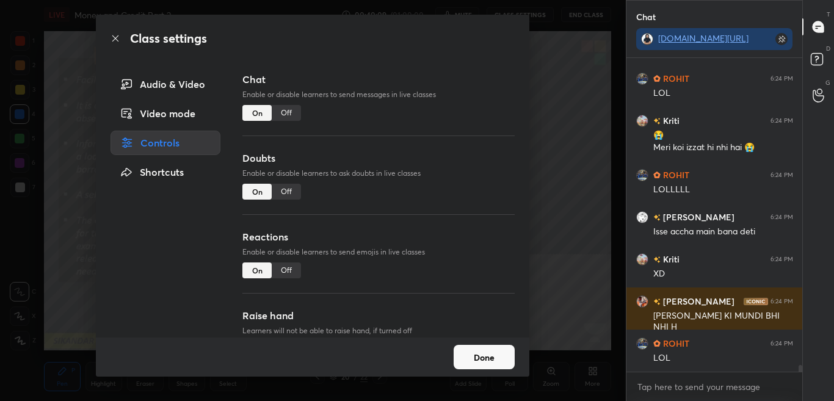
drag, startPoint x: 285, startPoint y: 114, endPoint x: 283, endPoint y: 104, distance: 10.1
click at [285, 114] on div "Off" at bounding box center [286, 113] width 29 height 16
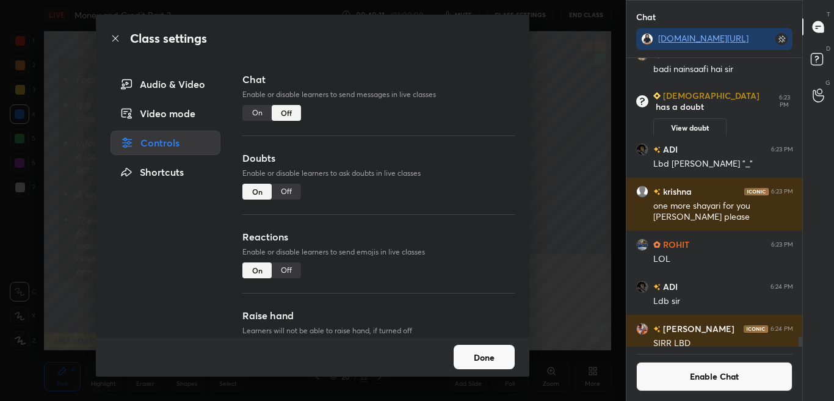
click at [113, 37] on icon at bounding box center [115, 39] width 10 height 10
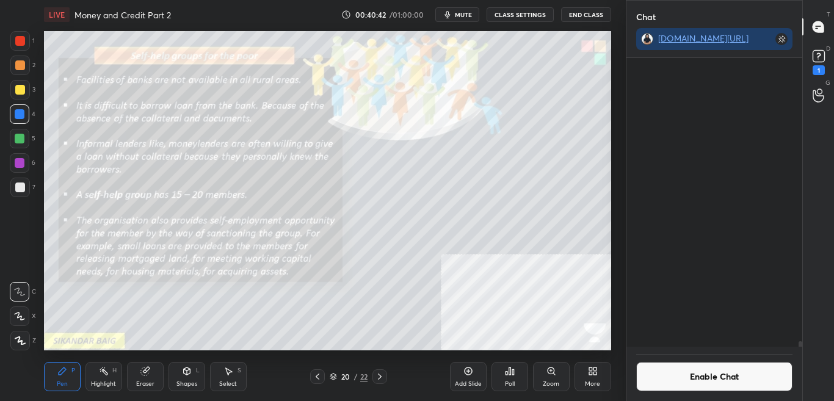
scroll to position [14556, 0]
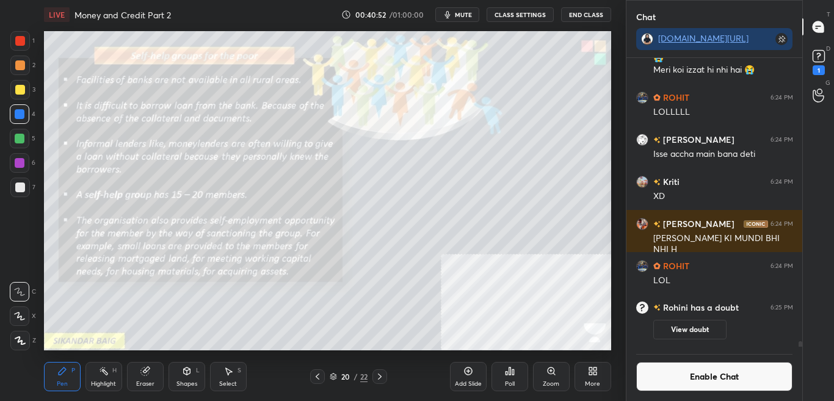
click at [468, 385] on div "Add Slide" at bounding box center [468, 384] width 27 height 6
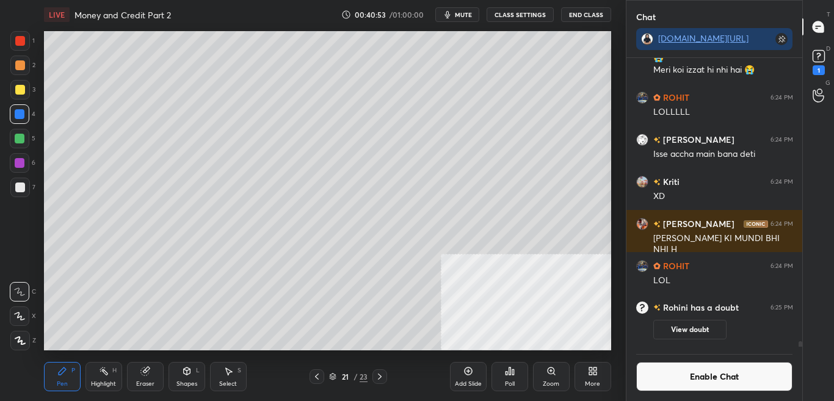
click at [712, 388] on button "Enable Chat" at bounding box center [714, 376] width 157 height 29
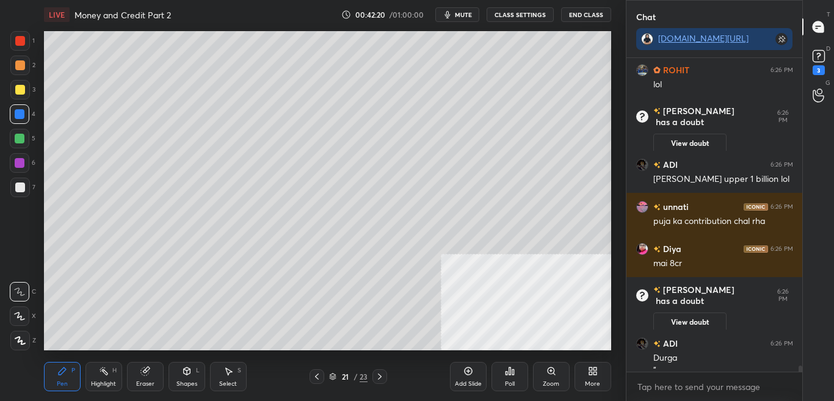
scroll to position [15143, 0]
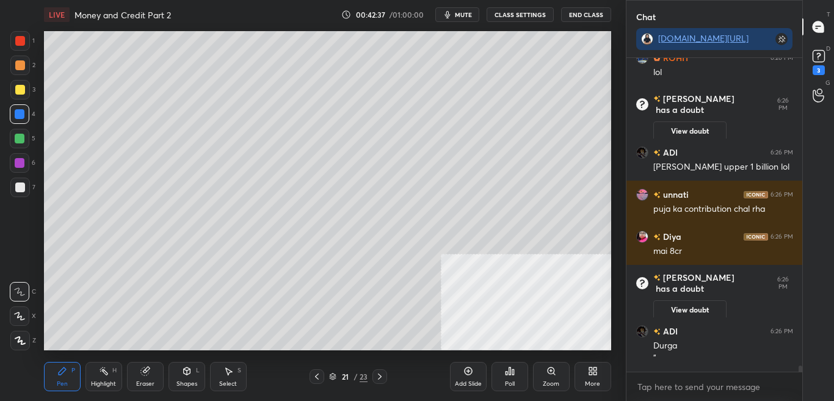
click at [313, 383] on div at bounding box center [316, 376] width 15 height 15
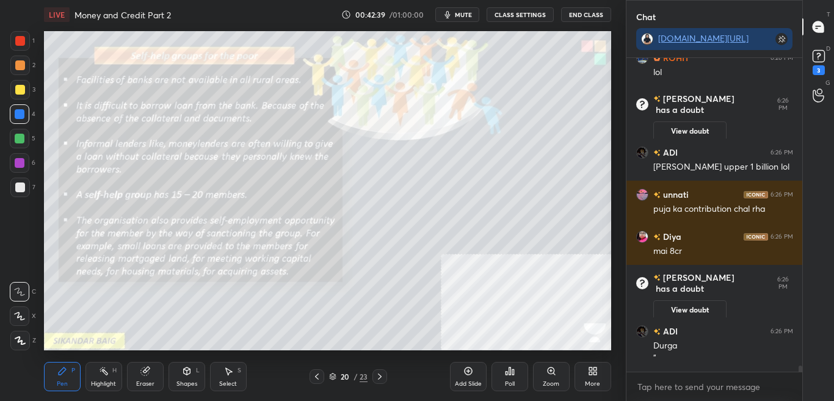
click at [522, 13] on button "CLASS SETTINGS" at bounding box center [519, 14] width 67 height 15
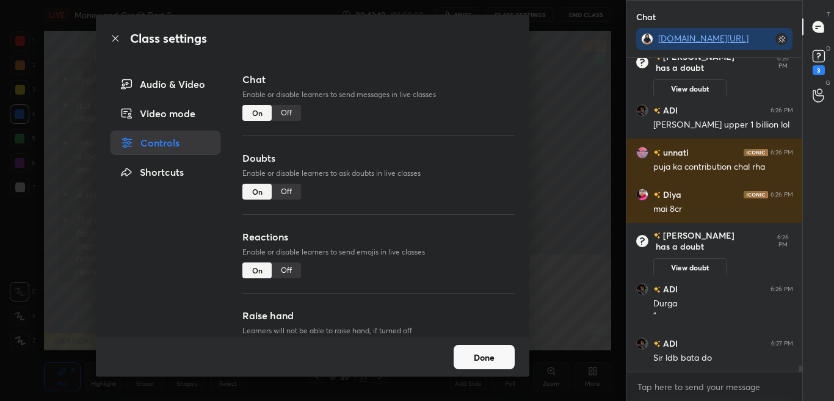
click at [283, 109] on div "Off" at bounding box center [286, 113] width 29 height 16
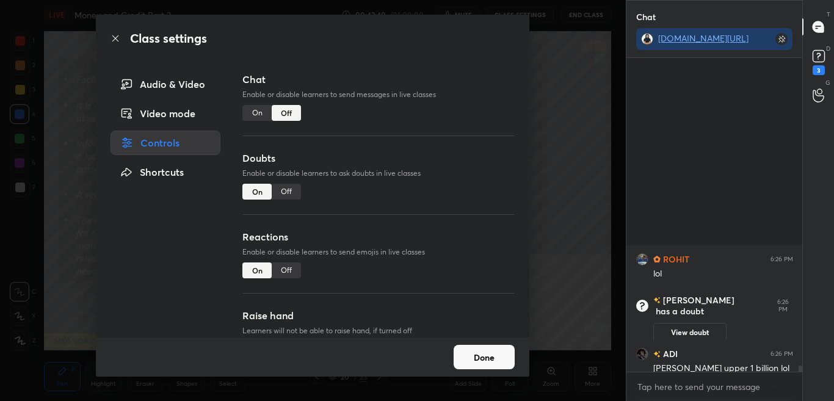
scroll to position [285, 172]
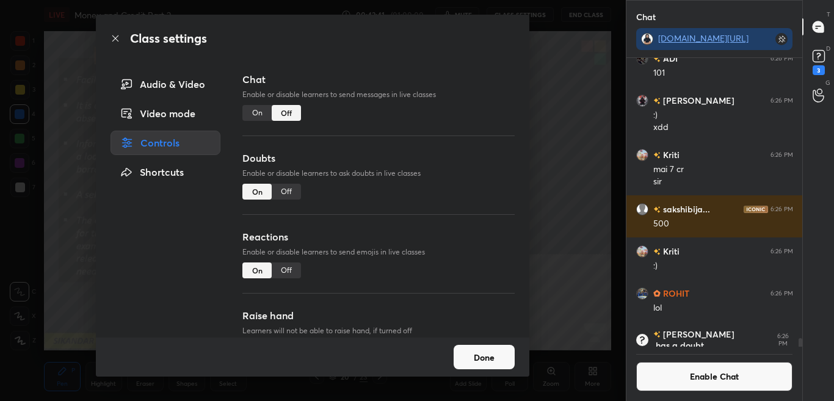
click at [120, 37] on icon at bounding box center [115, 39] width 10 height 10
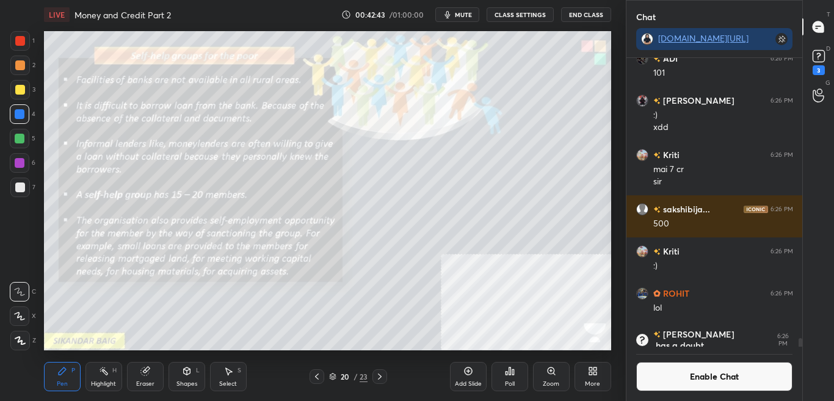
click at [543, 387] on div "Zoom" at bounding box center [551, 376] width 37 height 29
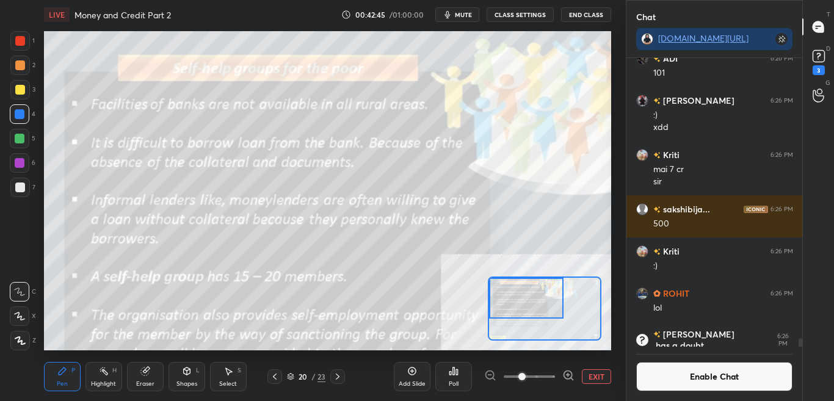
click at [519, 301] on div at bounding box center [526, 298] width 74 height 41
click at [710, 378] on button "Enable Chat" at bounding box center [714, 376] width 157 height 29
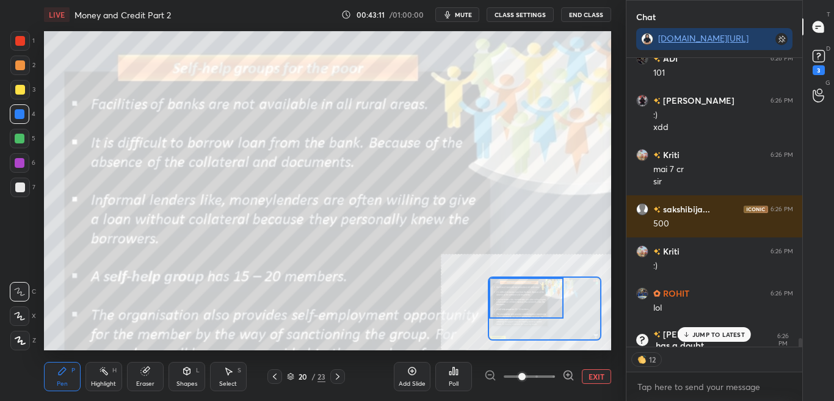
scroll to position [14934, 0]
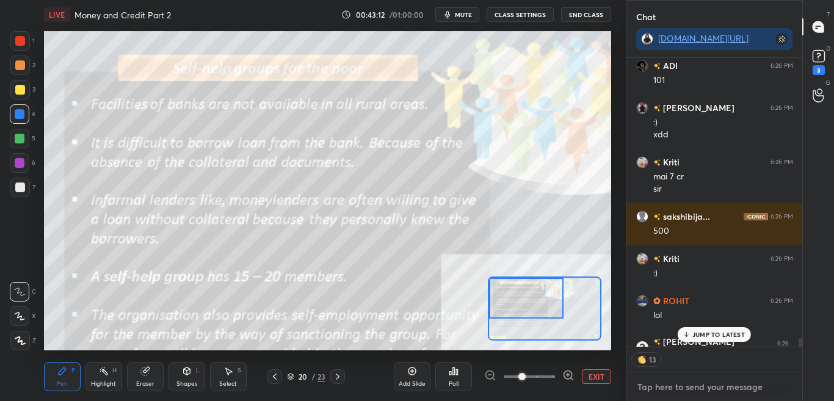
click at [690, 385] on textarea at bounding box center [714, 387] width 157 height 20
click at [732, 338] on p "JUMP TO LATEST" at bounding box center [718, 334] width 52 height 7
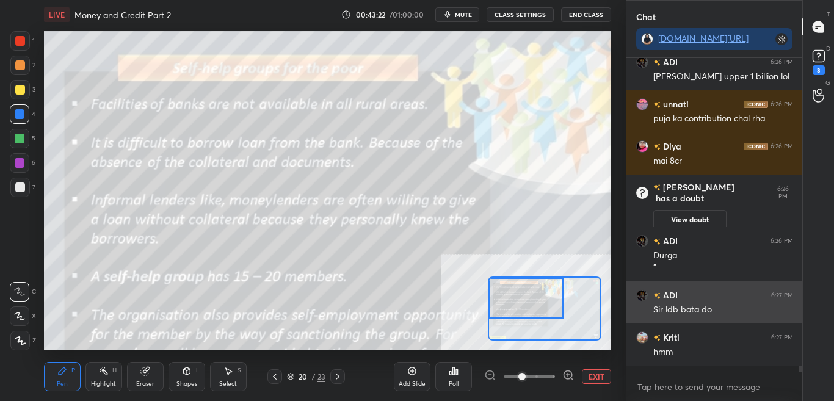
scroll to position [15261, 0]
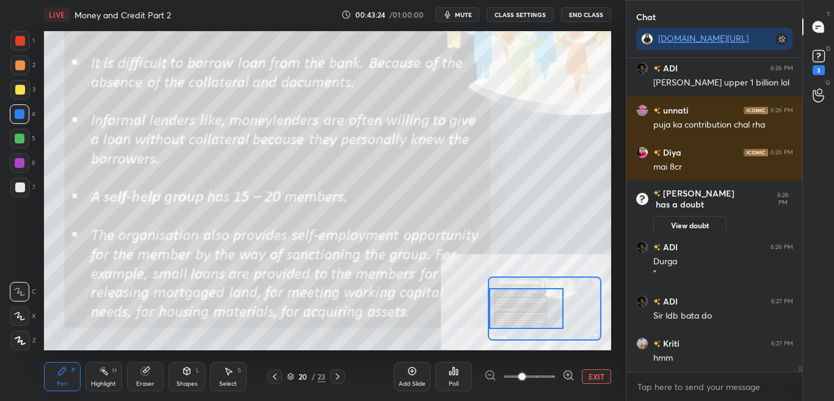
drag, startPoint x: 522, startPoint y: 305, endPoint x: 520, endPoint y: 316, distance: 11.3
click at [520, 316] on div at bounding box center [526, 308] width 74 height 41
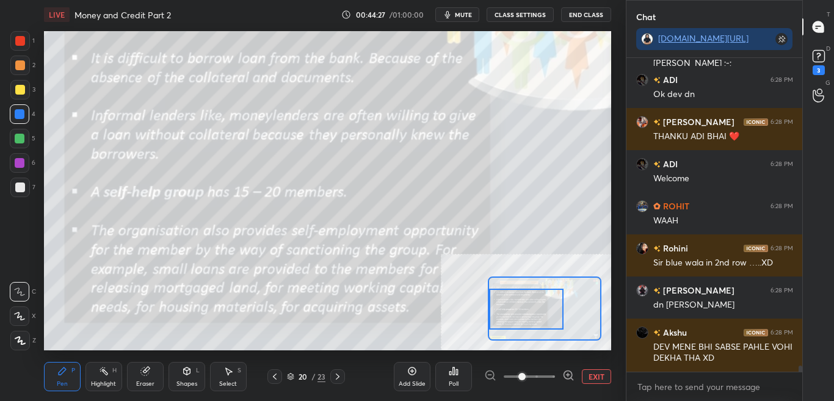
scroll to position [15580, 0]
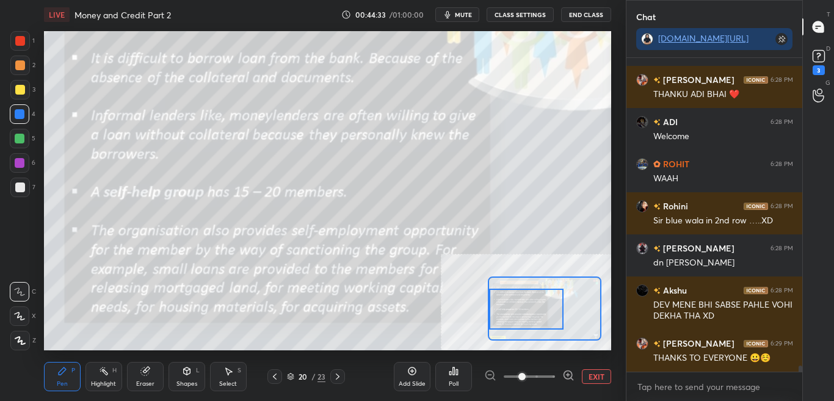
click at [579, 376] on div "EXIT" at bounding box center [547, 376] width 127 height 15
click at [579, 372] on div "EXIT" at bounding box center [547, 376] width 127 height 15
click at [597, 380] on button "EXIT" at bounding box center [596, 376] width 29 height 15
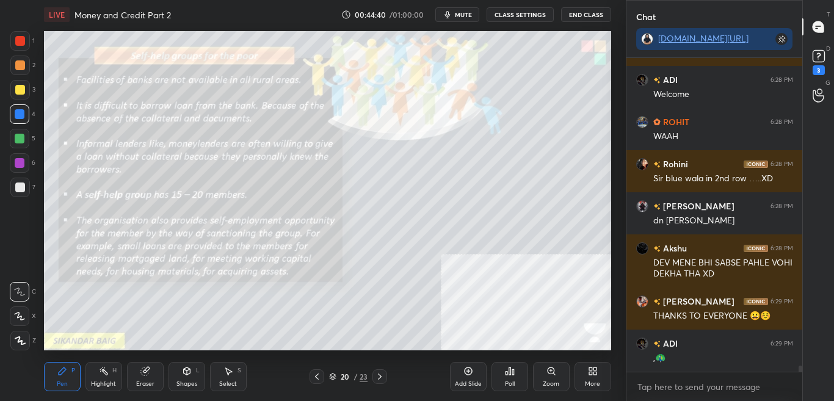
scroll to position [15611, 0]
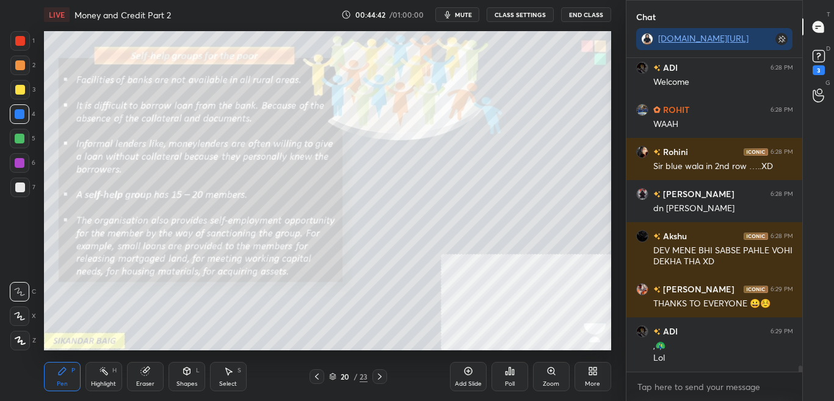
click at [18, 44] on div at bounding box center [20, 41] width 10 height 10
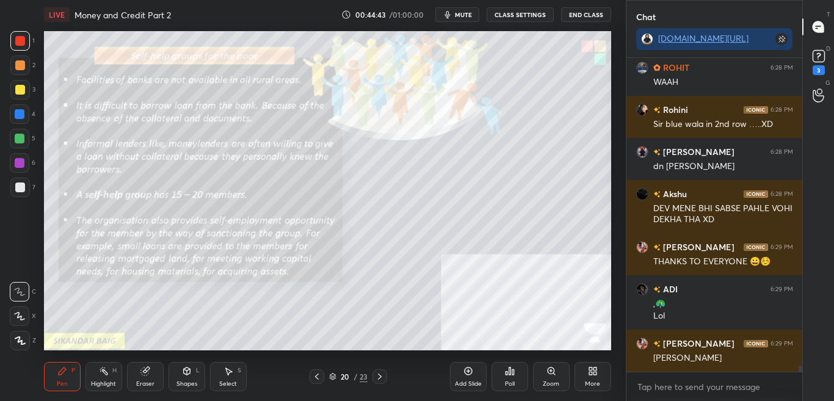
scroll to position [15695, 0]
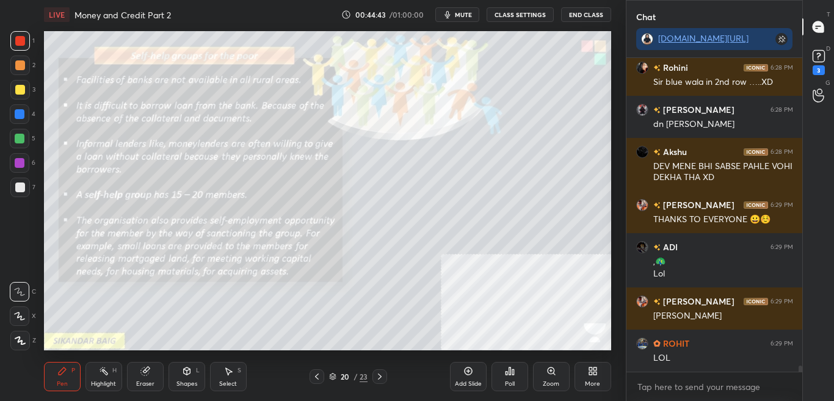
click at [554, 391] on div "Add Slide Poll Zoom More" at bounding box center [530, 376] width 161 height 68
click at [552, 383] on div "Zoom" at bounding box center [551, 384] width 16 height 6
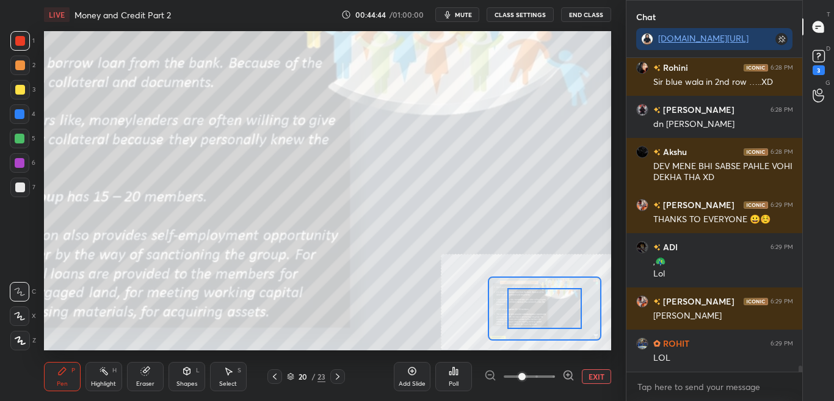
click at [552, 378] on span at bounding box center [529, 376] width 51 height 18
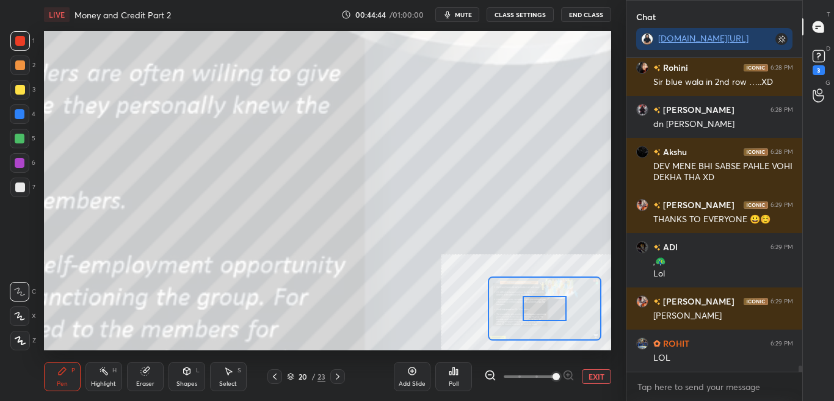
click at [552, 373] on span at bounding box center [555, 376] width 7 height 7
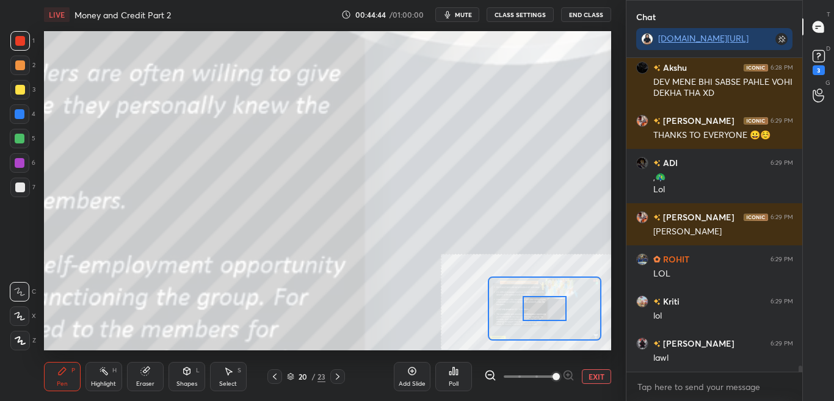
click at [551, 306] on div at bounding box center [544, 308] width 45 height 24
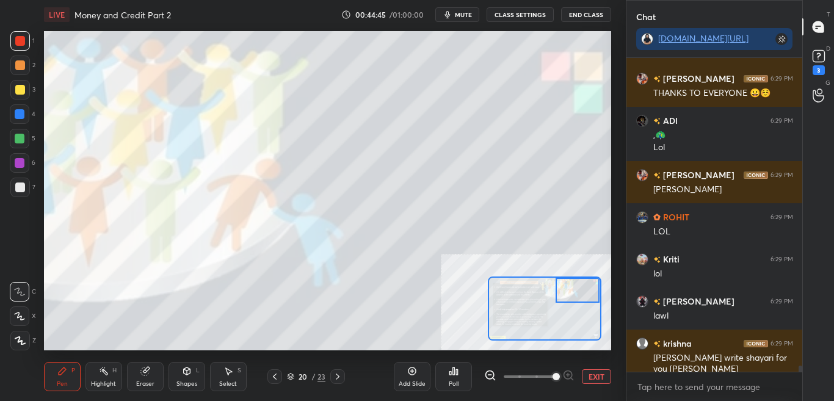
click at [579, 275] on div "Setting up your live class Poll for secs No correct answer Start poll" at bounding box center [327, 190] width 567 height 319
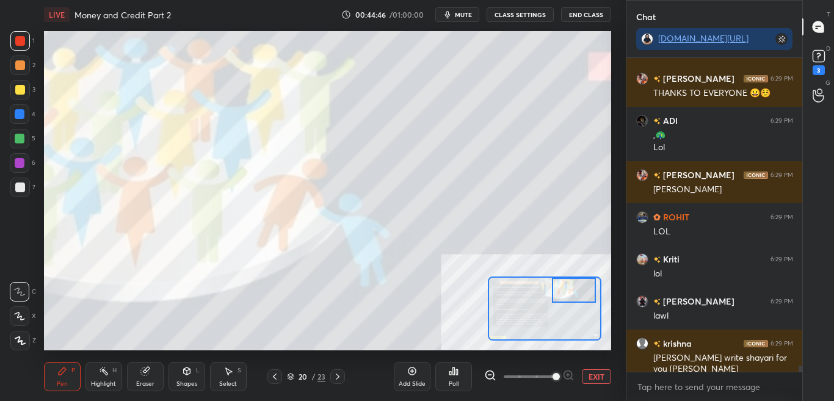
scroll to position [15863, 0]
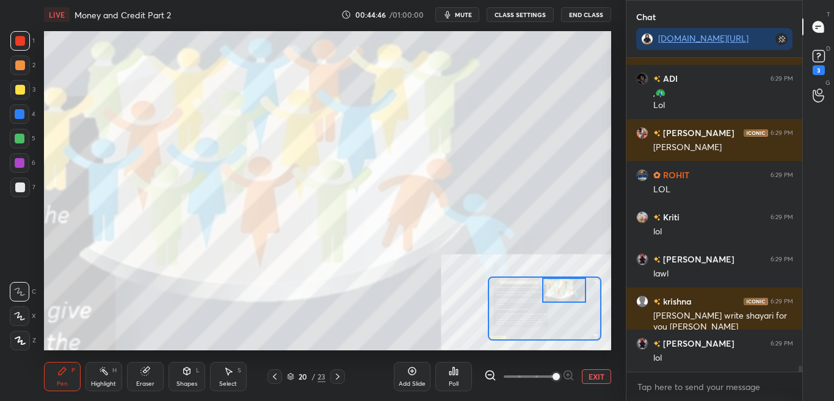
drag, startPoint x: 575, startPoint y: 286, endPoint x: 563, endPoint y: 277, distance: 14.8
click at [566, 276] on div at bounding box center [545, 308] width 114 height 64
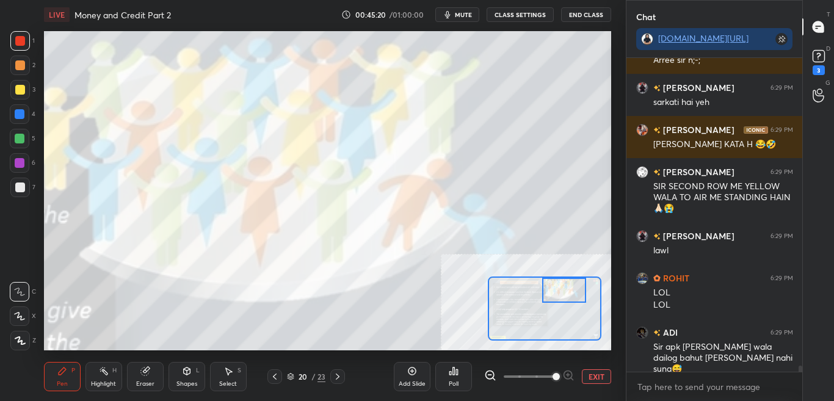
scroll to position [16151, 0]
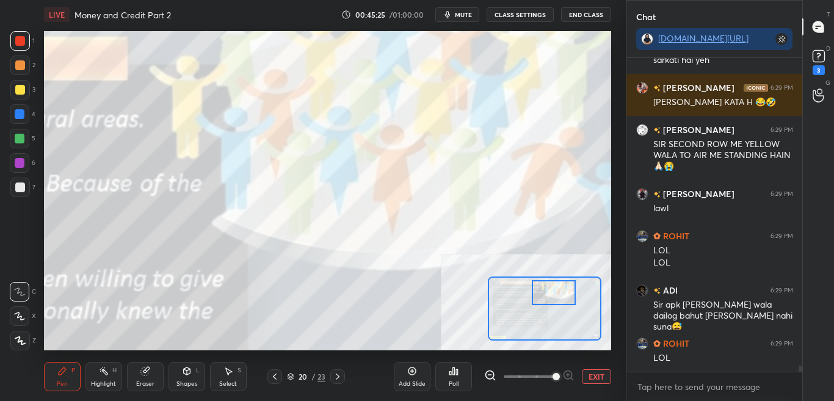
drag, startPoint x: 568, startPoint y: 298, endPoint x: 558, endPoint y: 300, distance: 9.8
click at [558, 302] on div at bounding box center [554, 292] width 45 height 24
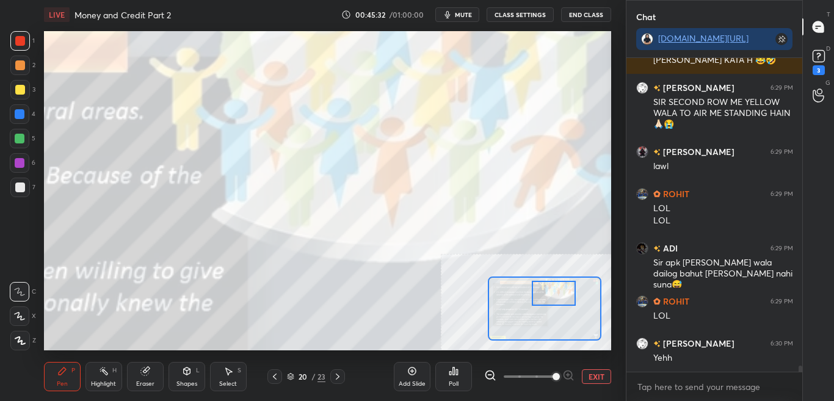
scroll to position [16235, 0]
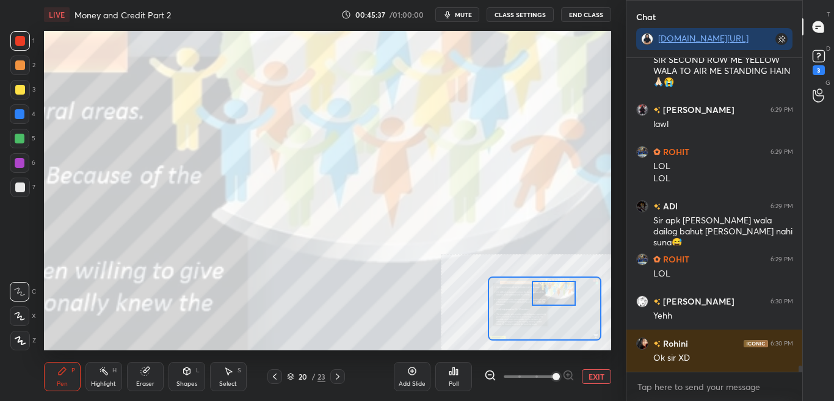
click at [588, 382] on button "EXIT" at bounding box center [596, 376] width 29 height 15
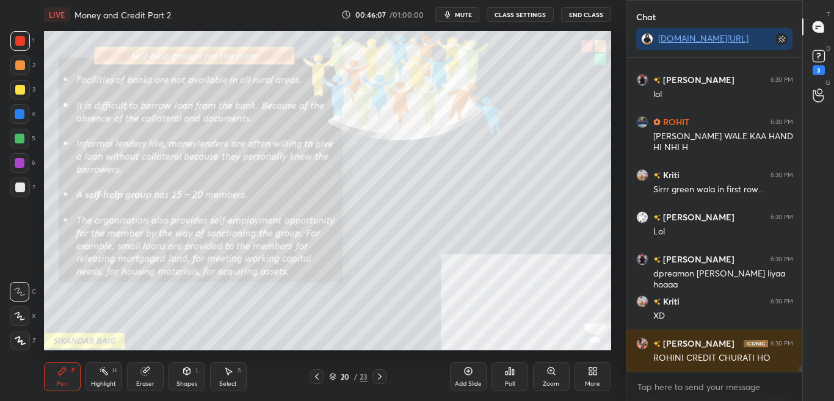
scroll to position [16667, 0]
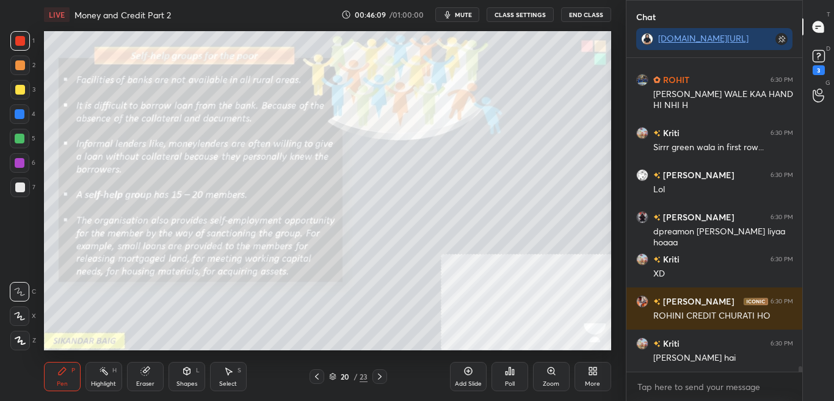
click at [591, 377] on div "More" at bounding box center [592, 376] width 37 height 29
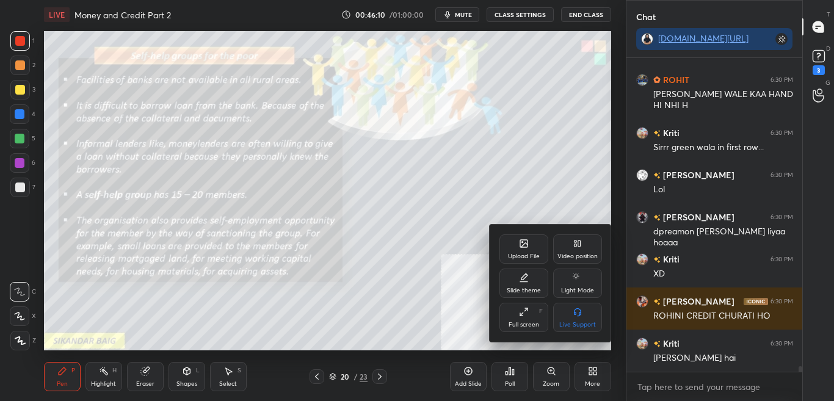
click at [497, 237] on div "Upload File Video position Slide theme Light Mode Full screen F Live Support" at bounding box center [550, 283] width 122 height 117
click at [515, 249] on div "Upload File" at bounding box center [523, 248] width 49 height 29
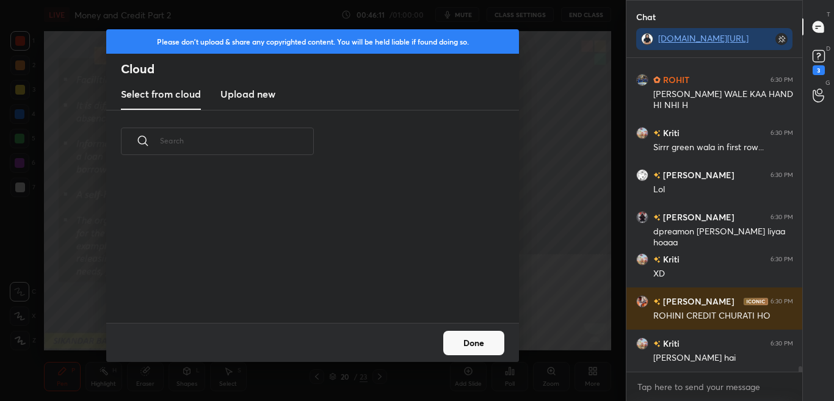
scroll to position [150, 392]
drag, startPoint x: 251, startPoint y: 95, endPoint x: 257, endPoint y: 78, distance: 18.0
click at [252, 95] on h3 "Upload new" at bounding box center [247, 94] width 55 height 15
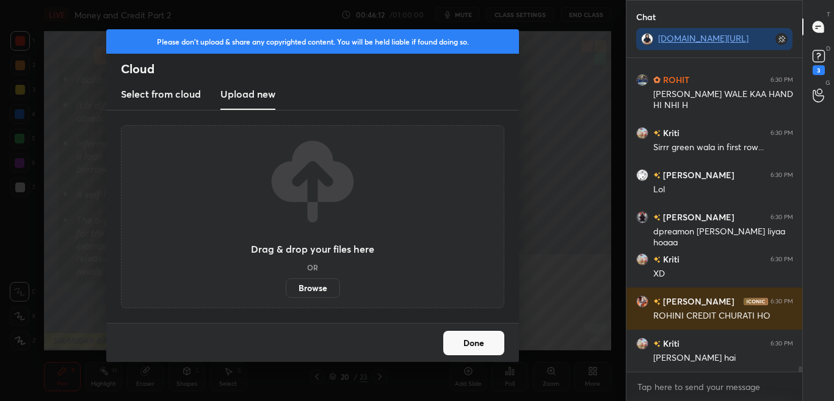
click at [312, 287] on label "Browse" at bounding box center [313, 288] width 54 height 20
click at [286, 287] on input "Browse" at bounding box center [286, 288] width 0 height 20
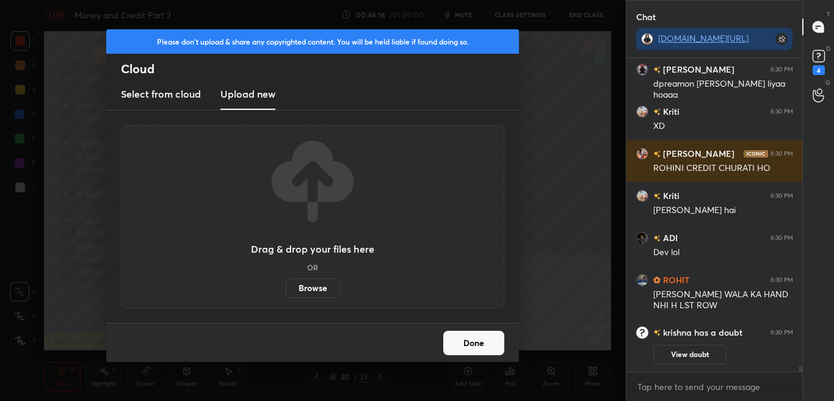
scroll to position [0, 0]
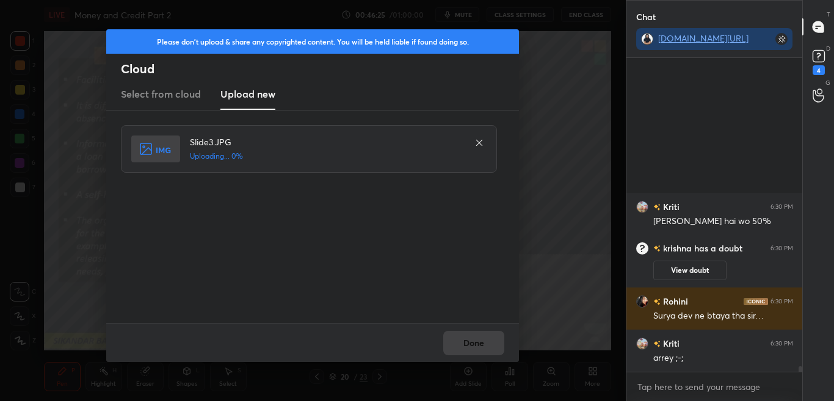
click at [486, 355] on div "Done" at bounding box center [312, 342] width 413 height 39
click at [486, 354] on div "Done" at bounding box center [312, 342] width 413 height 39
click at [486, 353] on div "Done" at bounding box center [312, 342] width 413 height 39
click at [485, 353] on div "Done" at bounding box center [312, 342] width 413 height 39
click at [484, 352] on div "Done" at bounding box center [312, 342] width 413 height 39
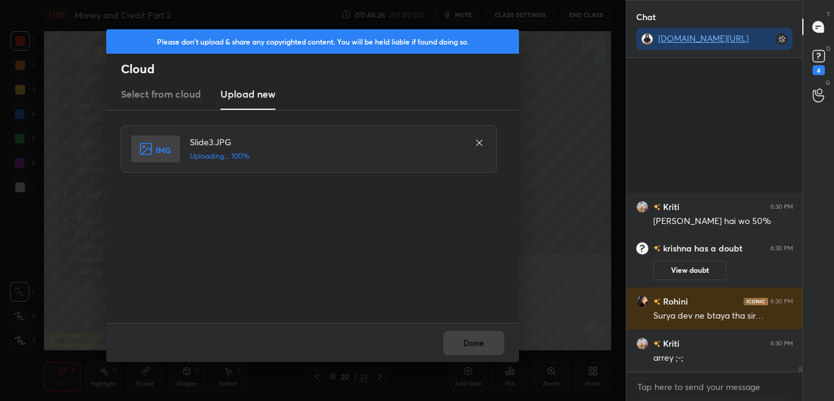
click at [483, 350] on div "Done" at bounding box center [312, 342] width 413 height 39
click at [482, 349] on div "Done" at bounding box center [312, 342] width 413 height 39
click at [477, 345] on button "Done" at bounding box center [473, 343] width 61 height 24
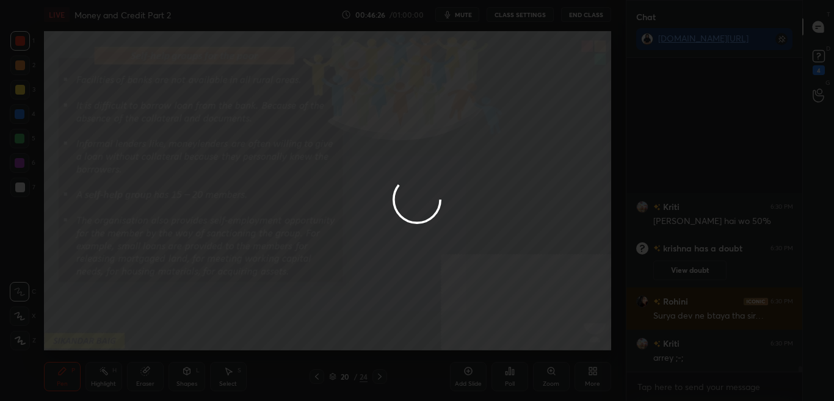
click at [477, 344] on button "Done" at bounding box center [473, 343] width 61 height 24
click at [477, 344] on div at bounding box center [417, 200] width 834 height 401
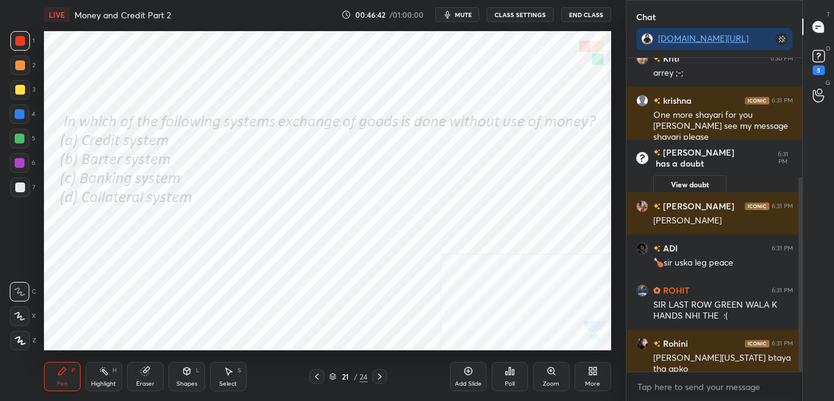
scroll to position [192, 0]
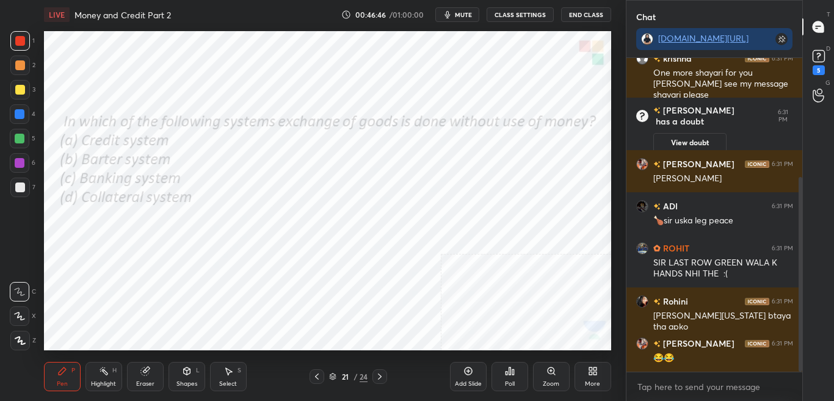
click at [505, 381] on div "Poll" at bounding box center [510, 384] width 10 height 6
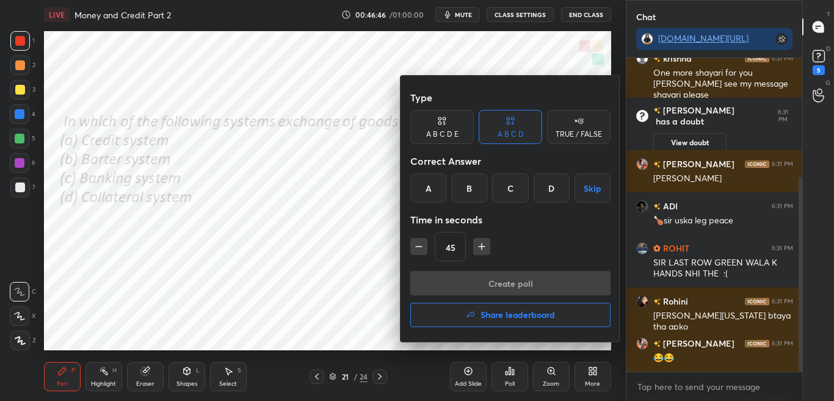
click at [469, 194] on div "B" at bounding box center [469, 187] width 36 height 29
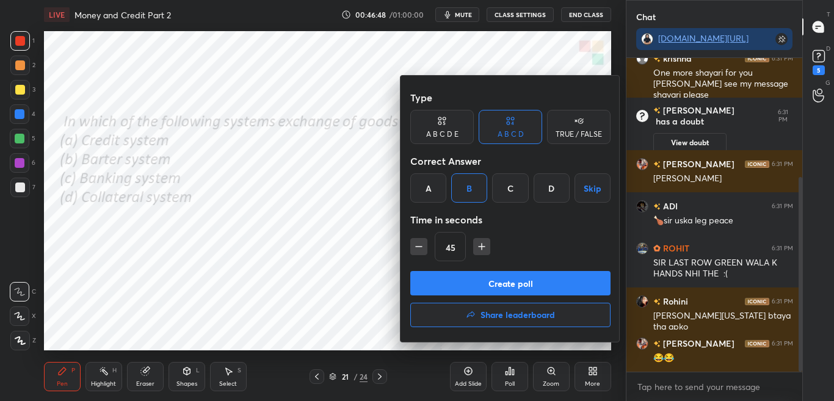
click at [475, 278] on button "Create poll" at bounding box center [510, 283] width 200 height 24
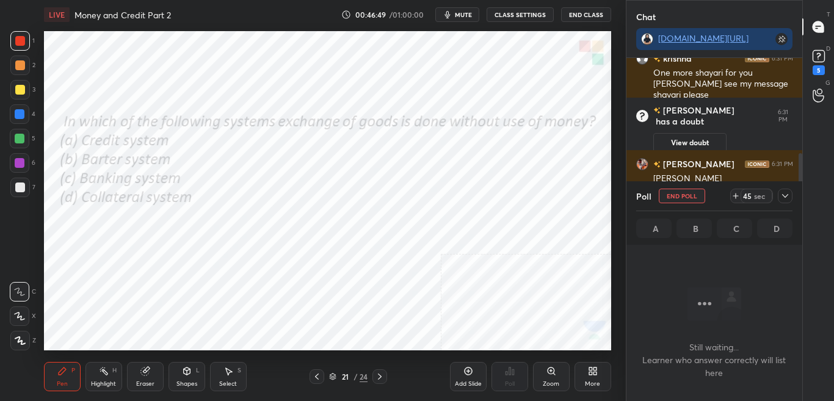
scroll to position [276, 172]
drag, startPoint x: 829, startPoint y: 61, endPoint x: 823, endPoint y: 117, distance: 55.8
click at [828, 61] on div "5" at bounding box center [818, 61] width 24 height 22
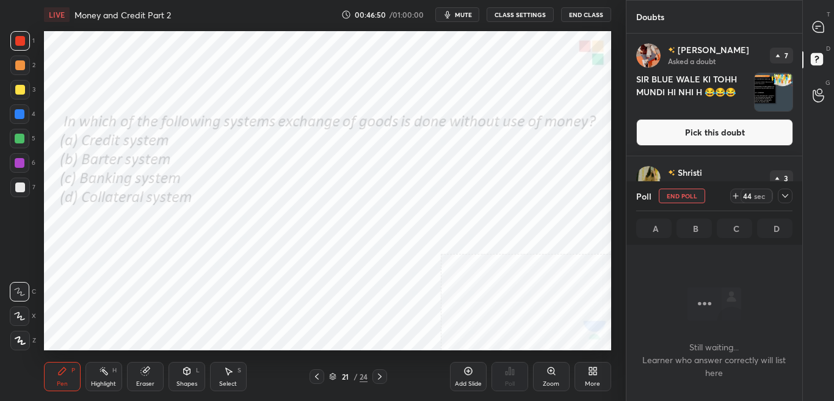
click at [783, 193] on icon at bounding box center [785, 196] width 10 height 10
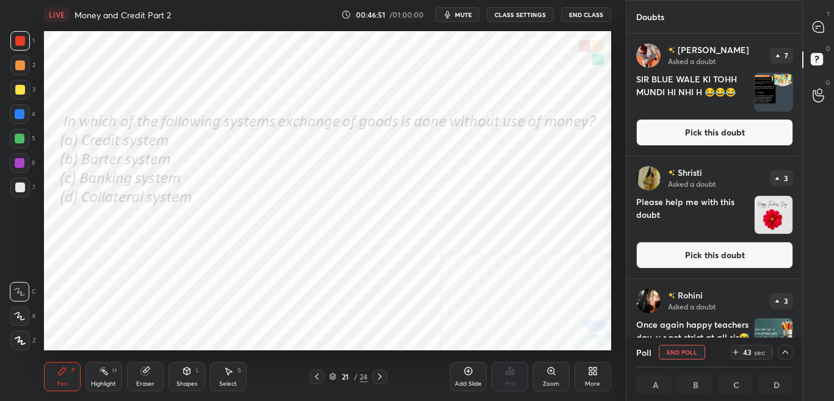
scroll to position [1, 4]
click at [761, 253] on button "Pick this doubt" at bounding box center [714, 255] width 157 height 27
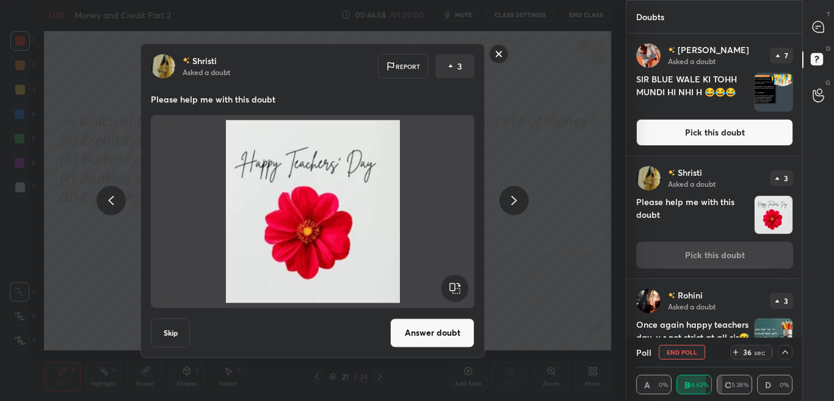
click at [452, 331] on button "Answer doubt" at bounding box center [432, 332] width 84 height 29
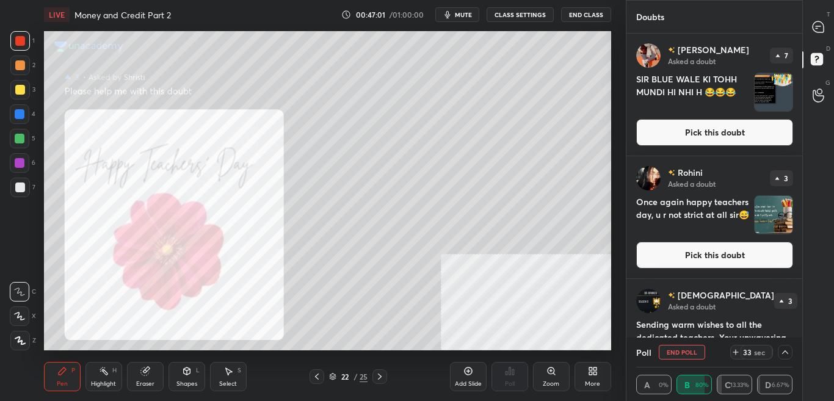
click at [318, 375] on icon at bounding box center [317, 377] width 10 height 10
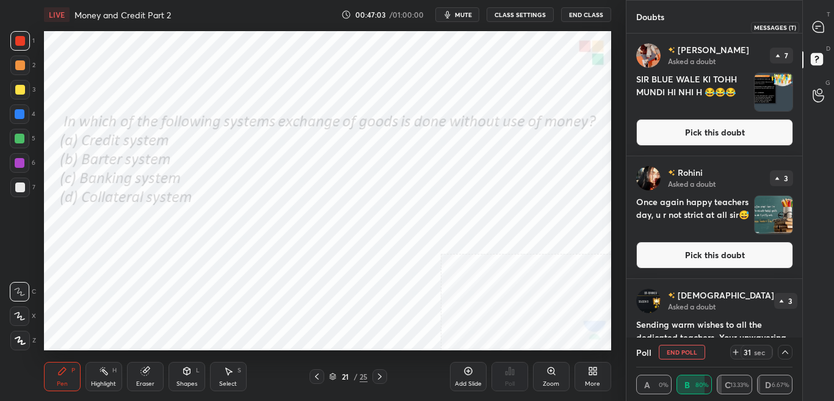
click at [828, 26] on div at bounding box center [818, 27] width 24 height 22
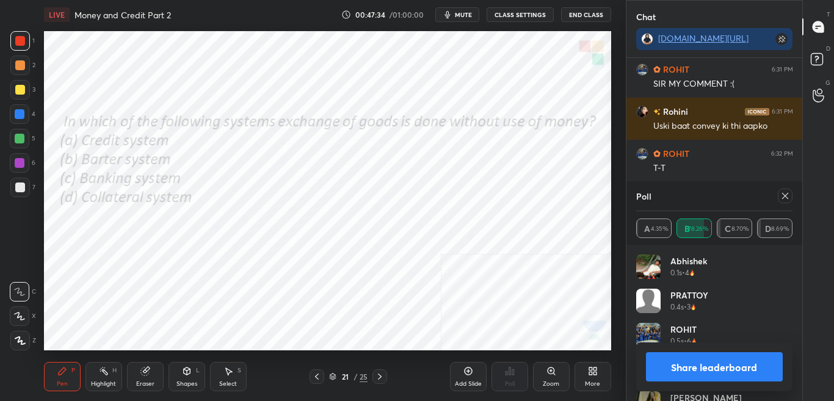
scroll to position [143, 153]
click at [378, 380] on icon at bounding box center [380, 377] width 10 height 10
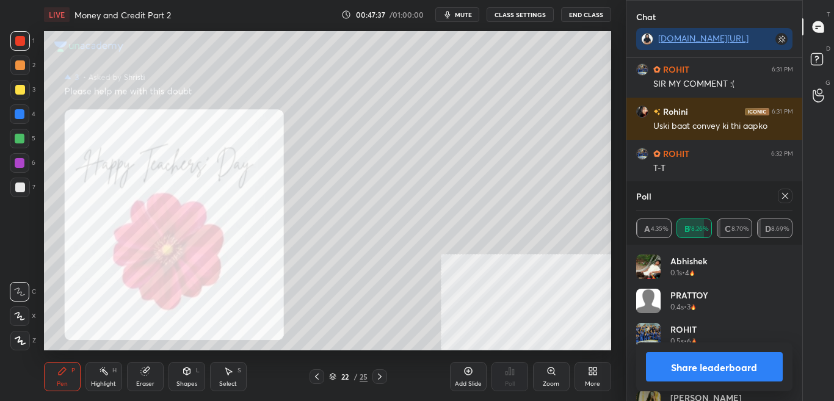
click at [787, 199] on icon at bounding box center [785, 196] width 10 height 10
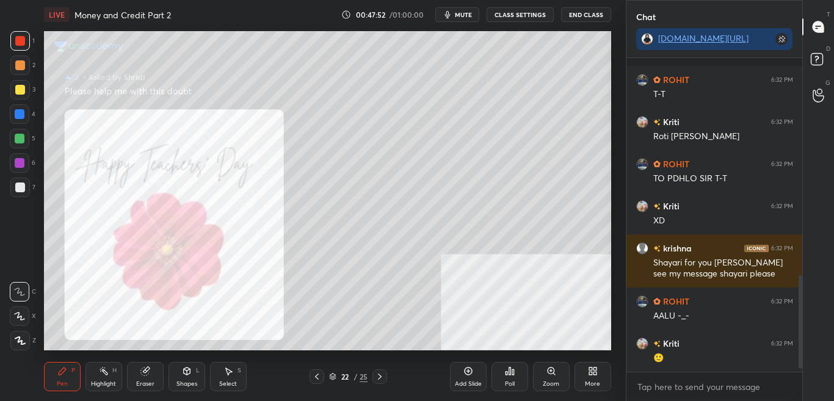
scroll to position [762, 0]
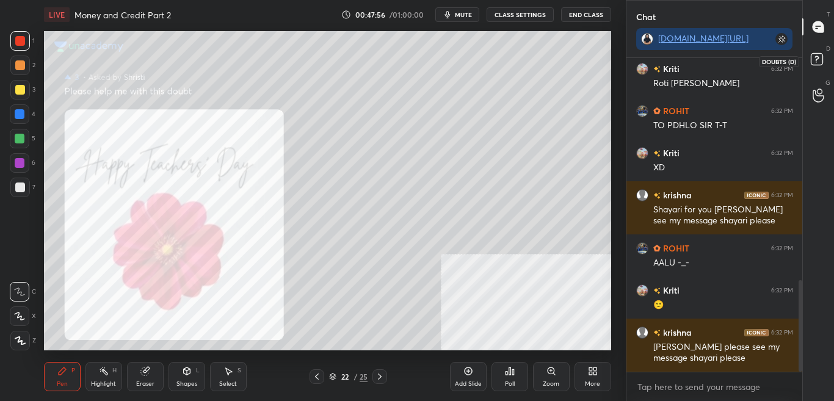
click at [827, 57] on icon at bounding box center [818, 61] width 22 height 22
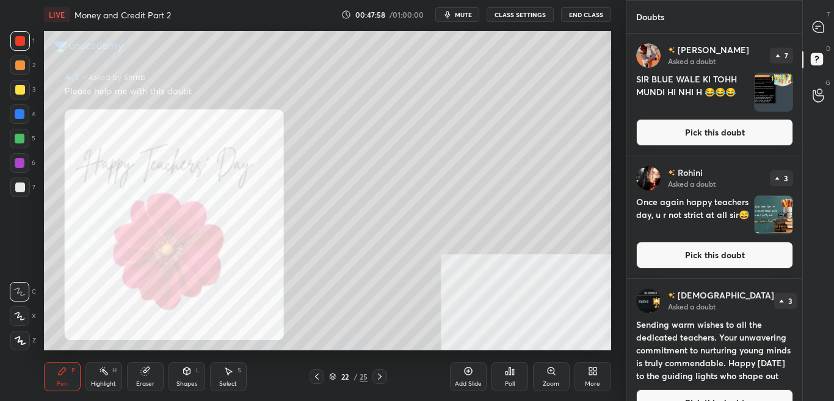
scroll to position [234, 0]
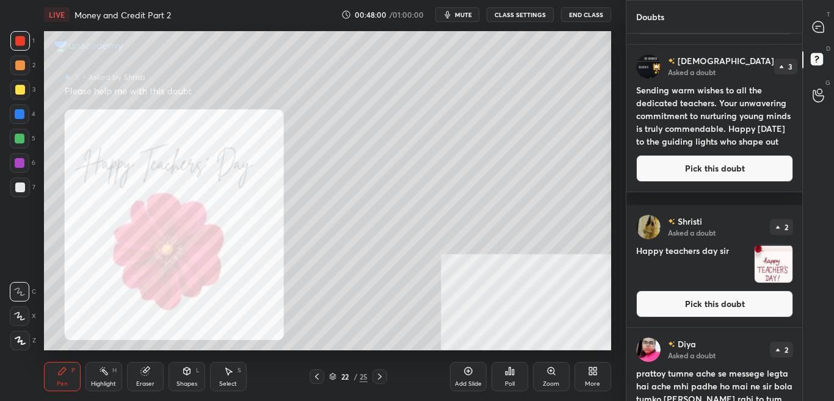
click at [779, 303] on button "Pick this doubt" at bounding box center [714, 304] width 157 height 27
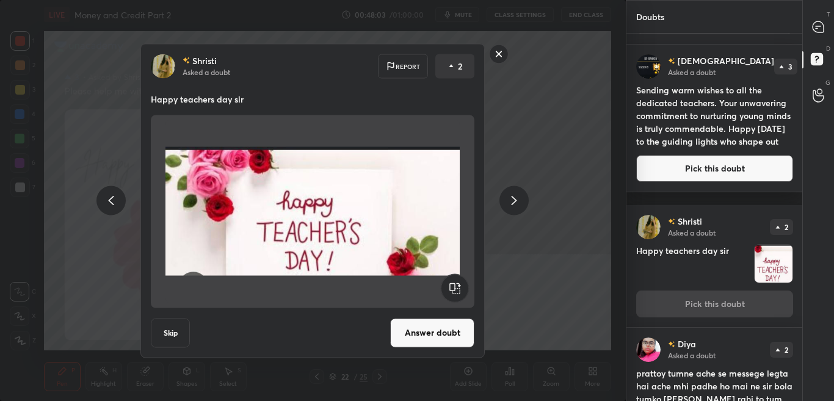
click at [417, 324] on button "Answer doubt" at bounding box center [432, 332] width 84 height 29
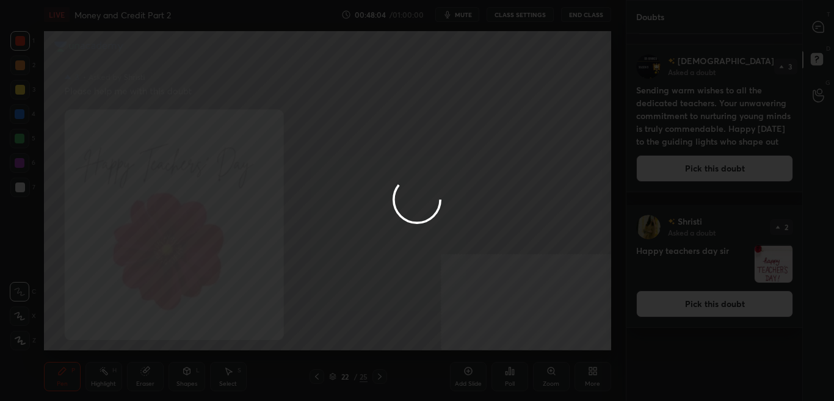
scroll to position [0, 0]
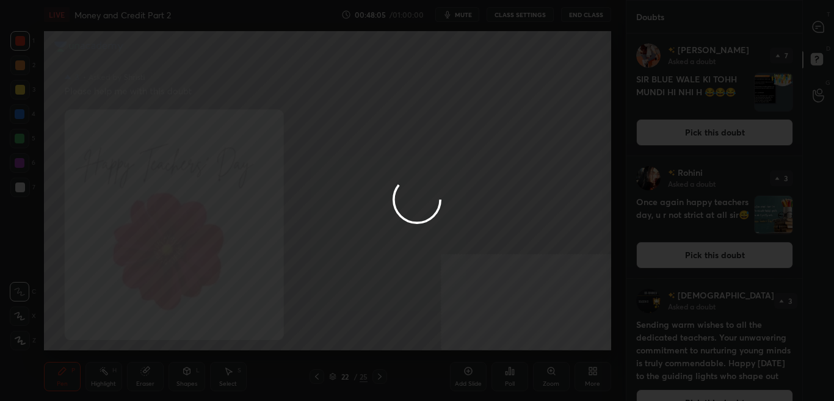
click at [818, 29] on icon at bounding box center [817, 26] width 11 height 11
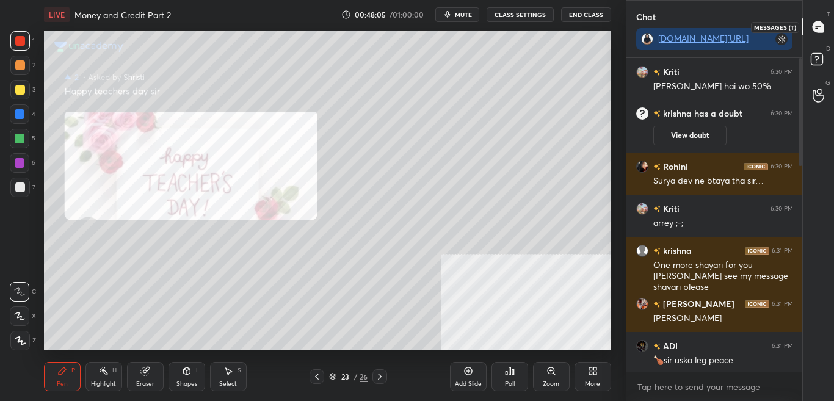
click at [820, 27] on icon at bounding box center [817, 26] width 11 height 11
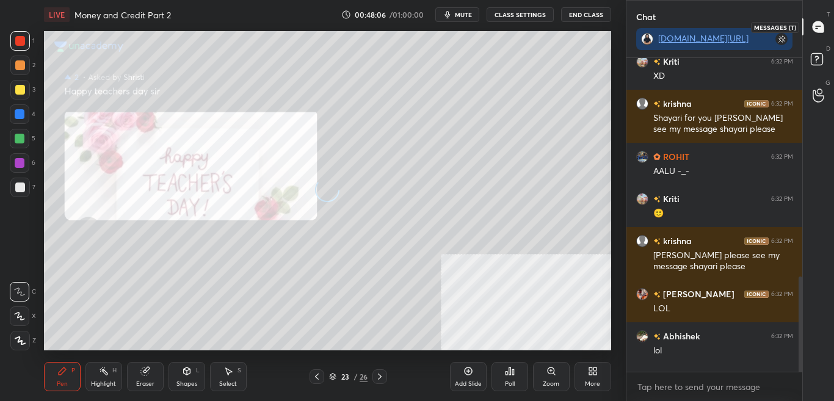
scroll to position [4, 4]
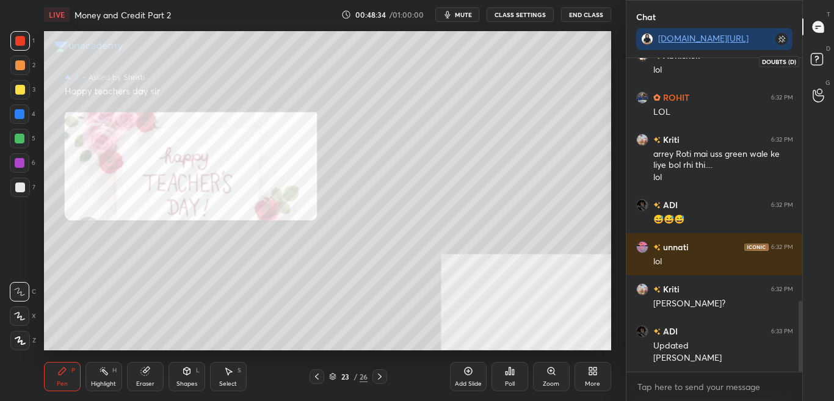
click at [823, 57] on icon at bounding box center [818, 61] width 22 height 22
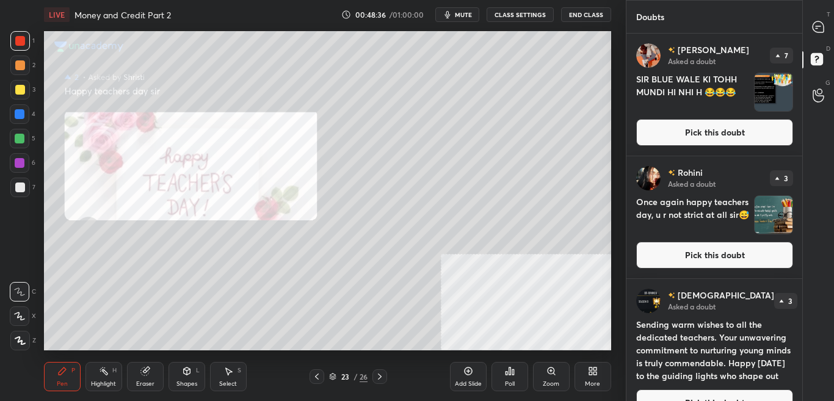
click at [760, 257] on button "Pick this doubt" at bounding box center [714, 255] width 157 height 27
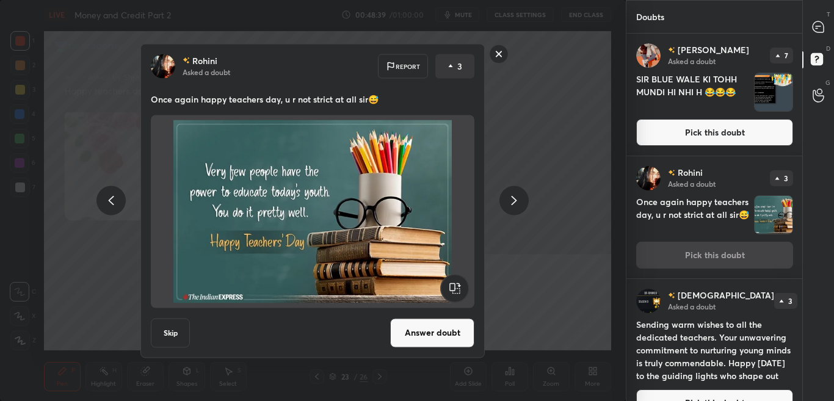
click at [421, 343] on button "Answer doubt" at bounding box center [432, 332] width 84 height 29
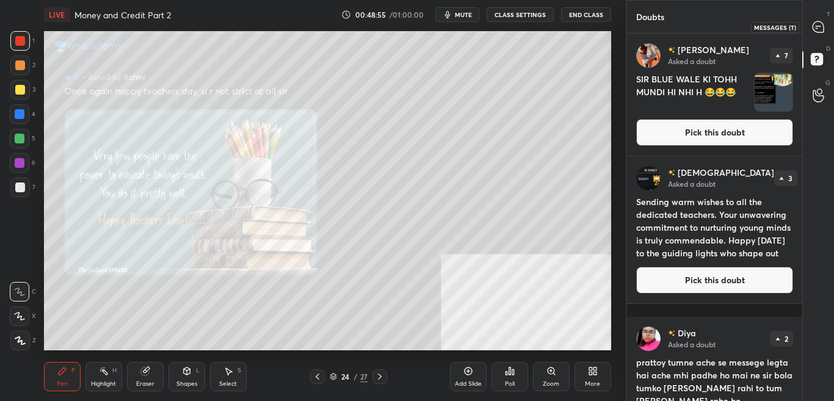
drag, startPoint x: 826, startPoint y: 32, endPoint x: 820, endPoint y: 47, distance: 16.2
click at [825, 33] on div at bounding box center [818, 27] width 24 height 22
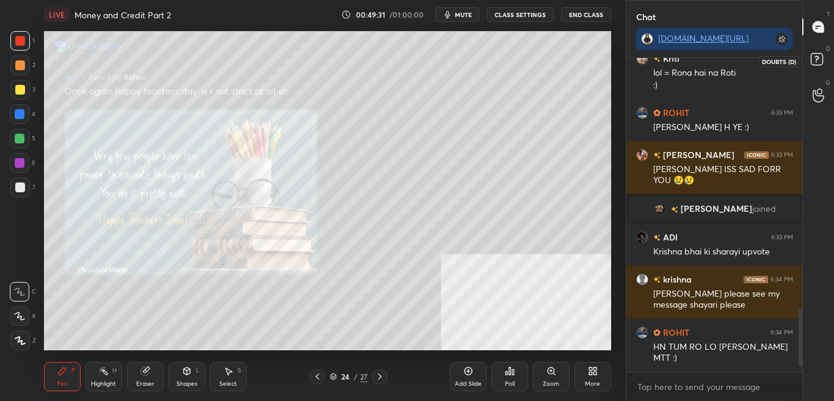
scroll to position [1252, 0]
click at [823, 62] on icon at bounding box center [818, 61] width 22 height 22
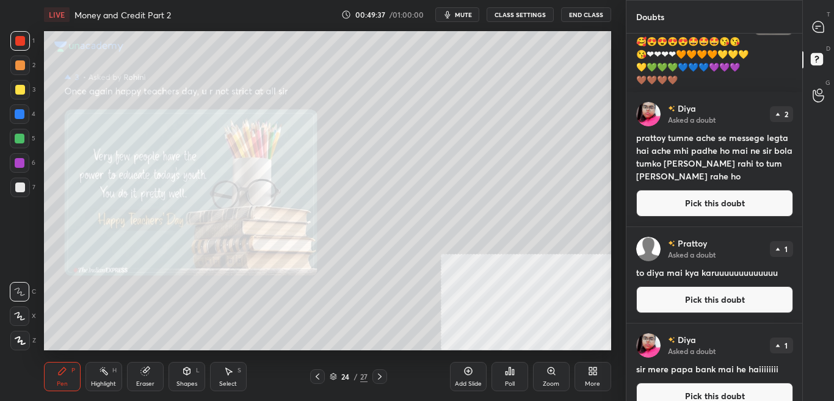
scroll to position [378, 0]
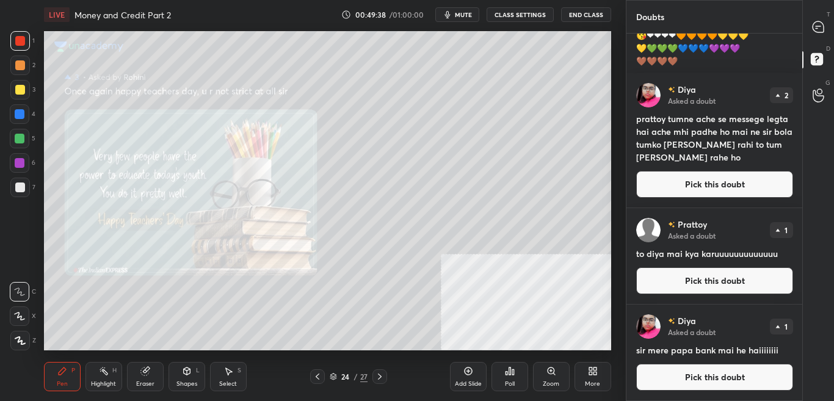
click at [798, 378] on div "[PERSON_NAME] Asked a doubt 1 sir mere papa bank mai he haiiiiiiii Pick this do…" at bounding box center [714, 353] width 176 height 96
click at [824, 24] on icon at bounding box center [818, 27] width 13 height 13
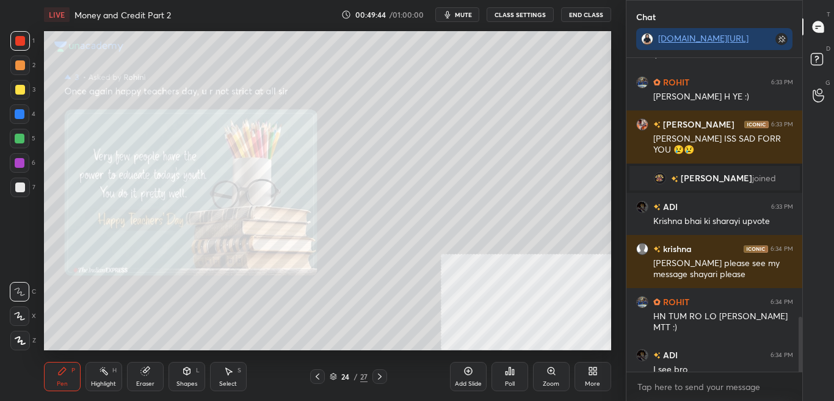
scroll to position [310, 172]
click at [820, 81] on div "G Raise Hand (G)" at bounding box center [818, 95] width 31 height 34
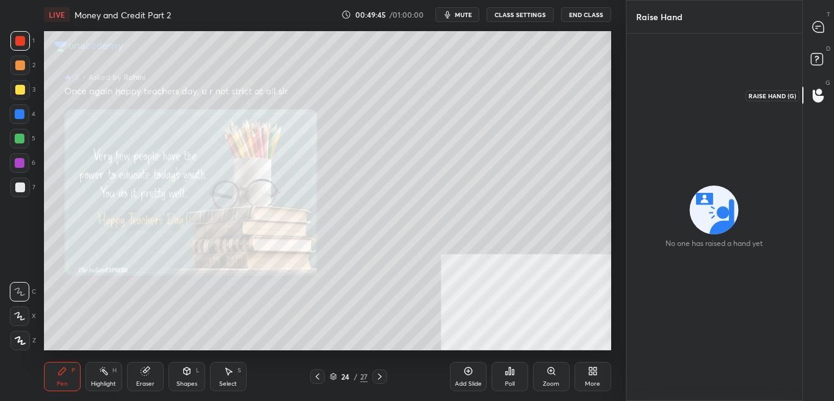
click at [822, 68] on icon at bounding box center [818, 61] width 22 height 22
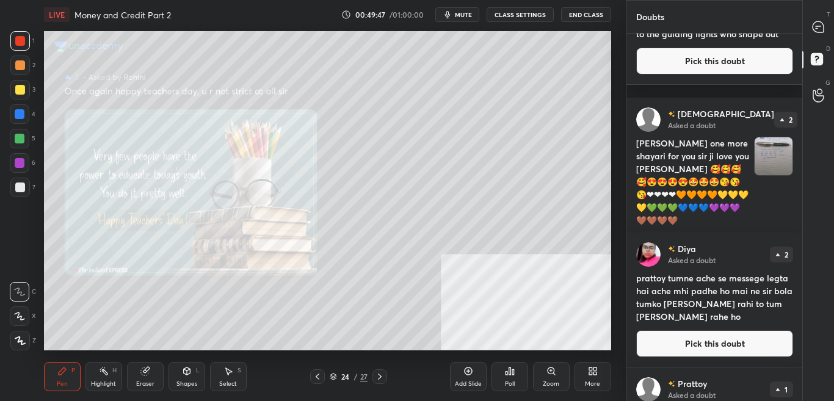
scroll to position [222, 0]
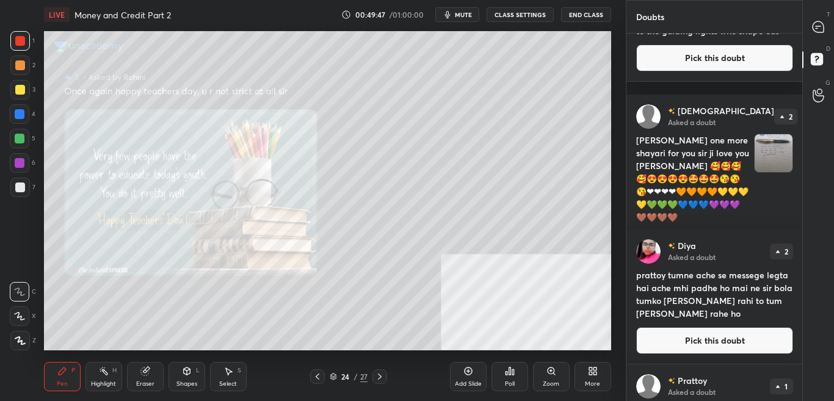
click at [798, 279] on div "[PERSON_NAME] Asked a doubt 7 SIR BLUE WALE KI TOHH MUNDI HI NHI H 😂😂😂 Pick thi…" at bounding box center [714, 217] width 176 height 367
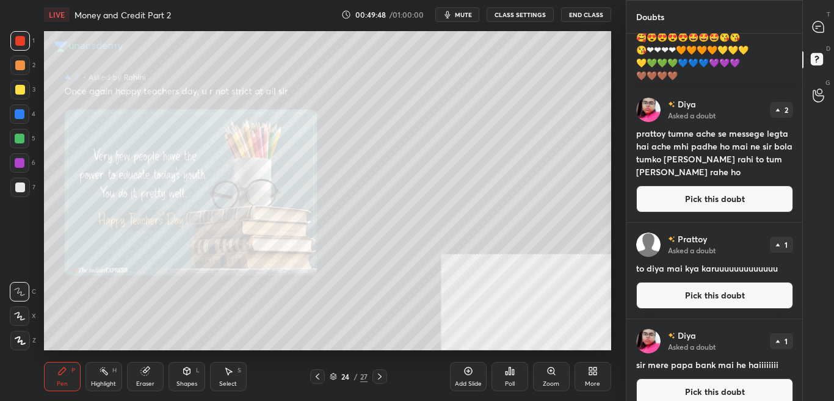
scroll to position [378, 0]
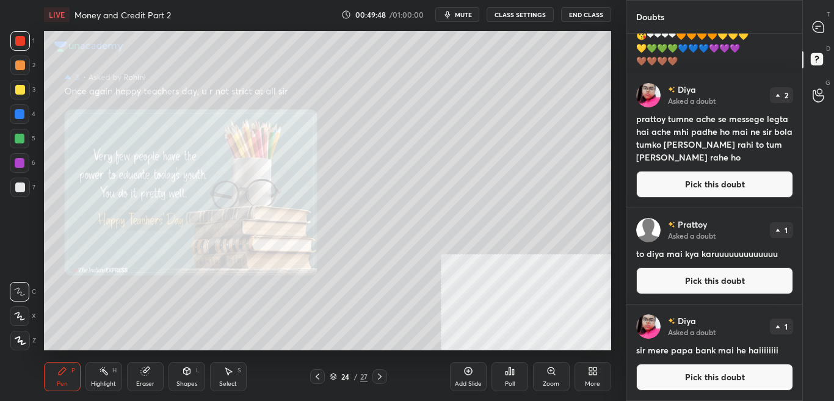
click at [798, 360] on div "[DEMOGRAPHIC_DATA] Asked a doubt 3 Sending warm wishes to all the dedicated tea…" at bounding box center [714, 217] width 176 height 367
click at [827, 24] on div at bounding box center [818, 27] width 24 height 22
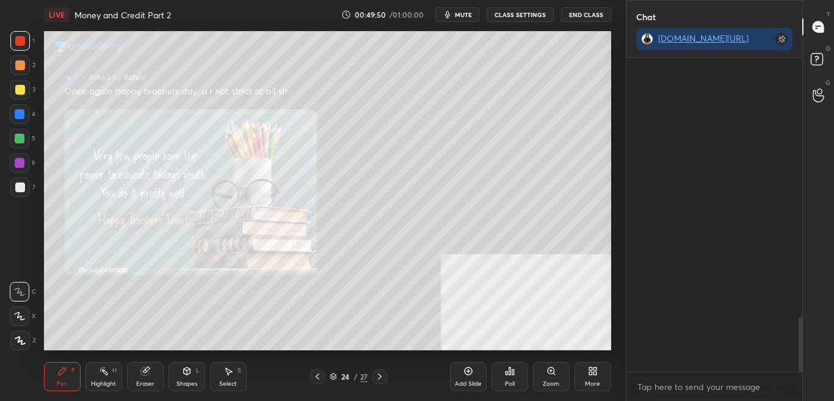
scroll to position [339, 172]
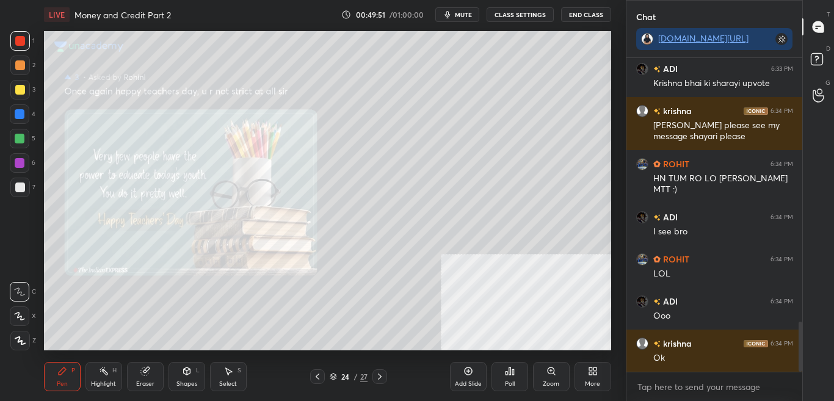
click at [579, 372] on div "More" at bounding box center [592, 376] width 37 height 29
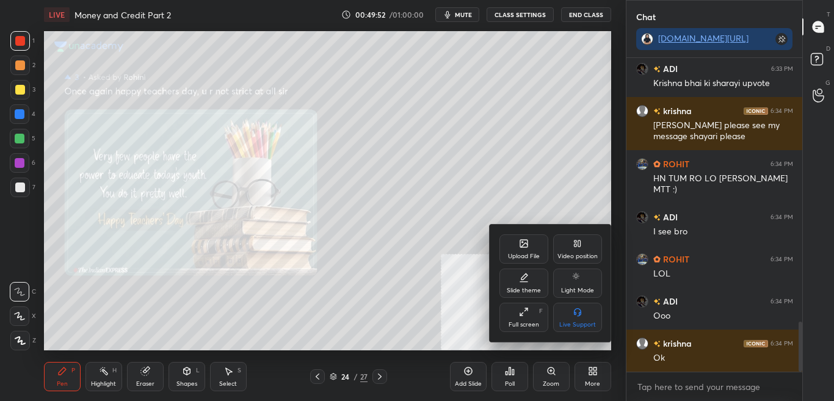
click at [516, 235] on div "Upload File" at bounding box center [523, 248] width 49 height 29
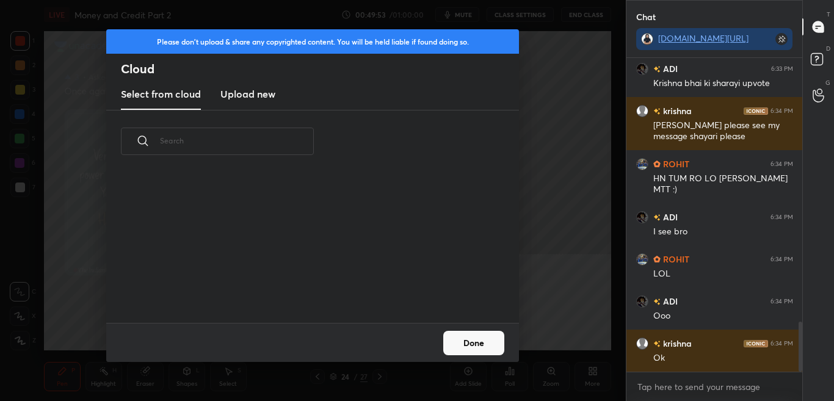
click at [268, 95] on h3 "Upload new" at bounding box center [247, 94] width 55 height 15
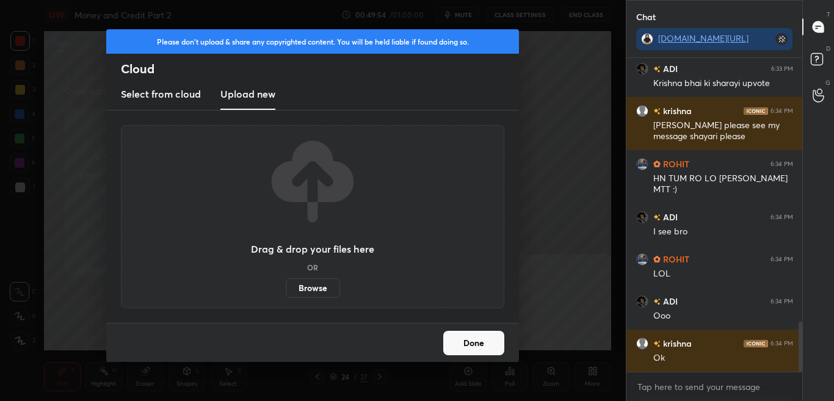
click at [317, 283] on label "Browse" at bounding box center [313, 288] width 54 height 20
click at [286, 283] on input "Browse" at bounding box center [286, 288] width 0 height 20
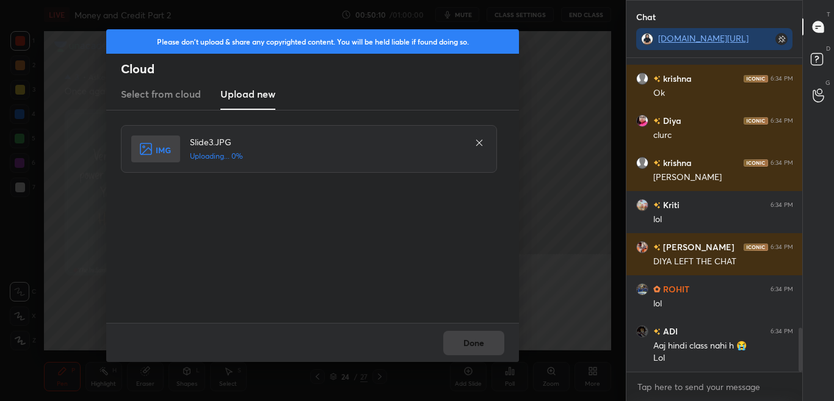
click at [477, 336] on div "Done" at bounding box center [312, 342] width 413 height 39
click at [477, 338] on div "Done" at bounding box center [312, 342] width 413 height 39
click at [477, 344] on div "Done" at bounding box center [312, 342] width 413 height 39
click at [477, 347] on div "Done" at bounding box center [312, 342] width 413 height 39
click at [477, 350] on button "Done" at bounding box center [473, 343] width 61 height 24
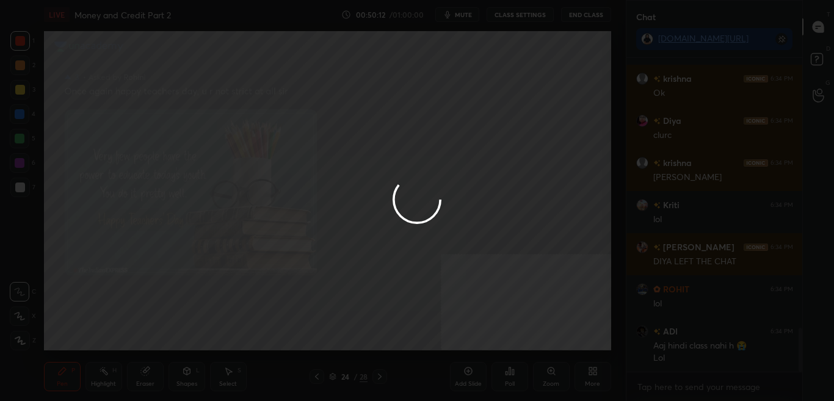
click at [475, 349] on button "Done" at bounding box center [473, 343] width 61 height 24
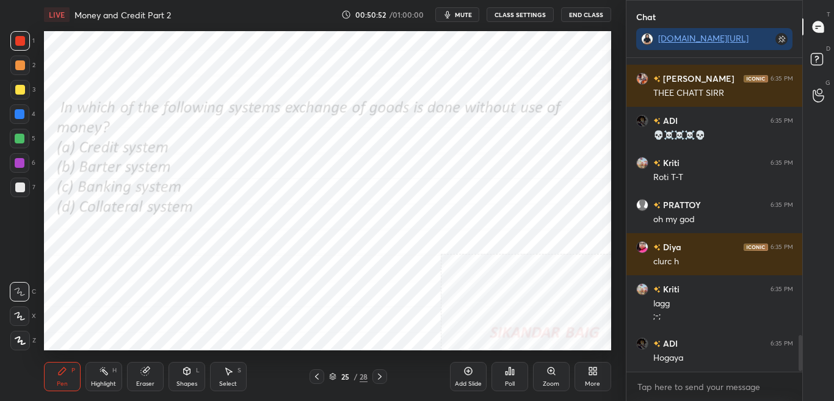
scroll to position [2402, 0]
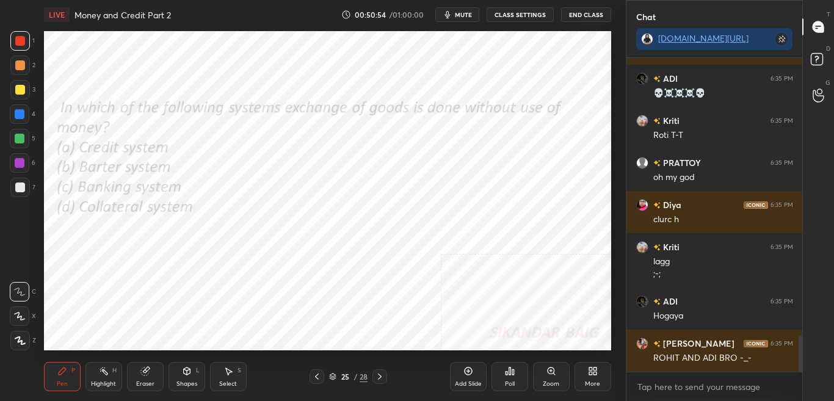
click at [598, 376] on div "More" at bounding box center [592, 376] width 37 height 29
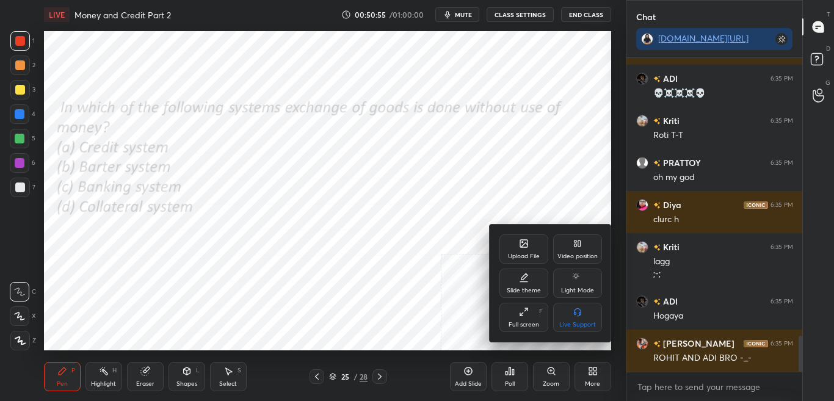
click at [522, 250] on div "Upload File" at bounding box center [523, 248] width 49 height 29
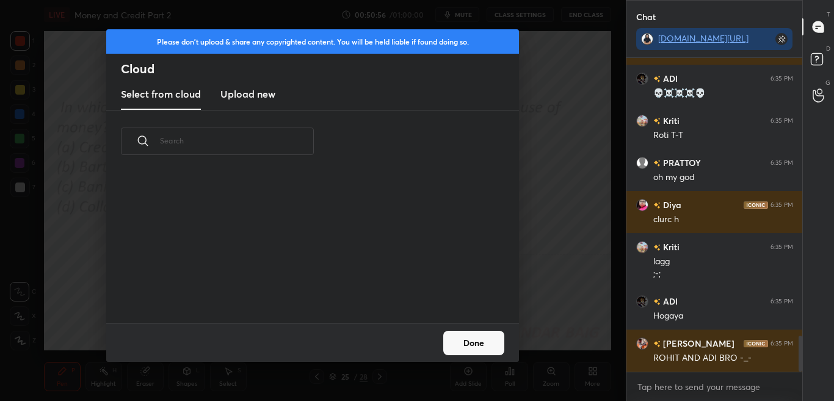
scroll to position [150, 392]
click at [253, 92] on h3 "Upload new" at bounding box center [247, 94] width 55 height 15
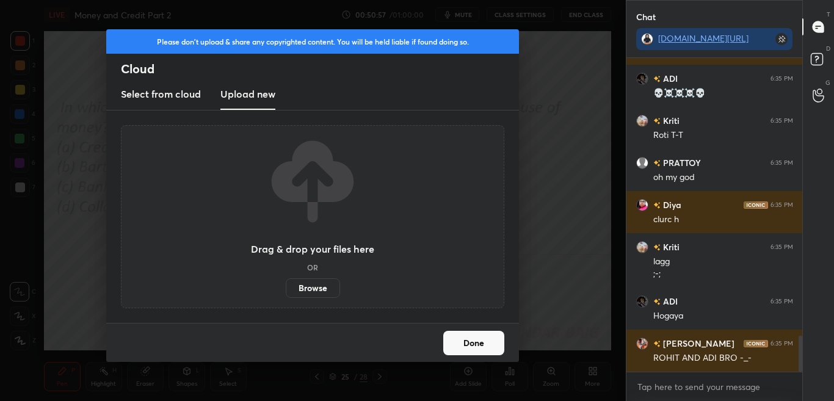
click at [329, 286] on label "Browse" at bounding box center [313, 288] width 54 height 20
click at [286, 286] on input "Browse" at bounding box center [286, 288] width 0 height 20
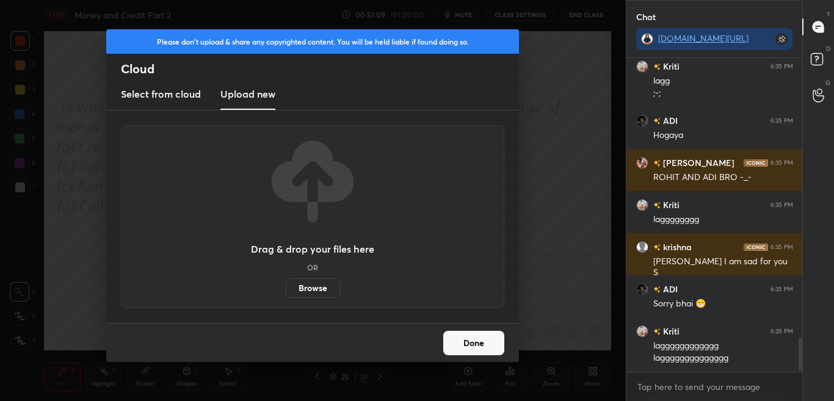
scroll to position [2624, 0]
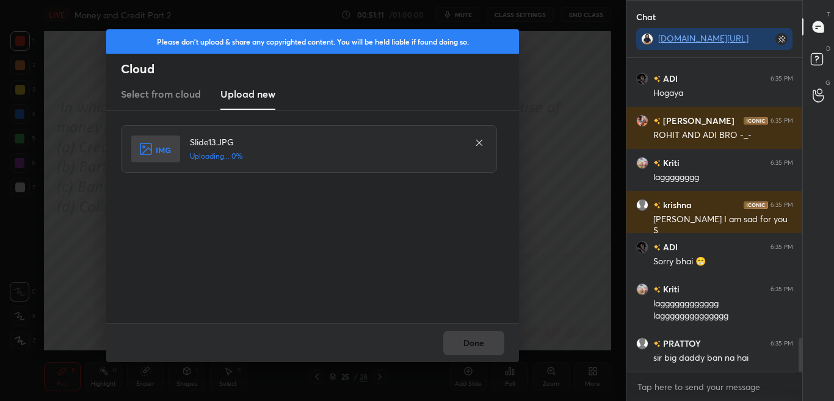
click at [233, 119] on div "Slide13.JPG Uploading... 0%" at bounding box center [312, 216] width 413 height 212
click at [477, 344] on button "Done" at bounding box center [473, 343] width 61 height 24
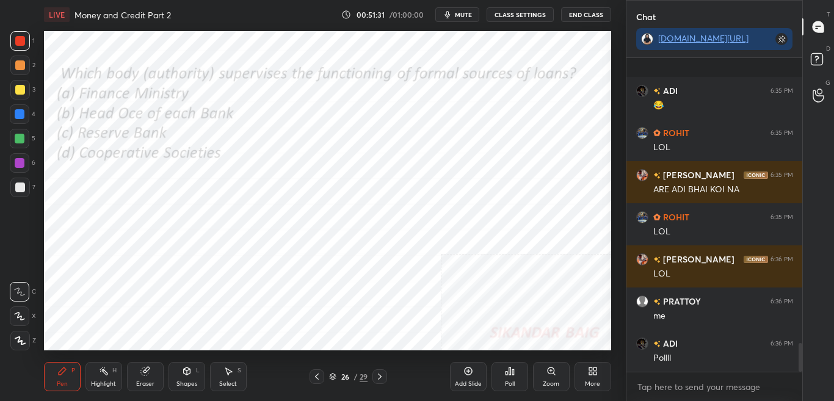
scroll to position [3088, 0]
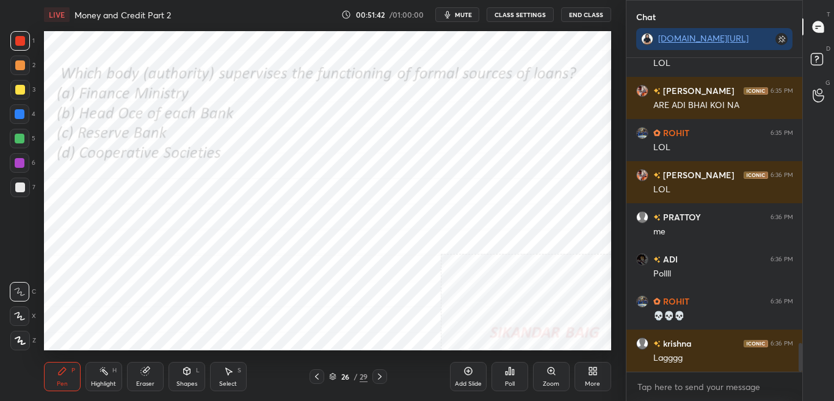
click at [516, 377] on div "Poll" at bounding box center [509, 376] width 37 height 29
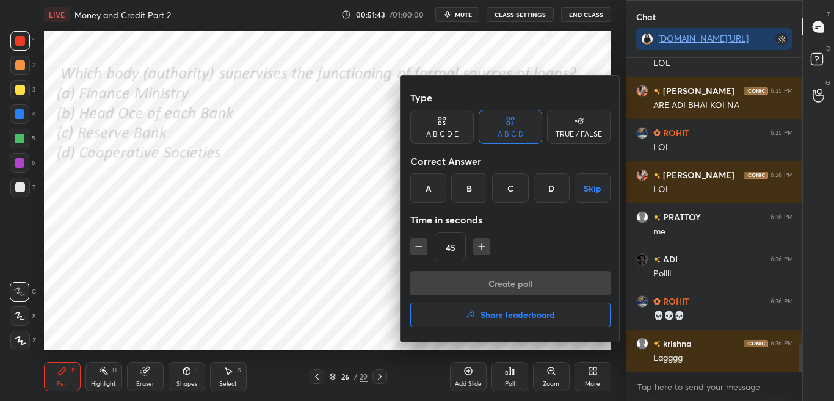
click at [511, 189] on div "C" at bounding box center [510, 187] width 36 height 29
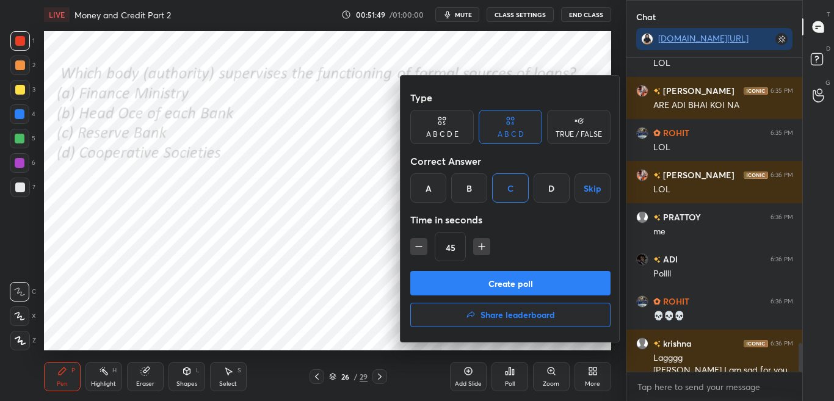
scroll to position [3100, 0]
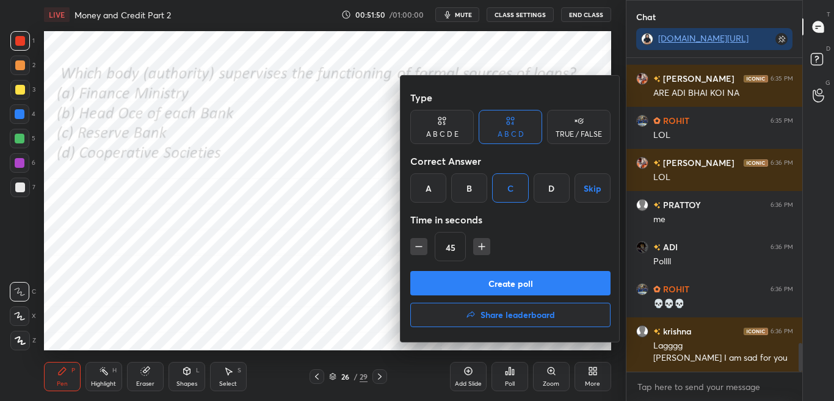
drag, startPoint x: 516, startPoint y: 283, endPoint x: 525, endPoint y: 243, distance: 41.3
click at [516, 283] on button "Create poll" at bounding box center [510, 283] width 200 height 24
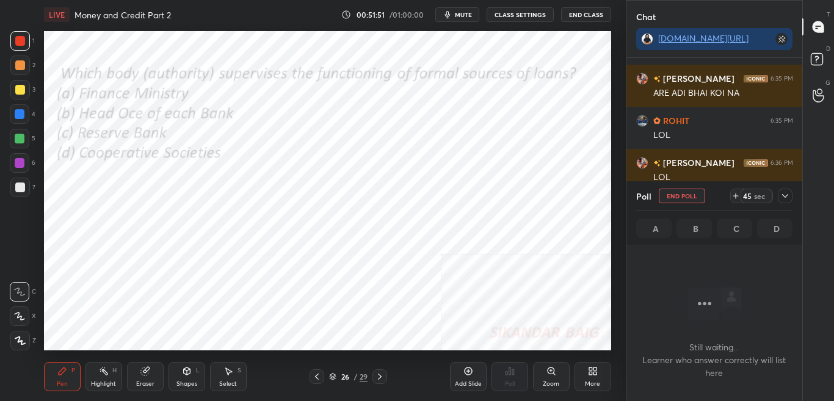
scroll to position [276, 172]
click at [782, 195] on icon at bounding box center [785, 196] width 10 height 10
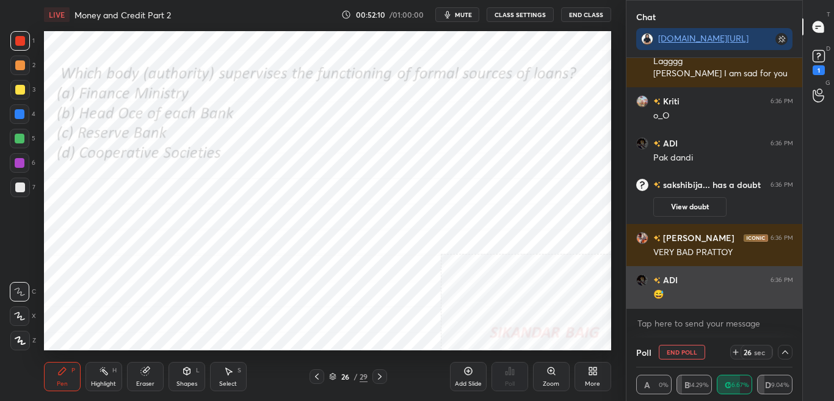
scroll to position [2572, 0]
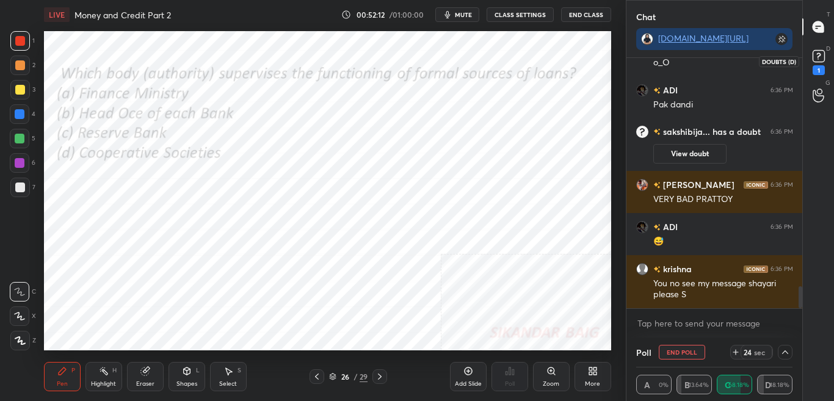
click at [822, 72] on div "1" at bounding box center [818, 70] width 12 height 10
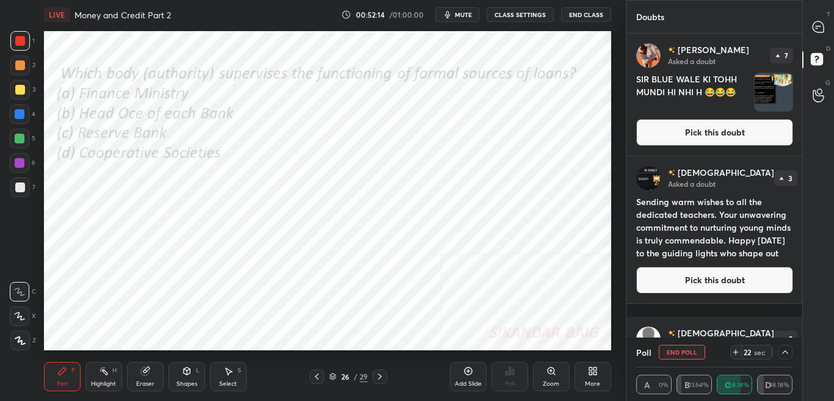
scroll to position [266, 0]
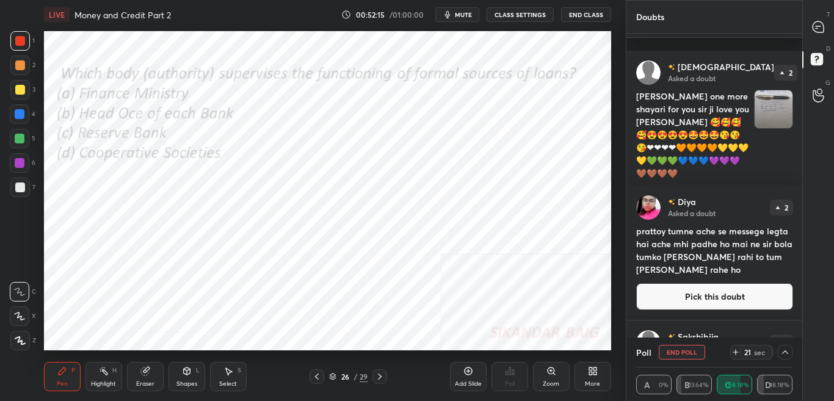
click at [759, 187] on button "Pick this doubt" at bounding box center [714, 200] width 157 height 27
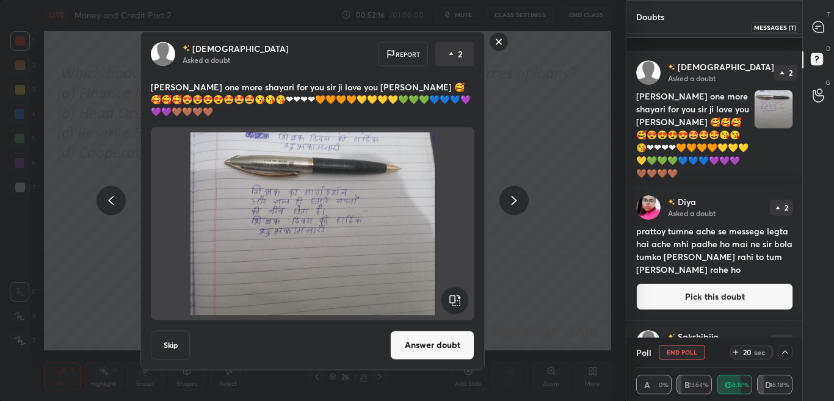
click at [821, 29] on icon at bounding box center [817, 26] width 11 height 11
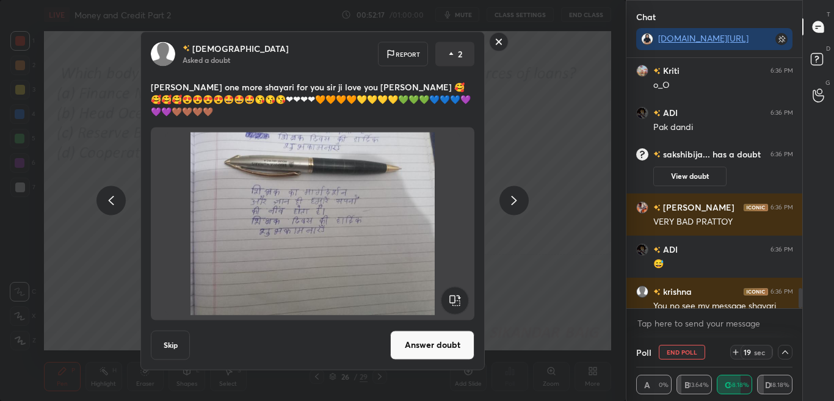
scroll to position [2879, 0]
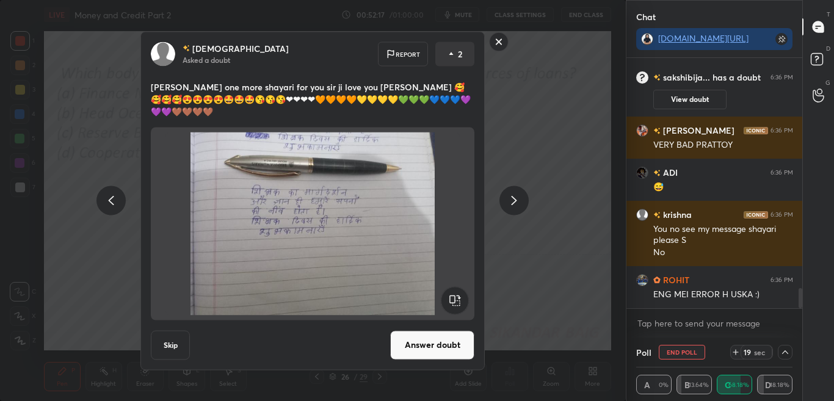
click at [495, 48] on rect at bounding box center [498, 41] width 19 height 19
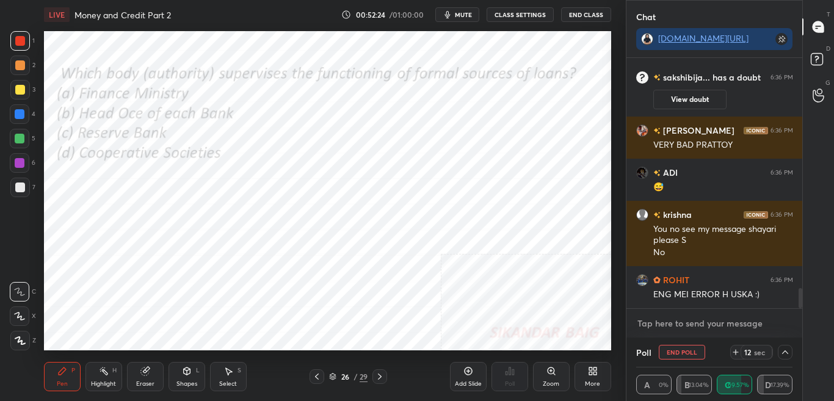
click at [745, 319] on textarea at bounding box center [714, 324] width 157 height 20
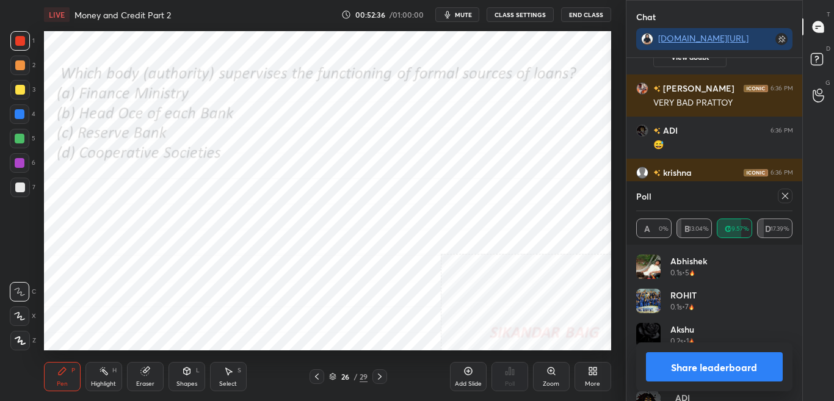
scroll to position [2963, 0]
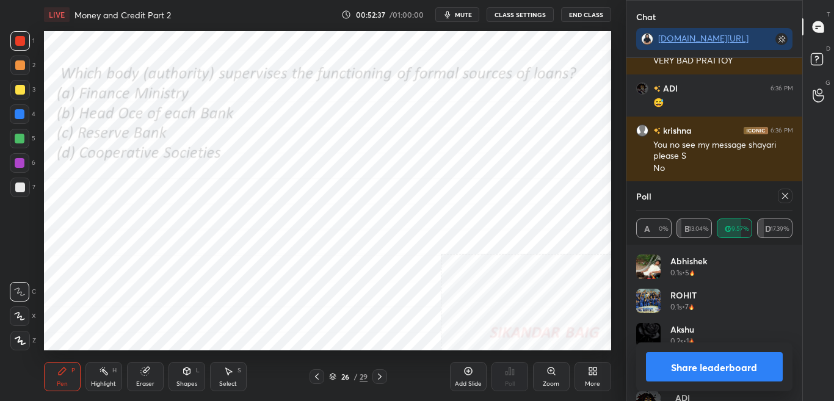
click at [682, 380] on button "Share leaderboard" at bounding box center [714, 366] width 137 height 29
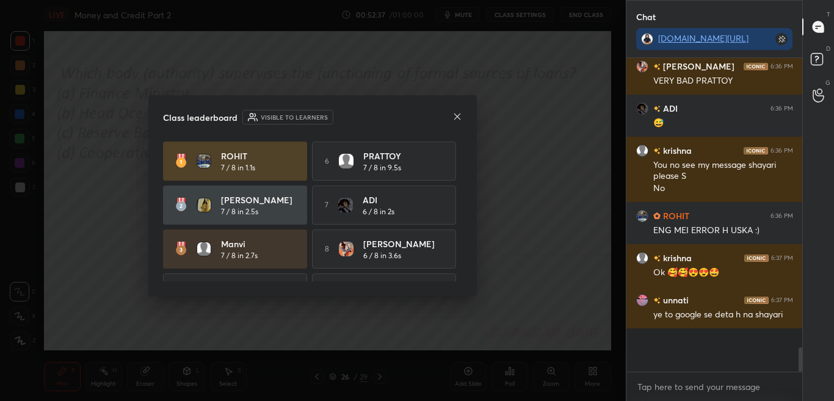
scroll to position [339, 172]
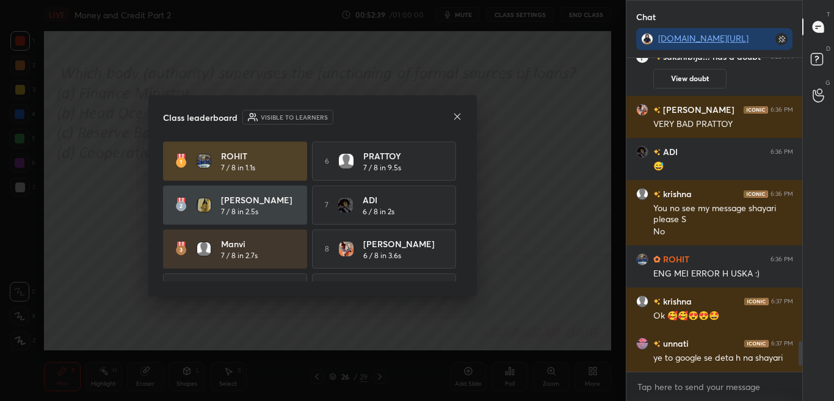
click at [456, 118] on icon at bounding box center [457, 117] width 6 height 6
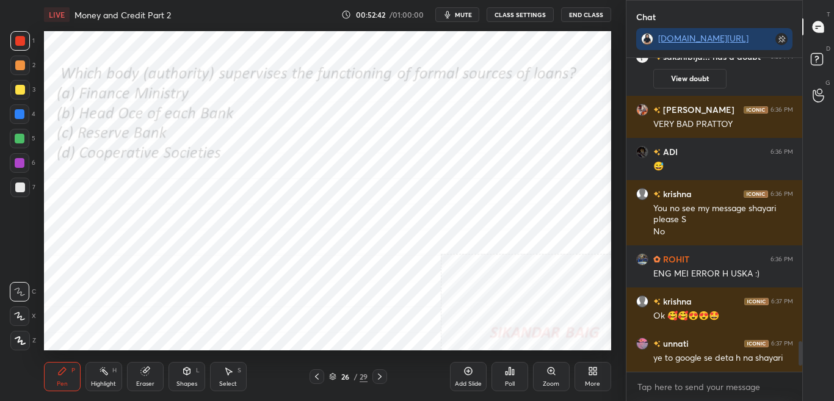
click at [602, 379] on div "More" at bounding box center [592, 376] width 37 height 29
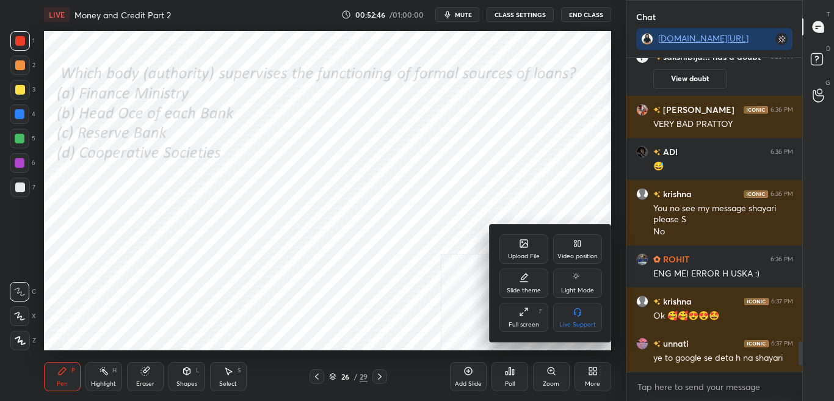
click at [526, 248] on icon at bounding box center [524, 244] width 10 height 10
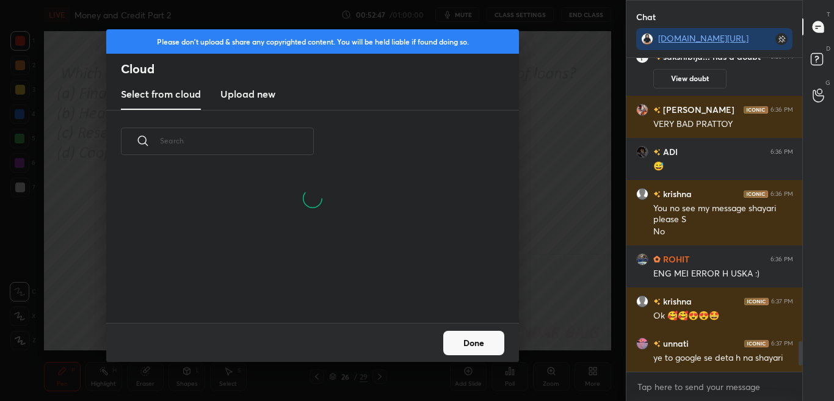
click at [261, 104] on new "Upload new" at bounding box center [247, 94] width 55 height 31
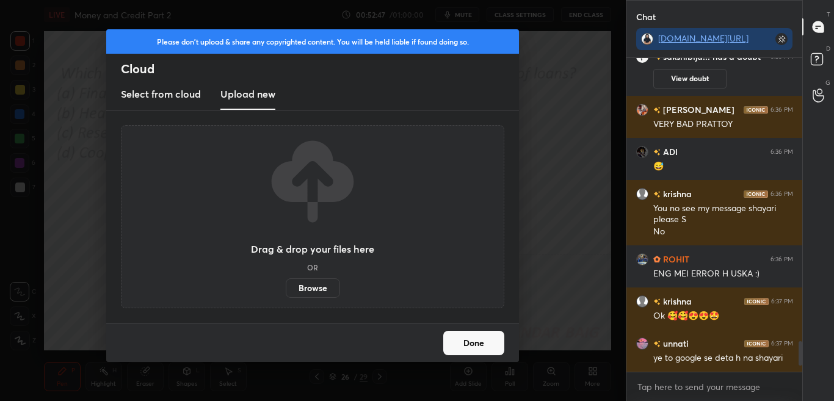
click at [313, 271] on div "Drag & drop your files here OR Browse" at bounding box center [312, 216] width 123 height 162
click at [325, 290] on label "Browse" at bounding box center [313, 288] width 54 height 20
click at [286, 290] on input "Browse" at bounding box center [286, 288] width 0 height 20
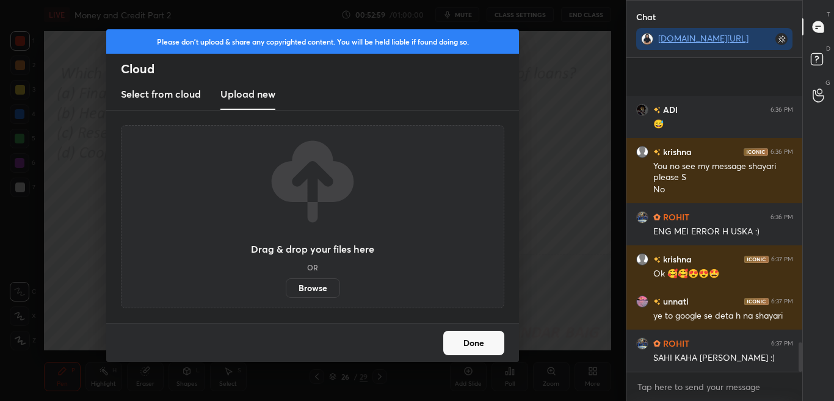
scroll to position [3026, 0]
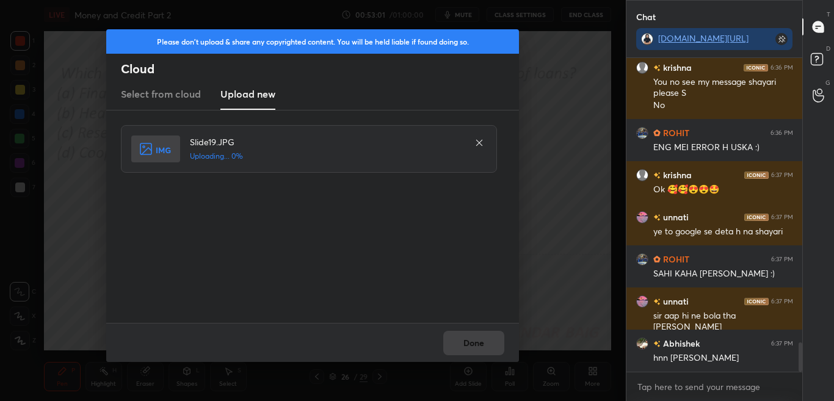
click at [513, 352] on div "Done" at bounding box center [312, 342] width 413 height 39
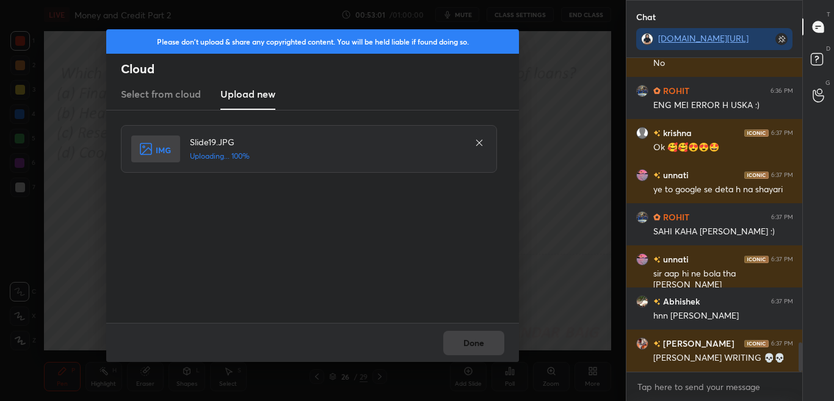
click at [514, 352] on div "Done" at bounding box center [312, 342] width 413 height 39
click at [515, 352] on div "Done" at bounding box center [312, 342] width 413 height 39
click at [516, 352] on div "Done" at bounding box center [312, 342] width 413 height 39
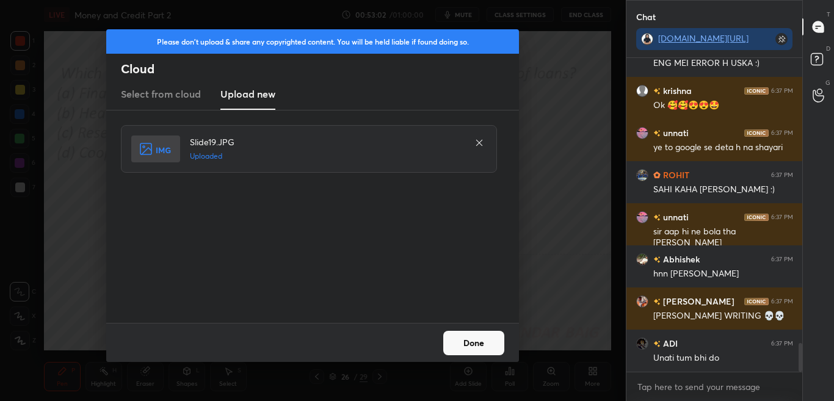
click at [483, 347] on button "Done" at bounding box center [473, 343] width 61 height 24
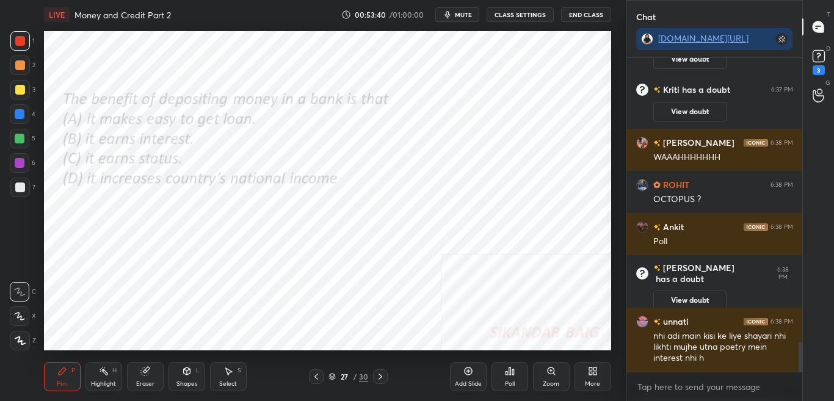
scroll to position [2996, 0]
click at [510, 375] on icon at bounding box center [510, 371] width 10 height 10
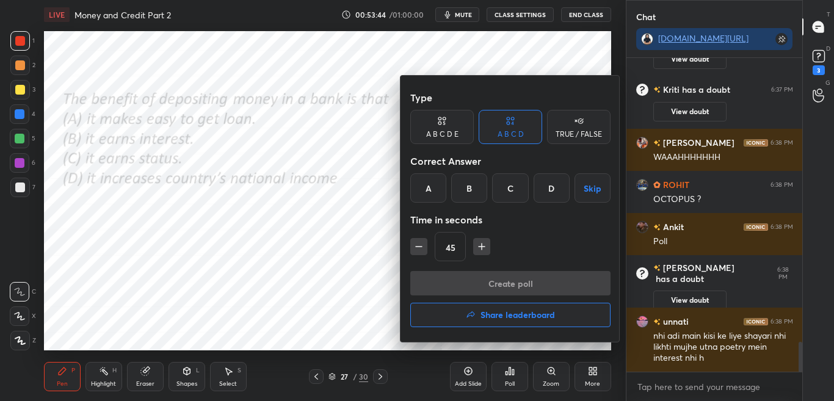
click at [506, 374] on div at bounding box center [417, 200] width 834 height 401
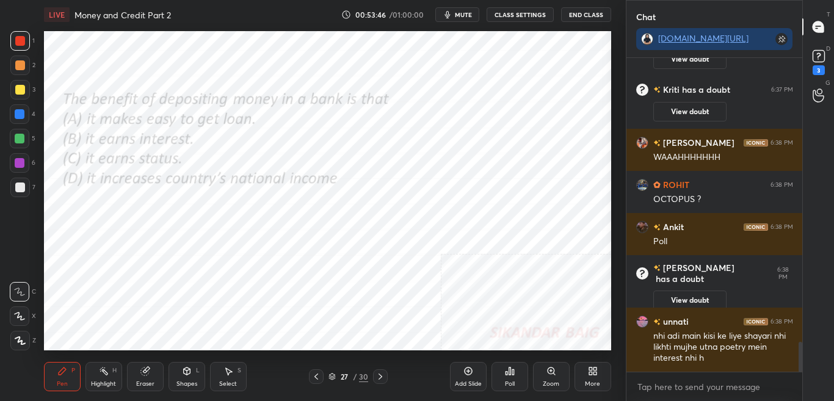
click at [508, 372] on icon at bounding box center [510, 371] width 10 height 10
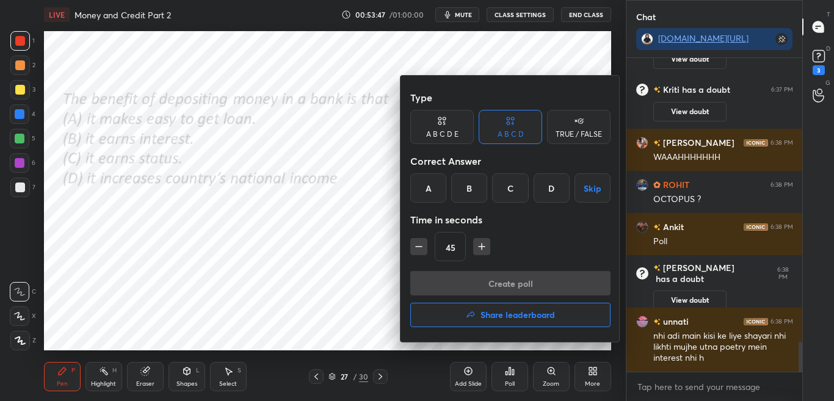
drag, startPoint x: 469, startPoint y: 189, endPoint x: 473, endPoint y: 222, distance: 33.8
click at [468, 190] on div "B" at bounding box center [469, 187] width 36 height 29
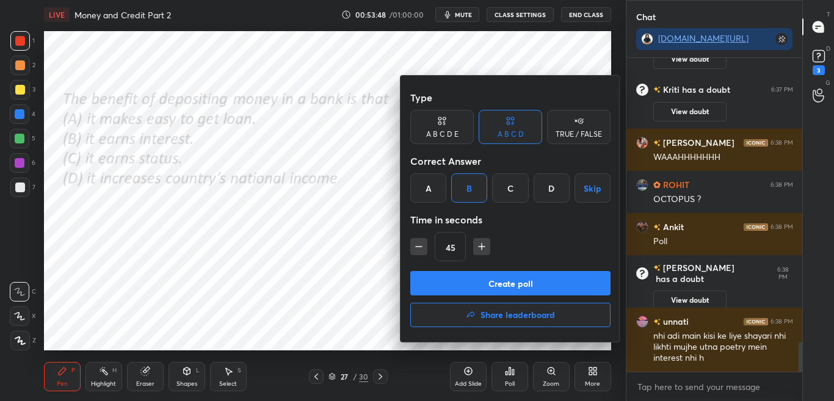
click at [483, 283] on button "Create poll" at bounding box center [510, 283] width 200 height 24
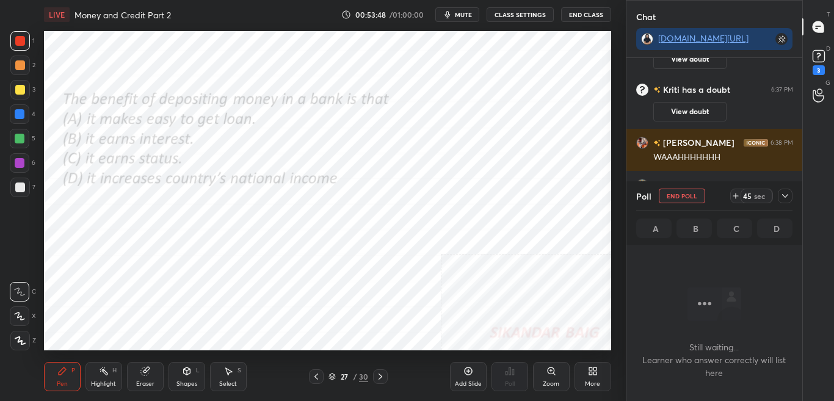
scroll to position [276, 172]
click at [786, 195] on icon at bounding box center [785, 196] width 10 height 10
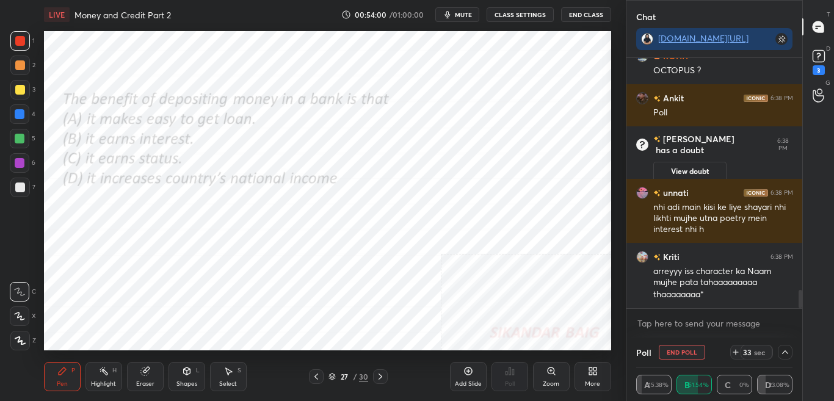
scroll to position [222, 172]
click at [797, 281] on div at bounding box center [798, 170] width 7 height 225
drag, startPoint x: 798, startPoint y: 275, endPoint x: 797, endPoint y: 282, distance: 6.7
click at [797, 281] on div at bounding box center [798, 170] width 7 height 225
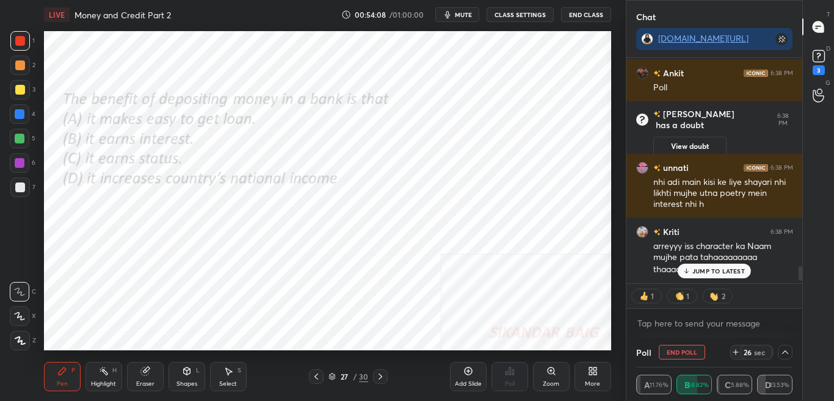
scroll to position [3115, 0]
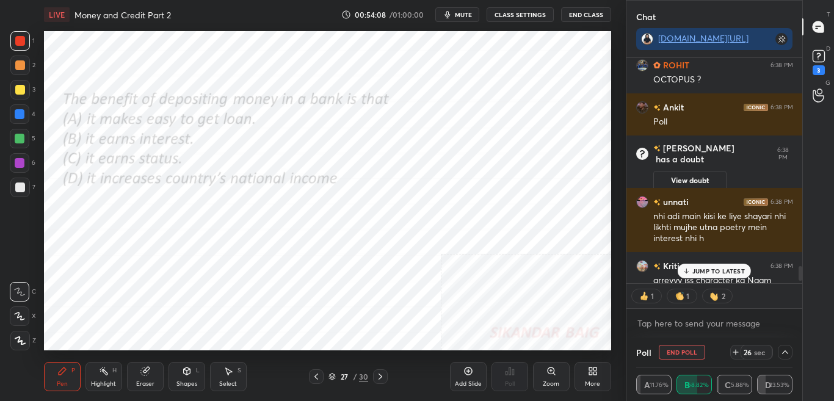
click at [800, 274] on div at bounding box center [800, 273] width 4 height 15
click at [699, 171] on button "View doubt" at bounding box center [689, 181] width 73 height 20
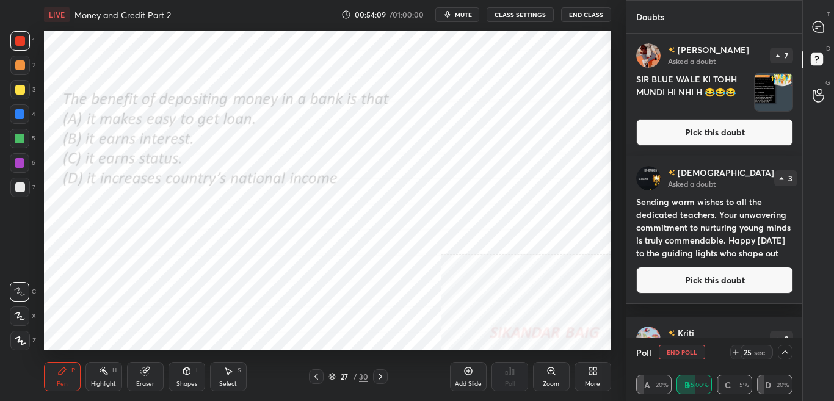
scroll to position [300, 172]
click at [802, 196] on div "T Messages (T) D Doubts (D) G Raise Hand (G)" at bounding box center [818, 200] width 32 height 401
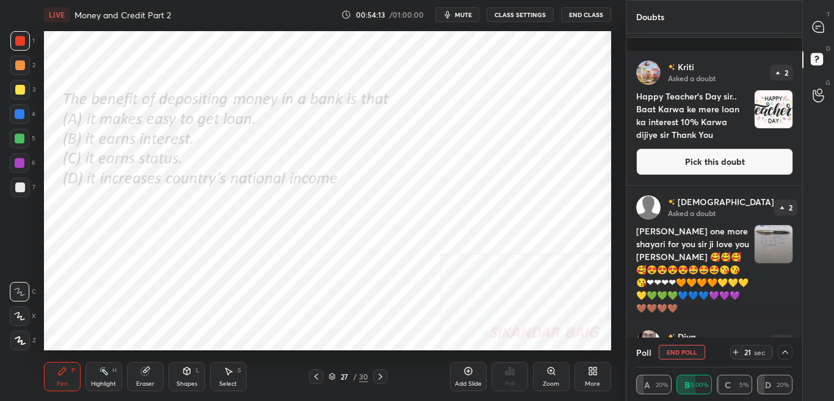
scroll to position [532, 0]
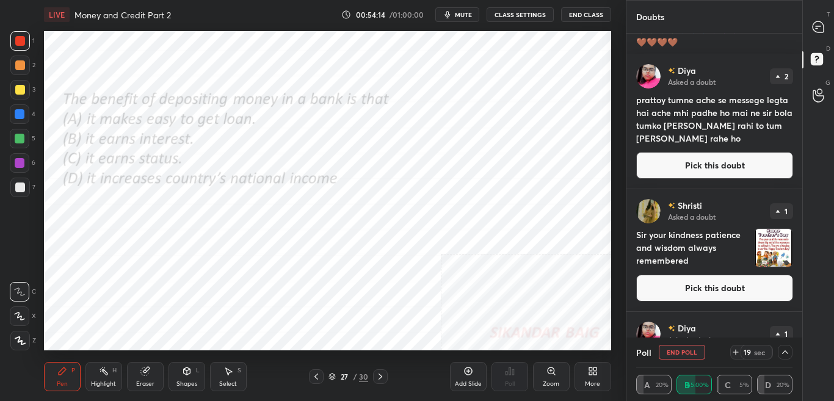
click at [783, 283] on button "Pick this doubt" at bounding box center [714, 288] width 157 height 27
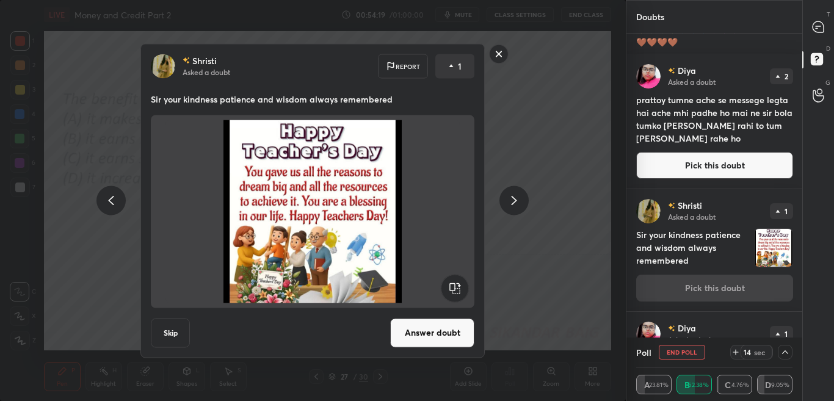
click at [457, 338] on button "Answer doubt" at bounding box center [432, 332] width 84 height 29
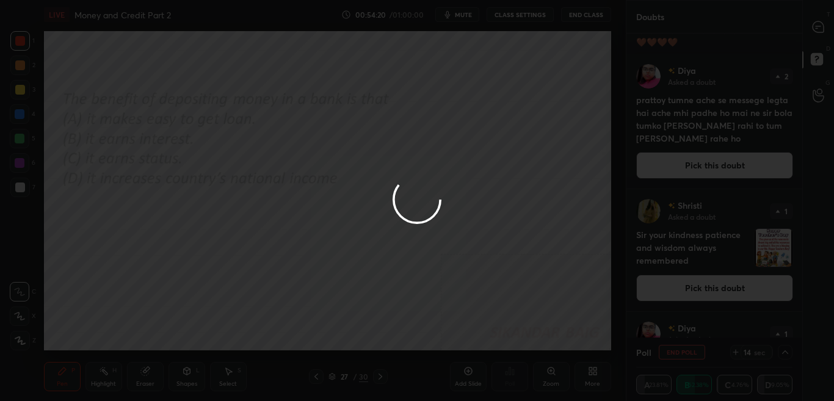
scroll to position [1, 0]
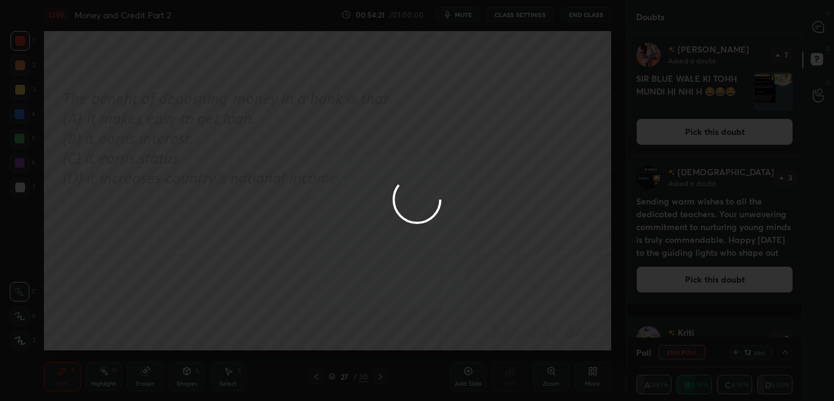
click at [314, 381] on div at bounding box center [417, 200] width 834 height 401
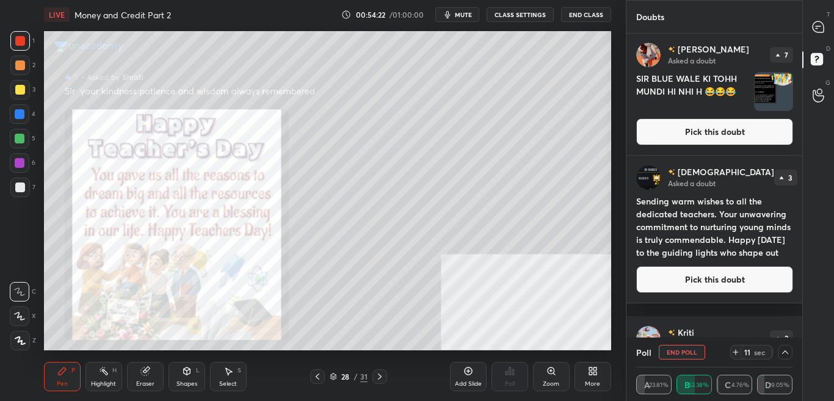
click at [317, 378] on icon at bounding box center [318, 377] width 4 height 6
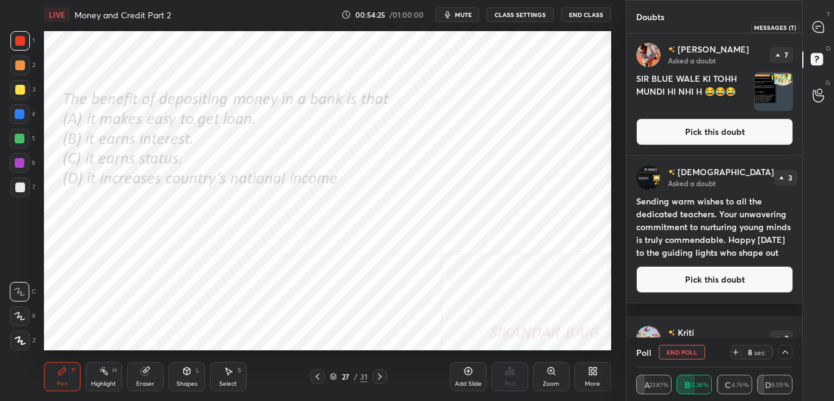
click at [828, 23] on div at bounding box center [818, 27] width 24 height 22
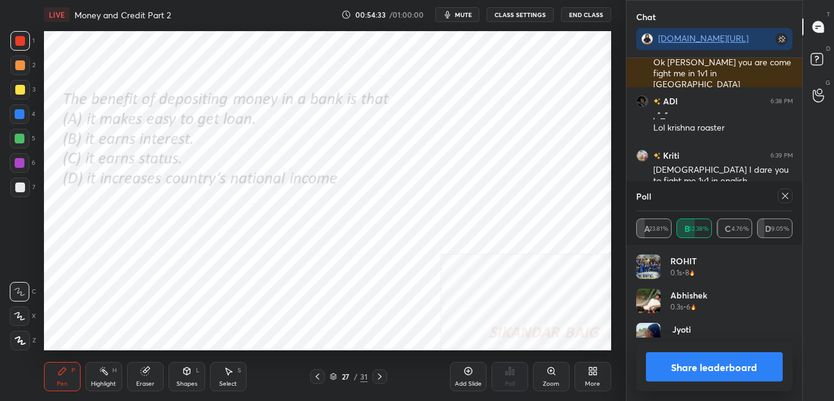
scroll to position [4, 4]
click at [782, 189] on div at bounding box center [785, 196] width 15 height 15
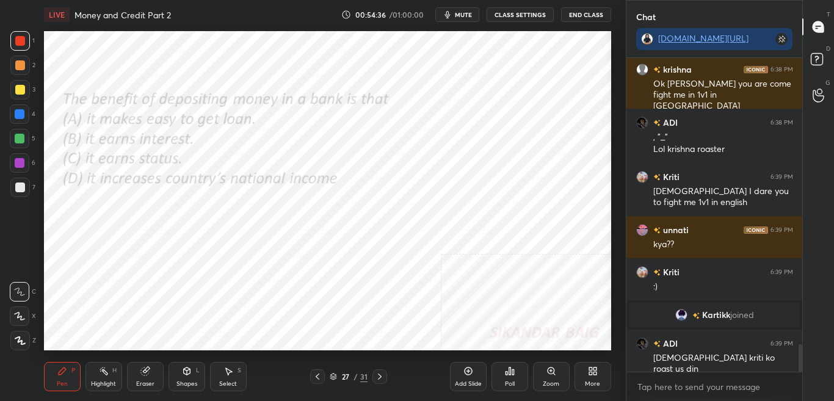
click at [380, 374] on icon at bounding box center [380, 377] width 10 height 10
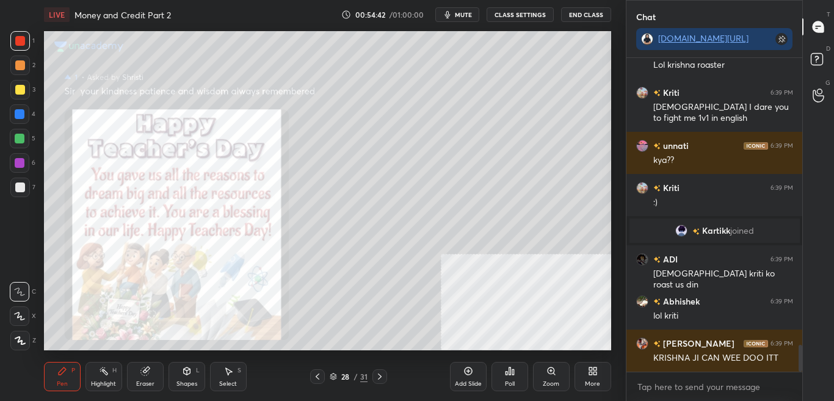
click at [555, 383] on div "Zoom" at bounding box center [551, 384] width 16 height 6
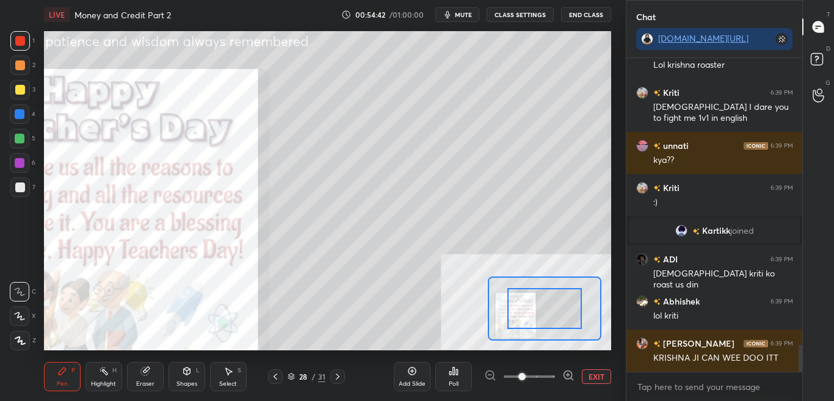
click at [556, 385] on div "Add Slide Poll EXIT" at bounding box center [502, 376] width 217 height 68
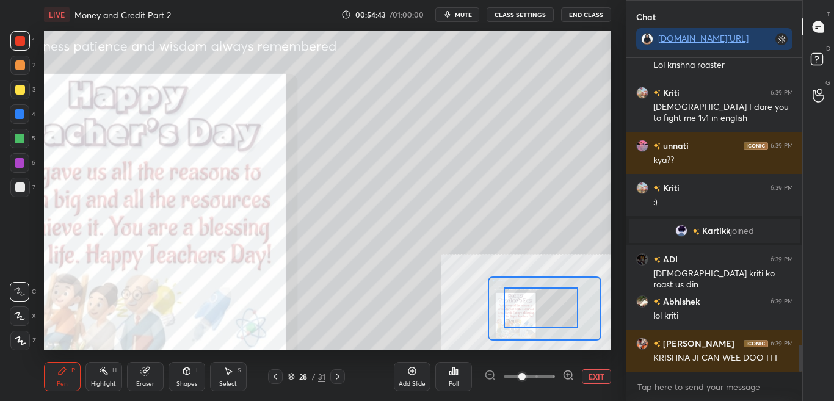
drag, startPoint x: 538, startPoint y: 312, endPoint x: 526, endPoint y: 310, distance: 12.9
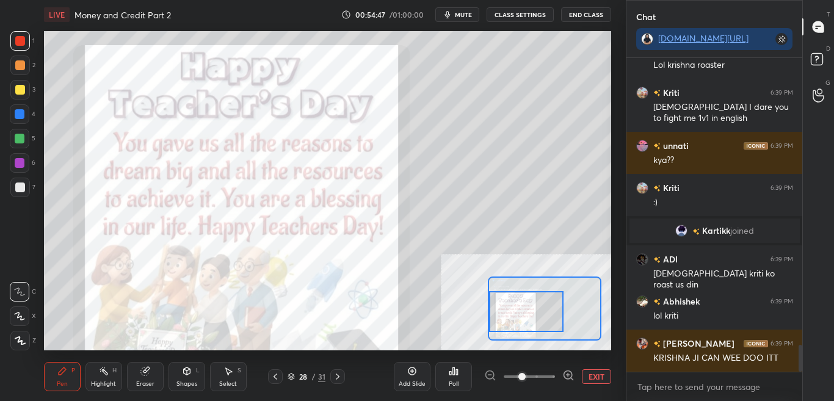
drag, startPoint x: 516, startPoint y: 307, endPoint x: 499, endPoint y: 311, distance: 16.9
click at [499, 311] on div at bounding box center [526, 311] width 74 height 41
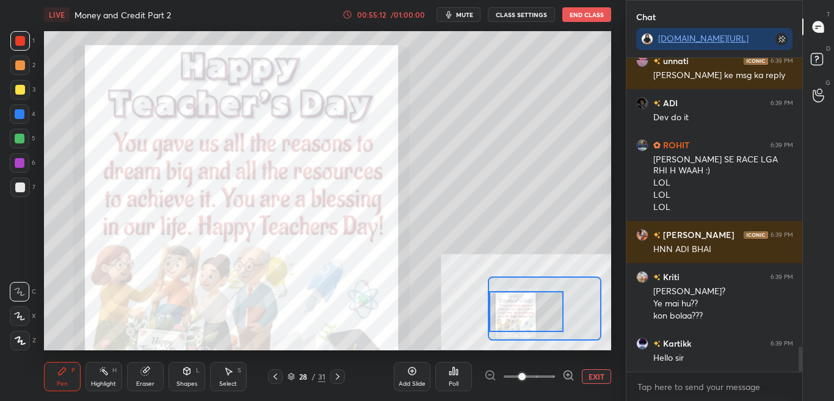
click at [583, 380] on button "EXIT" at bounding box center [596, 376] width 29 height 15
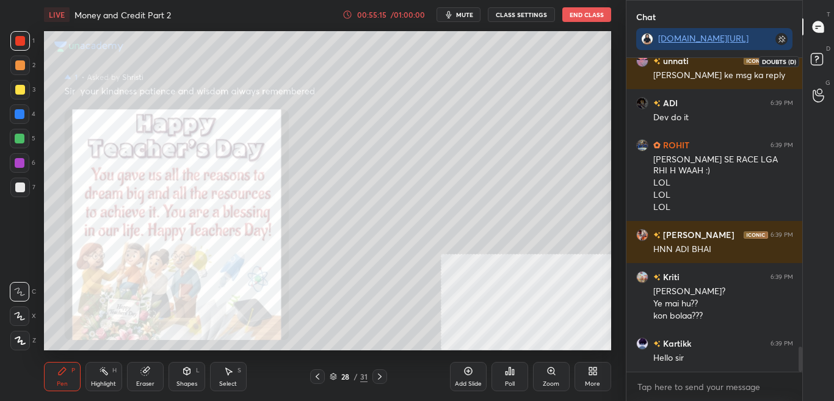
click at [826, 63] on icon at bounding box center [818, 61] width 22 height 22
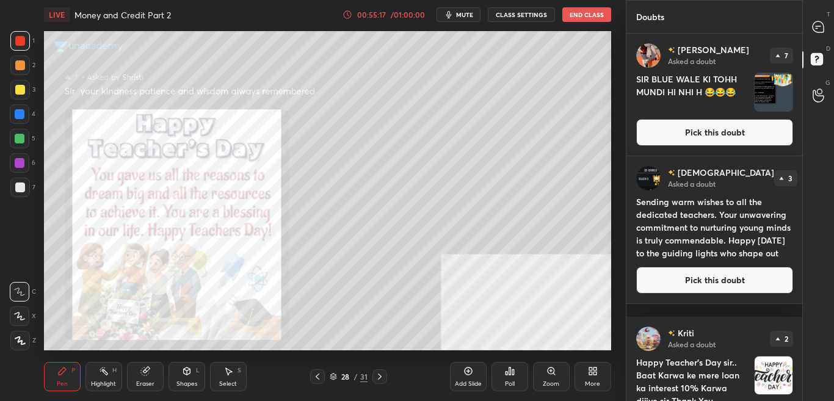
click at [797, 317] on div "[PERSON_NAME] Asked a doubt 2 Happy Teacher's Day sir.. Baat Karwa ke mere loan…" at bounding box center [714, 384] width 176 height 134
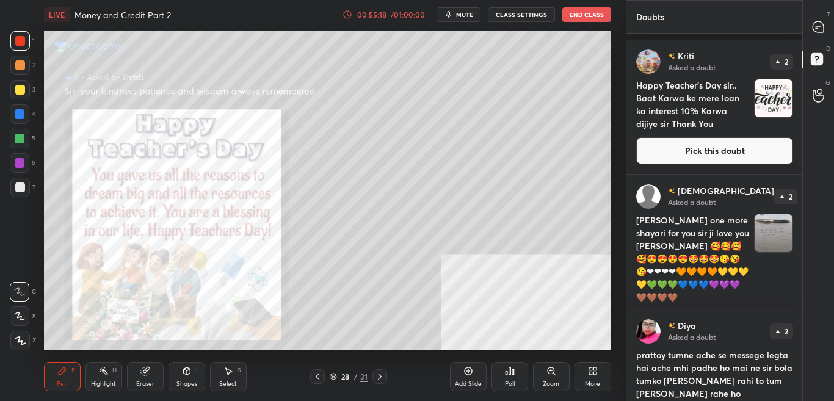
click at [757, 153] on button "Pick this doubt" at bounding box center [714, 150] width 157 height 27
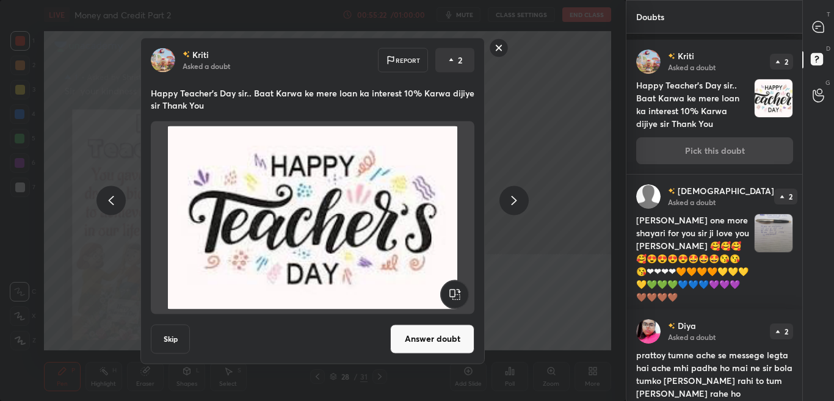
click at [445, 334] on button "Answer doubt" at bounding box center [432, 338] width 84 height 29
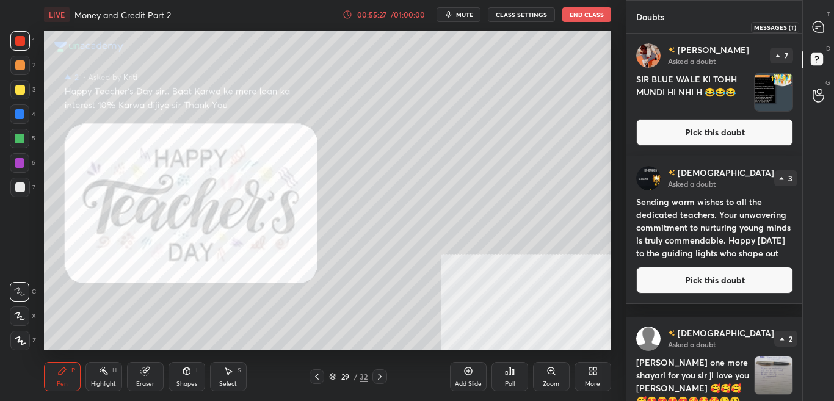
click at [824, 29] on div at bounding box center [818, 27] width 24 height 22
click at [827, 27] on div at bounding box center [818, 27] width 24 height 22
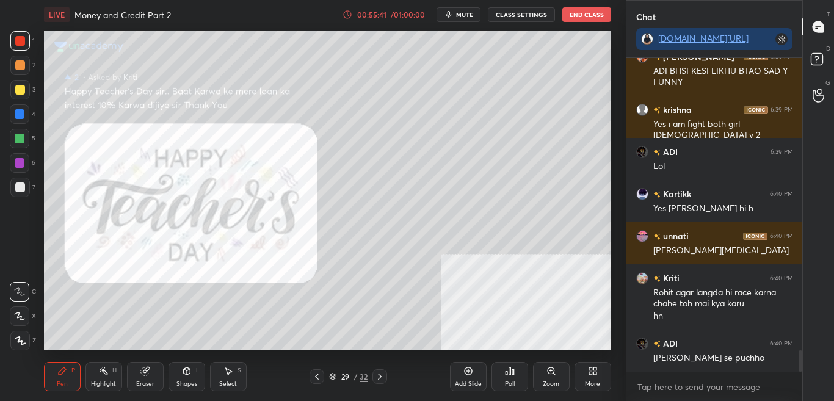
scroll to position [4347, 0]
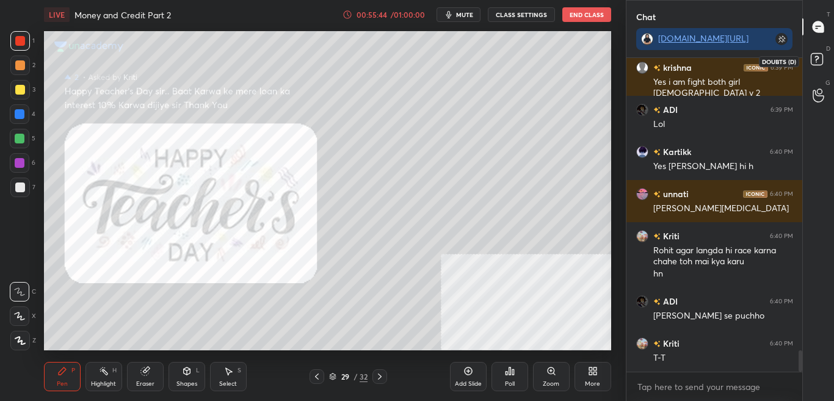
click at [826, 54] on icon at bounding box center [818, 61] width 22 height 22
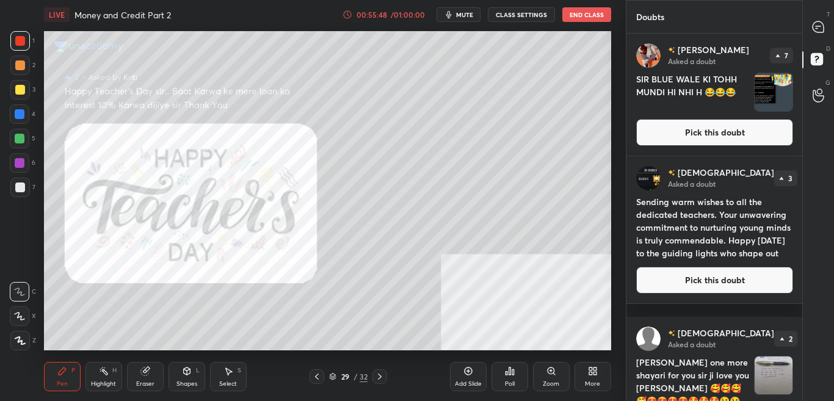
click at [798, 290] on div "[DEMOGRAPHIC_DATA] Asked a doubt 3 Sending warm wishes to all the dedicated tea…" at bounding box center [714, 229] width 176 height 147
click at [798, 292] on div "[DEMOGRAPHIC_DATA] Asked a doubt 3 Sending warm wishes to all the dedicated tea…" at bounding box center [714, 229] width 176 height 147
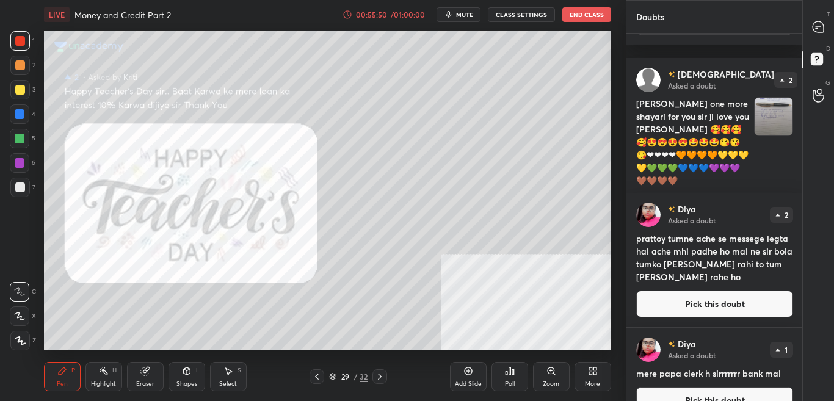
click at [718, 194] on button "Pick this doubt" at bounding box center [714, 207] width 157 height 27
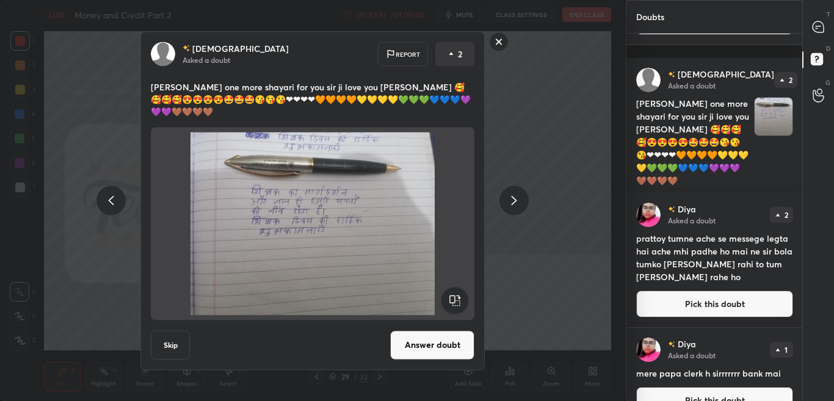
click at [439, 333] on button "Answer doubt" at bounding box center [432, 344] width 84 height 29
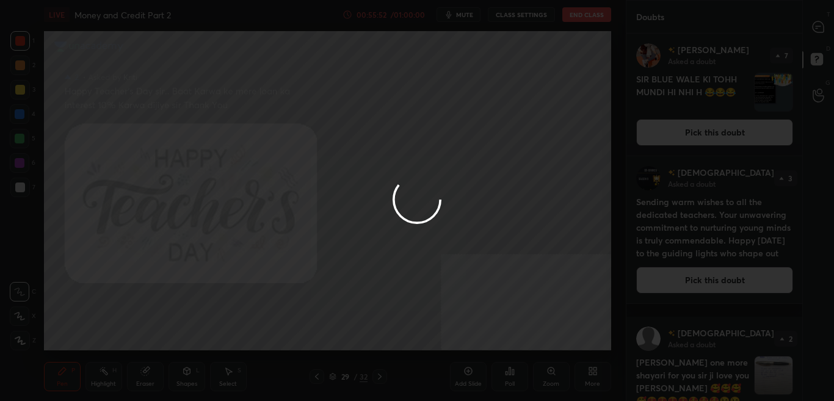
click at [825, 28] on div at bounding box center [417, 200] width 834 height 401
click at [824, 29] on div at bounding box center [417, 200] width 834 height 401
click at [826, 31] on div at bounding box center [417, 200] width 834 height 401
click at [826, 30] on div at bounding box center [417, 200] width 834 height 401
click at [826, 29] on div at bounding box center [818, 27] width 24 height 22
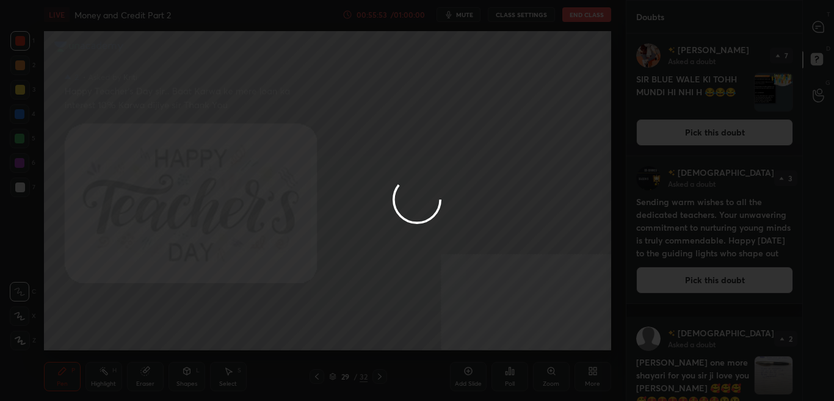
click at [823, 29] on icon at bounding box center [817, 26] width 11 height 11
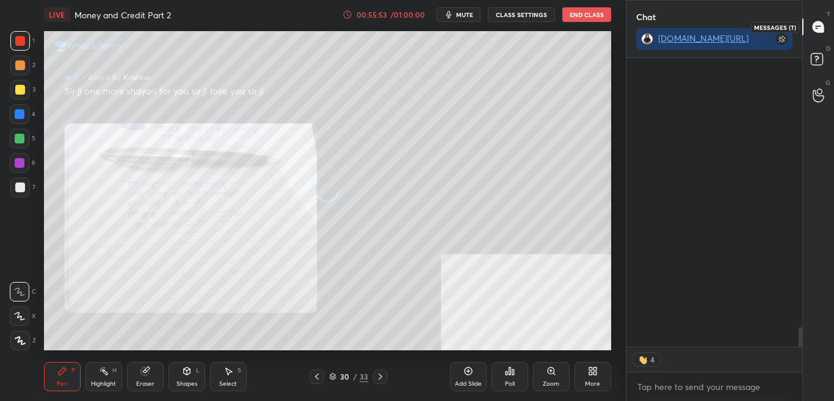
scroll to position [339, 172]
click at [827, 29] on div at bounding box center [818, 27] width 24 height 22
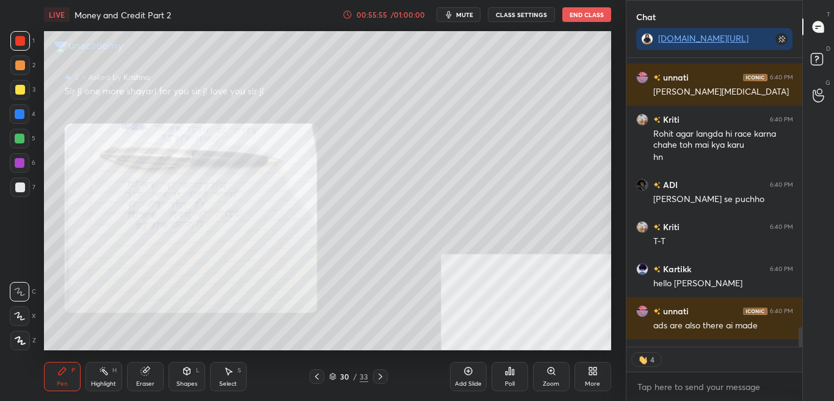
click at [547, 378] on div "Zoom" at bounding box center [551, 376] width 37 height 29
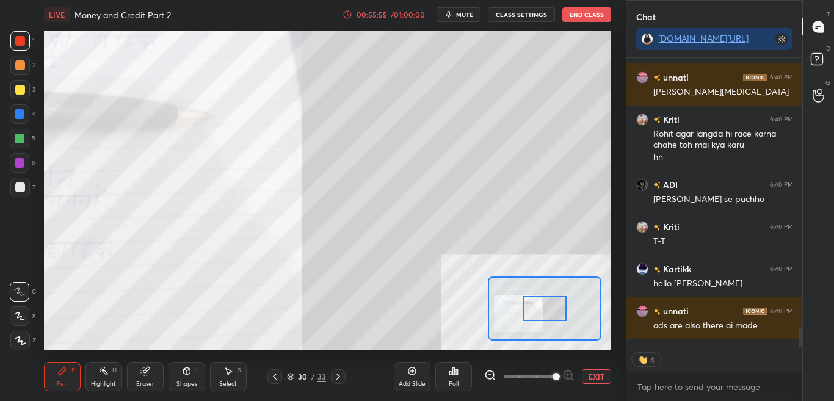
click at [547, 377] on span at bounding box center [529, 376] width 51 height 18
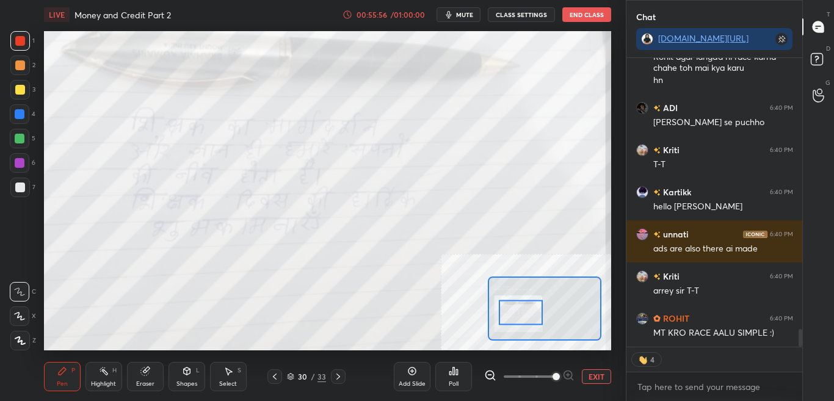
click at [510, 306] on div at bounding box center [521, 312] width 45 height 24
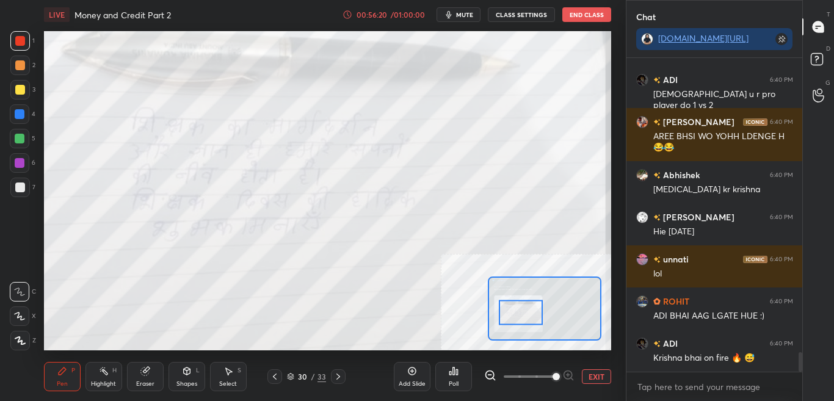
click at [832, 65] on div "D Doubts (D)" at bounding box center [818, 61] width 31 height 34
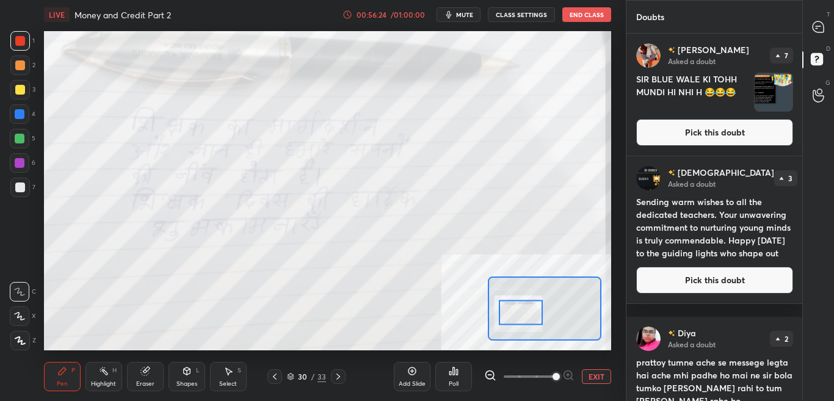
drag, startPoint x: 772, startPoint y: 291, endPoint x: 789, endPoint y: 281, distance: 18.9
click at [773, 291] on button "Pick this doubt" at bounding box center [714, 280] width 157 height 27
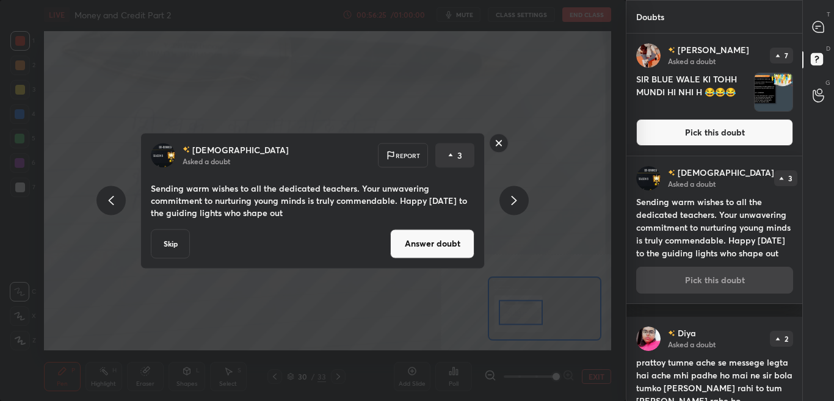
click at [436, 254] on button "Answer doubt" at bounding box center [432, 243] width 84 height 29
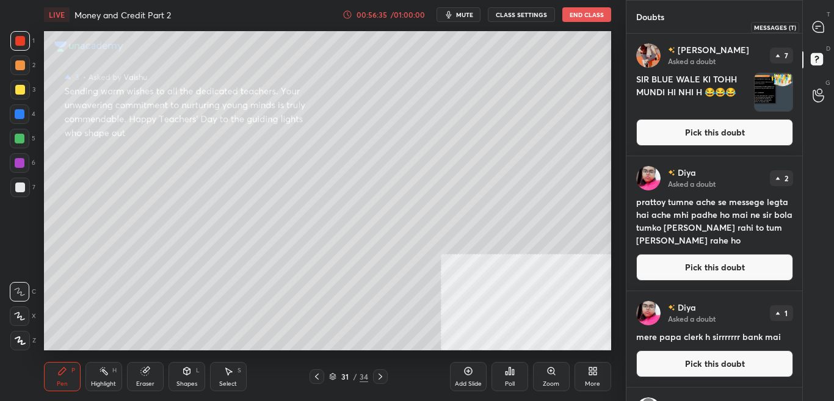
click at [821, 29] on icon at bounding box center [817, 26] width 11 height 11
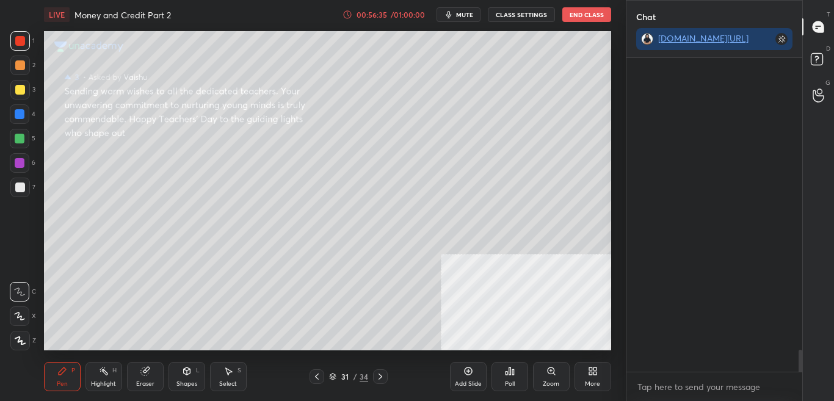
scroll to position [4, 4]
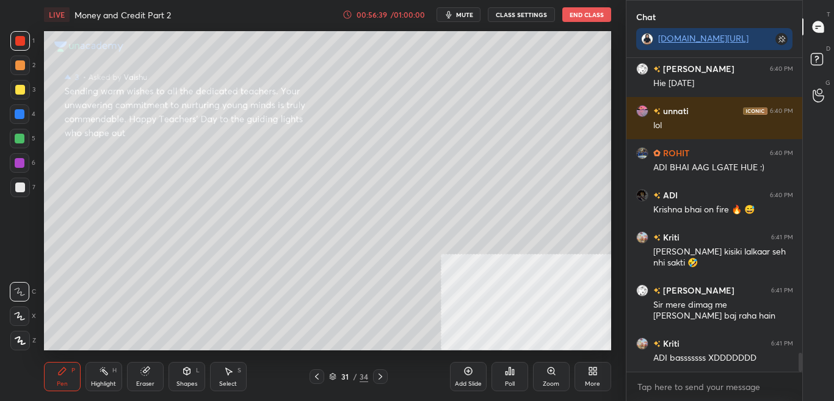
drag, startPoint x: 799, startPoint y: 358, endPoint x: 800, endPoint y: 374, distance: 16.5
click at [798, 373] on div "Abhishek 6:40 PM [MEDICAL_DATA] kr [PERSON_NAME][MEDICAL_DATA] 6:40 PM Hie [DAT…" at bounding box center [714, 229] width 176 height 343
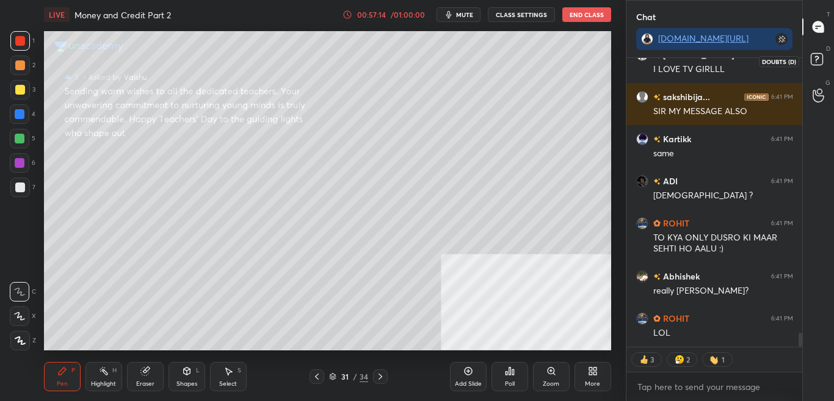
scroll to position [5807, 0]
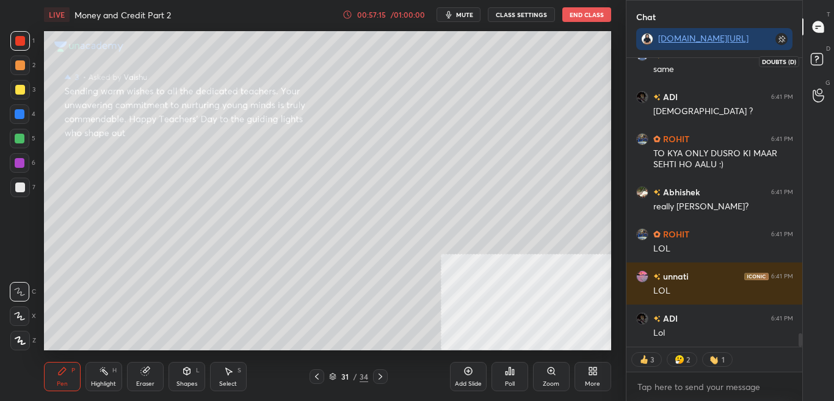
click at [823, 62] on icon at bounding box center [818, 61] width 22 height 22
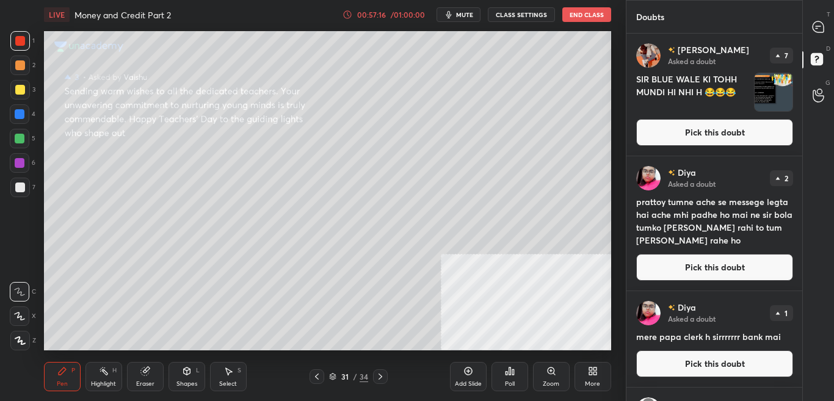
scroll to position [262, 0]
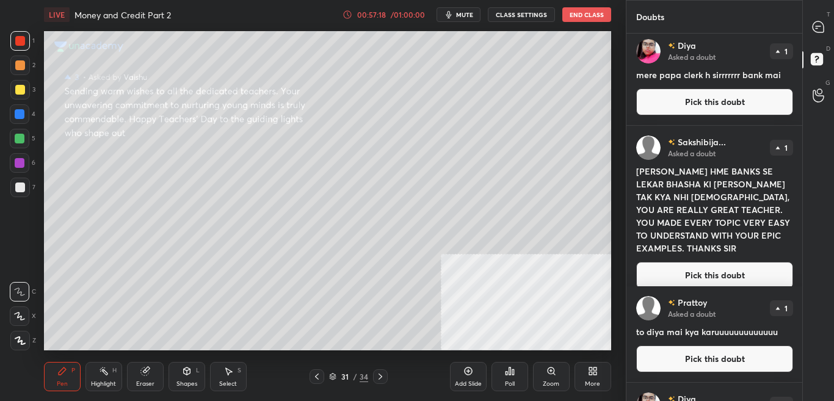
click at [744, 262] on button "Pick this doubt" at bounding box center [714, 275] width 157 height 27
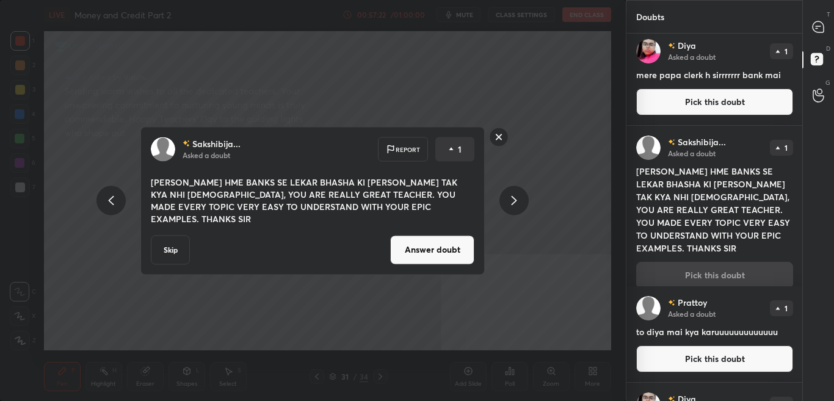
click at [436, 251] on button "Answer doubt" at bounding box center [432, 249] width 84 height 29
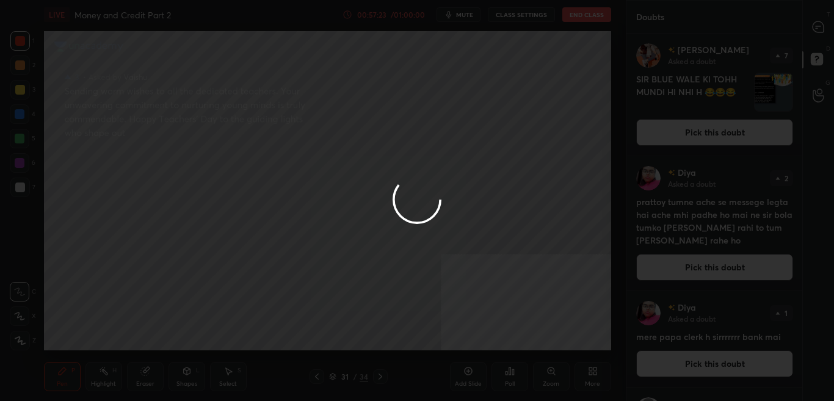
click at [833, 30] on div "T Messages (T)" at bounding box center [818, 27] width 31 height 34
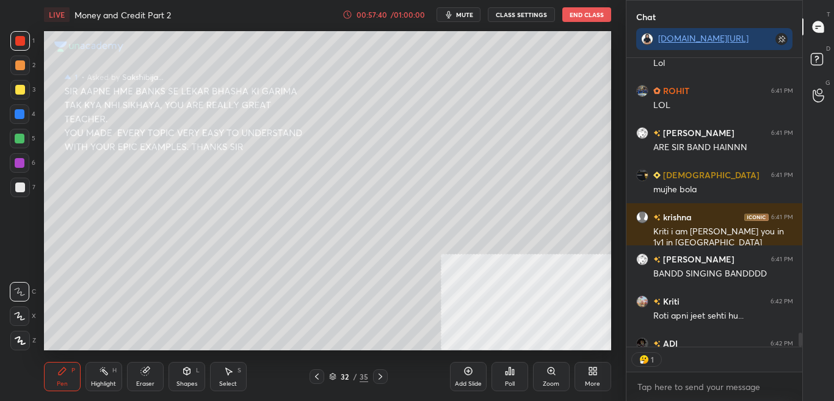
scroll to position [285, 172]
click at [831, 65] on div "D Doubts (D)" at bounding box center [818, 61] width 31 height 34
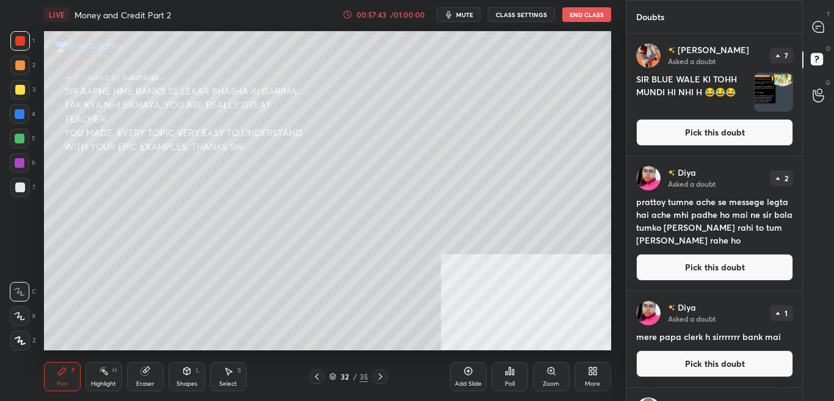
click at [798, 317] on div "[PERSON_NAME] Asked a doubt 1 mere [DEMOGRAPHIC_DATA] clerk h sirrrrrrr bank ma…" at bounding box center [714, 339] width 176 height 96
click at [803, 319] on div "T Messages (T) D Doubts (D) G Raise Hand (G)" at bounding box center [818, 200] width 32 height 401
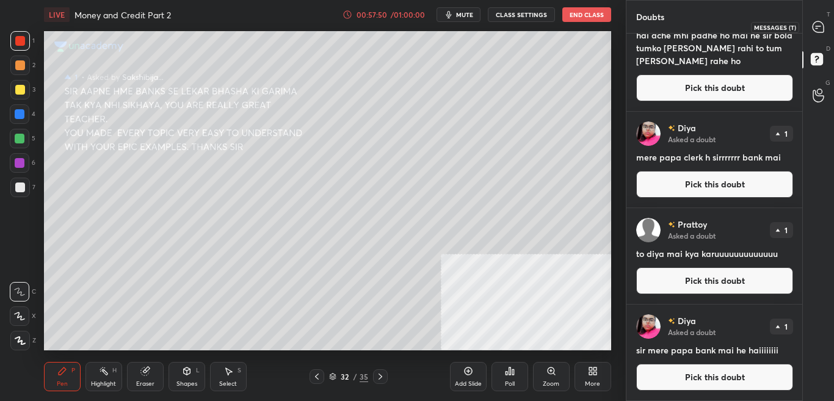
click at [824, 32] on icon at bounding box center [818, 27] width 13 height 13
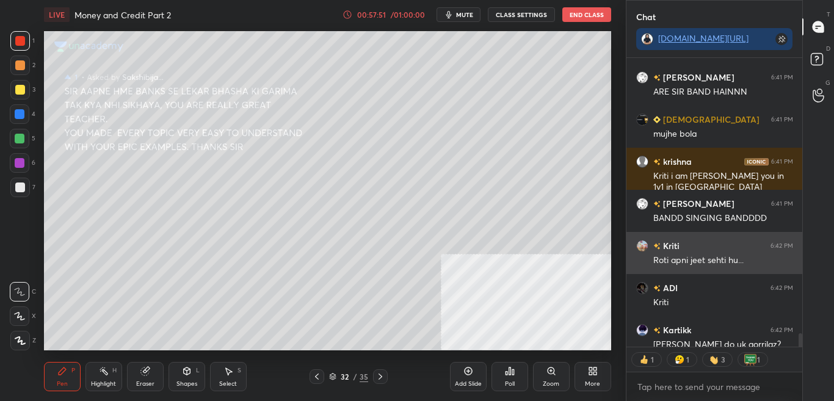
scroll to position [285, 172]
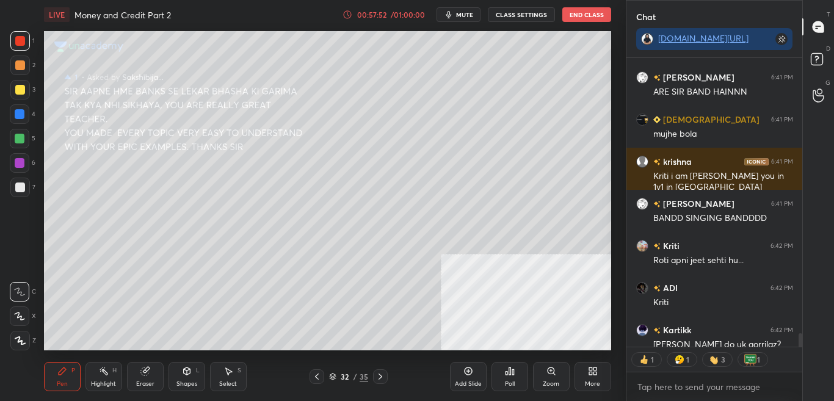
click at [592, 381] on div "More" at bounding box center [592, 384] width 15 height 6
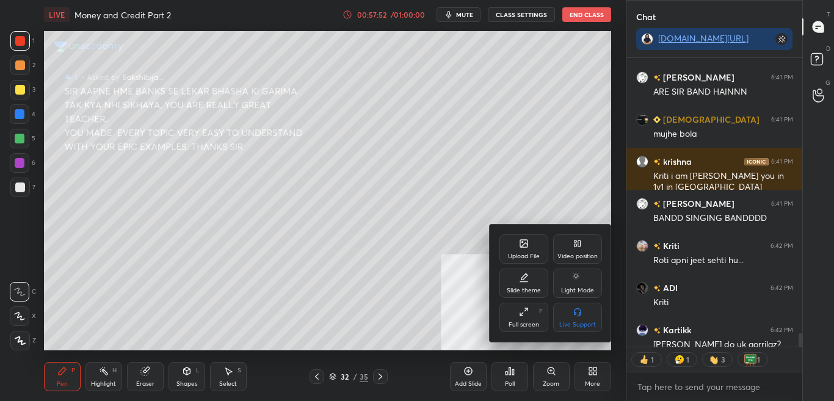
scroll to position [6155, 0]
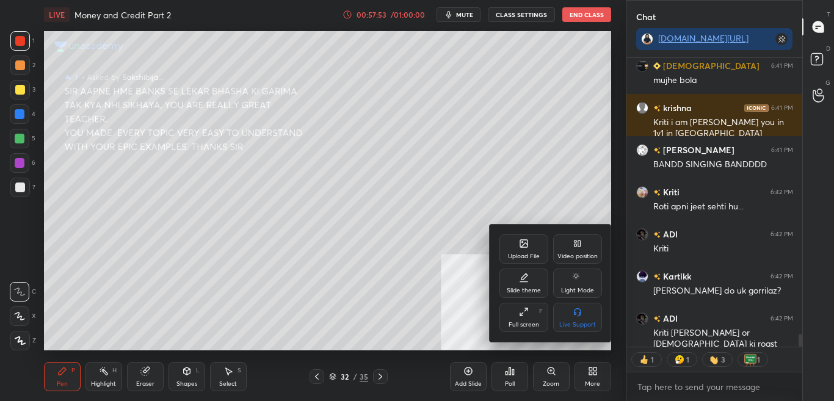
click at [508, 245] on div "Upload File" at bounding box center [523, 248] width 49 height 29
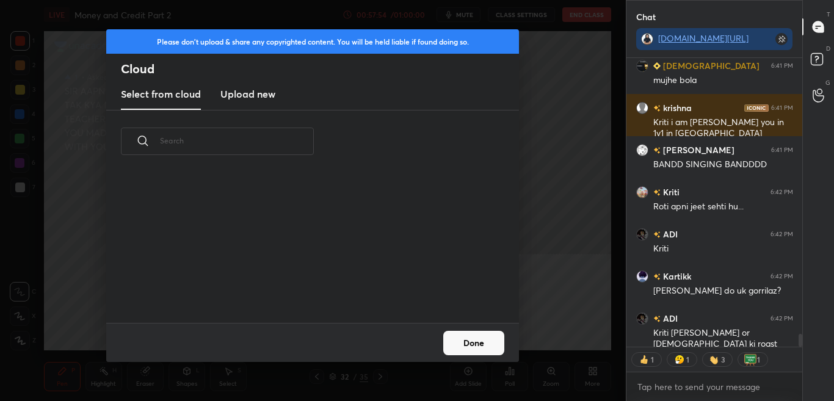
click at [242, 96] on h3 "Upload new" at bounding box center [247, 94] width 55 height 15
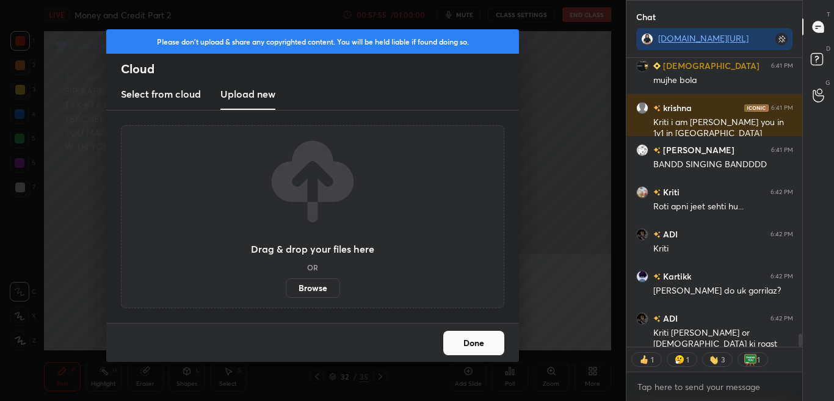
click at [320, 293] on label "Browse" at bounding box center [313, 288] width 54 height 20
click at [286, 293] on input "Browse" at bounding box center [286, 288] width 0 height 20
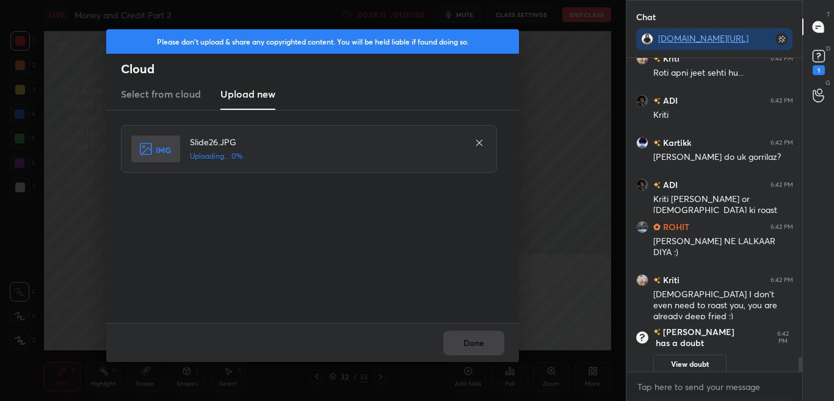
click at [468, 357] on div "Done" at bounding box center [312, 342] width 413 height 39
click at [470, 345] on div "Done" at bounding box center [312, 342] width 413 height 39
click at [469, 341] on div "Done" at bounding box center [312, 342] width 413 height 39
click at [469, 340] on div "Done" at bounding box center [312, 342] width 413 height 39
click at [469, 341] on button "Done" at bounding box center [473, 343] width 61 height 24
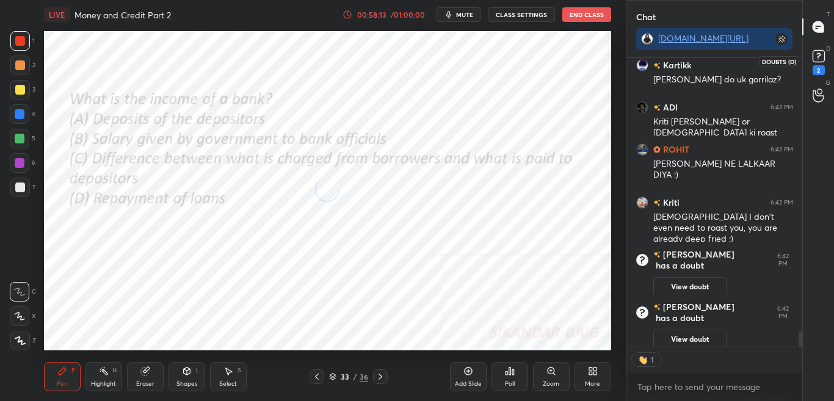
click at [825, 53] on icon at bounding box center [818, 56] width 18 height 18
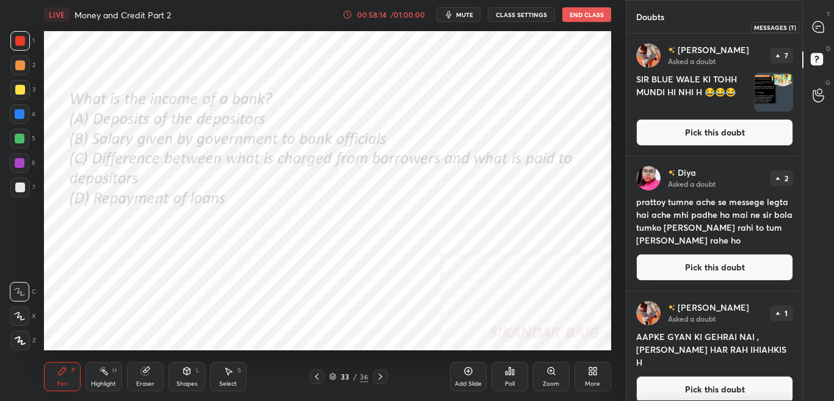
click at [830, 23] on div at bounding box center [818, 27] width 24 height 22
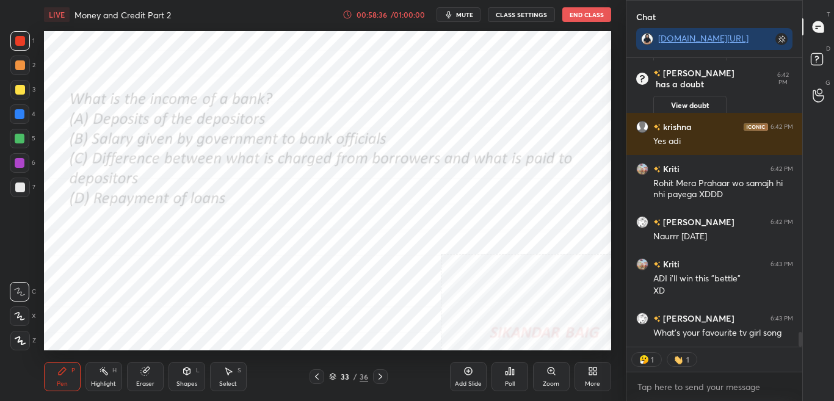
click at [464, 9] on button "mute" at bounding box center [458, 14] width 44 height 15
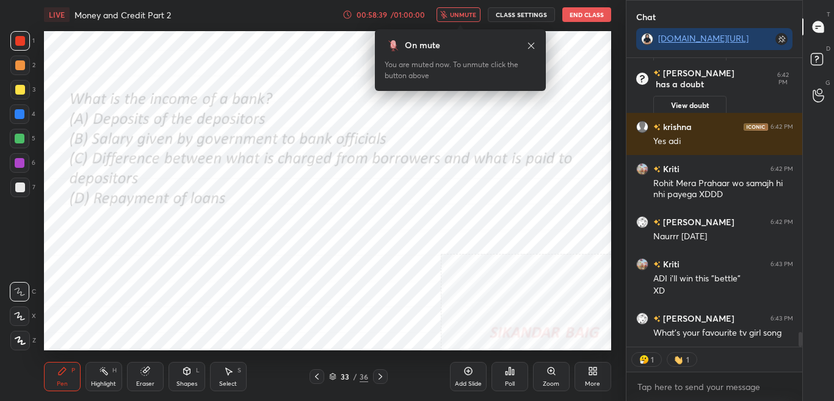
click at [462, 7] on button "unmute" at bounding box center [458, 14] width 44 height 15
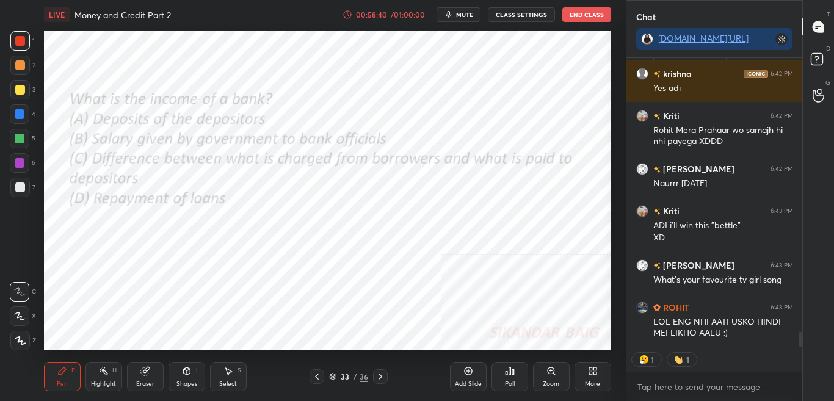
click at [504, 379] on div "Poll" at bounding box center [509, 376] width 37 height 29
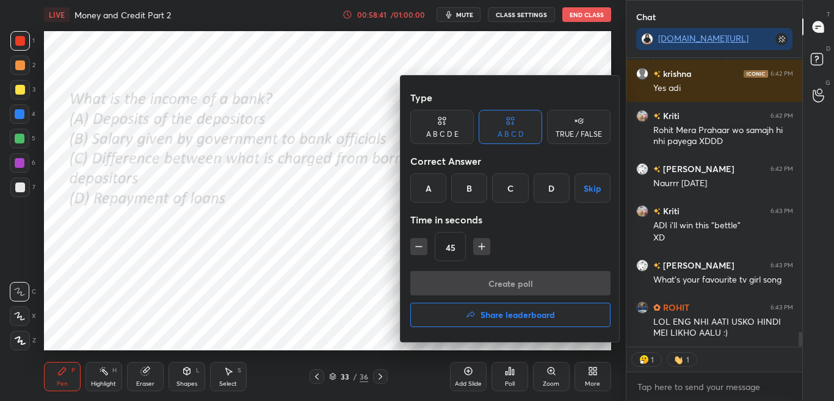
click at [511, 184] on div "C" at bounding box center [510, 187] width 36 height 29
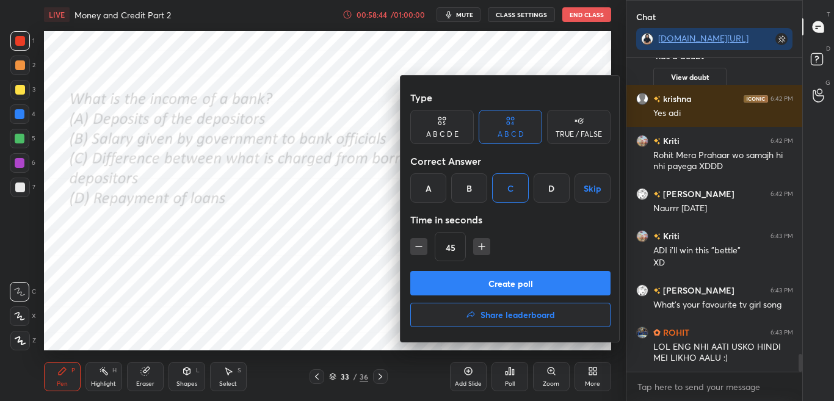
click at [494, 277] on button "Create poll" at bounding box center [510, 283] width 200 height 24
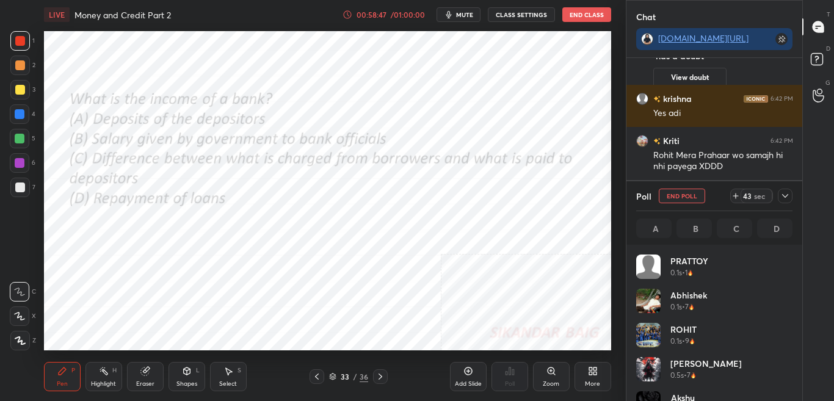
drag, startPoint x: 787, startPoint y: 195, endPoint x: 790, endPoint y: 214, distance: 19.2
click at [788, 195] on icon at bounding box center [785, 196] width 10 height 10
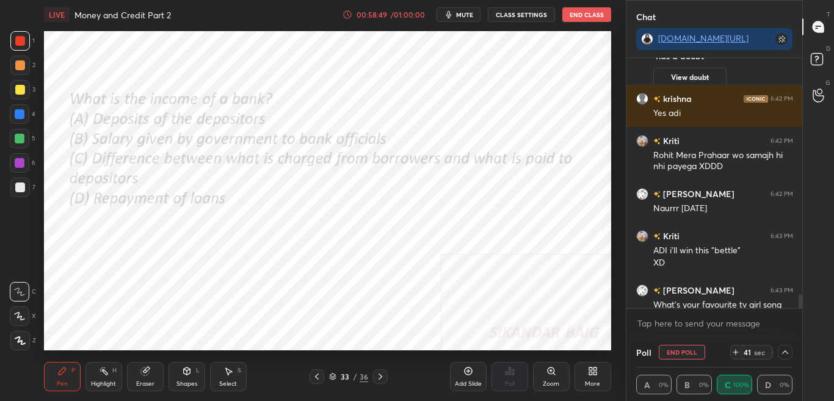
click at [803, 306] on div "T Messages (T) D Doubts (D) G Raise Hand (G)" at bounding box center [818, 200] width 32 height 401
click at [800, 309] on div "[DEMOGRAPHIC_DATA] 6:41 PM mujhe bola krishna 6:41 PM [PERSON_NAME] i am [PERSO…" at bounding box center [714, 198] width 176 height 280
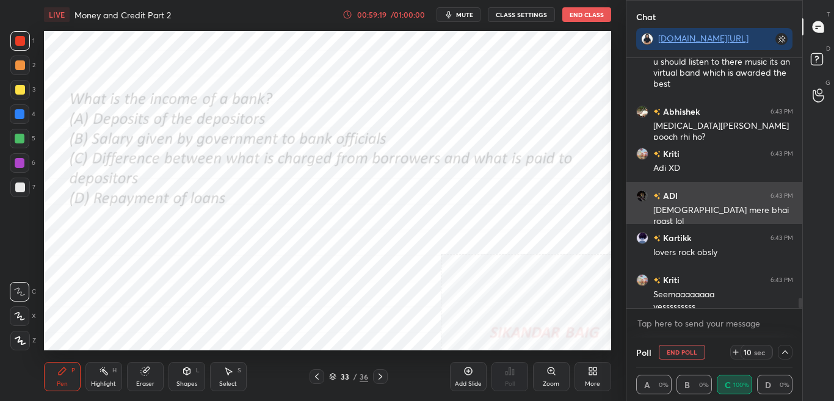
scroll to position [5781, 0]
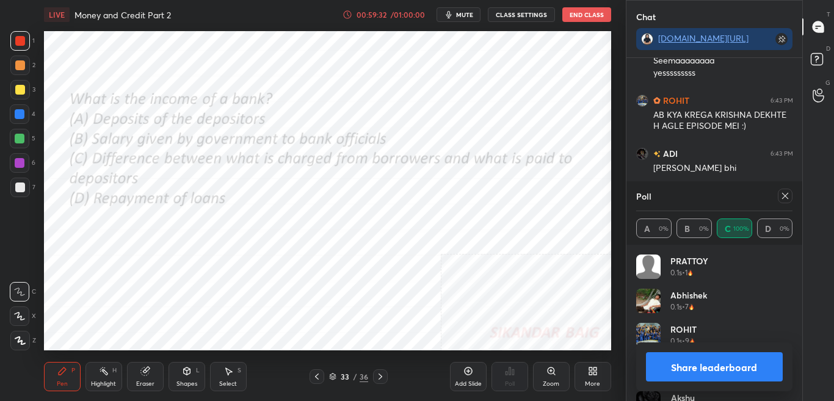
click at [751, 367] on button "Share leaderboard" at bounding box center [714, 366] width 137 height 29
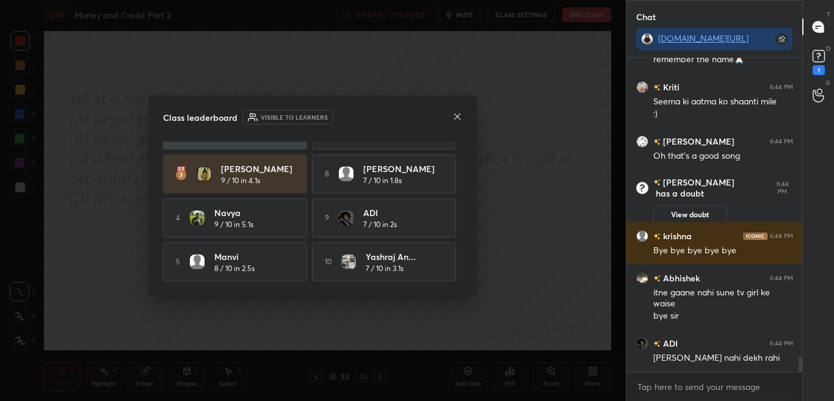
click at [460, 114] on icon at bounding box center [457, 117] width 10 height 10
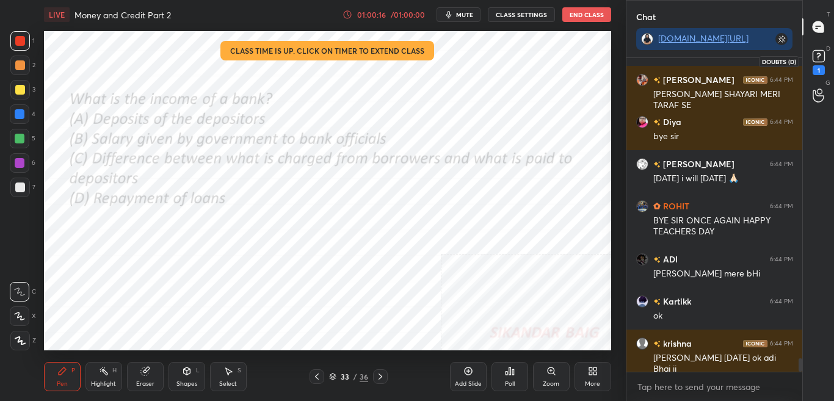
click at [821, 60] on rect at bounding box center [818, 57] width 12 height 12
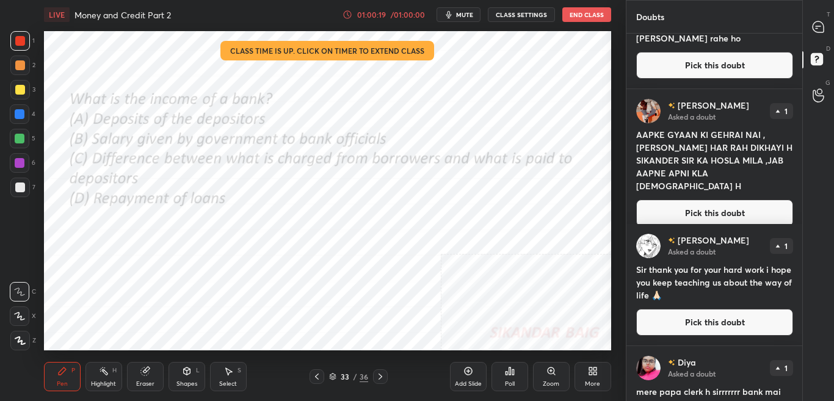
drag, startPoint x: 803, startPoint y: 247, endPoint x: 789, endPoint y: 171, distance: 77.5
click at [790, 168] on div "Doubts Enable hand raising Enable raise hand to speak to learners. Once enabled…" at bounding box center [730, 200] width 209 height 401
click at [798, 189] on div "[PERSON_NAME] Asked a doubt 1 AAPKE GYAAN KI GEHRAI NAI , [PERSON_NAME] HAR RAH…" at bounding box center [714, 162] width 176 height 147
click at [746, 202] on button "Pick this doubt" at bounding box center [714, 213] width 157 height 27
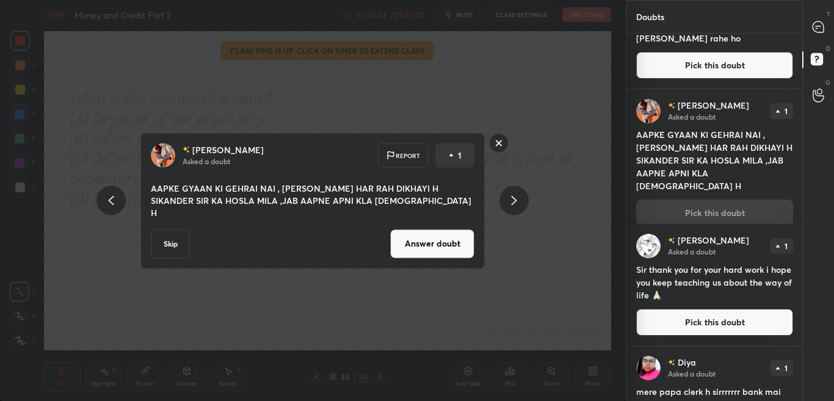
click at [500, 151] on rect at bounding box center [498, 143] width 19 height 19
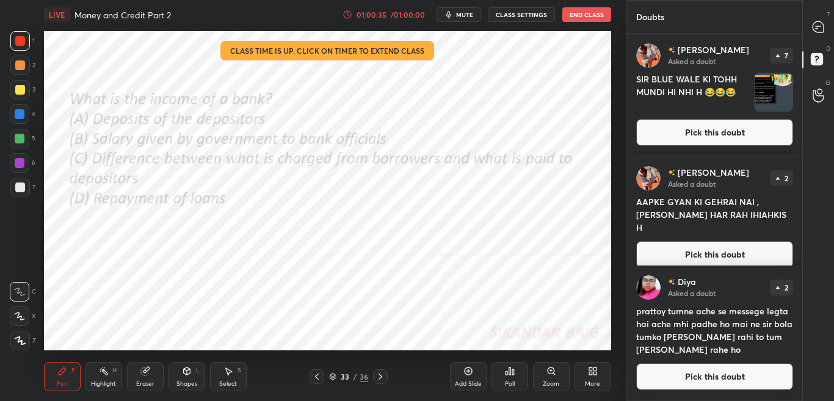
click at [819, 25] on icon at bounding box center [817, 26] width 11 height 11
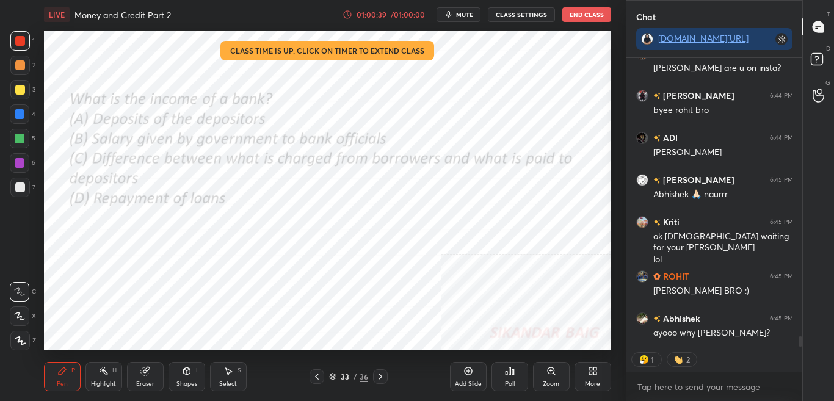
scroll to position [7665, 0]
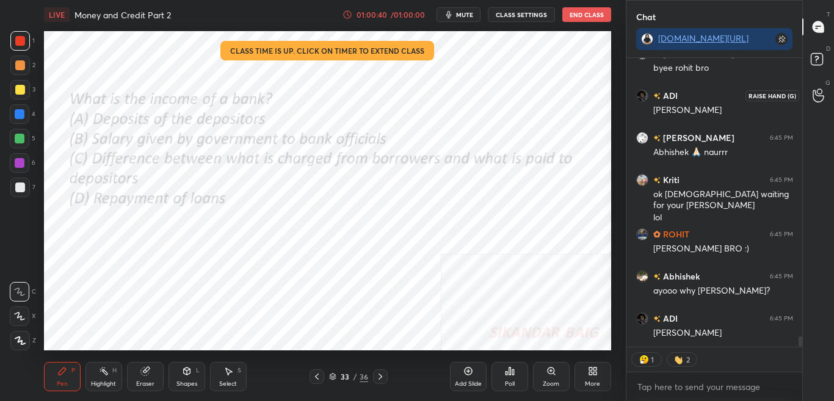
click at [817, 80] on div "G Raise Hand (G)" at bounding box center [818, 95] width 31 height 34
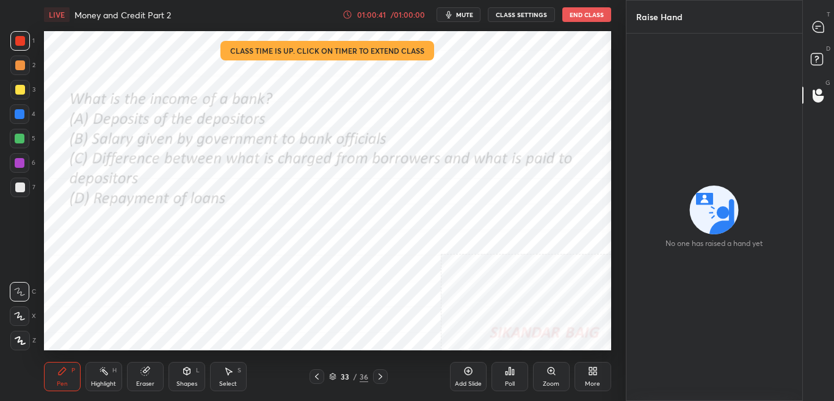
click at [822, 52] on icon at bounding box center [818, 61] width 22 height 22
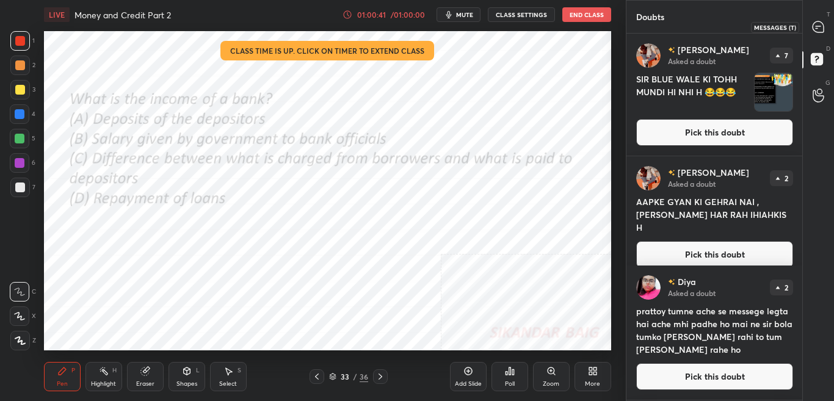
click at [824, 18] on div at bounding box center [818, 27] width 24 height 22
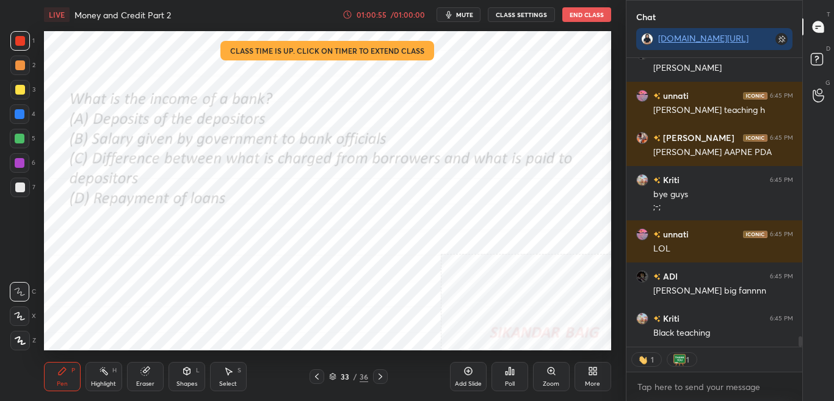
click at [594, 16] on button "End Class" at bounding box center [586, 14] width 49 height 15
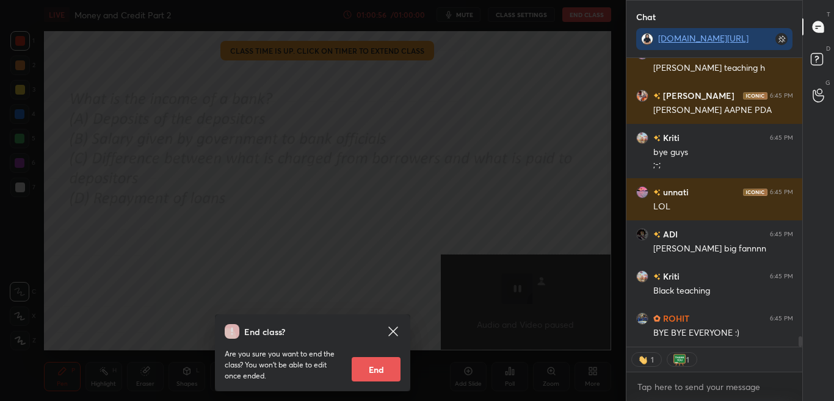
click at [394, 361] on button "End" at bounding box center [376, 369] width 49 height 24
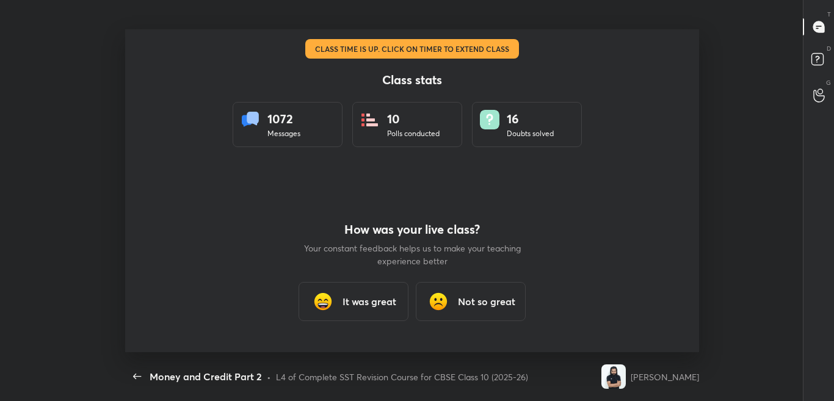
type textarea "x"
